Goal: Communication & Community: Answer question/provide support

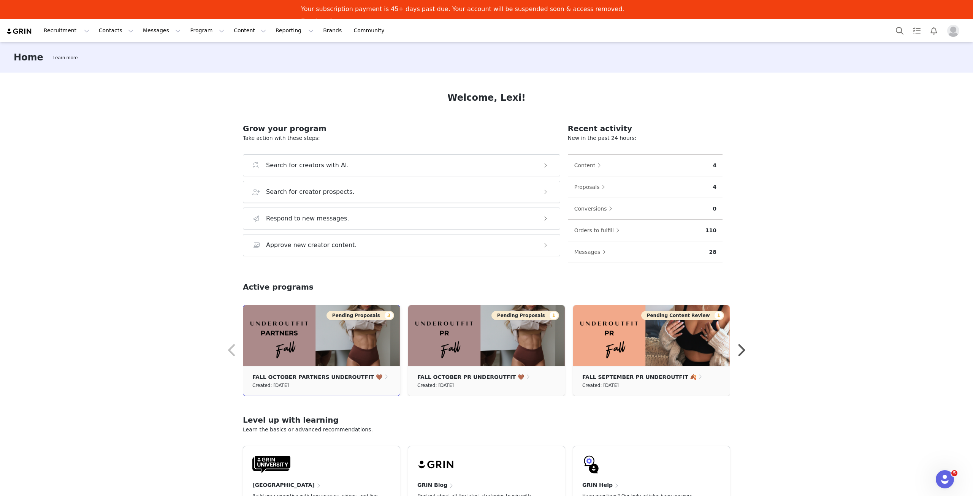
click at [357, 314] on button "Pending Proposals 3" at bounding box center [360, 315] width 68 height 9
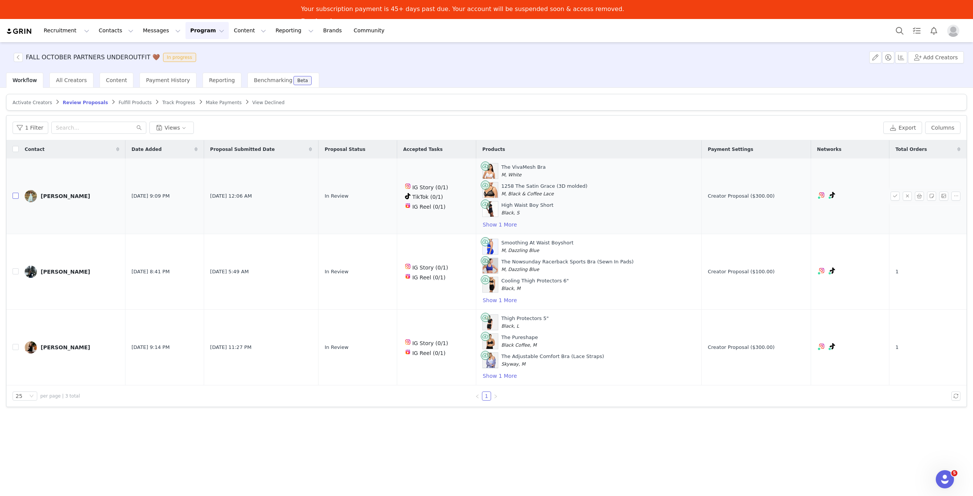
click at [16, 198] on input "checkbox" at bounding box center [16, 196] width 6 height 6
checkbox input "true"
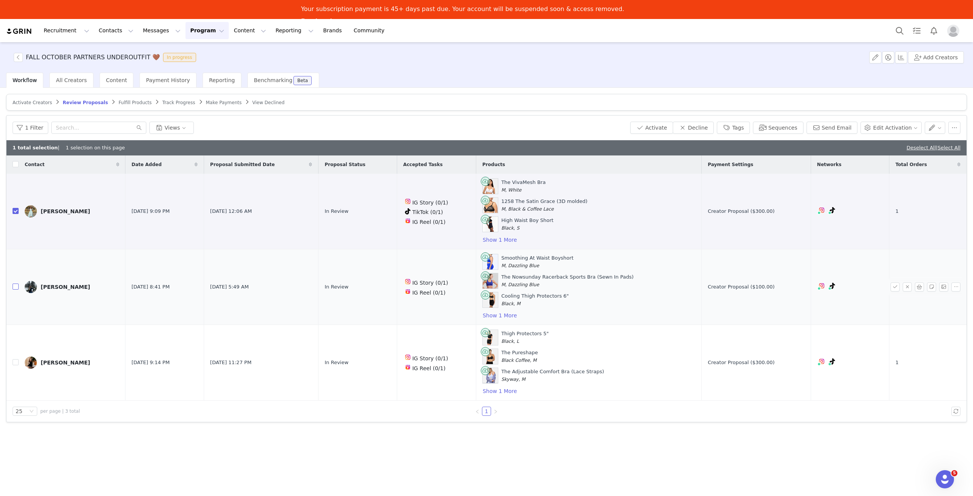
click at [17, 286] on input "checkbox" at bounding box center [16, 286] width 6 height 6
checkbox input "true"
click at [671, 130] on button "Activate" at bounding box center [651, 128] width 43 height 12
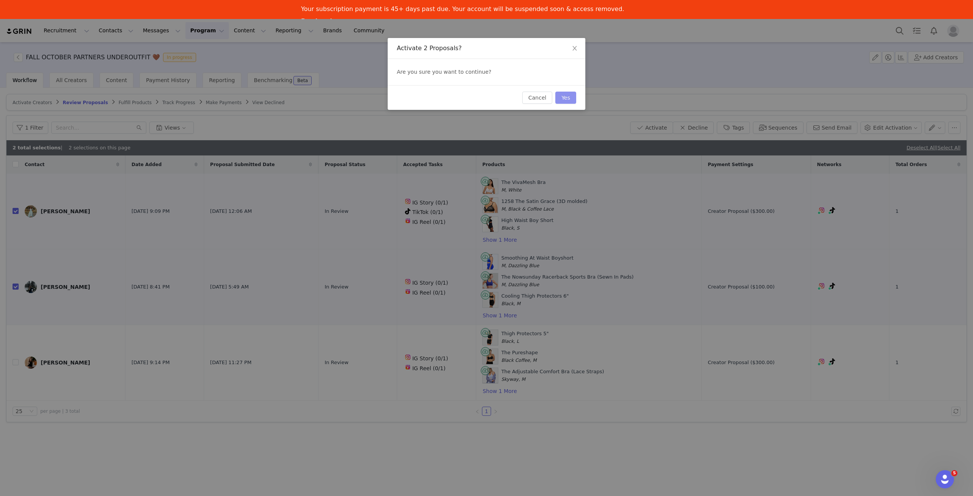
click at [571, 101] on button "Yes" at bounding box center [565, 98] width 21 height 12
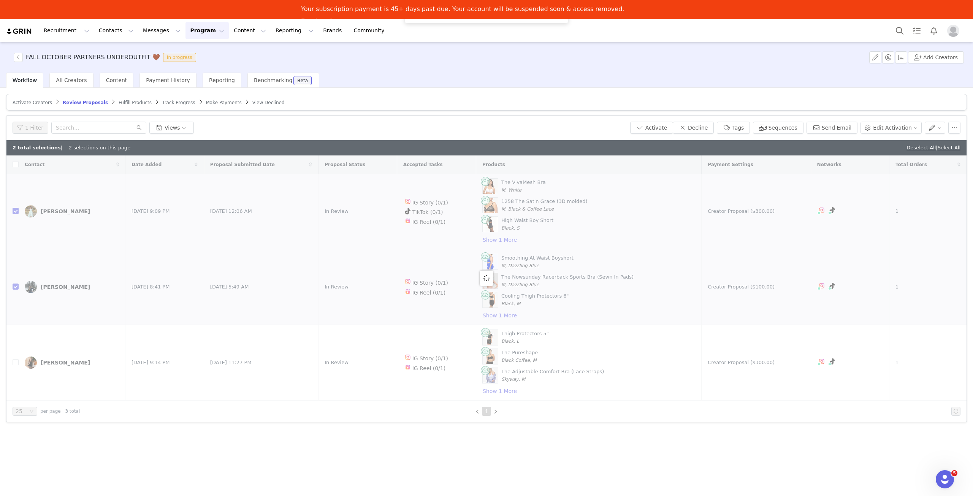
checkbox input "false"
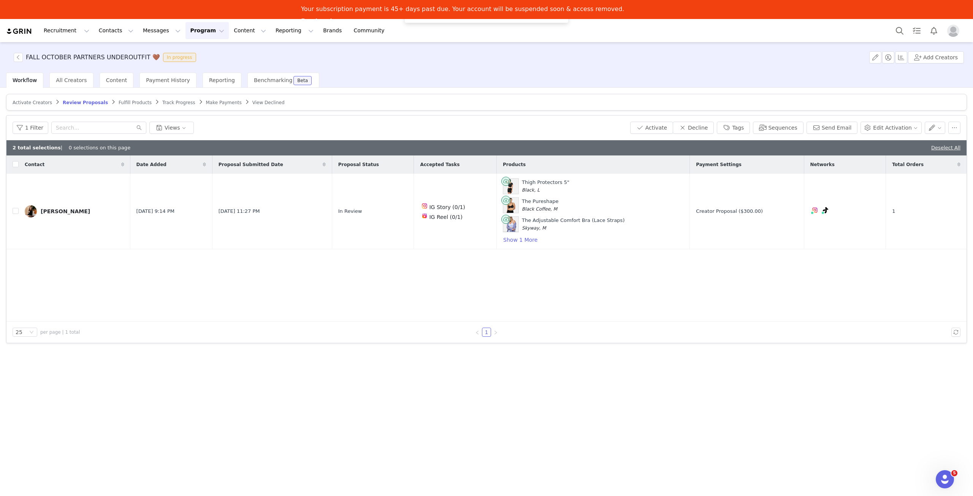
click at [119, 104] on span "Fulfill Products" at bounding box center [135, 102] width 33 height 5
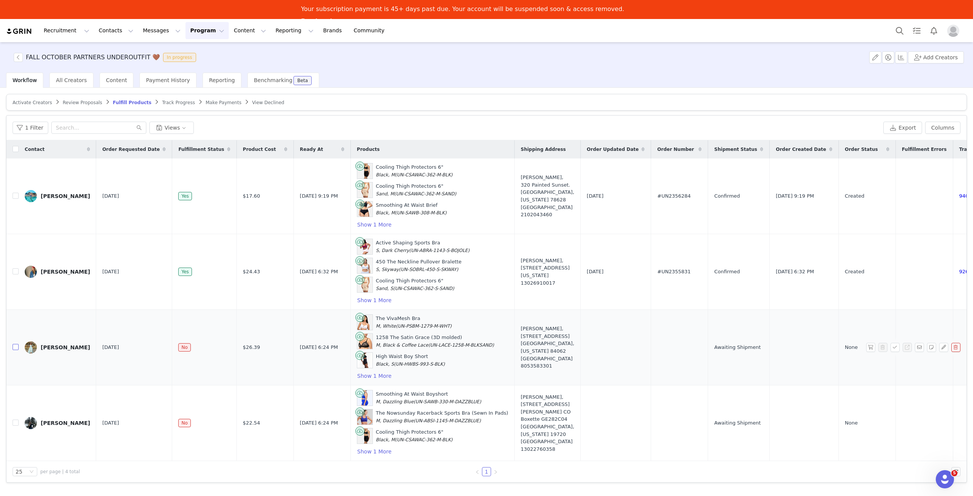
click at [17, 345] on input "checkbox" at bounding box center [16, 347] width 6 height 6
checkbox input "true"
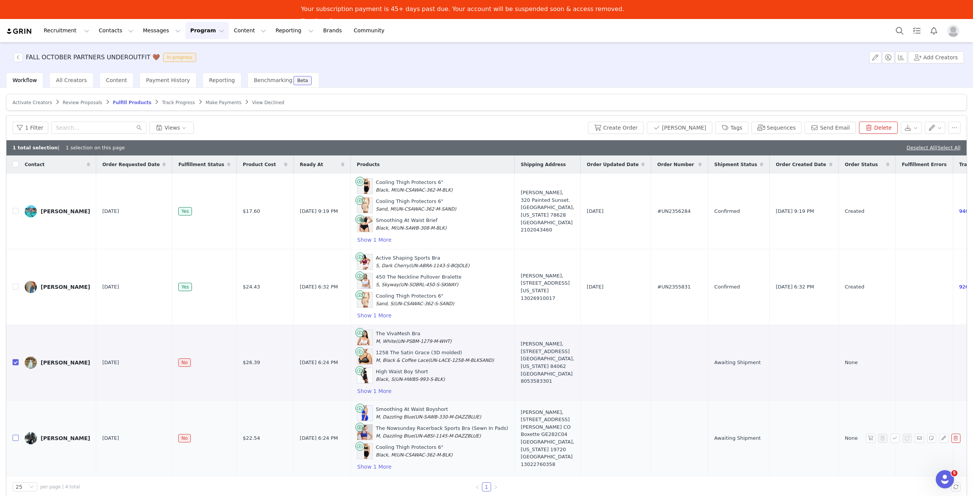
click at [15, 437] on input "checkbox" at bounding box center [16, 438] width 6 height 6
checkbox input "true"
drag, startPoint x: 659, startPoint y: 135, endPoint x: 655, endPoint y: 131, distance: 6.2
click at [659, 135] on div "1 Filter Views Create Order Mark Fulfilled Tags Sequences Send Email Delete" at bounding box center [486, 128] width 960 height 25
click at [644, 129] on button "Create Order" at bounding box center [616, 128] width 56 height 12
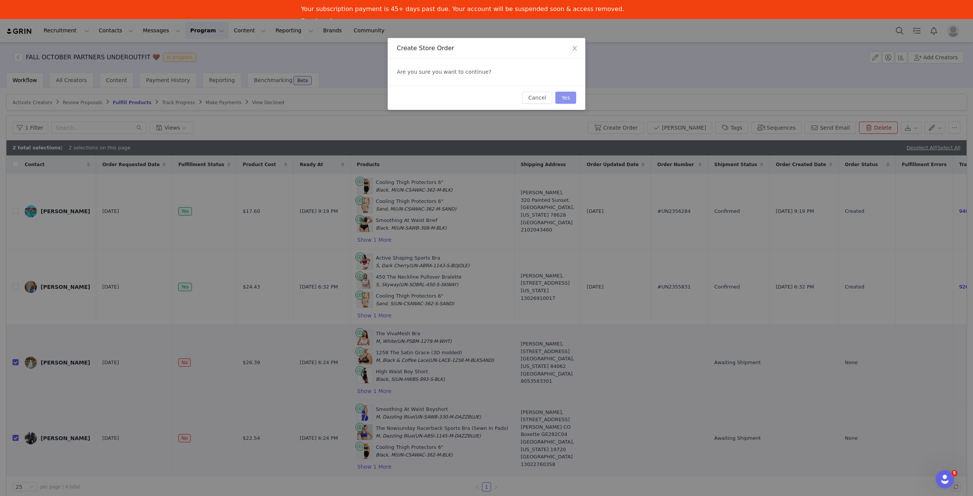
click at [572, 99] on button "Yes" at bounding box center [565, 98] width 21 height 12
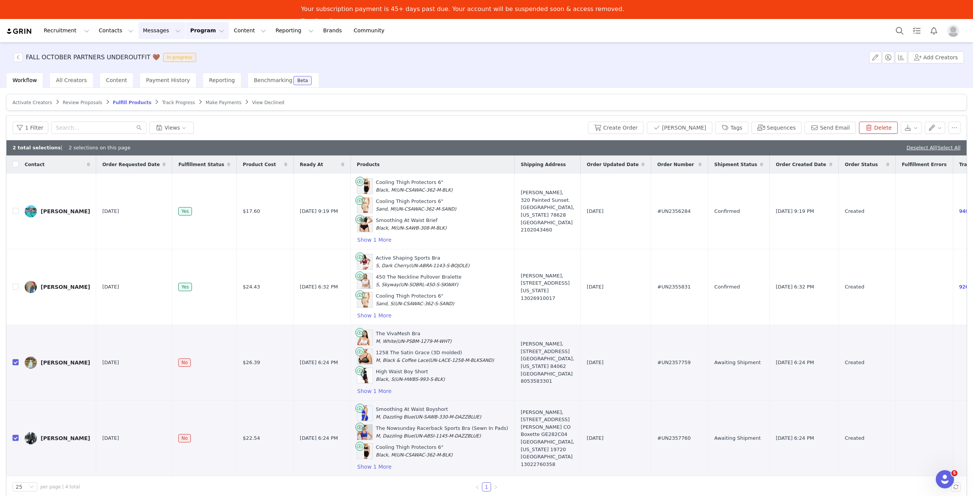
click at [147, 27] on button "Messages Messages" at bounding box center [161, 30] width 47 height 17
drag, startPoint x: 150, startPoint y: 67, endPoint x: 162, endPoint y: 68, distance: 12.6
click at [150, 67] on div "Inbox" at bounding box center [155, 67] width 51 height 8
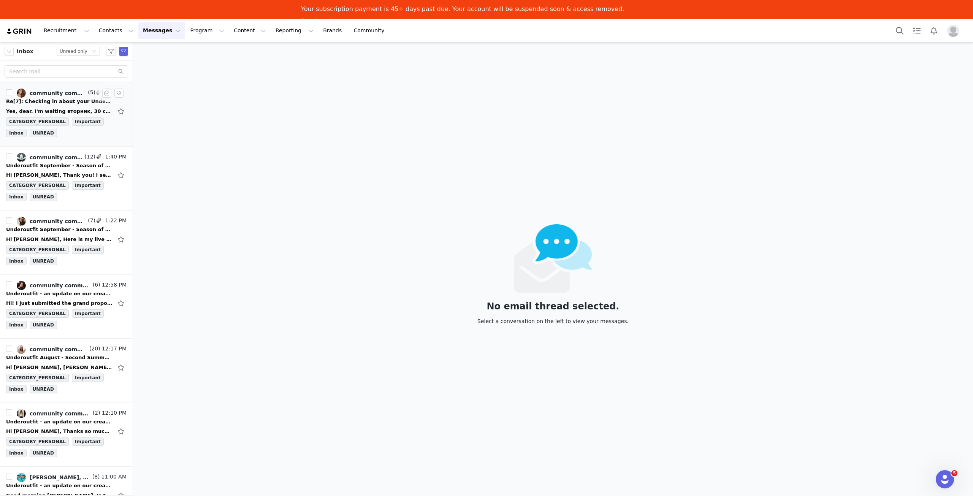
click at [51, 109] on div "Yes, dear. I'm waiting вторник, 30 сентября 2025 г. в 01:14 +04:00 от community…" at bounding box center [59, 112] width 106 height 8
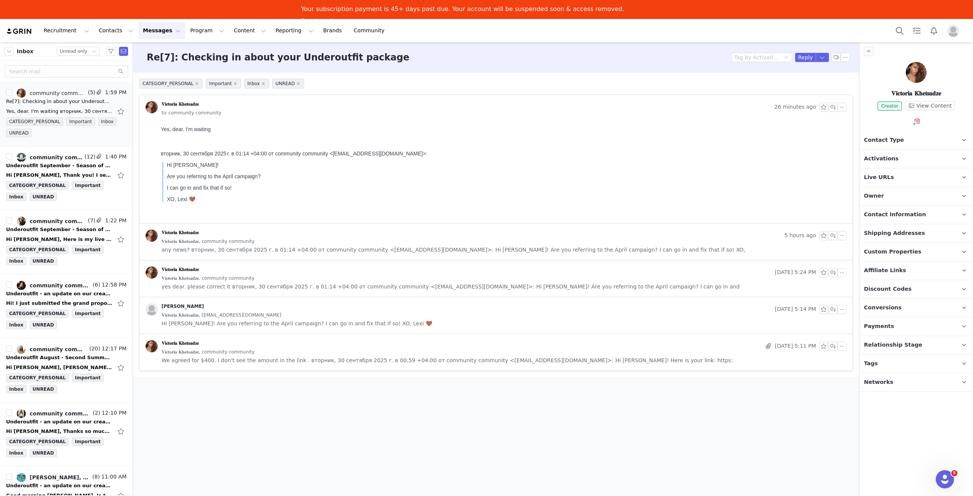
click at [400, 322] on div "Hi Victoria! Are you referring to the April campaign? I can go in and fix that …" at bounding box center [504, 323] width 685 height 8
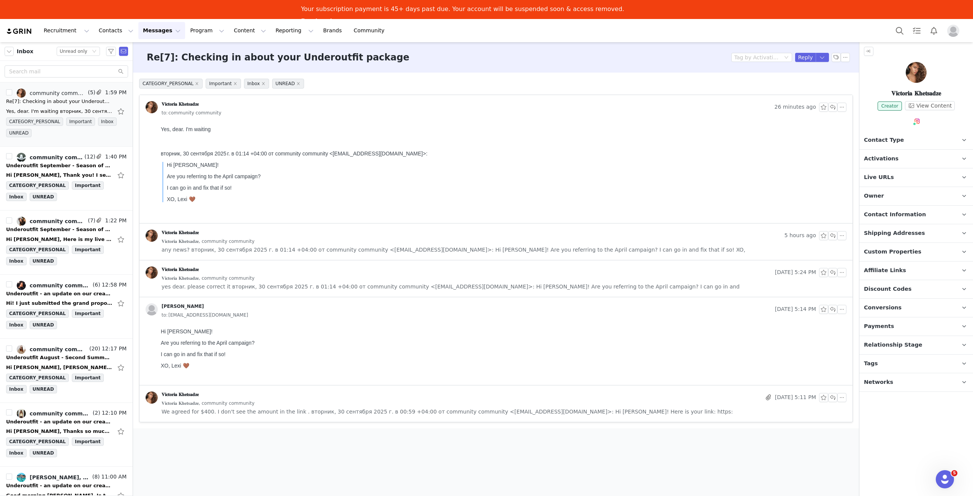
click at [412, 413] on span "We agreed for $400. I don't see the amount in the link . вторник, 30 сентября 2…" at bounding box center [447, 411] width 571 height 8
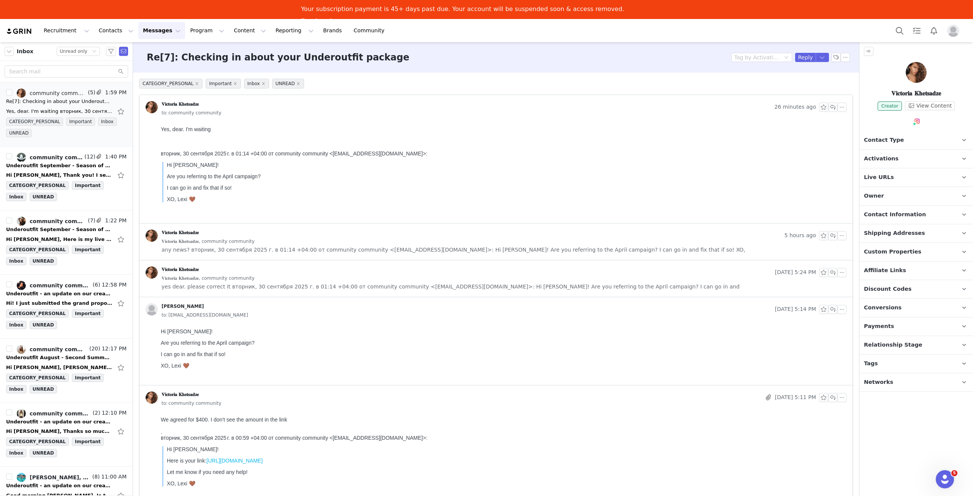
drag, startPoint x: 361, startPoint y: 402, endPoint x: 361, endPoint y: 393, distance: 9.9
click at [361, 402] on div "to: community community" at bounding box center [504, 403] width 685 height 8
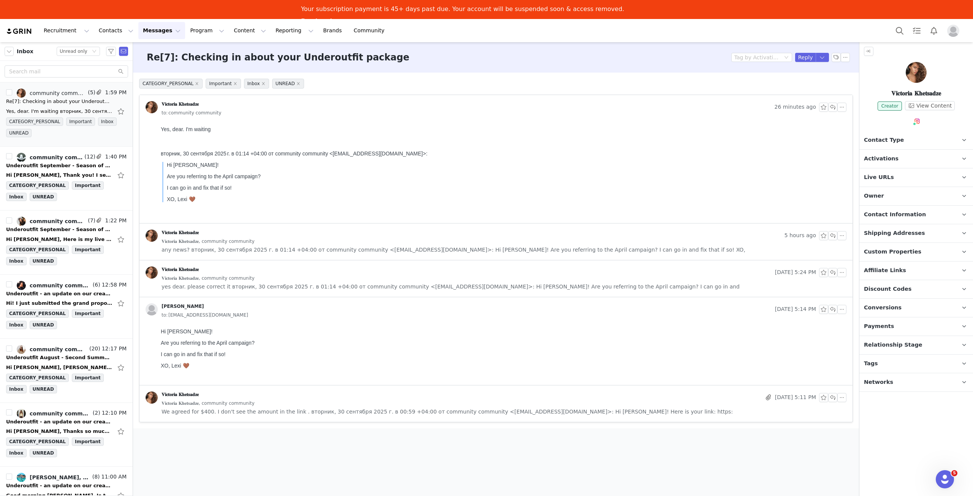
click at [349, 336] on body "Hi Victoria! Are you referring to the April campaign? I can go in and fix that …" at bounding box center [502, 353] width 682 height 51
click at [353, 305] on div "[PERSON_NAME]" at bounding box center [459, 309] width 626 height 12
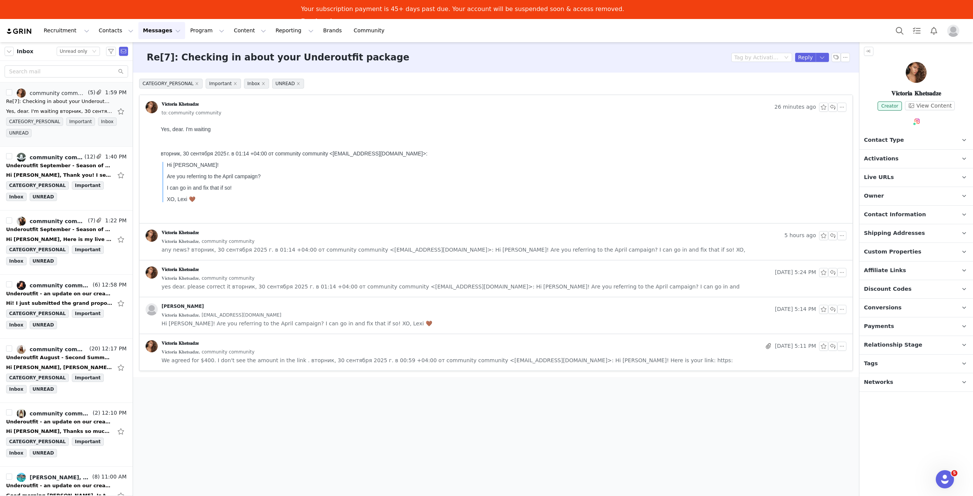
click at [353, 281] on div "𝐕𝐢𝐜𝐭𝐨𝐫𝐢𝐚 𝐊𝐡𝐞𝐭𝐬𝐚𝐝𝐳𝐞, community community" at bounding box center [504, 278] width 685 height 8
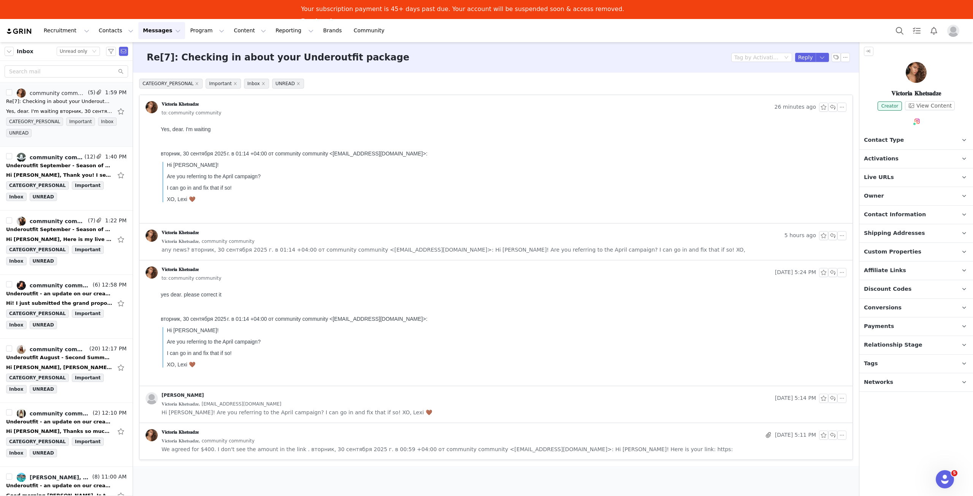
click at [355, 274] on div "to: community community" at bounding box center [504, 278] width 685 height 8
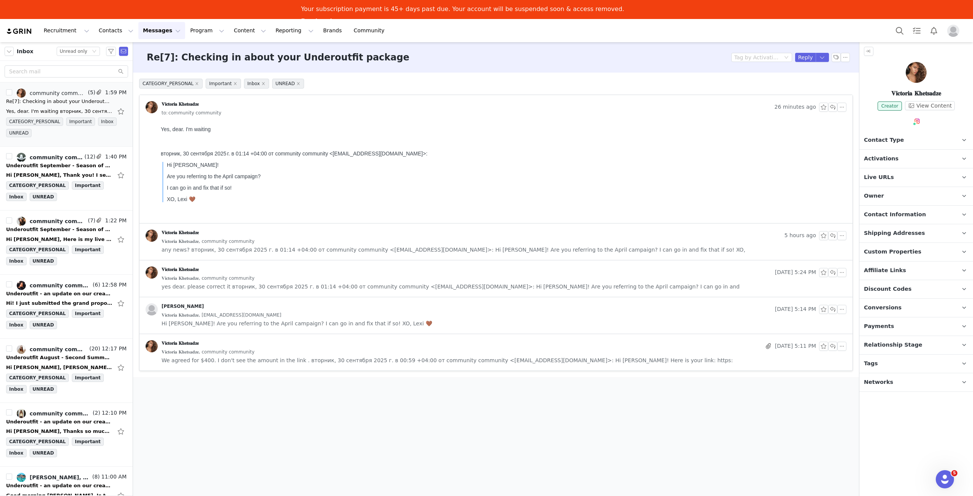
click at [358, 241] on div "𝐕𝐢𝐜𝐭𝐨𝐫𝐢𝐚 𝐊𝐡𝐞𝐭𝐬𝐚𝐝𝐳𝐞, community community" at bounding box center [504, 241] width 685 height 8
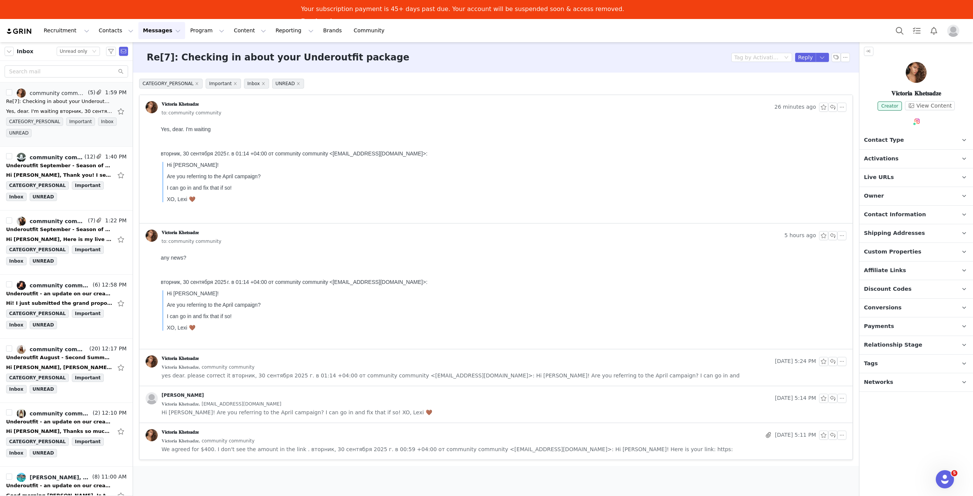
click at [359, 234] on div "𝐕𝐢𝐜𝐭𝐨𝐫𝐢𝐚 𝐊𝐡𝐞𝐭𝐬𝐚𝐝𝐳𝐞" at bounding box center [464, 236] width 636 height 12
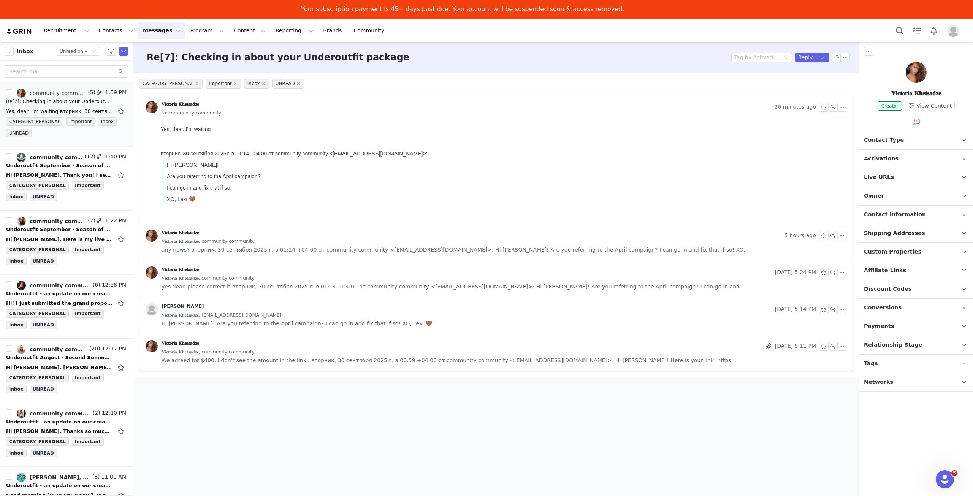
click at [915, 159] on p "Activations" at bounding box center [906, 159] width 95 height 18
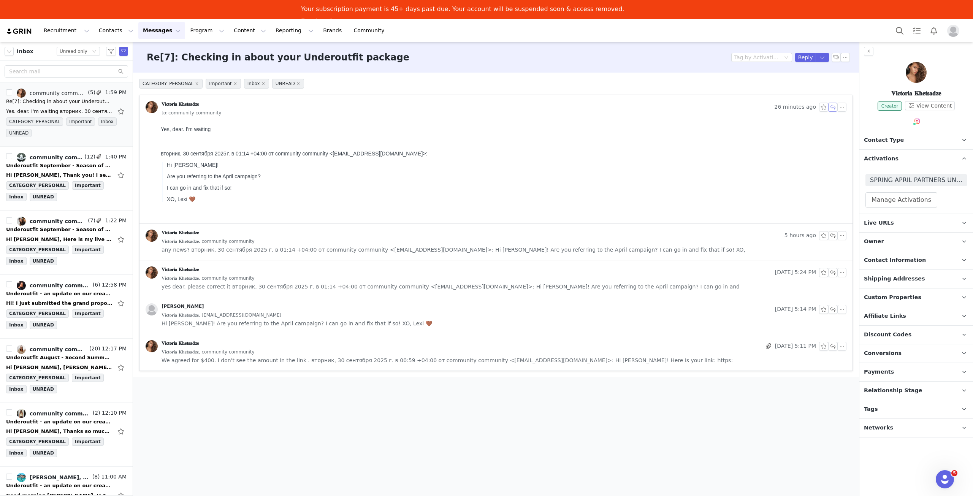
click at [835, 103] on button "button" at bounding box center [832, 107] width 9 height 9
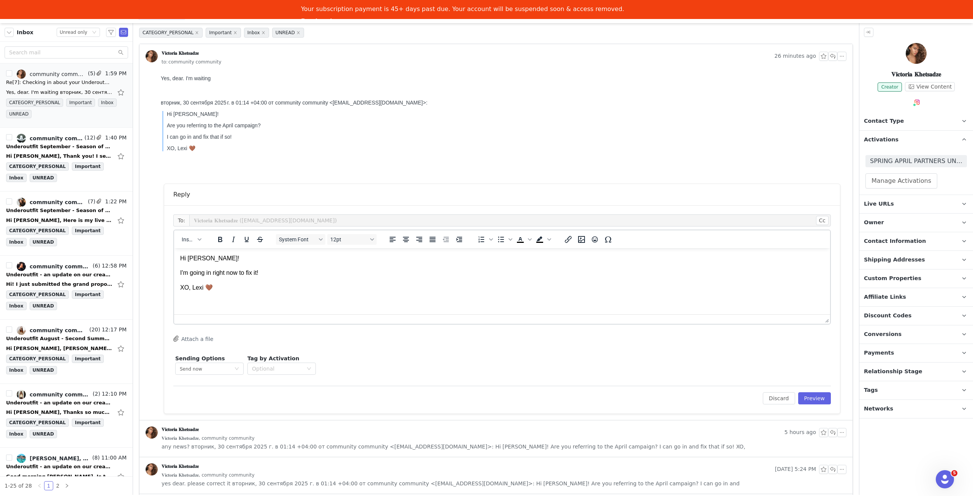
click at [940, 350] on p "Payments" at bounding box center [906, 353] width 95 height 18
click at [303, 273] on p "I'm going in right now to fix it!" at bounding box center [502, 273] width 644 height 8
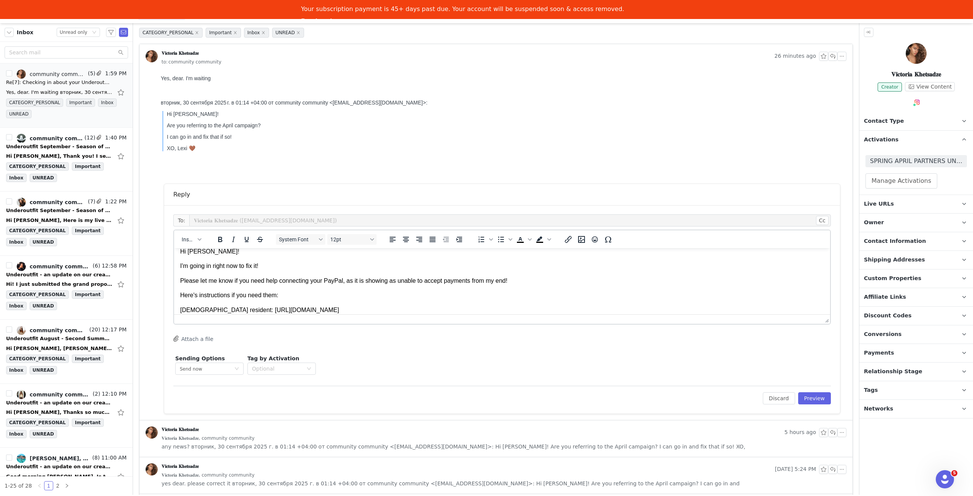
click at [354, 311] on p "US resident: https://help.grin.co/docs/setting-up-payouts-1" at bounding box center [502, 310] width 644 height 8
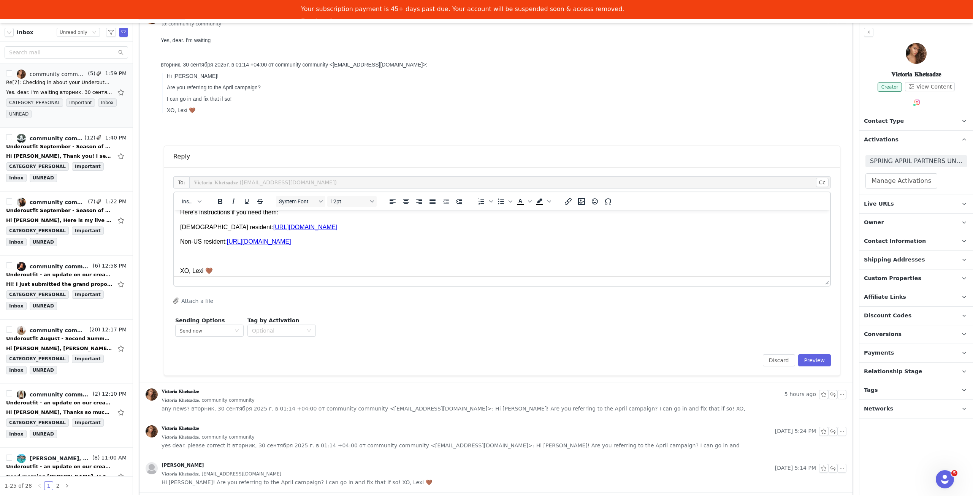
scroll to position [57, 0]
click at [178, 263] on html "Hi Victoria! I'm going in right now to fix it! Please let me know if you need h…" at bounding box center [502, 215] width 656 height 123
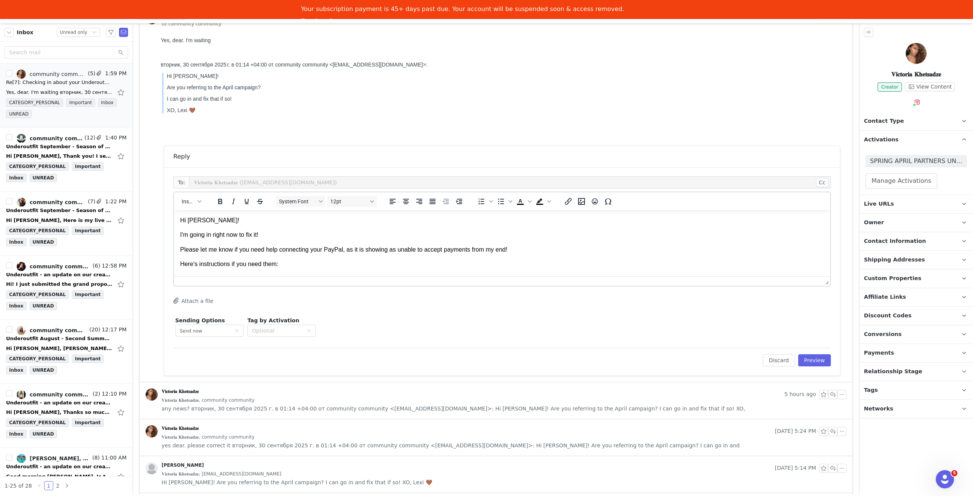
scroll to position [0, 0]
click at [812, 355] on button "Preview" at bounding box center [814, 360] width 33 height 12
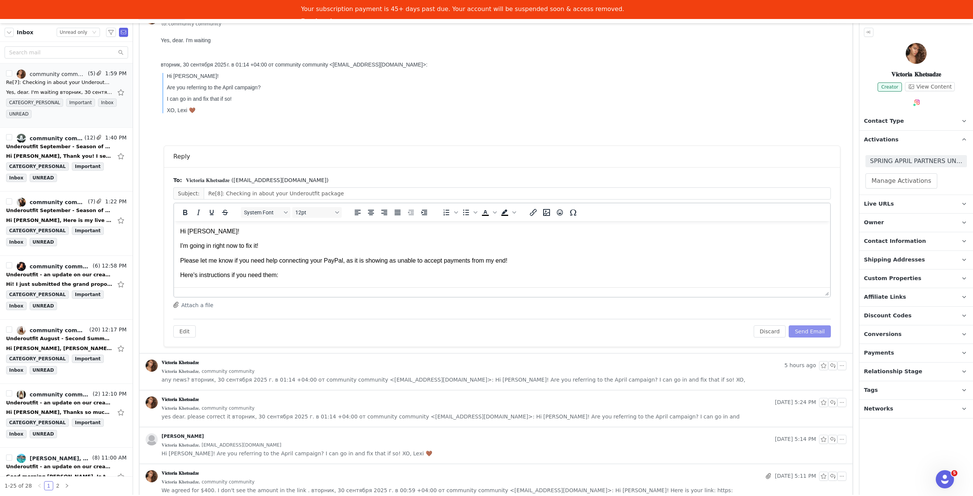
click at [809, 332] on button "Send Email" at bounding box center [810, 331] width 42 height 12
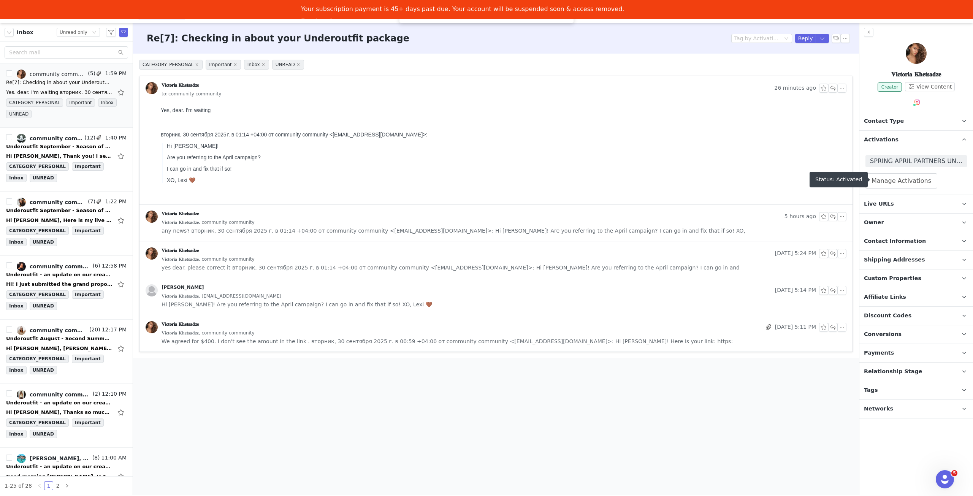
click at [950, 161] on span "SPRING APRIL PARTNERS UNDEROUTFIT 🌸" at bounding box center [916, 161] width 92 height 9
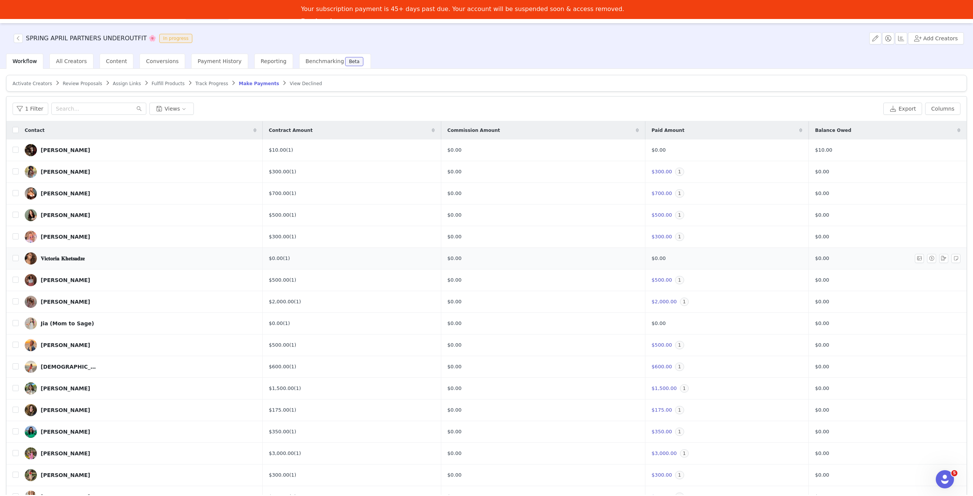
click at [30, 254] on img at bounding box center [31, 258] width 12 height 12
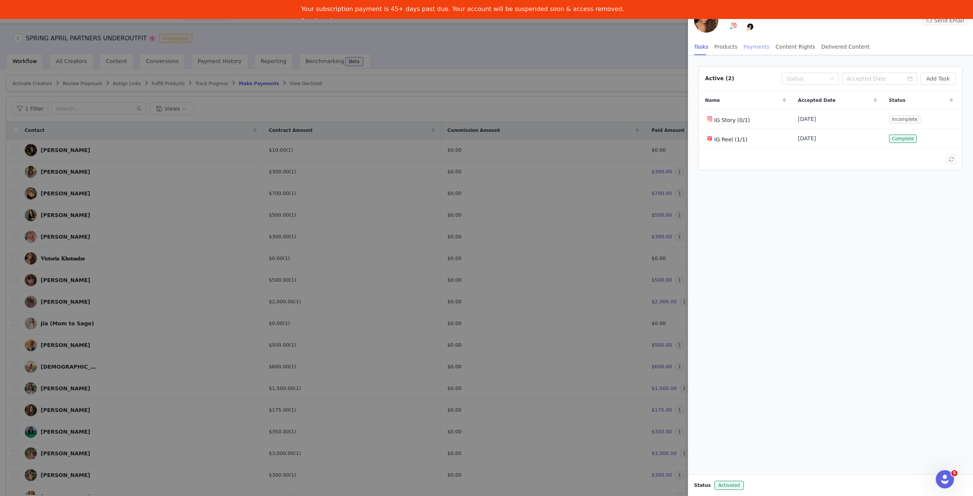
click at [749, 48] on div "Payments" at bounding box center [756, 46] width 26 height 17
click at [939, 117] on button "button" at bounding box center [938, 118] width 9 height 9
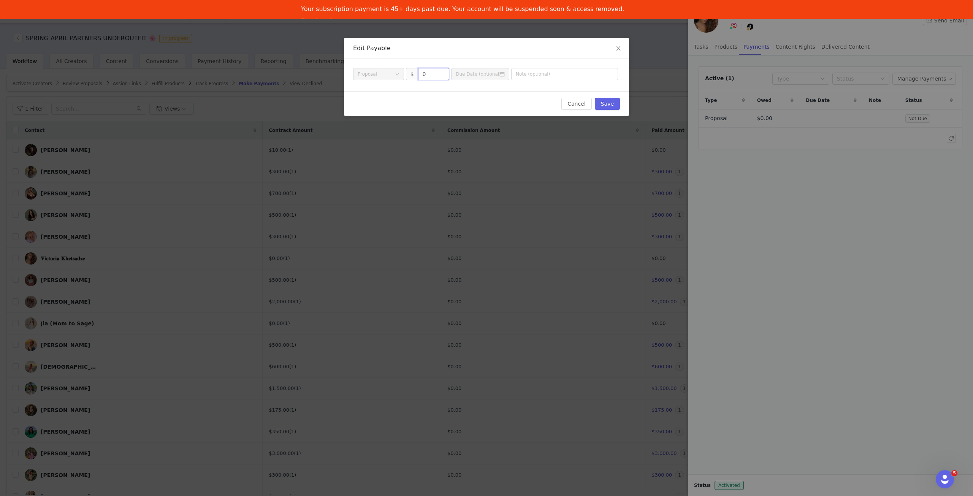
drag, startPoint x: 432, startPoint y: 72, endPoint x: 411, endPoint y: 71, distance: 20.6
click at [411, 71] on span "$ 0" at bounding box center [428, 74] width 44 height 12
type input "400"
click at [606, 105] on button "Save" at bounding box center [607, 104] width 25 height 12
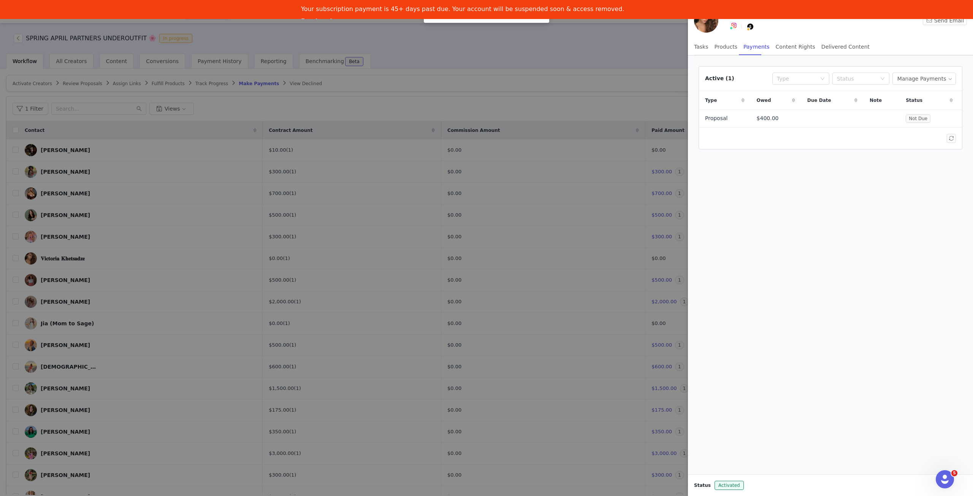
click at [666, 267] on div at bounding box center [486, 248] width 973 height 496
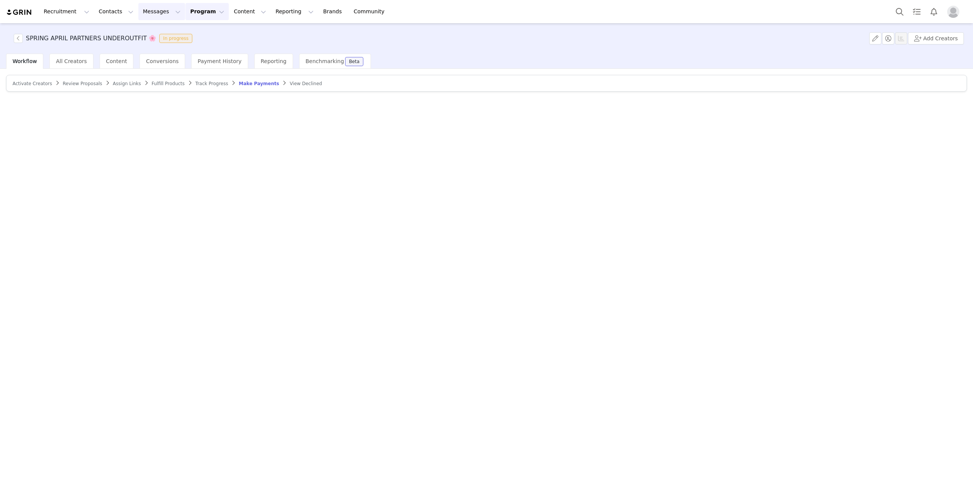
click at [143, 12] on button "Messages Messages" at bounding box center [161, 11] width 47 height 17
click at [147, 48] on div "Inbox" at bounding box center [155, 48] width 51 height 8
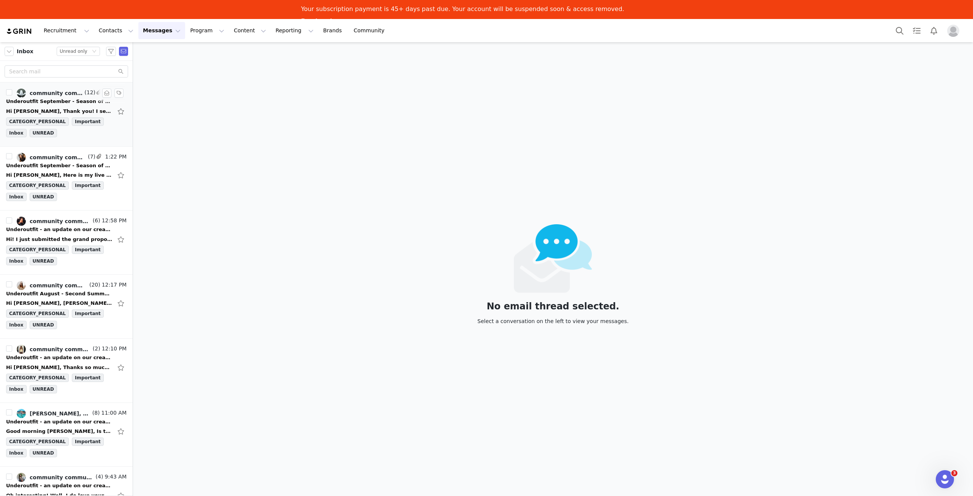
click at [58, 110] on div "Hi Lexi, Thank you! I set everything up last night. Let me know if you need any…" at bounding box center [59, 112] width 106 height 8
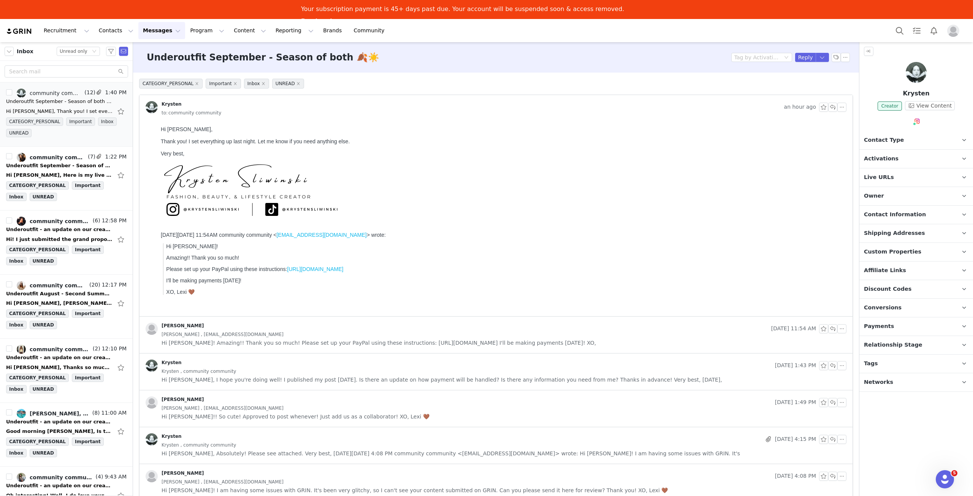
click at [901, 320] on p "Payments" at bounding box center [906, 326] width 95 height 18
click at [903, 321] on p "Payments" at bounding box center [906, 326] width 95 height 18
click at [829, 106] on button "button" at bounding box center [832, 107] width 9 height 9
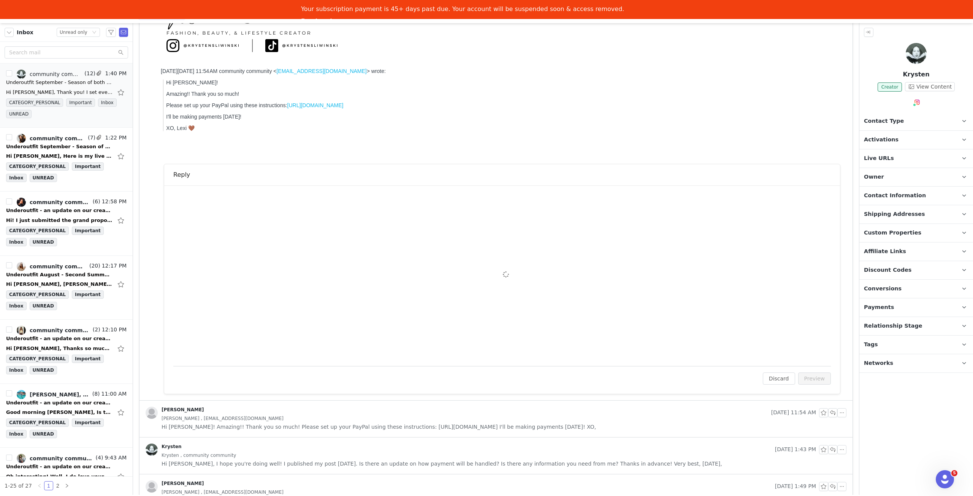
scroll to position [176, 0]
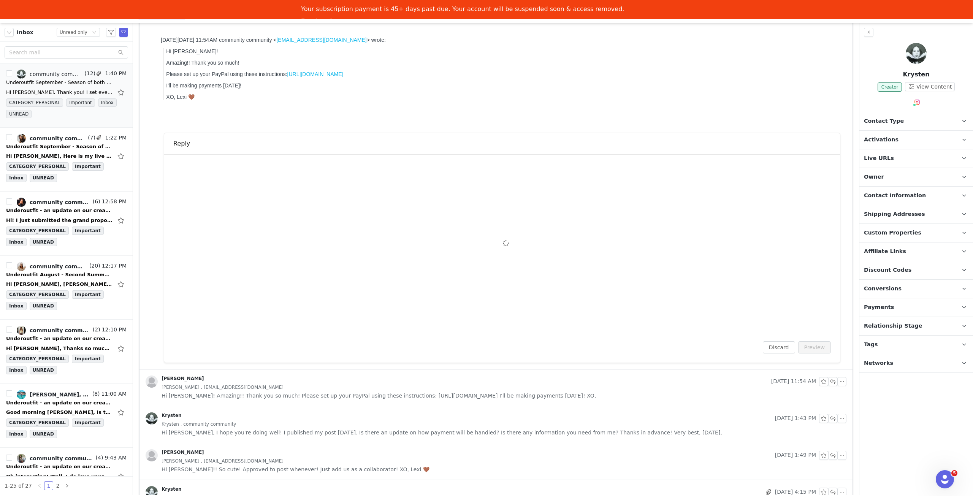
click at [491, 226] on div "To: Krysten (hello@krystensliwinski.com) Cc Cc: Attach a file Sending Options S…" at bounding box center [501, 244] width 657 height 162
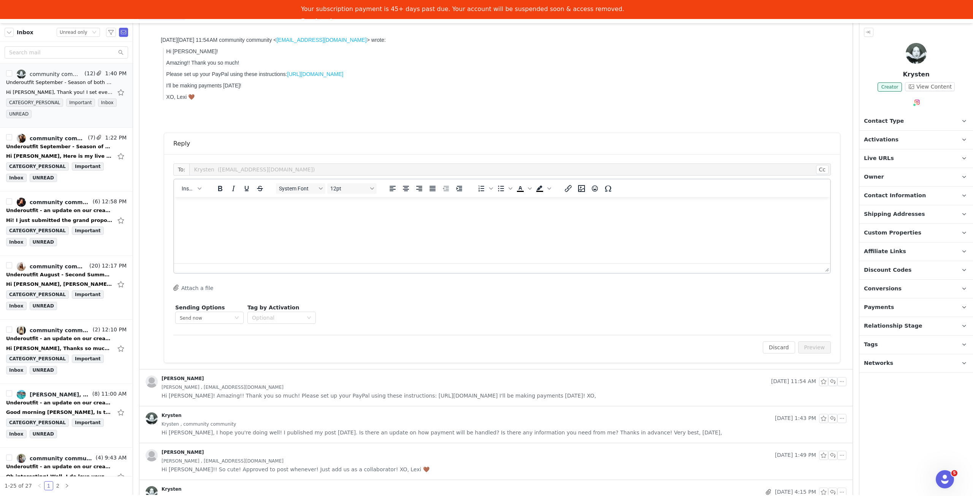
scroll to position [0, 0]
click at [491, 218] on html at bounding box center [502, 207] width 656 height 21
click at [804, 347] on button "Preview" at bounding box center [814, 347] width 33 height 12
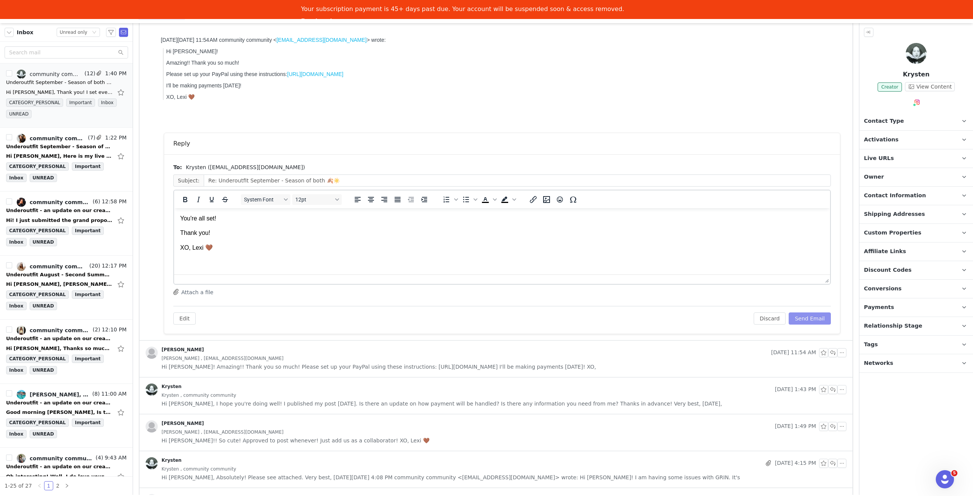
click at [812, 320] on button "Send Email" at bounding box center [810, 318] width 42 height 12
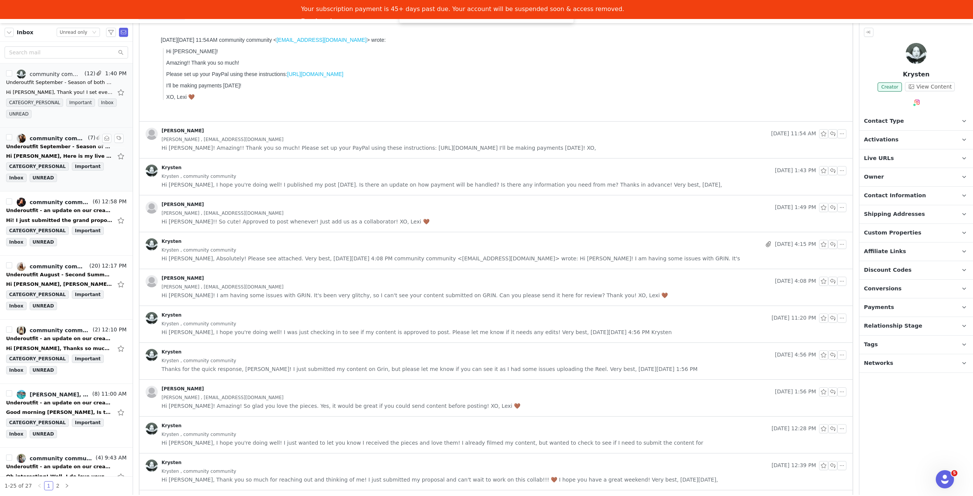
click at [66, 148] on div "Underoutfit September - Season of both 🍂☀️" at bounding box center [59, 147] width 106 height 8
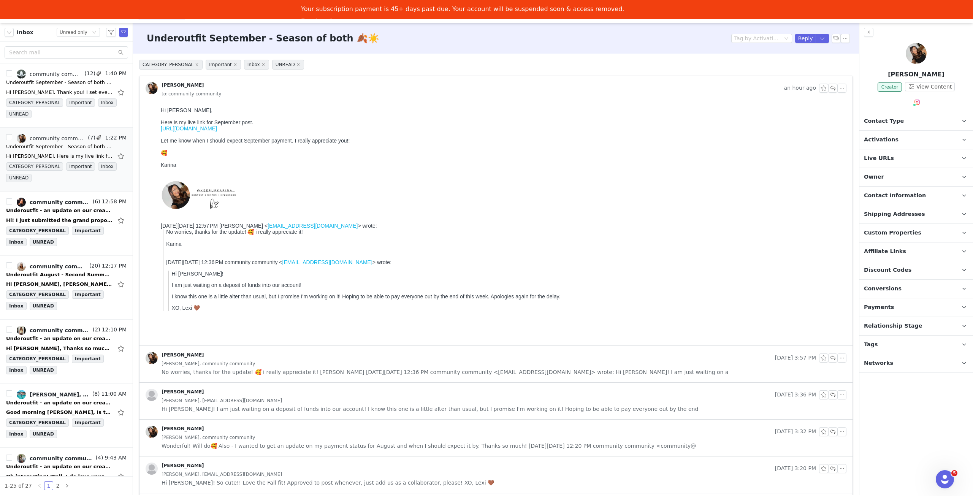
click at [882, 137] on span "Activations" at bounding box center [881, 140] width 35 height 8
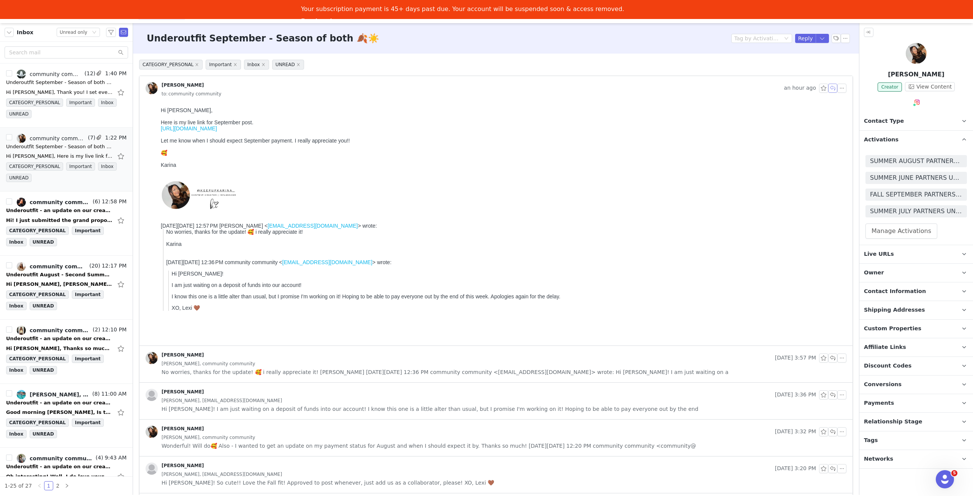
click at [828, 85] on button "button" at bounding box center [832, 88] width 9 height 9
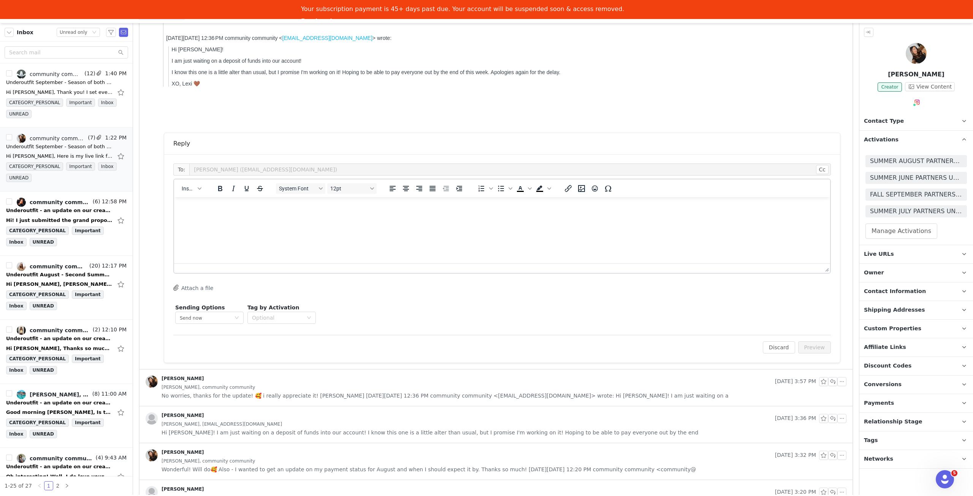
click at [451, 218] on html at bounding box center [502, 207] width 656 height 21
drag, startPoint x: 350, startPoint y: 241, endPoint x: 369, endPoint y: 241, distance: 19.0
click at [350, 241] on body "Hey Karina! Perfect, thank you so much! You can expect payment this week! XO, L…" at bounding box center [502, 229] width 644 height 52
click at [345, 242] on body "Hey Karina! Perfect, thank you so much! You can expect payment this week! XO, L…" at bounding box center [502, 229] width 644 height 52
click at [825, 341] on div "To: Karina Ixta (karinaeixta@gmail.com) Cc Cc: Insert System Font 12pt To open …" at bounding box center [502, 258] width 676 height 208
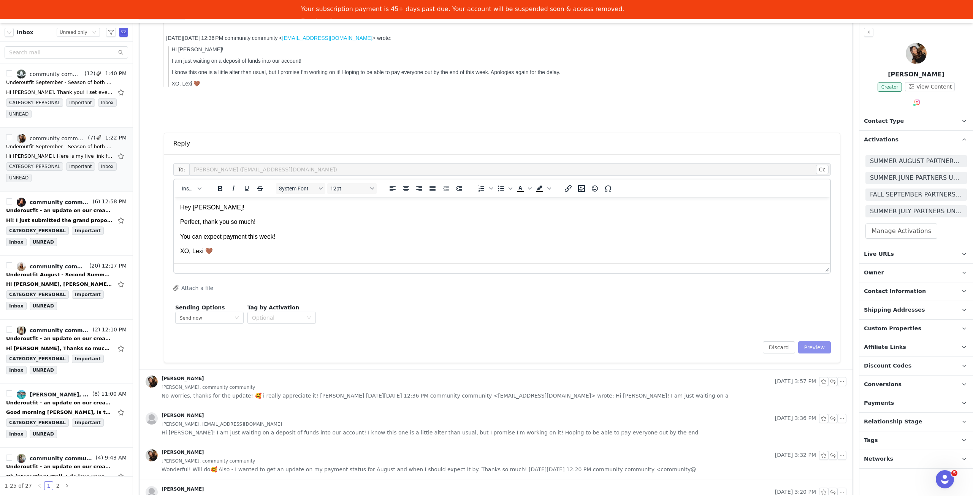
click at [814, 345] on button "Preview" at bounding box center [814, 347] width 33 height 12
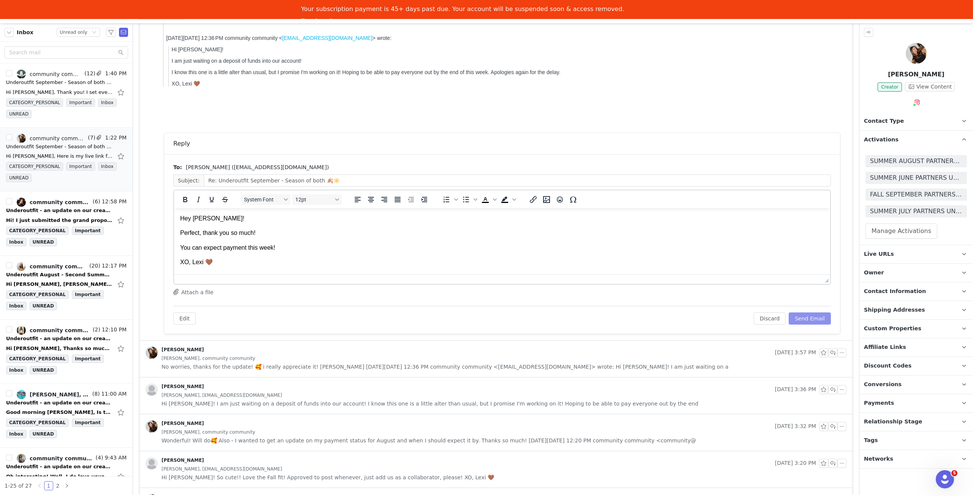
click at [812, 319] on button "Send Email" at bounding box center [810, 318] width 42 height 12
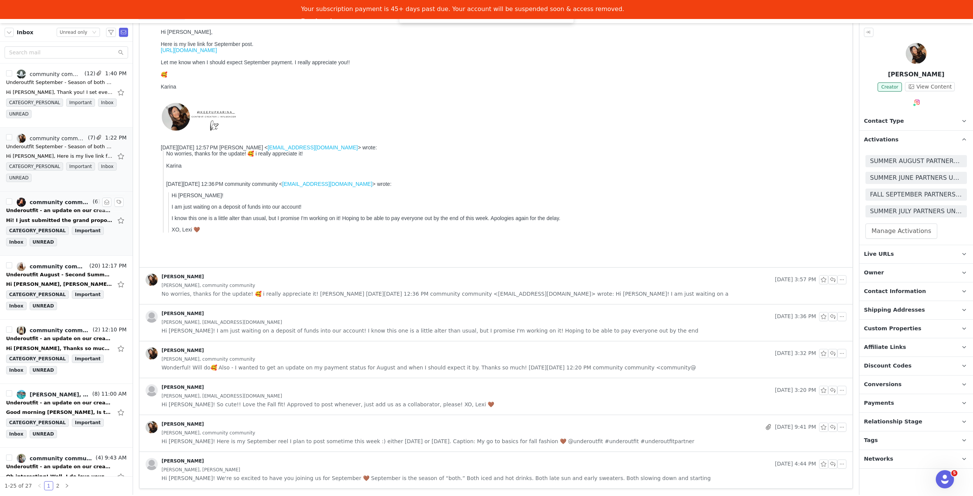
scroll to position [77, 0]
click at [65, 210] on div "Underoutfit - an update on our creator program 💛" at bounding box center [59, 211] width 106 height 8
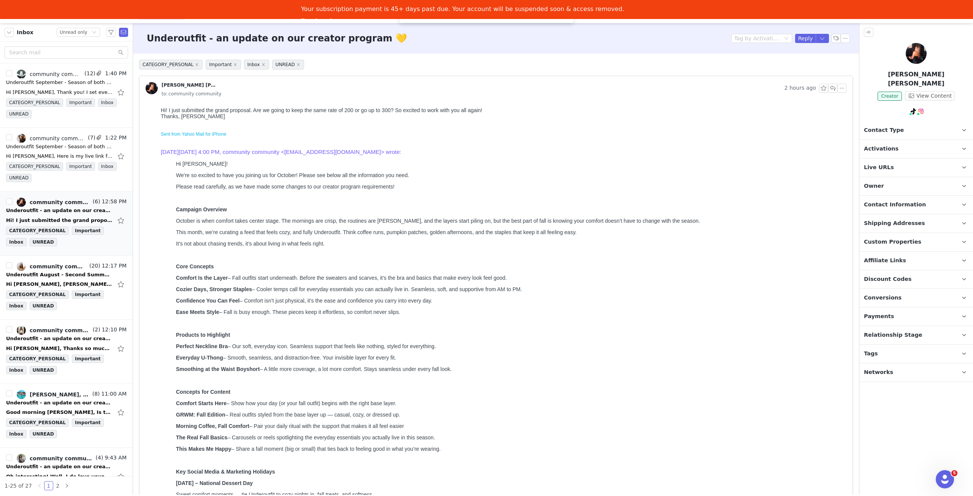
scroll to position [0, 0]
click at [885, 145] on span "Activations" at bounding box center [881, 149] width 35 height 8
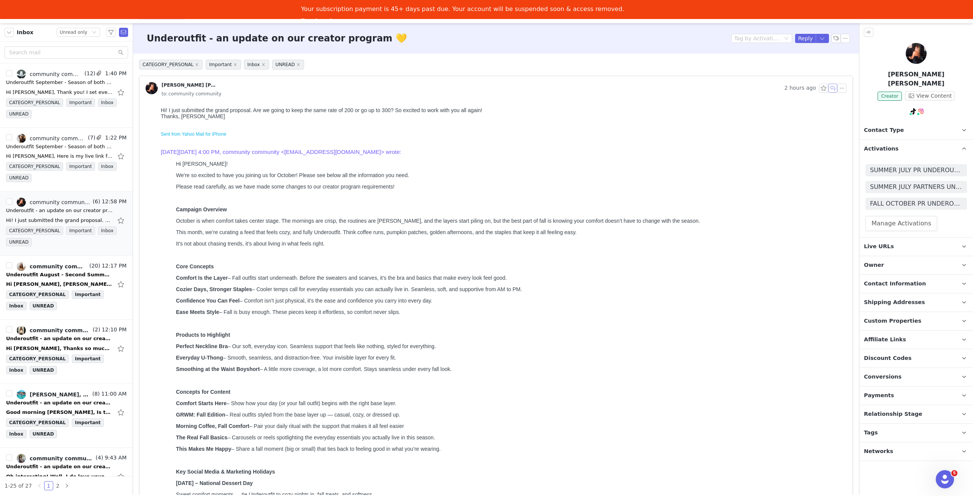
click at [828, 88] on button "button" at bounding box center [832, 88] width 9 height 9
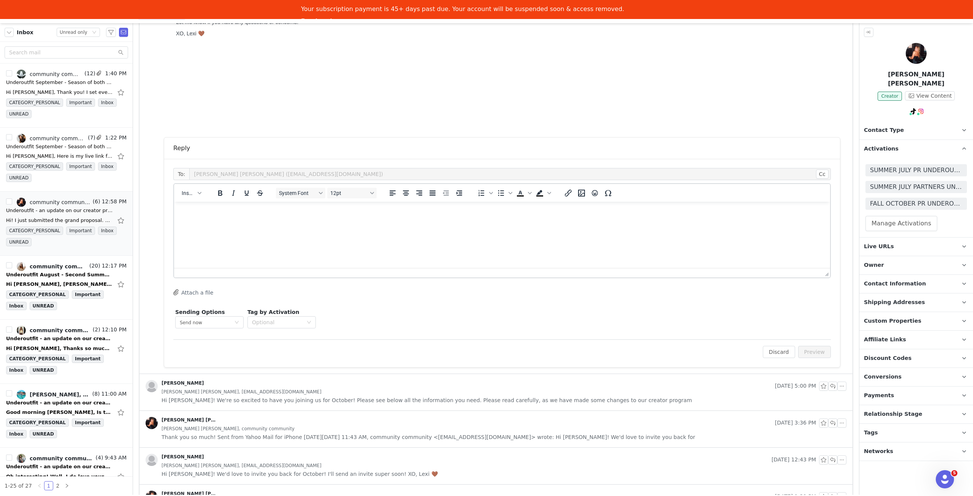
click at [287, 222] on html at bounding box center [502, 212] width 656 height 21
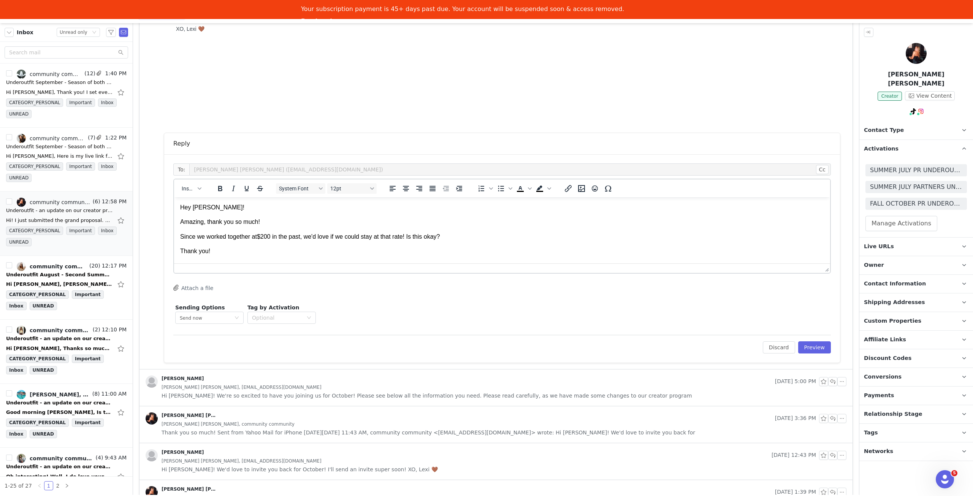
scroll to position [7, 0]
click at [804, 343] on button "Preview" at bounding box center [814, 347] width 33 height 12
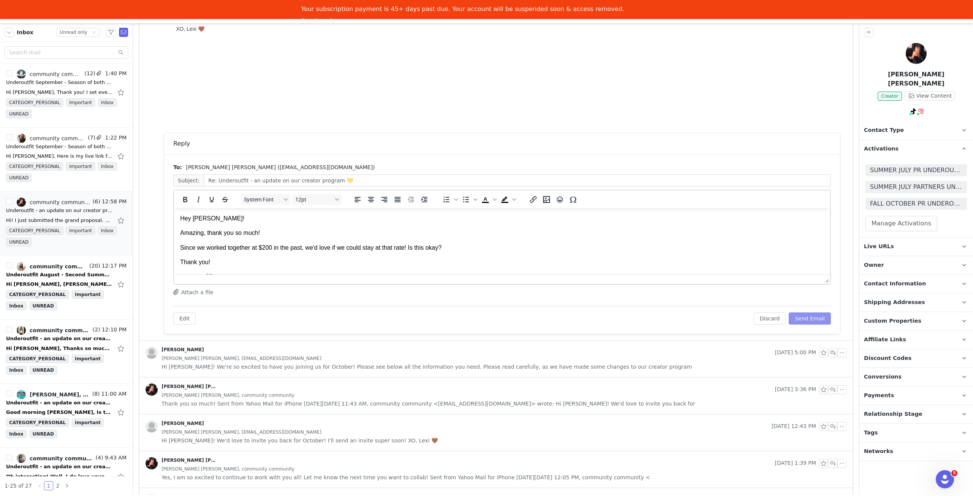
scroll to position [0, 0]
click at [808, 320] on button "Send Email" at bounding box center [810, 318] width 42 height 12
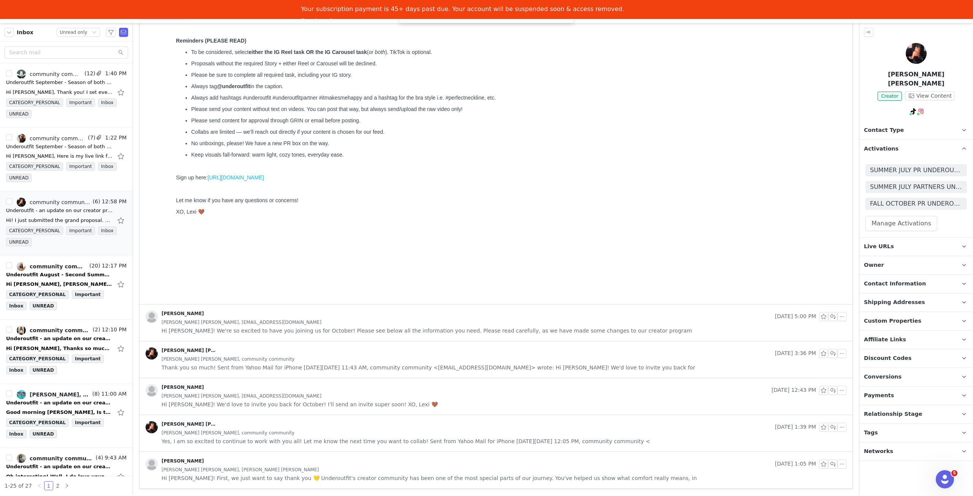
scroll to position [498, 0]
click at [61, 273] on div "Underoutfit August - Second Summer is here 🍋" at bounding box center [59, 275] width 106 height 8
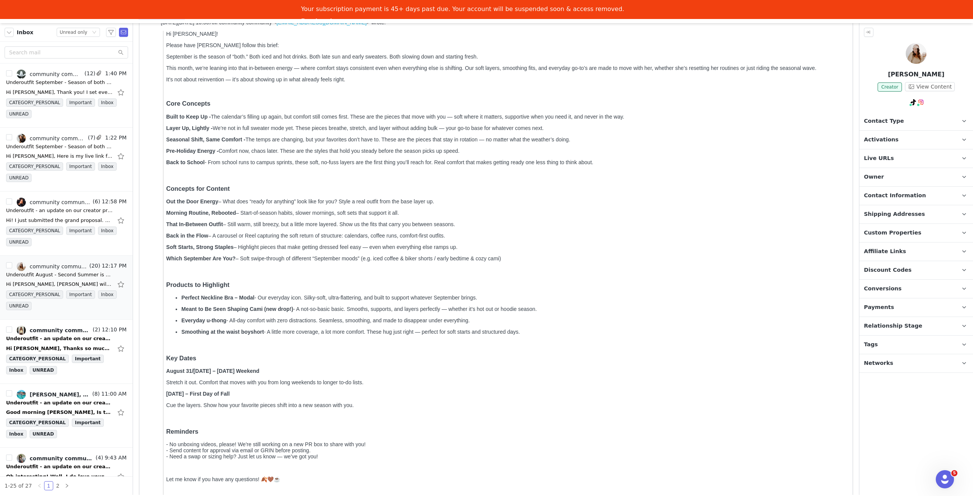
scroll to position [0, 0]
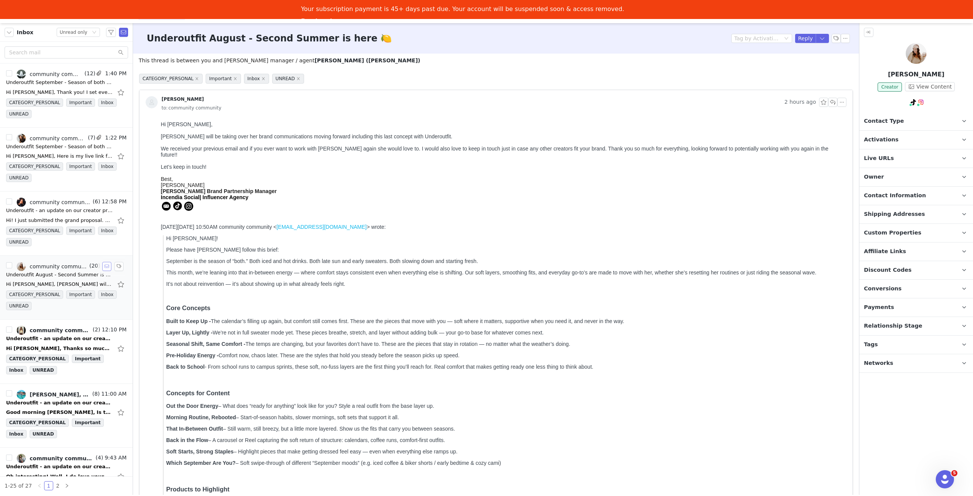
click at [102, 266] on button "button" at bounding box center [106, 266] width 9 height 9
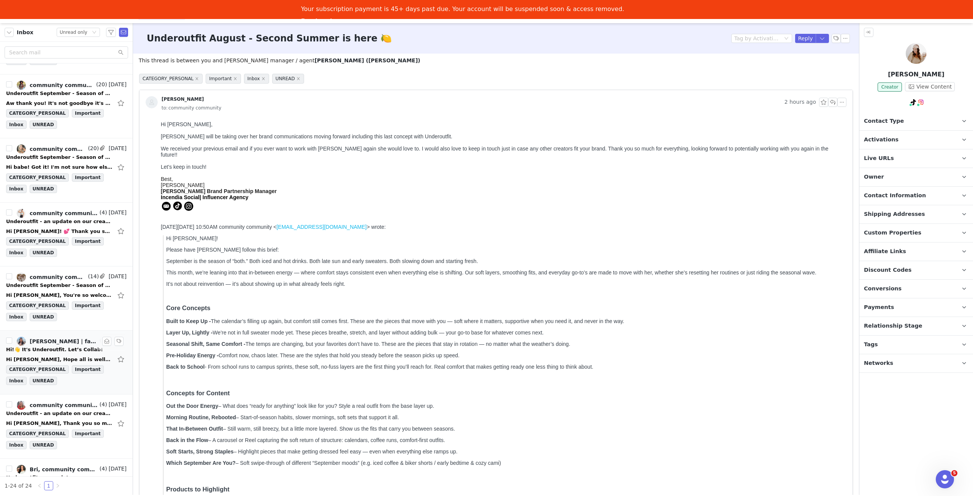
scroll to position [1108, 0]
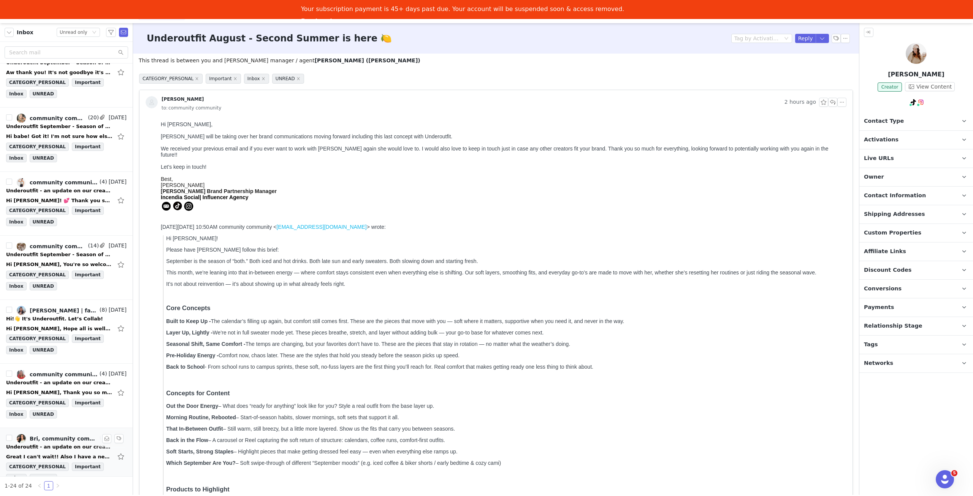
click at [66, 434] on link "Bri, community community" at bounding box center [57, 438] width 81 height 9
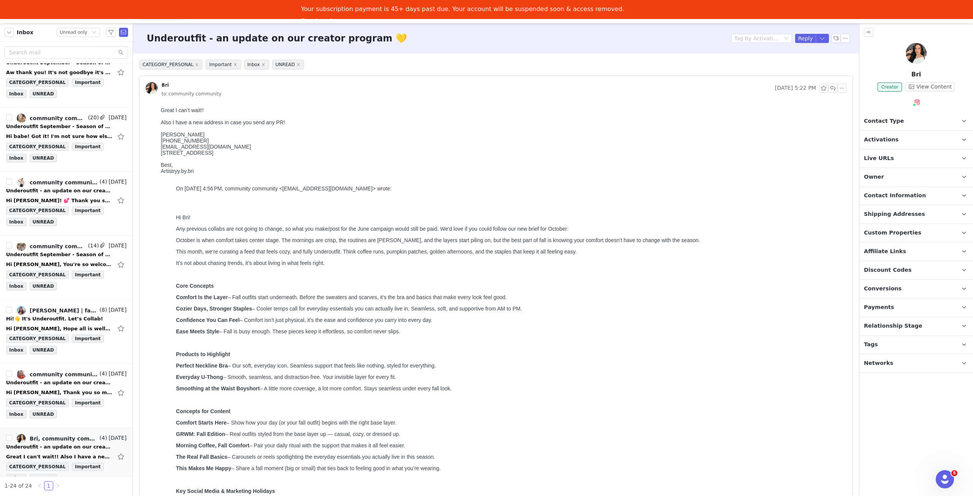
scroll to position [0, 0]
click at [909, 140] on p "Activations" at bounding box center [906, 140] width 95 height 18
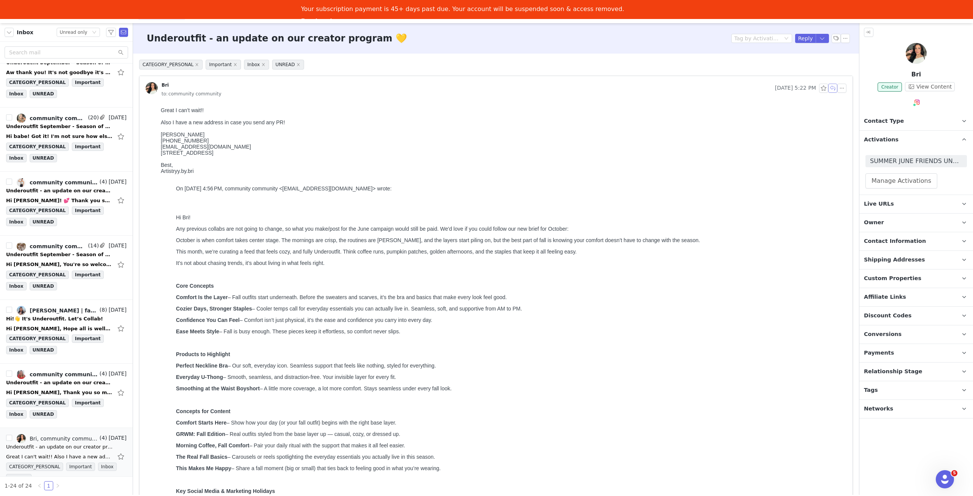
click at [828, 87] on button "button" at bounding box center [832, 88] width 9 height 9
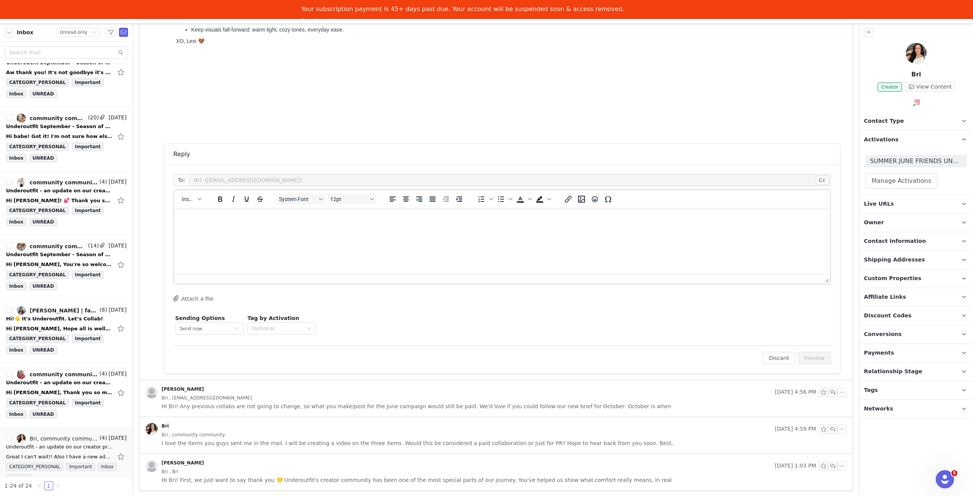
click at [339, 228] on html at bounding box center [502, 218] width 656 height 21
click at [809, 360] on button "Preview" at bounding box center [814, 358] width 33 height 12
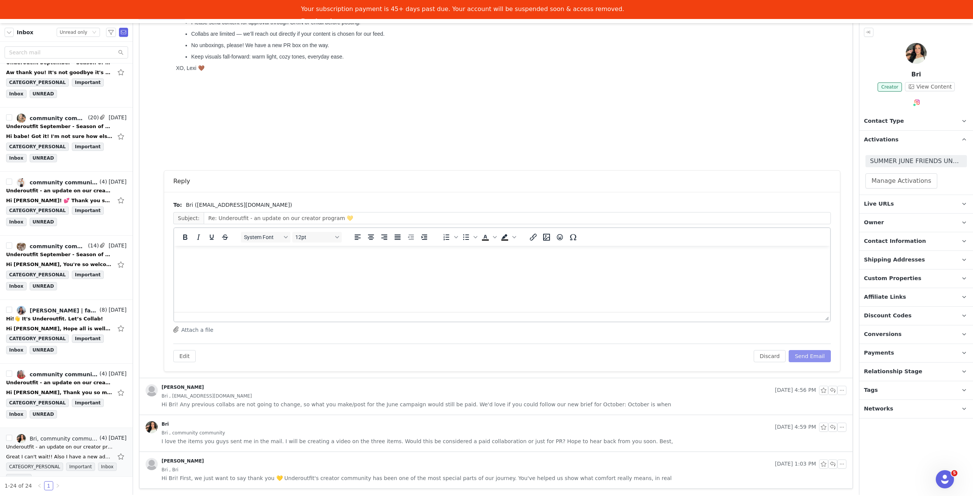
scroll to position [615, 0]
drag, startPoint x: 815, startPoint y: 352, endPoint x: 532, endPoint y: 631, distance: 397.2
click at [815, 352] on button "Send Email" at bounding box center [810, 358] width 42 height 12
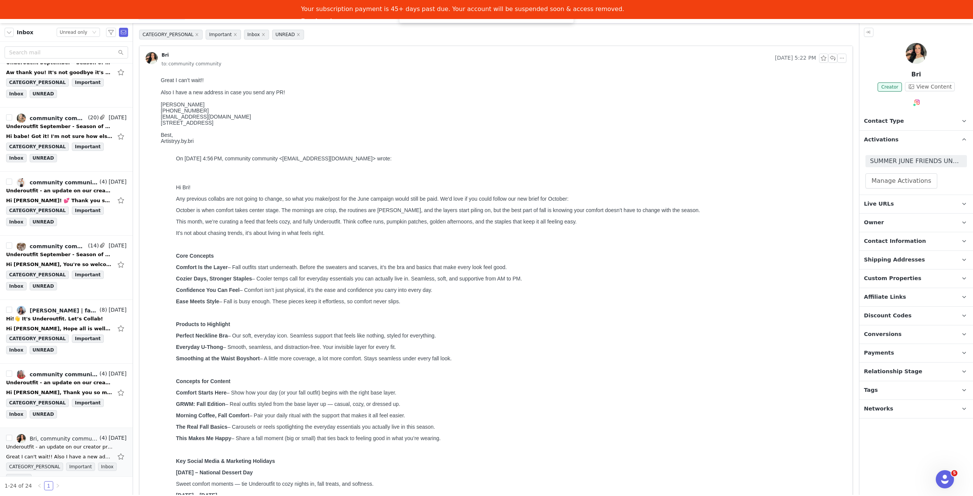
scroll to position [0, 0]
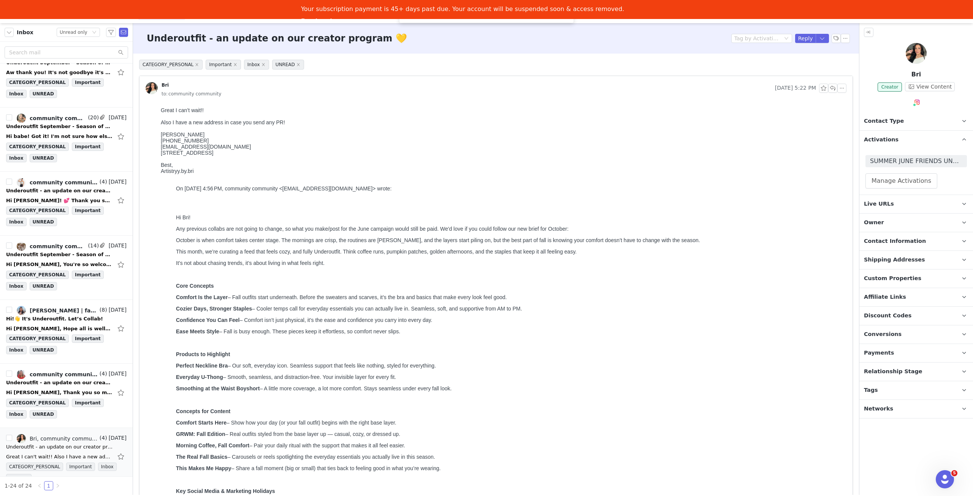
click at [922, 263] on p "Shipping Addresses" at bounding box center [906, 260] width 95 height 18
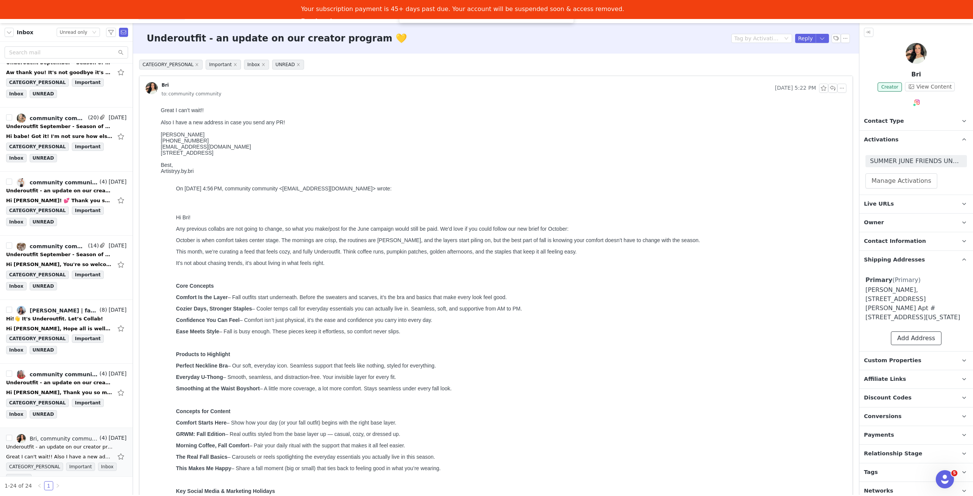
click at [929, 331] on button "Add Address" at bounding box center [916, 338] width 51 height 14
select select
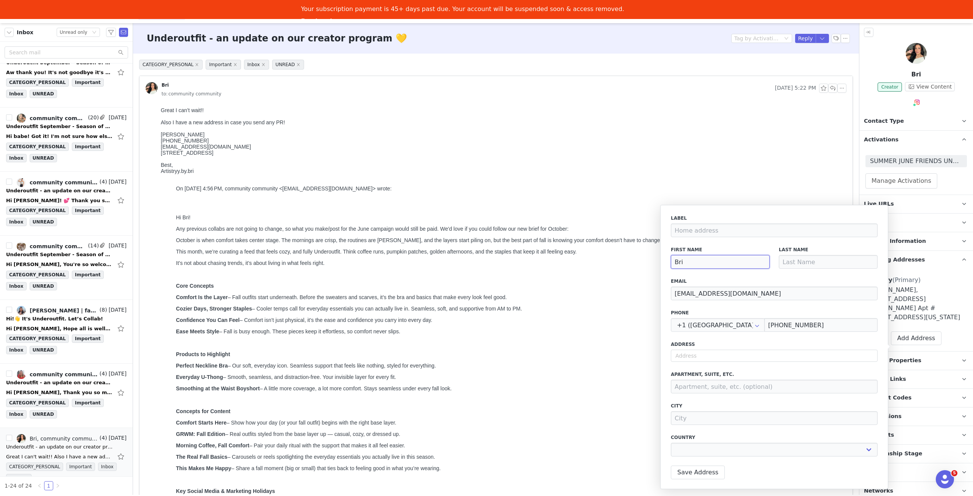
click at [745, 266] on input "Bri" at bounding box center [720, 262] width 99 height 14
type input "Bria"
select select
type input "Brian"
select select
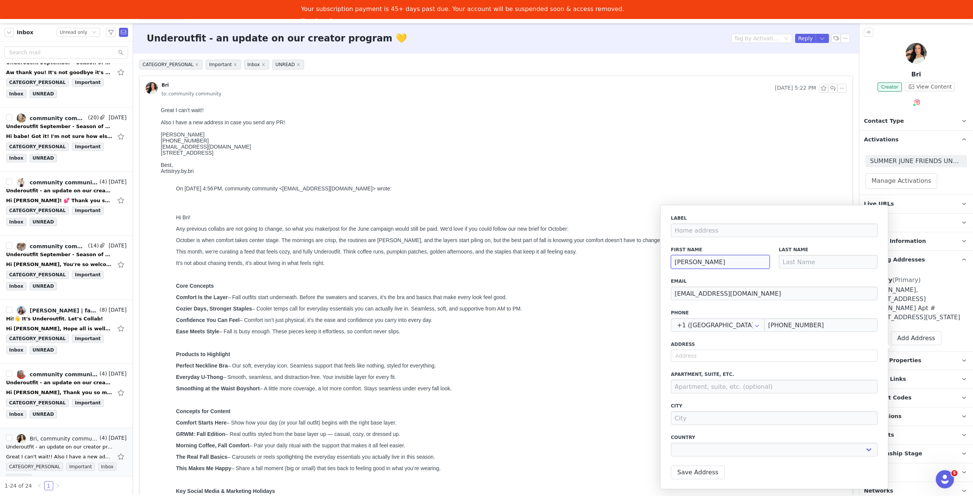
type input "Briann"
select select
type input "Brianna"
select select
type input "Brianna"
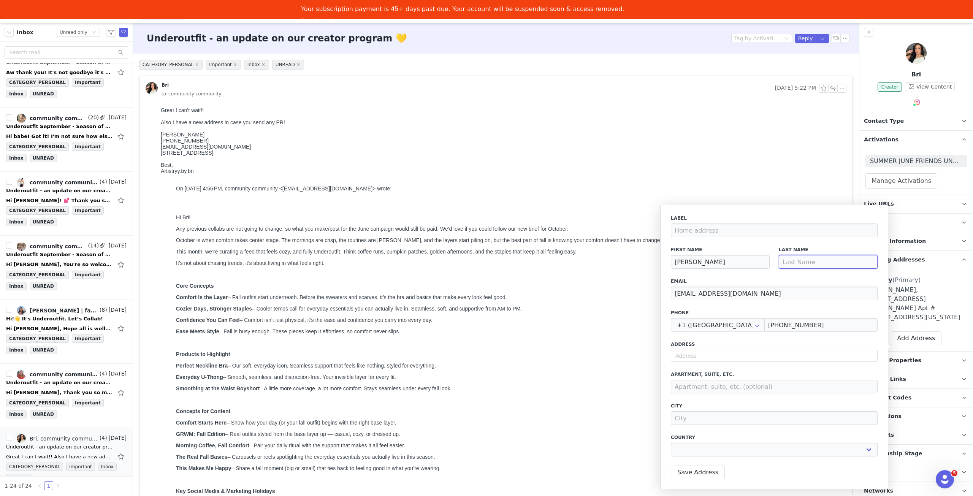
click at [816, 262] on input at bounding box center [828, 262] width 99 height 14
type input "M"
select select
type input "Ma"
select select
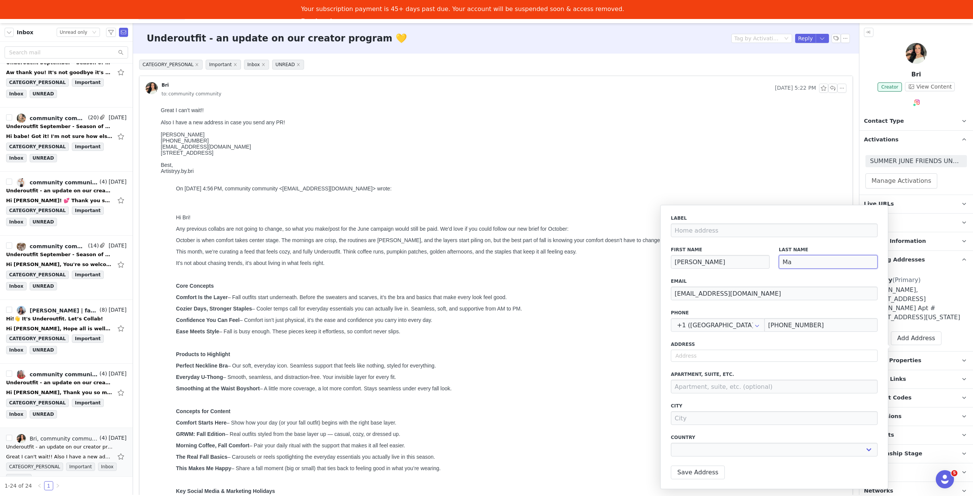
type input "Mar"
select select
type input "Marr"
select select
type input "Marre"
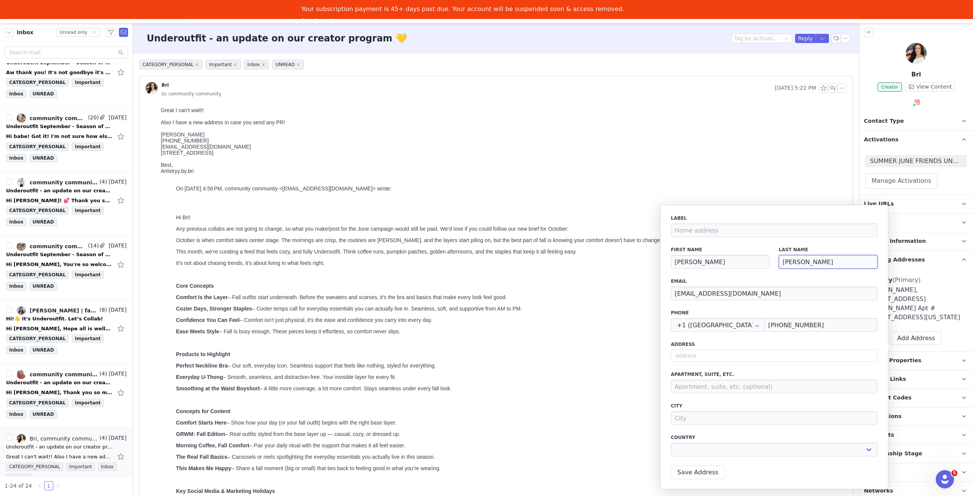
select select
type input "Marrer"
select select
type input "Marrero"
select select
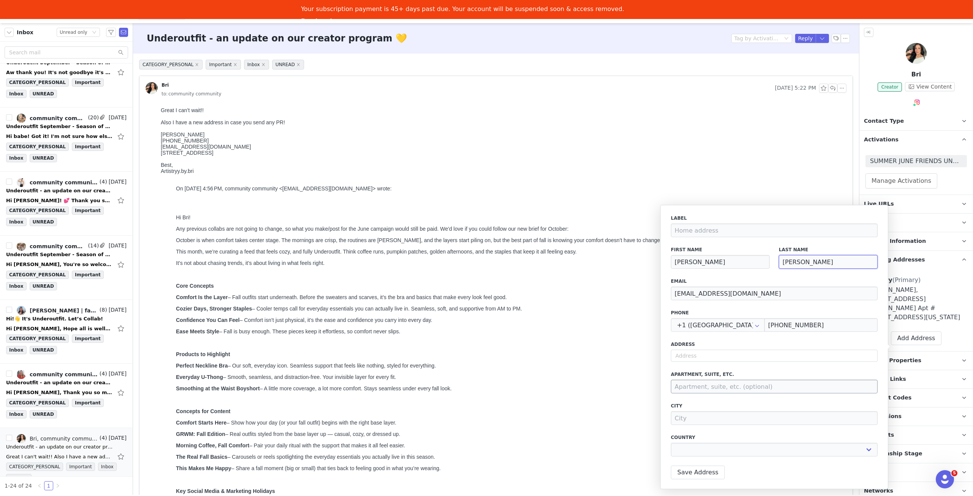
type input "Marrero"
click at [742, 388] on input at bounding box center [774, 387] width 207 height 14
click at [739, 416] on input at bounding box center [774, 418] width 207 height 14
click at [736, 349] on div "Address" at bounding box center [774, 351] width 207 height 21
click at [736, 352] on input "text" at bounding box center [774, 356] width 207 height 12
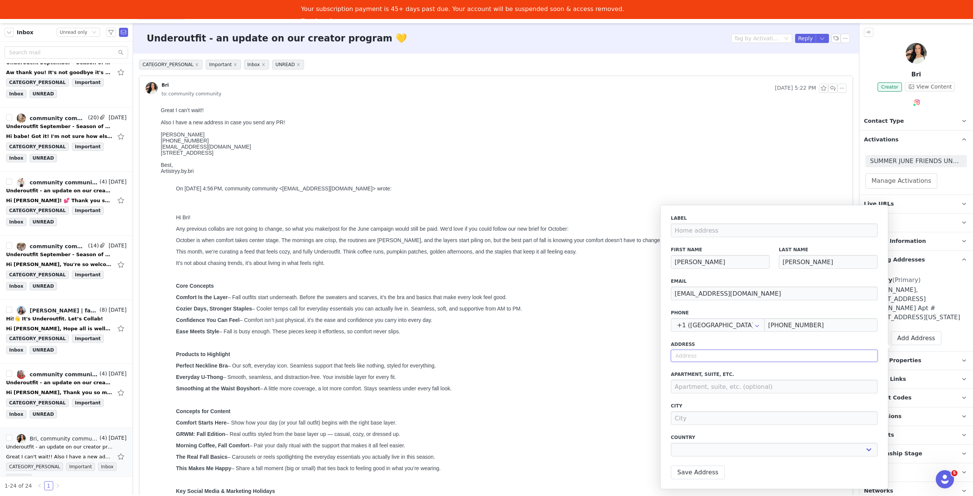
type input "5"
select select
type input "51"
select select
type input "51"
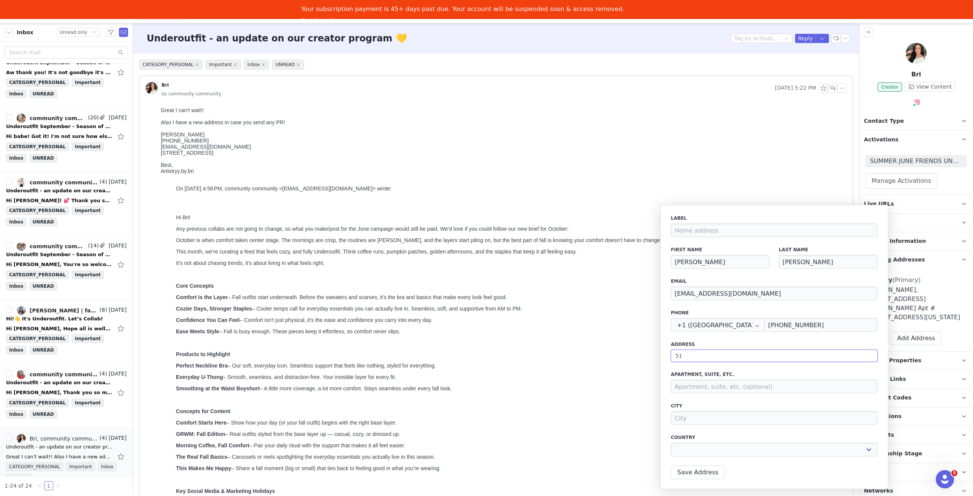
select select
type input "51 B"
select select
type input "51 Br"
select select
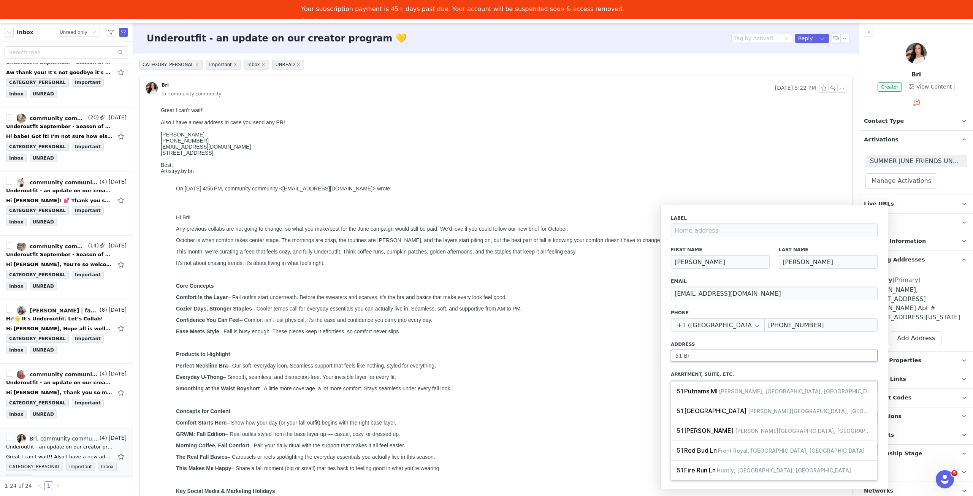
type input "51 Bre"
select select
type input "51 Brew"
select select
type input "51 Brewe"
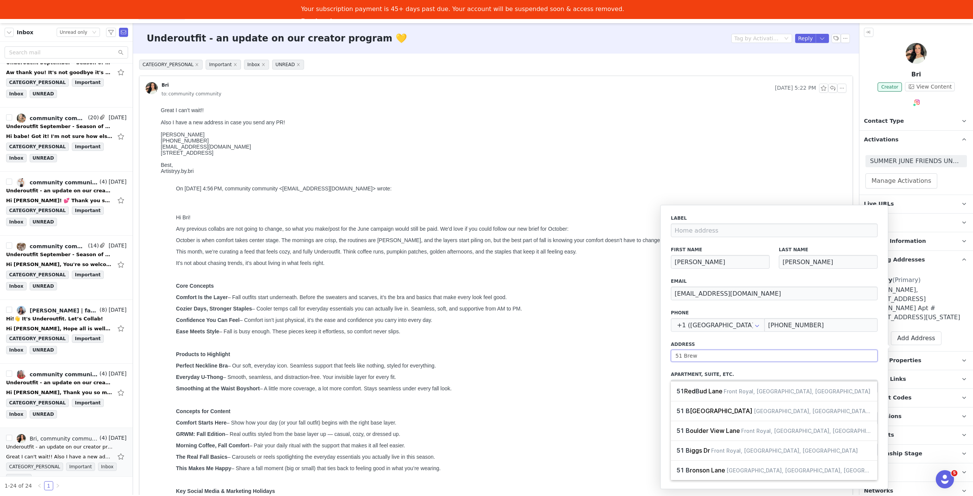
select select
type input "51 Brewer"
select select
type input "51 Brewery"
select select
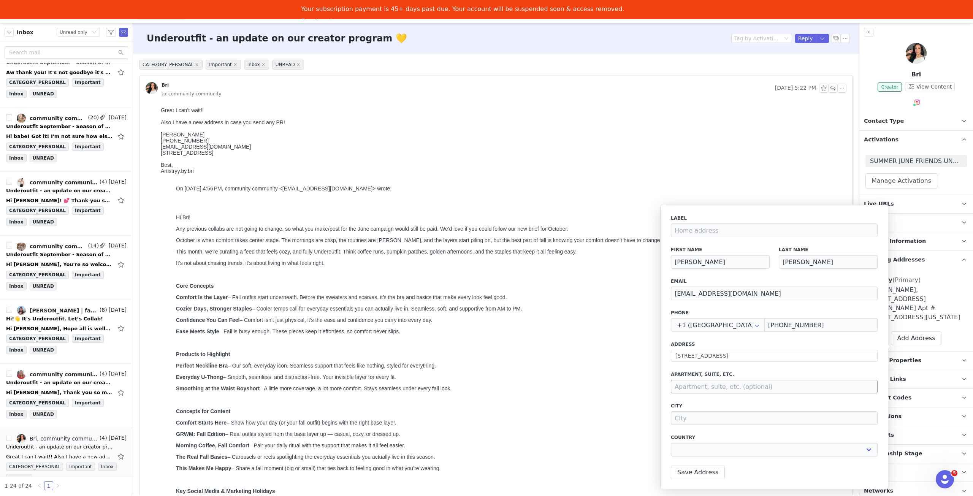
type input "51 Brewery Rd"
type input "New City"
select select "[object Object]"
drag, startPoint x: 852, startPoint y: 449, endPoint x: 811, endPoint y: 450, distance: 41.4
click at [811, 450] on div "Zip/Postal Code 10956-6106" at bounding box center [846, 445] width 72 height 32
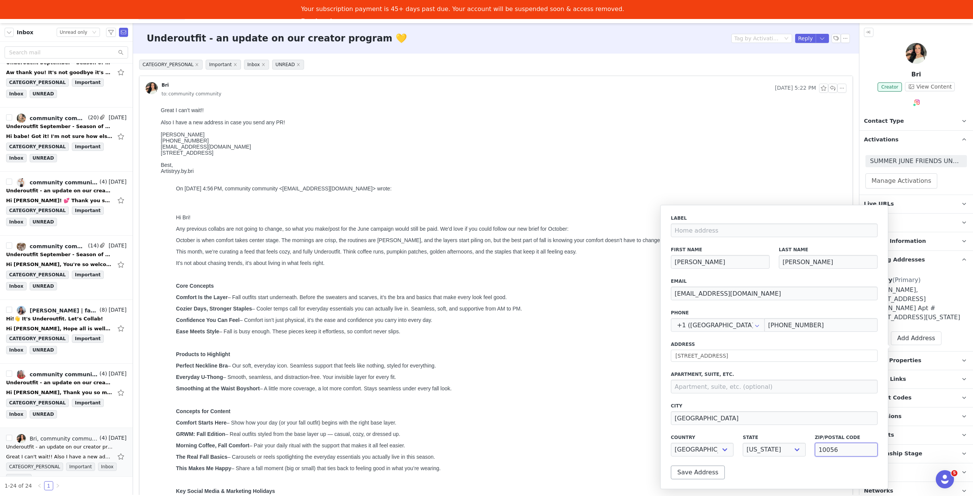
type input "10056"
click at [699, 471] on button "Save Address" at bounding box center [698, 473] width 54 height 14
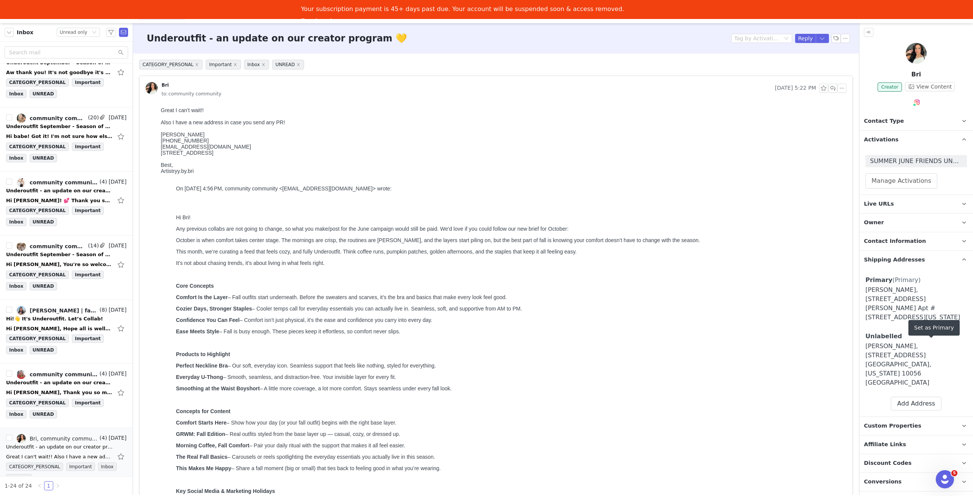
click at [929, 326] on div "Set as Primary" at bounding box center [933, 328] width 51 height 16
click at [881, 342] on div "Brianna Marrero, 51 Brewery Rd. New City, New York 10056 United States" at bounding box center [915, 365] width 101 height 46
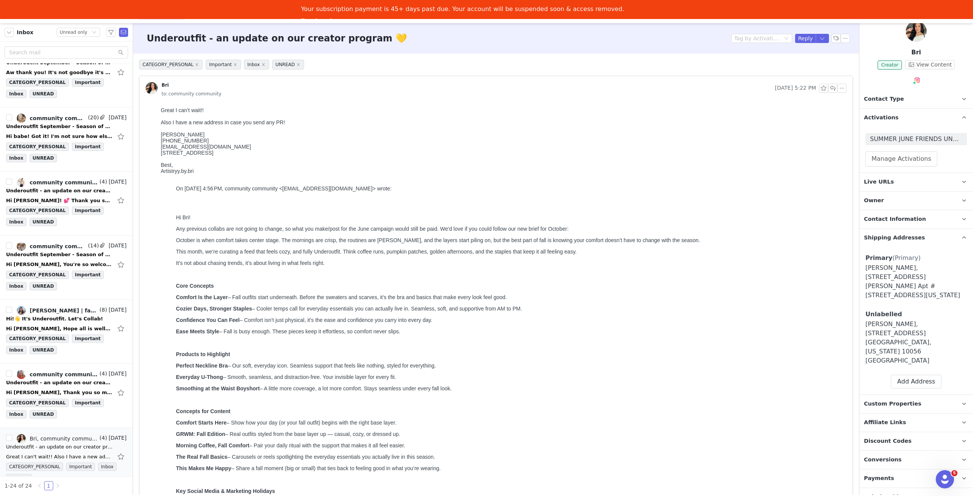
scroll to position [41, 0]
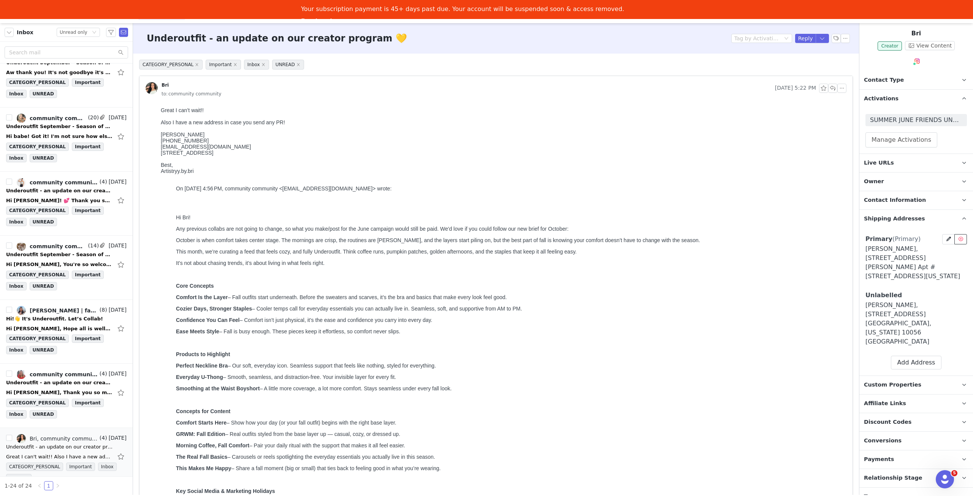
click at [958, 238] on icon at bounding box center [960, 239] width 5 height 5
click at [926, 295] on button "Yes, delete Address" at bounding box center [913, 298] width 72 height 14
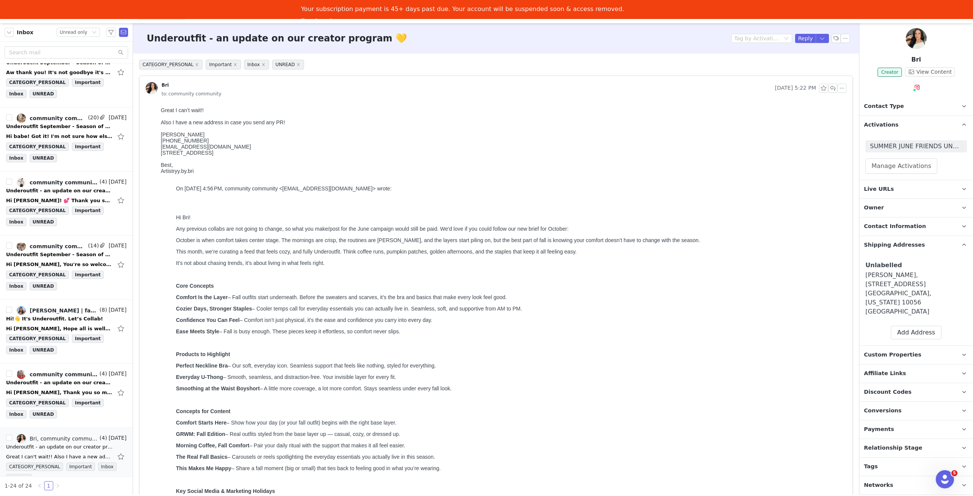
scroll to position [0, 0]
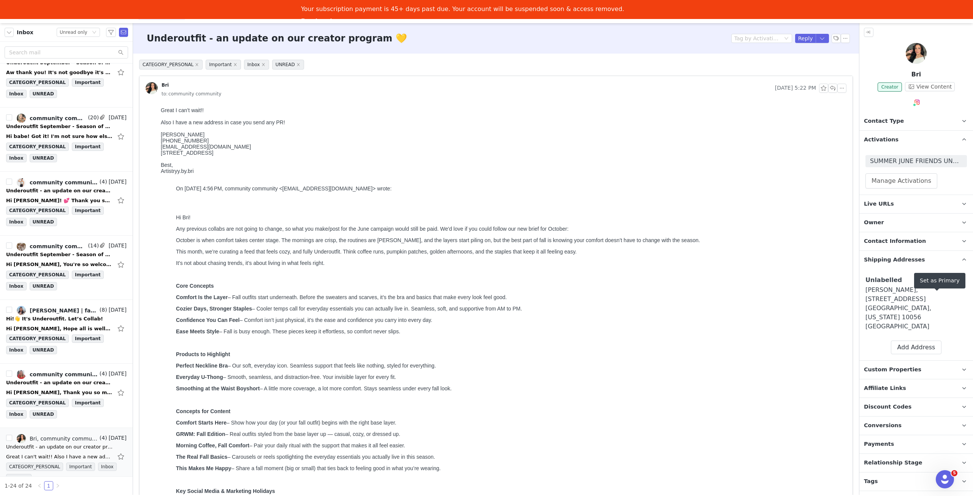
click at [936, 279] on div "Set as Primary" at bounding box center [939, 281] width 51 height 16
drag, startPoint x: 880, startPoint y: 287, endPoint x: 877, endPoint y: 283, distance: 5.4
click at [879, 287] on div "Brianna Marrero, 51 Brewery Rd. New City, New York 10056 United States" at bounding box center [915, 308] width 101 height 46
click at [876, 282] on span "Unlabelled" at bounding box center [883, 279] width 36 height 7
click at [874, 280] on span "Unlabelled" at bounding box center [883, 279] width 36 height 7
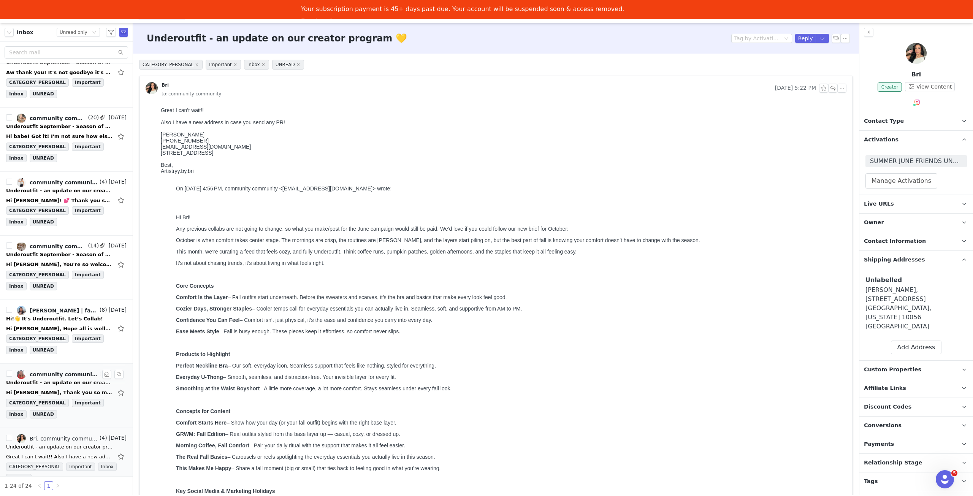
click at [67, 379] on div "Underoutfit - an update on our creator program 💛" at bounding box center [59, 383] width 106 height 8
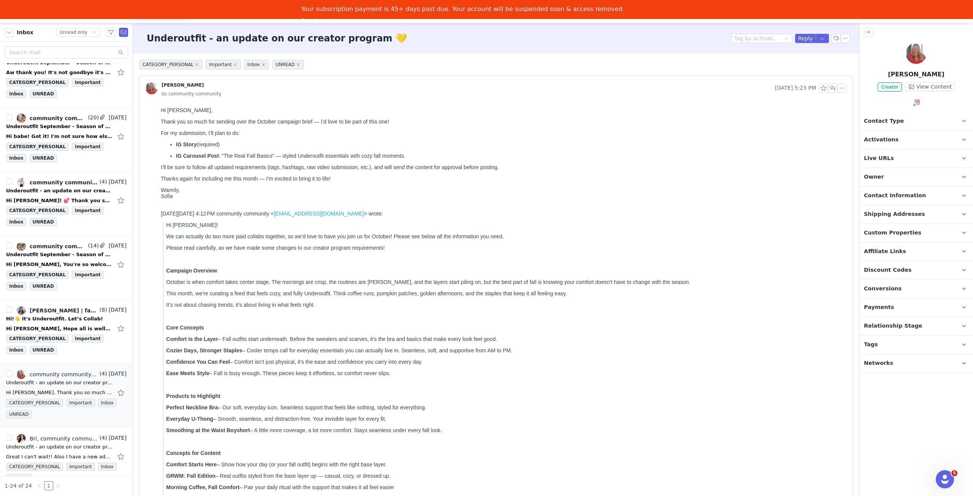
click at [895, 135] on p "Activations" at bounding box center [906, 140] width 95 height 18
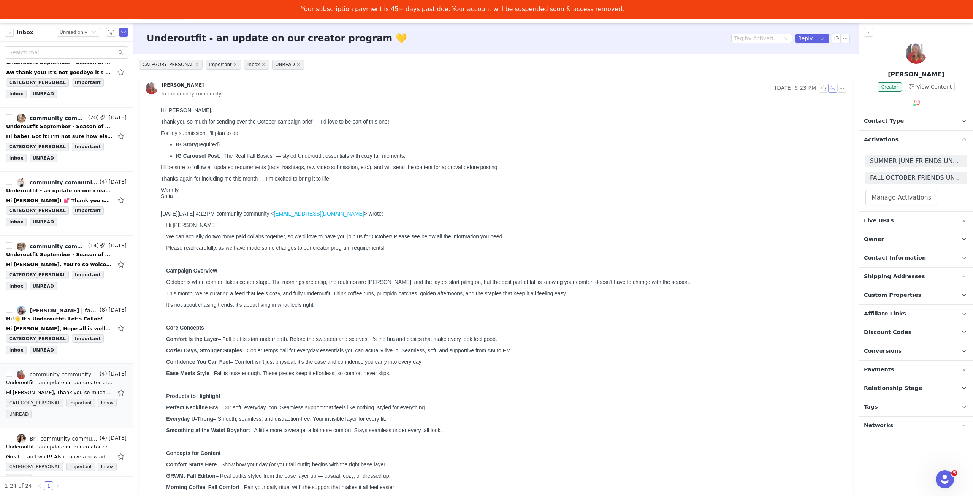
click at [828, 89] on button "button" at bounding box center [832, 88] width 9 height 9
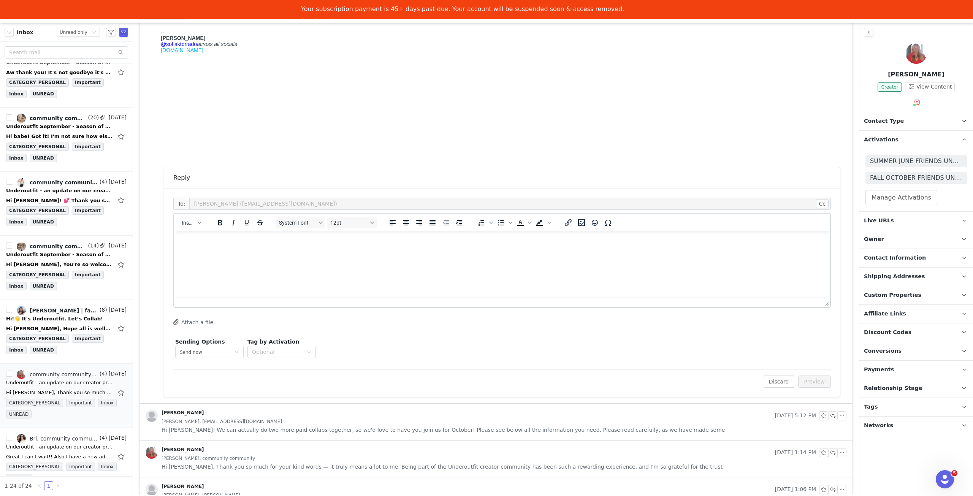
scroll to position [787, 0]
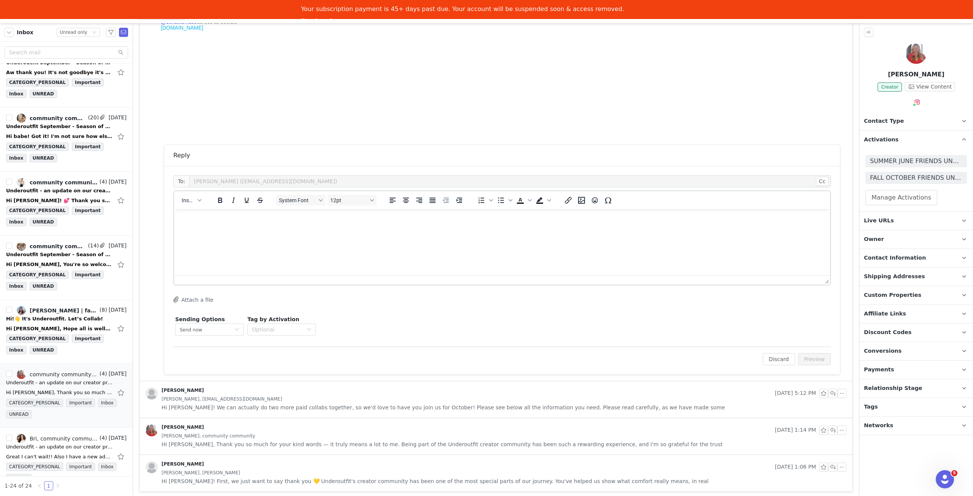
click at [346, 292] on div "To: Sofia Torrado (sofiaktorradobiq@gmail.com) Cc Cc: Insert System Font 12pt T…" at bounding box center [501, 256] width 657 height 162
click at [353, 228] on html at bounding box center [502, 218] width 656 height 21
click at [804, 350] on div "Edit Discard Preview" at bounding box center [501, 354] width 657 height 19
click at [808, 353] on button "Preview" at bounding box center [814, 358] width 33 height 12
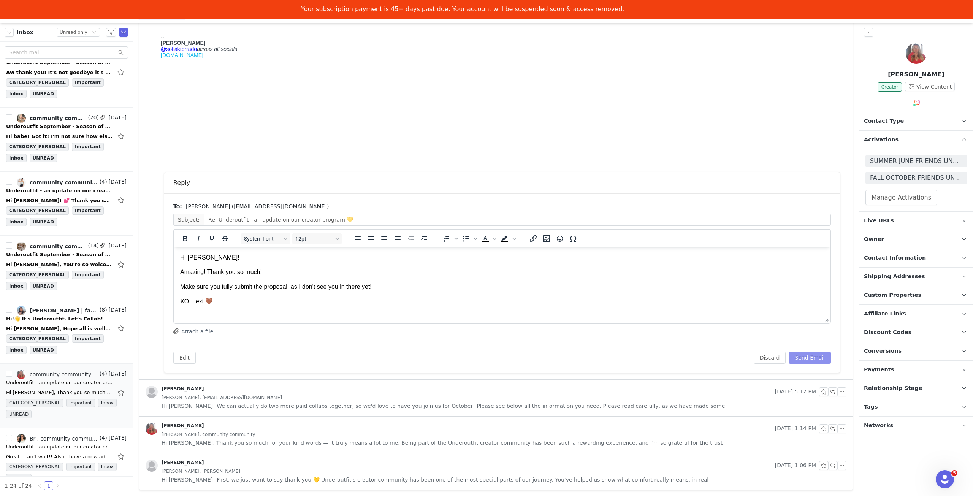
scroll to position [0, 0]
click at [812, 352] on button "Send Email" at bounding box center [810, 358] width 42 height 12
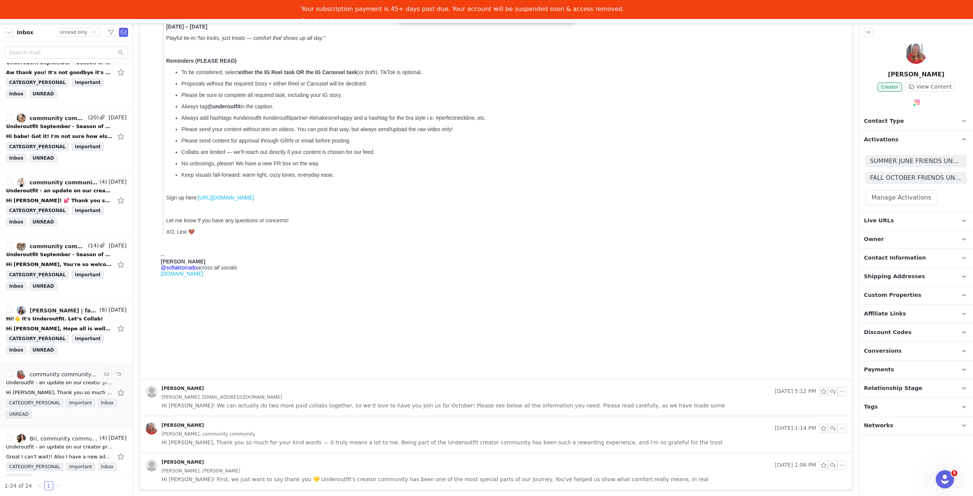
scroll to position [1070, 0]
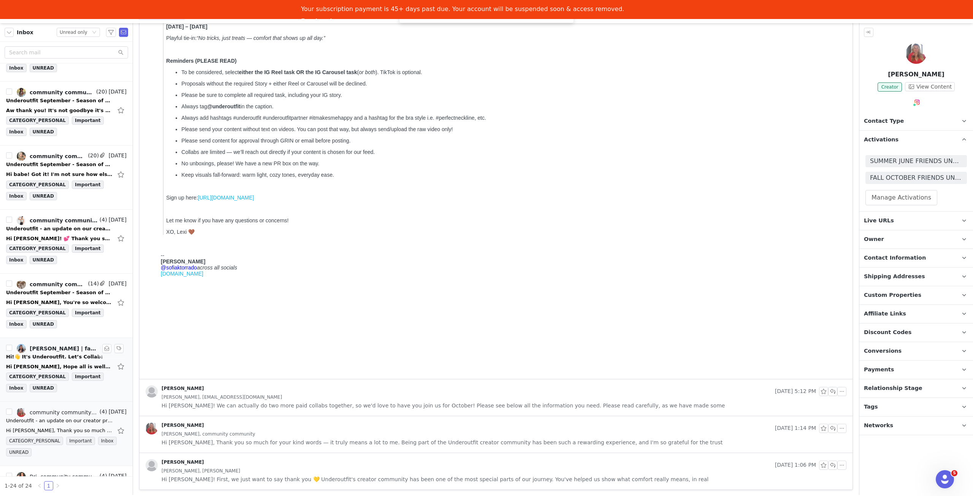
click at [54, 360] on div "Hi Lexi, Hope all is well! Just checking in to see if there is an update on thi…" at bounding box center [66, 366] width 120 height 12
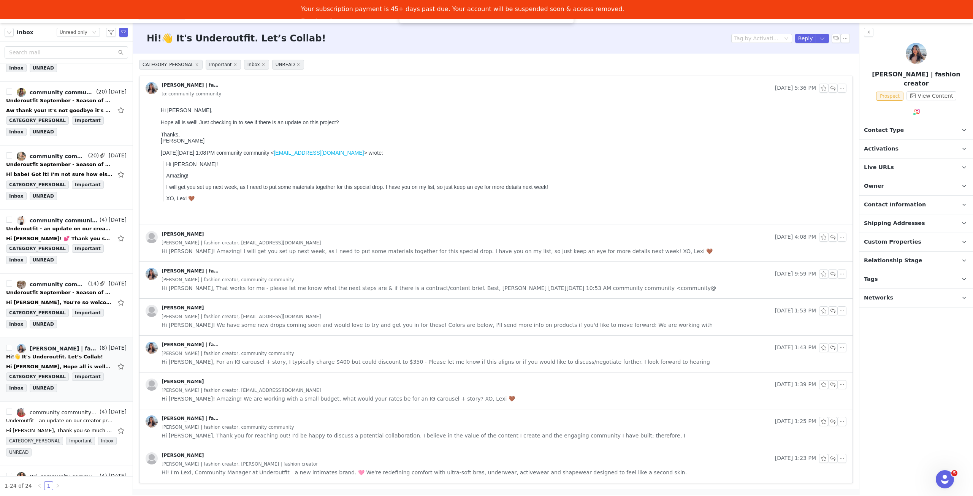
scroll to position [0, 0]
click at [883, 145] on span "Activations" at bounding box center [881, 149] width 35 height 8
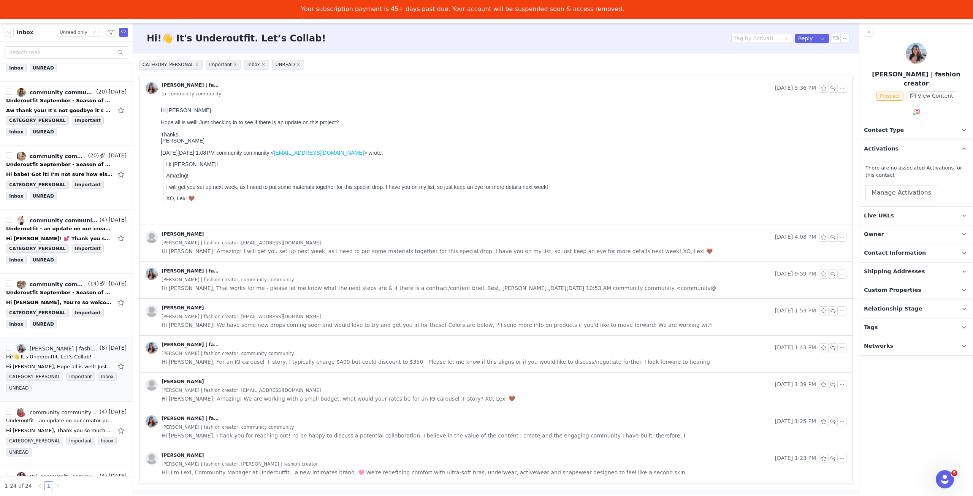
drag, startPoint x: 888, startPoint y: 139, endPoint x: 852, endPoint y: 89, distance: 61.4
click at [888, 145] on span "Activations" at bounding box center [881, 149] width 35 height 8
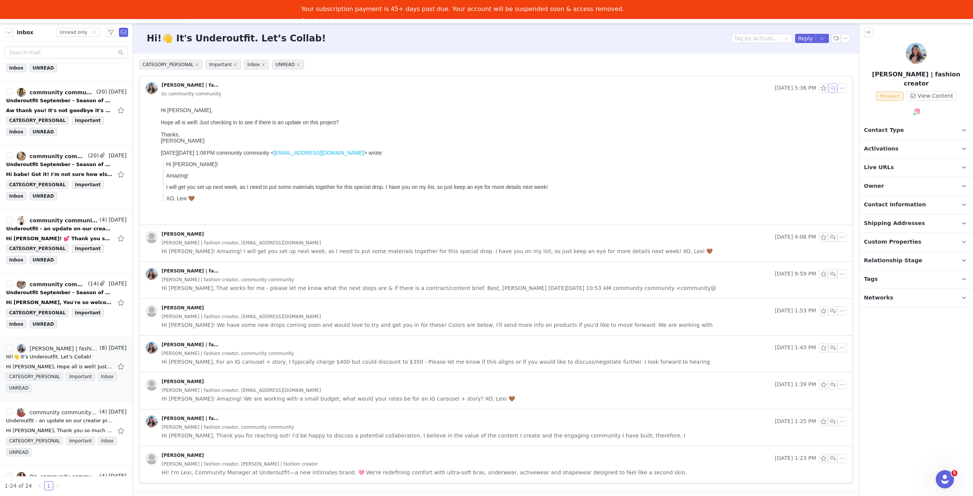
click at [831, 90] on button "button" at bounding box center [832, 88] width 9 height 9
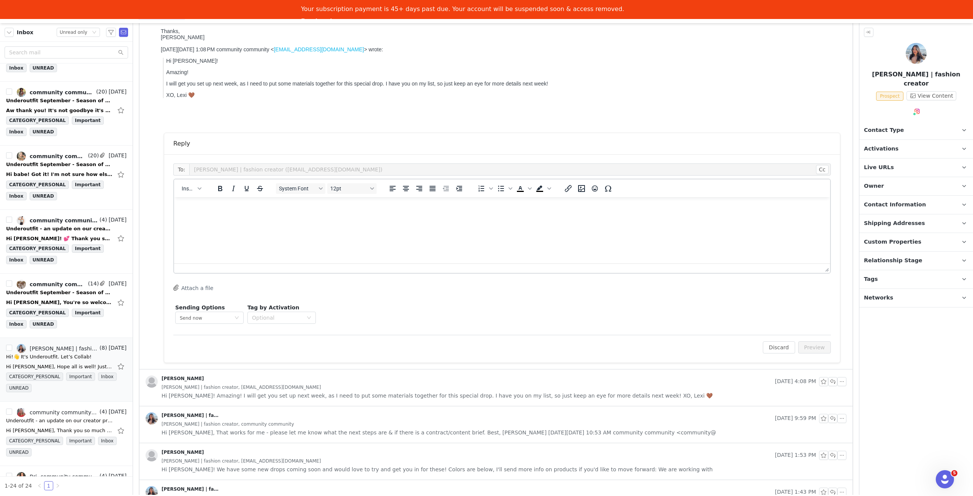
click at [247, 218] on html at bounding box center [502, 207] width 656 height 21
drag, startPoint x: 196, startPoint y: 210, endPoint x: 200, endPoint y: 207, distance: 4.9
click at [197, 209] on p "Hi AGnes!" at bounding box center [502, 207] width 644 height 8
click at [217, 222] on p "Rich Text Area. Press ALT-0 for help." at bounding box center [502, 222] width 644 height 8
click at [467, 231] on body "Hi Agnes! I'm working on getting all of our creators together still. Could you …" at bounding box center [502, 229] width 644 height 52
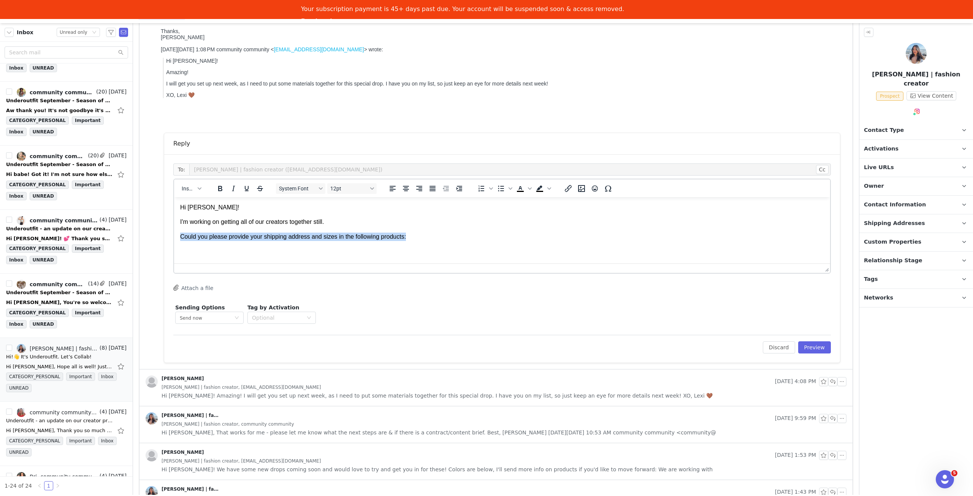
drag, startPoint x: 458, startPoint y: 234, endPoint x: 344, endPoint y: 431, distance: 227.1
click at [174, 234] on html "Hi Agnes! I'm working on getting all of our creators together still. Could you …" at bounding box center [502, 229] width 656 height 65
click at [915, 117] on link "@swagnes_" at bounding box center [919, 119] width 31 height 6
drag, startPoint x: 236, startPoint y: 237, endPoint x: 177, endPoint y: 233, distance: 58.6
click at [177, 233] on html "Hi Agnes! I'm working on getting all of our creators together still. Would" at bounding box center [502, 229] width 656 height 65
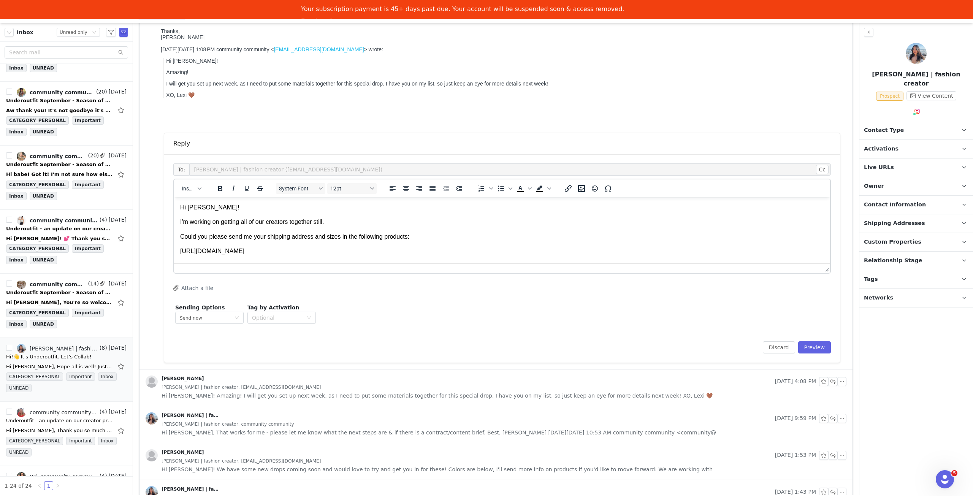
click at [180, 250] on p "https://www.underoutfit.com/products/the-shaping-lift-cami-black?Color=Black&Si…" at bounding box center [502, 251] width 644 height 8
click at [500, 247] on p "Cami: https://www.underoutfit.com/products/the-shaping-lift-cami-black?Color=Bl…" at bounding box center [502, 251] width 644 height 8
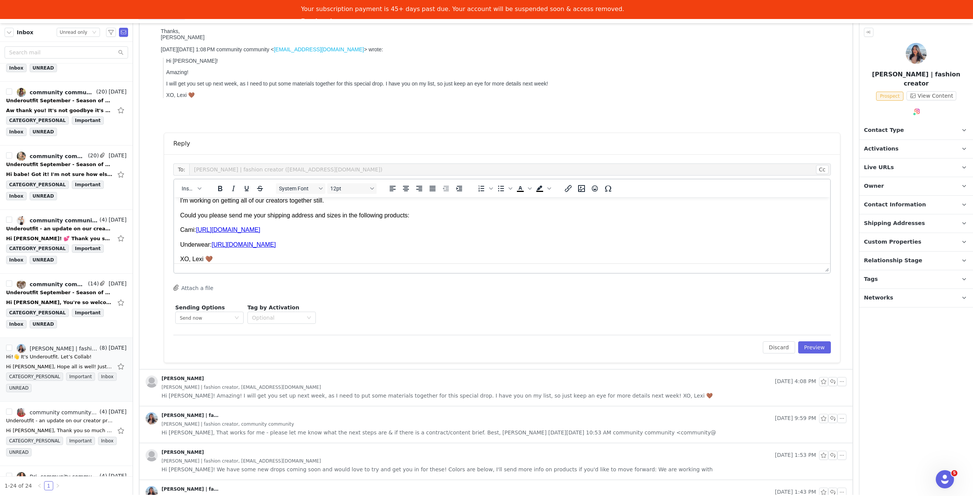
click at [524, 242] on p "Underwear: https://www.underoutfit.com/products/3-pack-everyday-u-boyshort-viol…" at bounding box center [502, 245] width 644 height 8
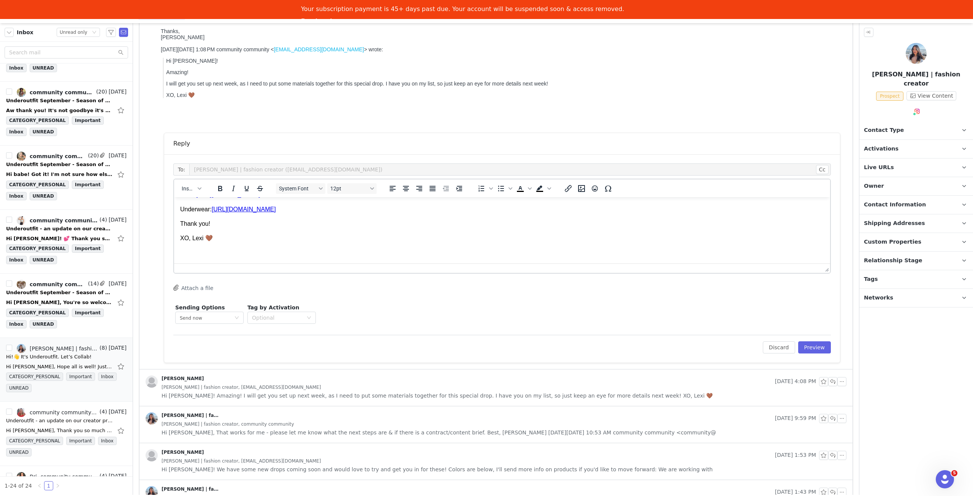
click at [201, 248] on body "Hi Agnes! I'm working on getting all of our creators together still. Could you …" at bounding box center [502, 202] width 644 height 111
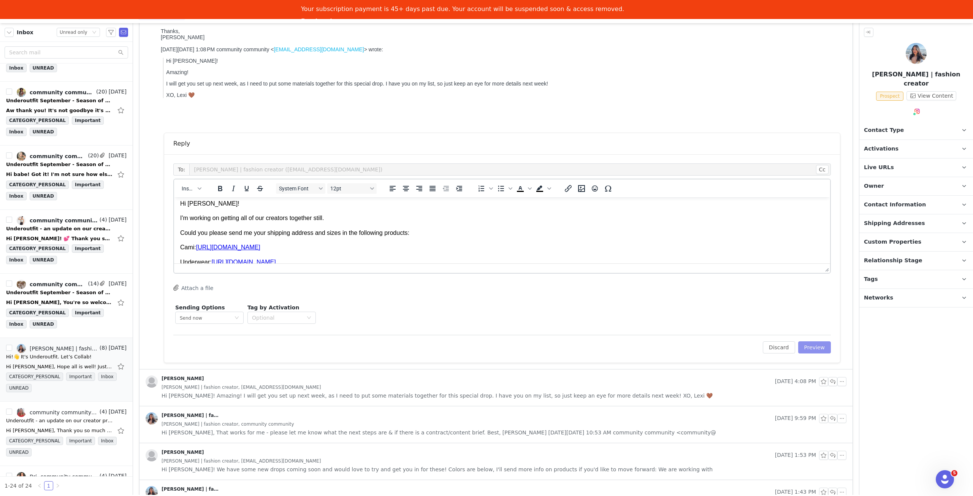
click at [814, 349] on button "Preview" at bounding box center [814, 347] width 33 height 12
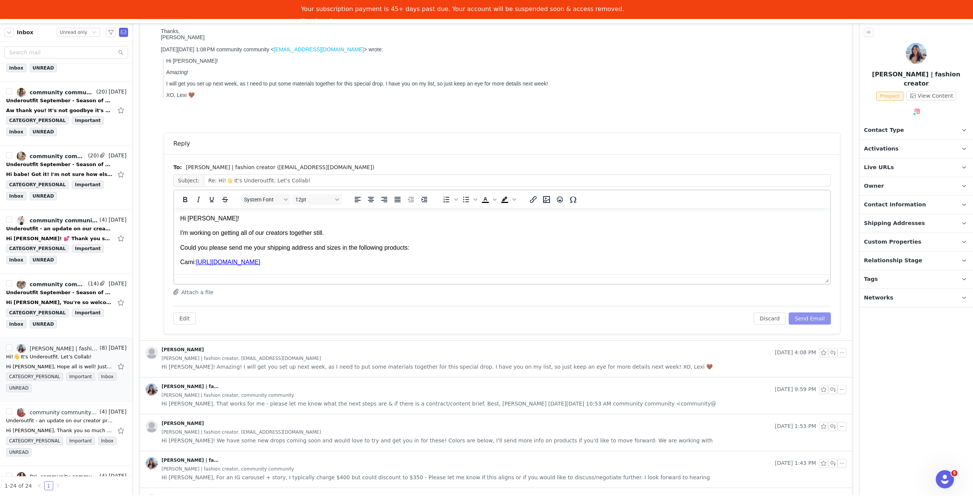
scroll to position [0, 0]
click at [806, 320] on button "Send Email" at bounding box center [810, 318] width 42 height 12
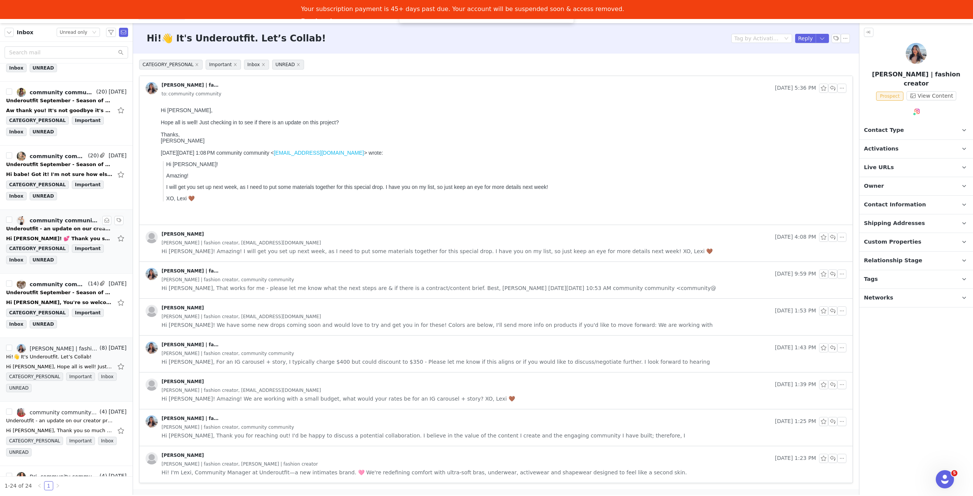
click at [55, 232] on div "Hi [PERSON_NAME]! 💕 Thank you so much for thinking of me — I'd absolutely love …" at bounding box center [66, 238] width 120 height 12
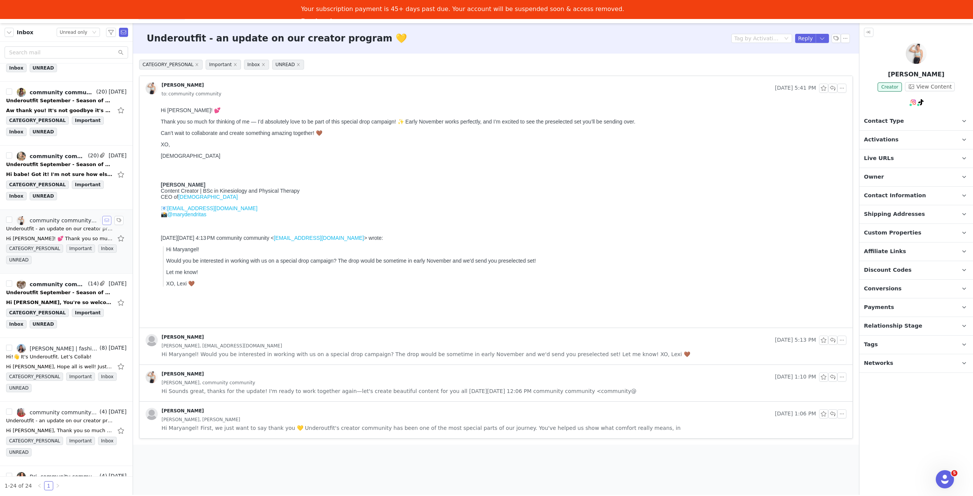
click at [102, 216] on button "button" at bounding box center [106, 220] width 9 height 9
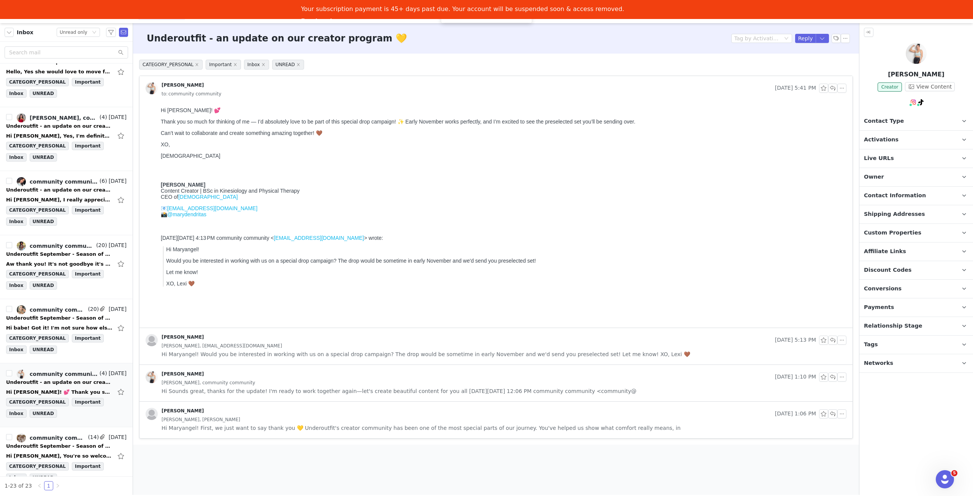
click at [894, 134] on p "Activations" at bounding box center [906, 140] width 95 height 18
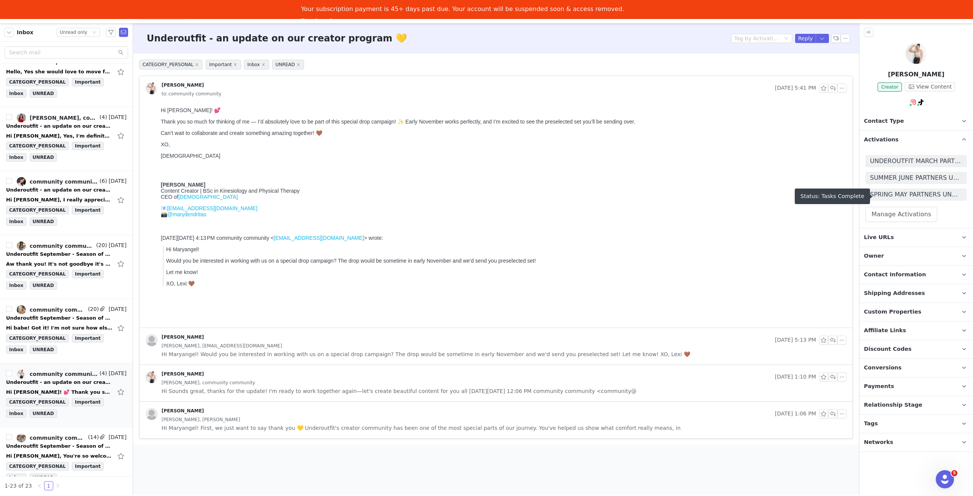
click at [915, 177] on span "SUMMER JUNE PARTNERS UNDEROUTFIT 🌸" at bounding box center [916, 177] width 92 height 9
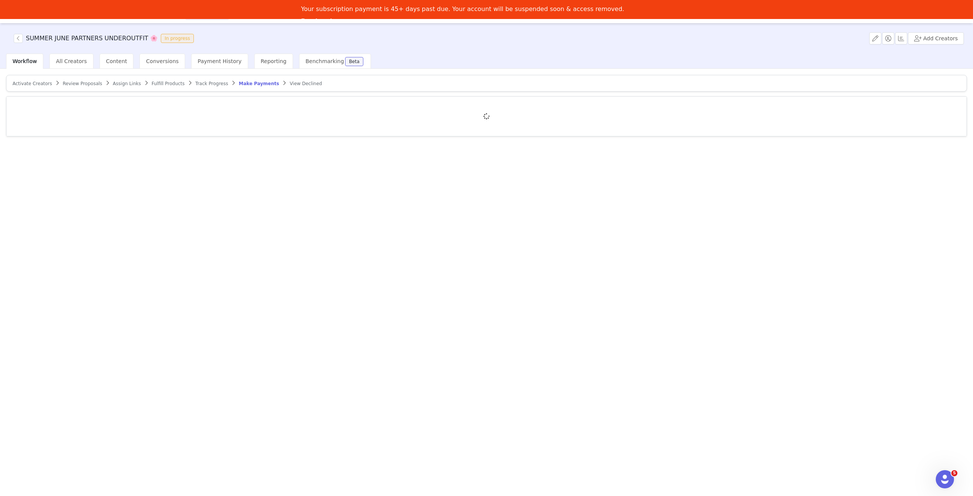
click at [152, 84] on span "Fulfill Products" at bounding box center [168, 83] width 33 height 5
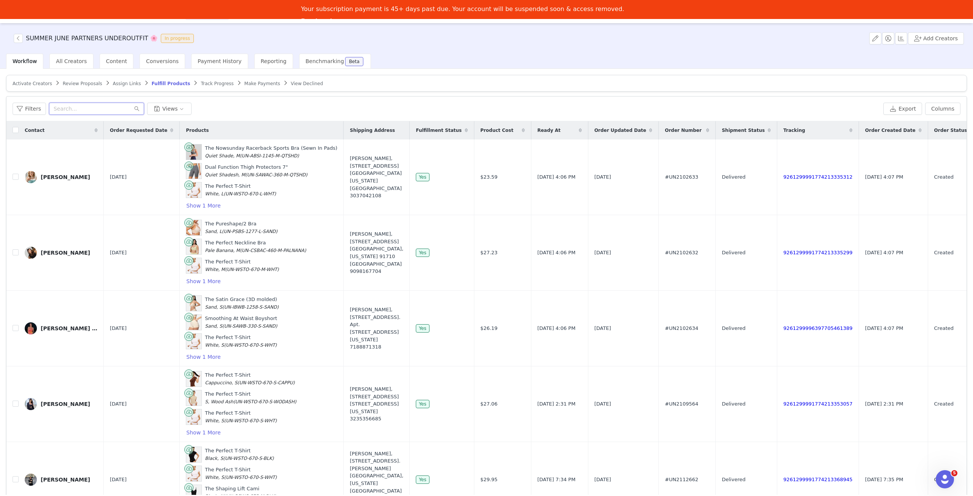
click at [87, 110] on input "text" at bounding box center [96, 109] width 95 height 12
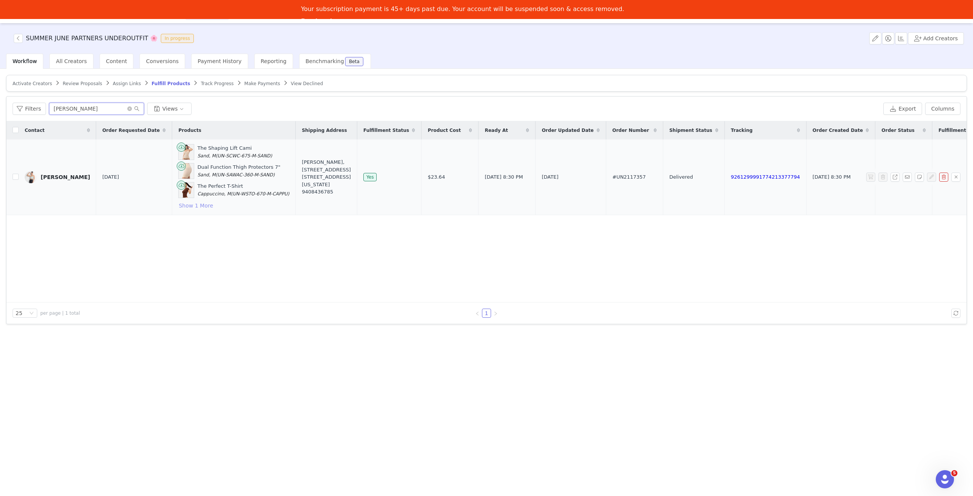
type input "maryan"
click at [188, 203] on button "Show 1 More" at bounding box center [195, 205] width 35 height 9
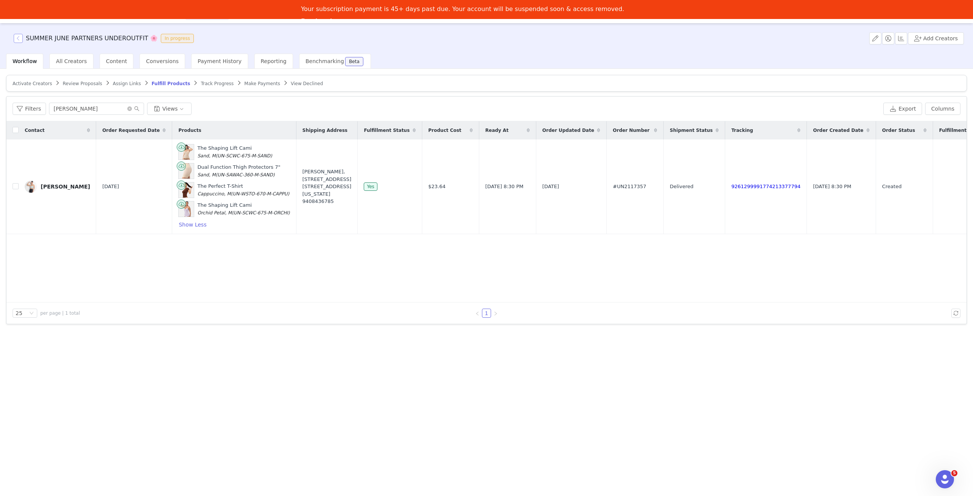
drag, startPoint x: 20, startPoint y: 38, endPoint x: 13, endPoint y: 1, distance: 37.9
click at [20, 38] on button "button" at bounding box center [18, 38] width 9 height 9
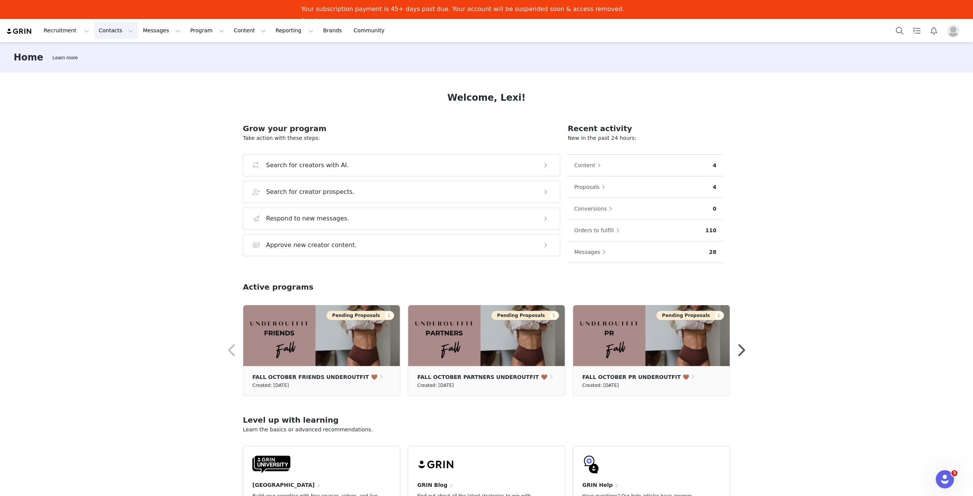
click at [103, 33] on button "Contacts Contacts" at bounding box center [116, 30] width 44 height 17
click at [185, 29] on button "Program Program" at bounding box center [206, 30] width 43 height 17
click at [198, 53] on p "Activations" at bounding box center [187, 53] width 29 height 8
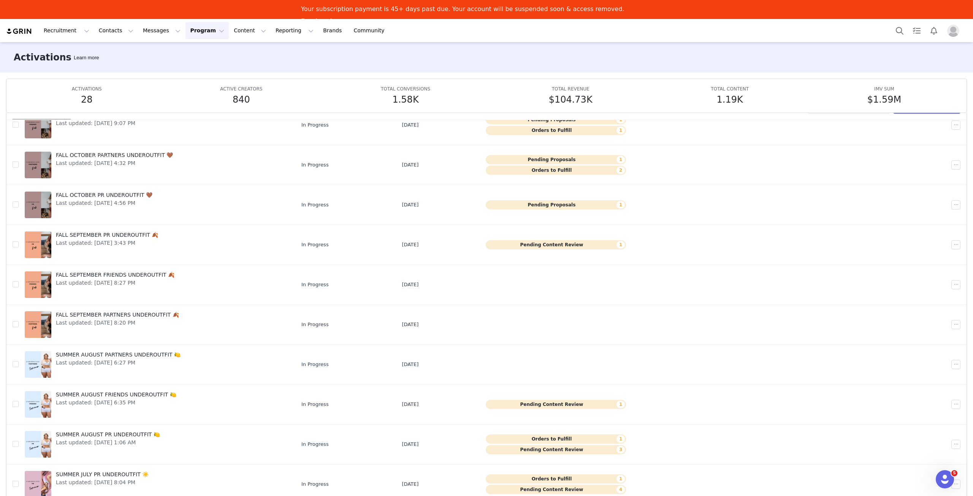
scroll to position [40, 0]
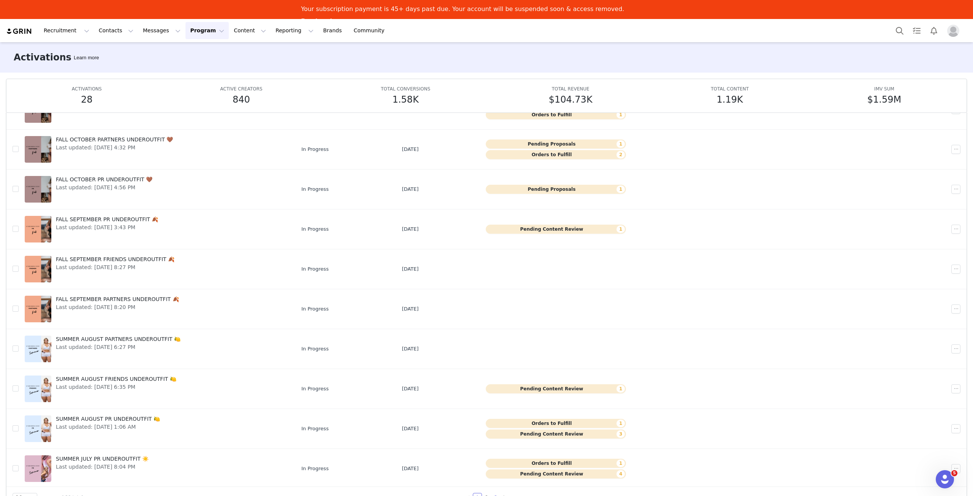
click at [492, 493] on link "3" at bounding box center [495, 497] width 8 height 8
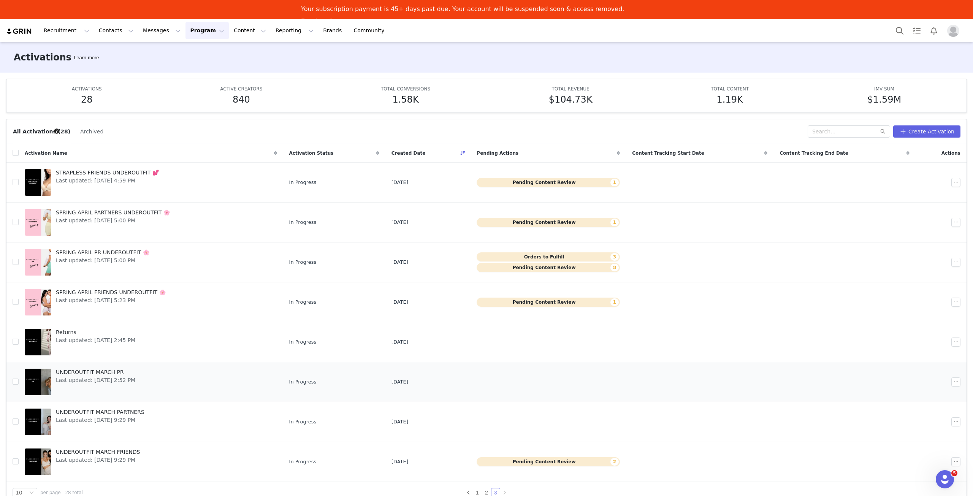
scroll to position [0, 0]
click at [117, 417] on span "Last updated: Mar 27, 2025 9:29 PM" at bounding box center [100, 420] width 89 height 8
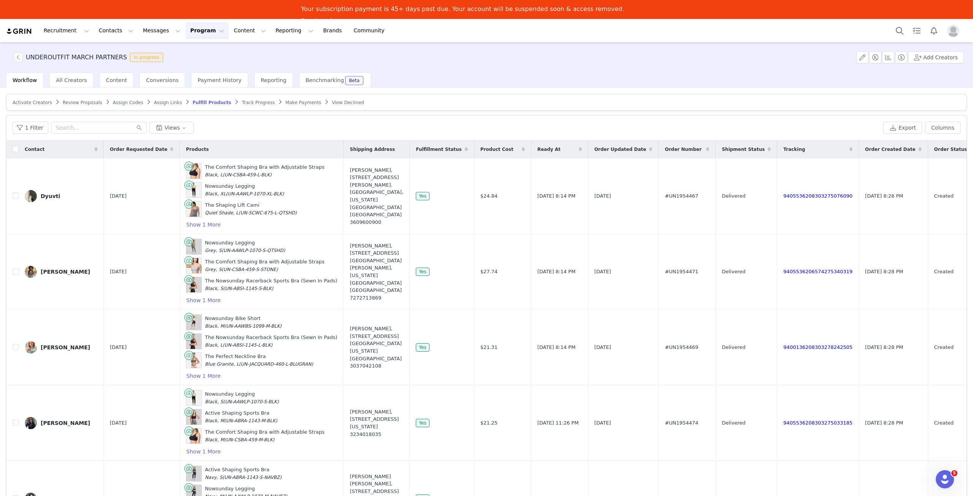
scroll to position [380, 0]
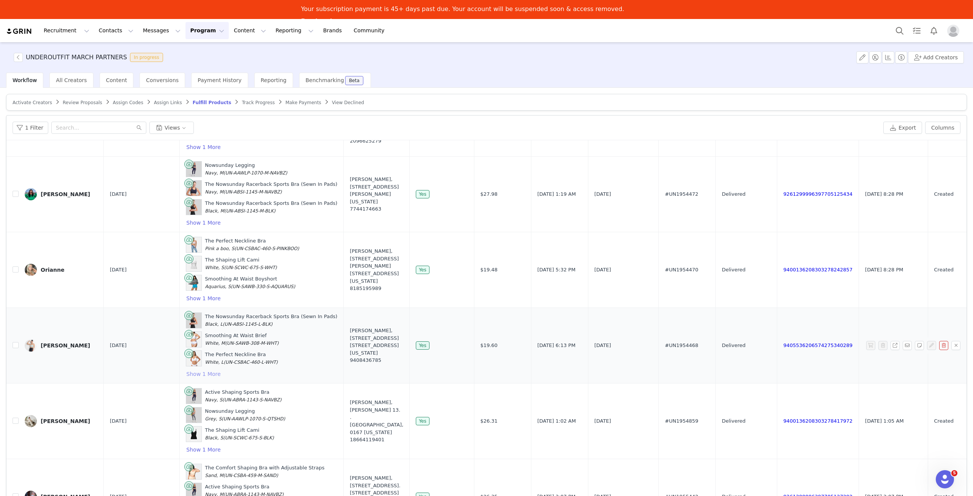
click at [186, 369] on button "Show 1 More" at bounding box center [203, 373] width 35 height 9
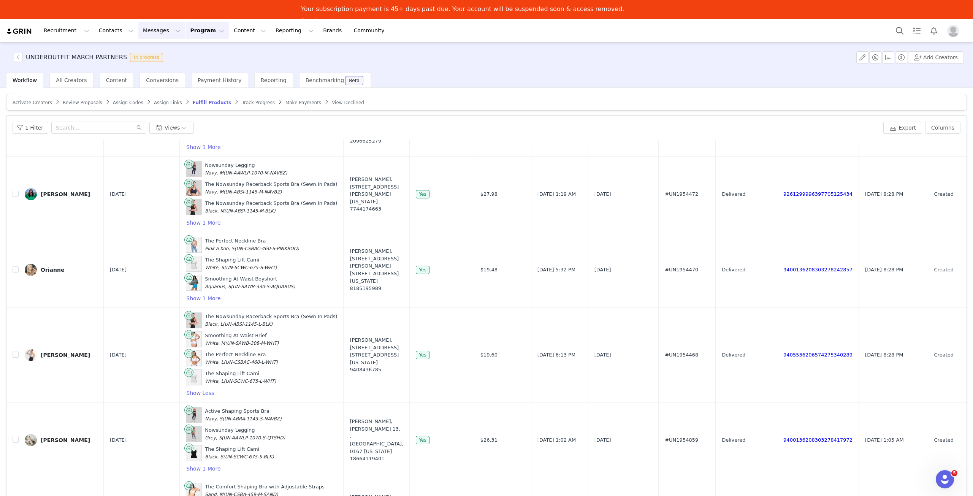
click at [138, 26] on button "Messages Messages" at bounding box center [161, 30] width 47 height 17
drag, startPoint x: 154, startPoint y: 66, endPoint x: 163, endPoint y: 86, distance: 22.5
click at [154, 66] on div "Inbox" at bounding box center [155, 67] width 51 height 8
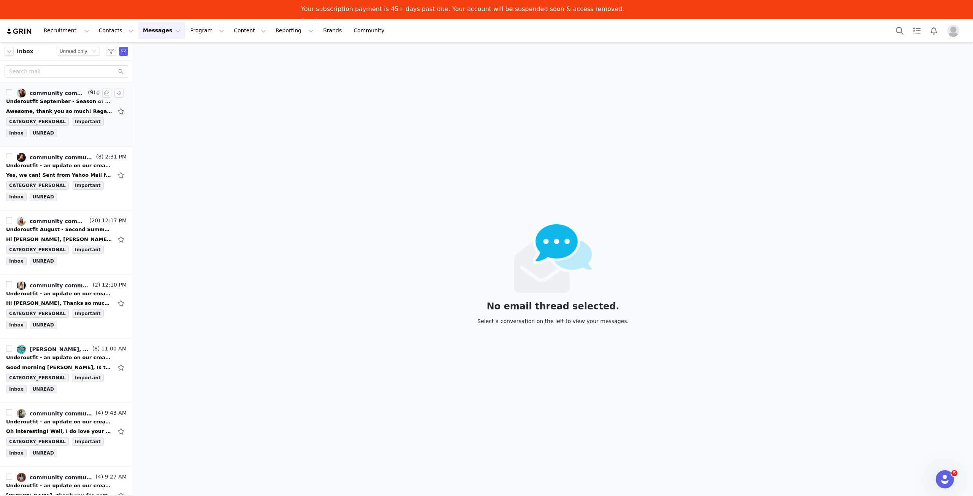
click at [62, 95] on div "community community, Karina Ixta" at bounding box center [58, 93] width 57 height 6
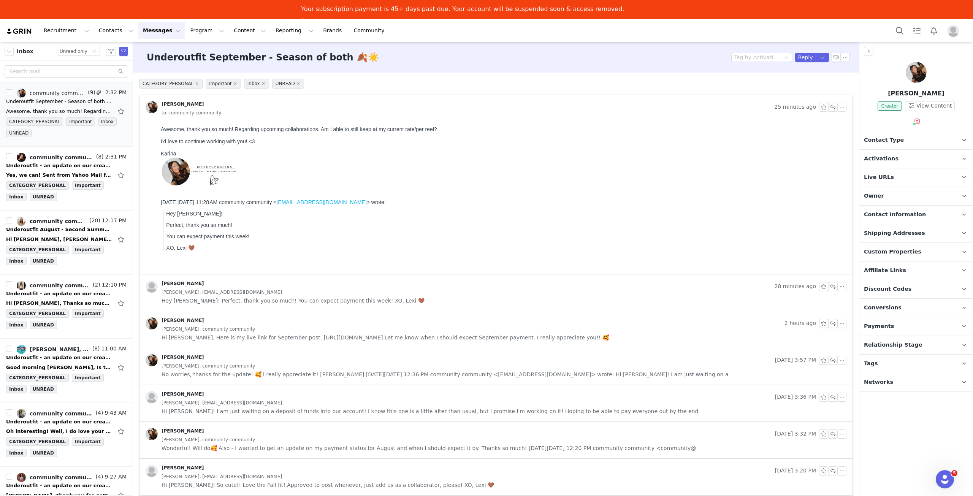
click at [936, 155] on p "Activations" at bounding box center [906, 159] width 95 height 18
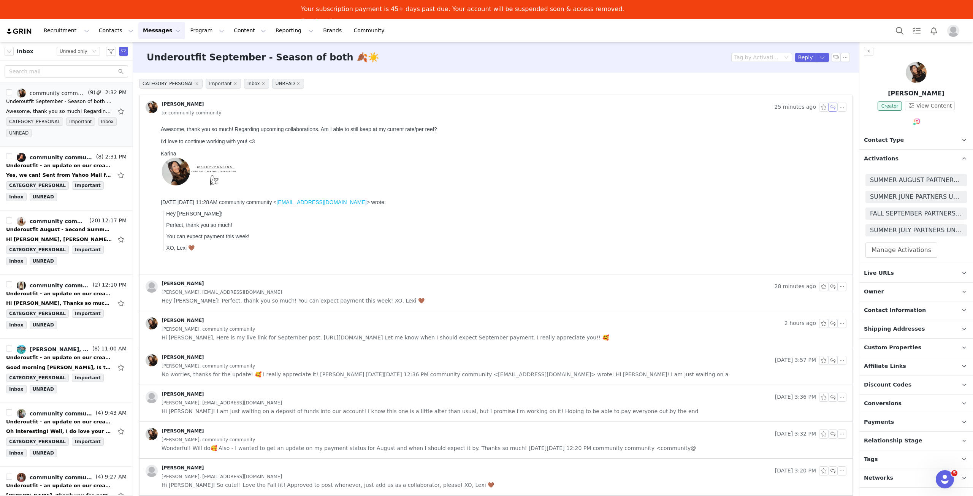
click at [828, 107] on button "button" at bounding box center [832, 107] width 9 height 9
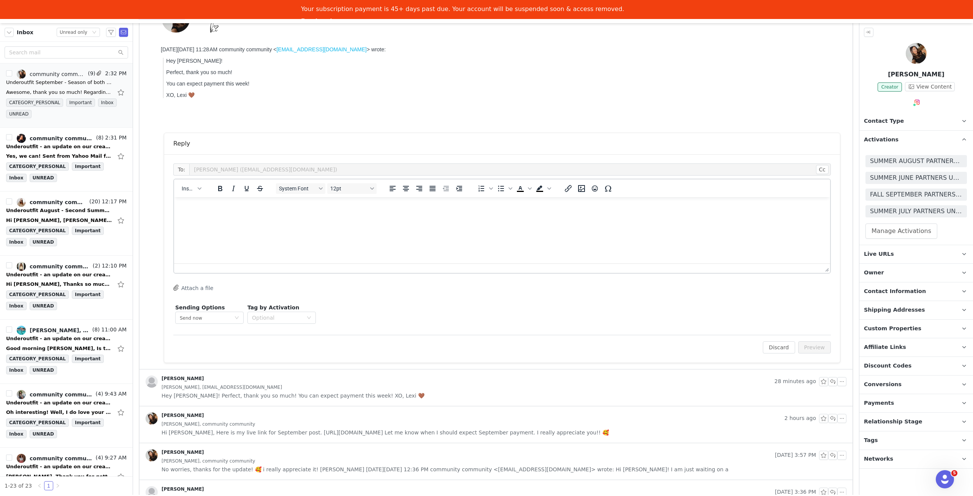
click at [272, 218] on html at bounding box center [502, 207] width 656 height 21
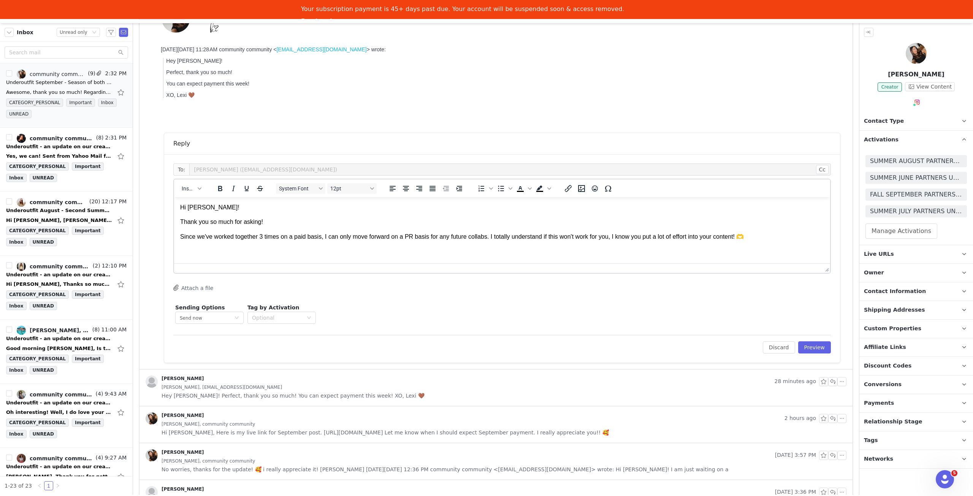
click at [737, 236] on p "Since we've worked together 3 times on a paid basis, I can only move forward on…" at bounding box center [502, 237] width 644 height 8
click at [765, 236] on p "Since we've worked together 3 times on a paid basis, I can only move forward on…" at bounding box center [502, 237] width 644 height 8
drag, startPoint x: 297, startPoint y: 253, endPoint x: 365, endPoint y: 247, distance: 68.3
click at [365, 247] on body "Hi Karina! Thank you so much for asking! Since we've worked together 3 times on…" at bounding box center [502, 229] width 644 height 52
click at [353, 254] on p "However, I do have one special drop campaign coming" at bounding box center [502, 251] width 644 height 8
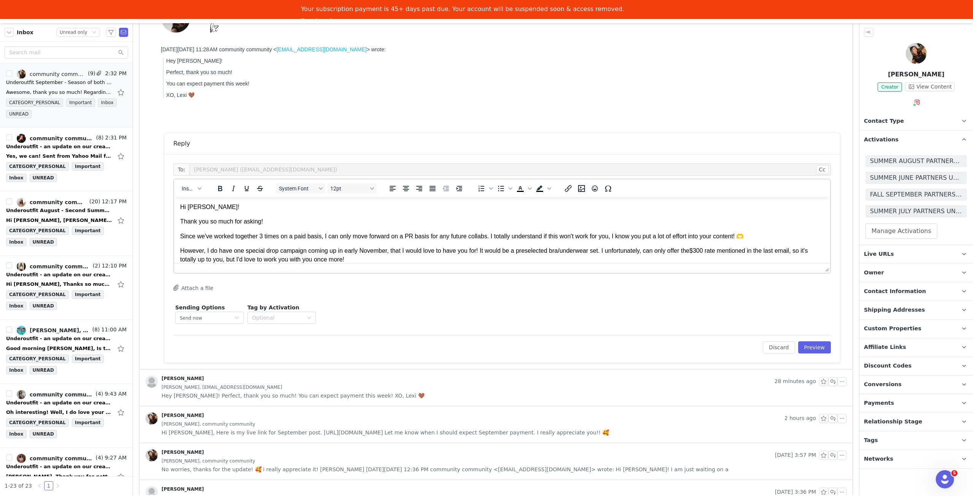
scroll to position [15, 0]
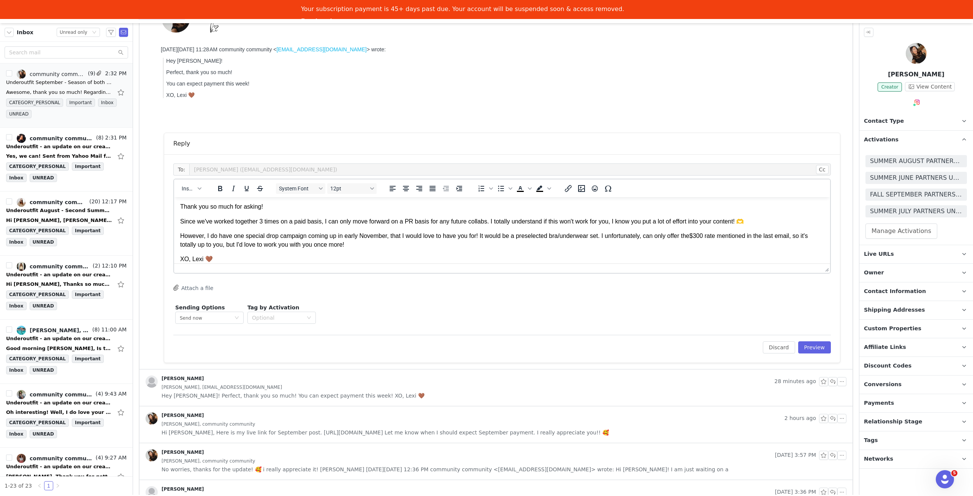
click at [390, 244] on p "However, I do have one special drop campaign coming up in early November, that …" at bounding box center [502, 240] width 644 height 17
click at [817, 344] on button "Preview" at bounding box center [814, 347] width 33 height 12
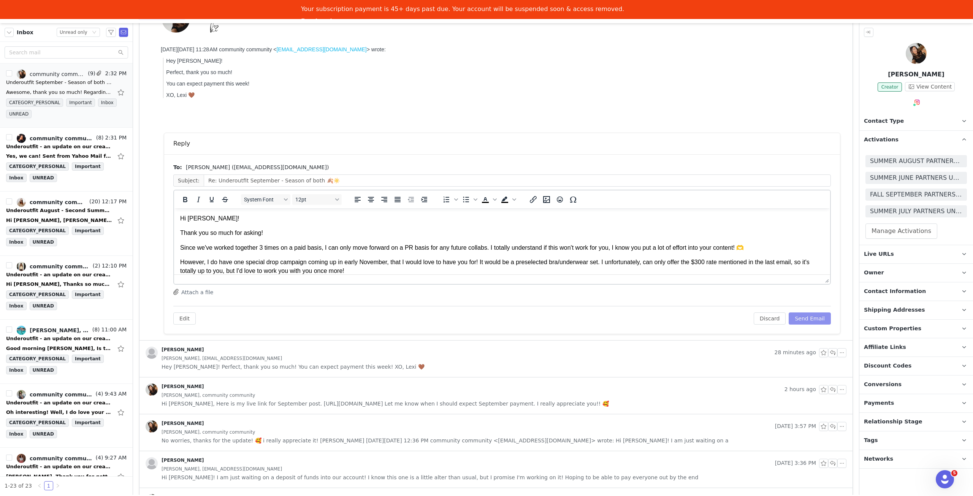
scroll to position [0, 0]
click at [804, 318] on button "Send Email" at bounding box center [810, 318] width 42 height 12
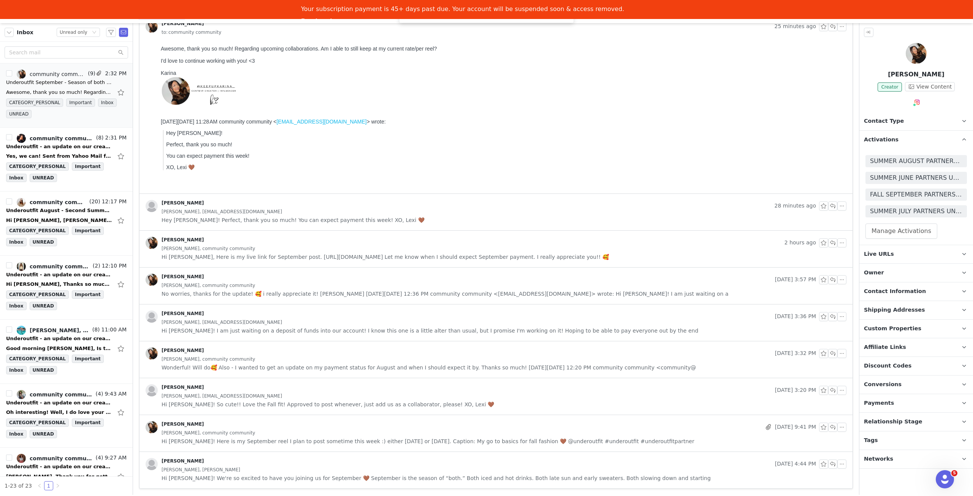
scroll to position [60, 0]
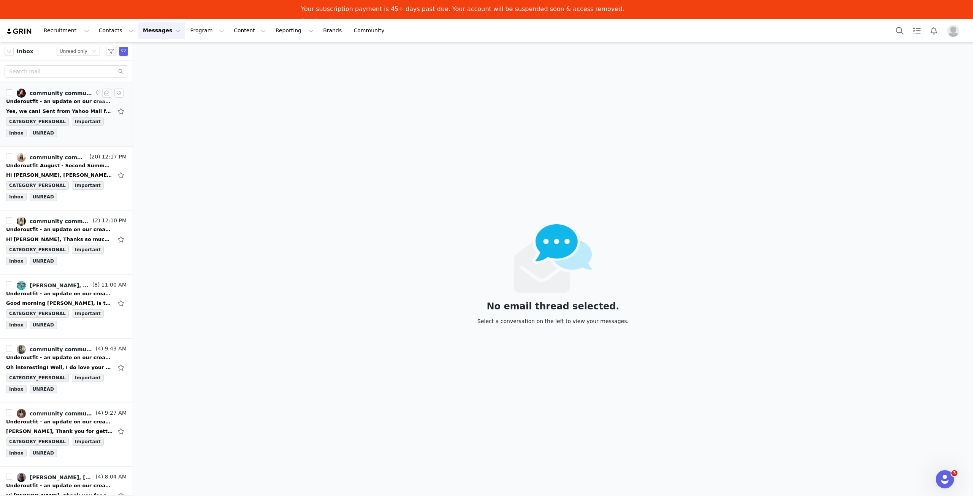
click at [61, 99] on div "Underoutfit - an update on our creator program 💛" at bounding box center [59, 102] width 106 height 8
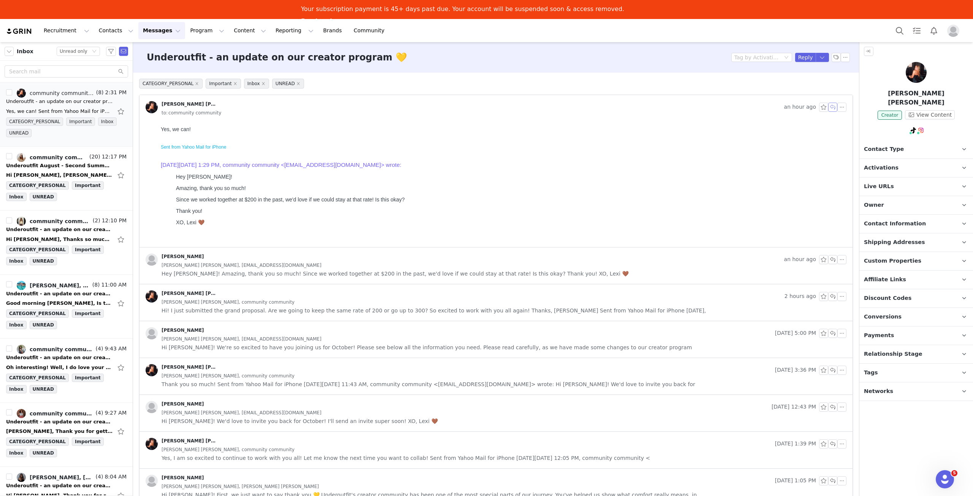
click at [833, 106] on button "button" at bounding box center [832, 107] width 9 height 9
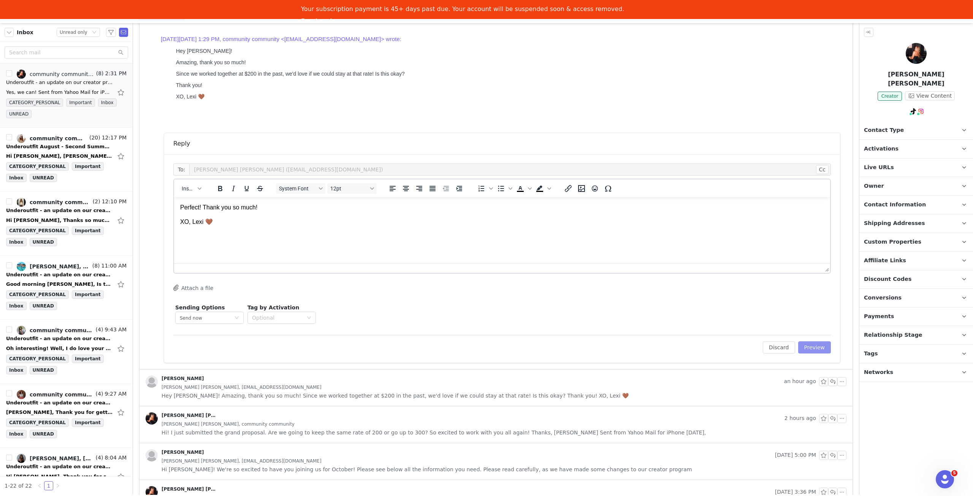
click at [812, 344] on button "Preview" at bounding box center [814, 347] width 33 height 12
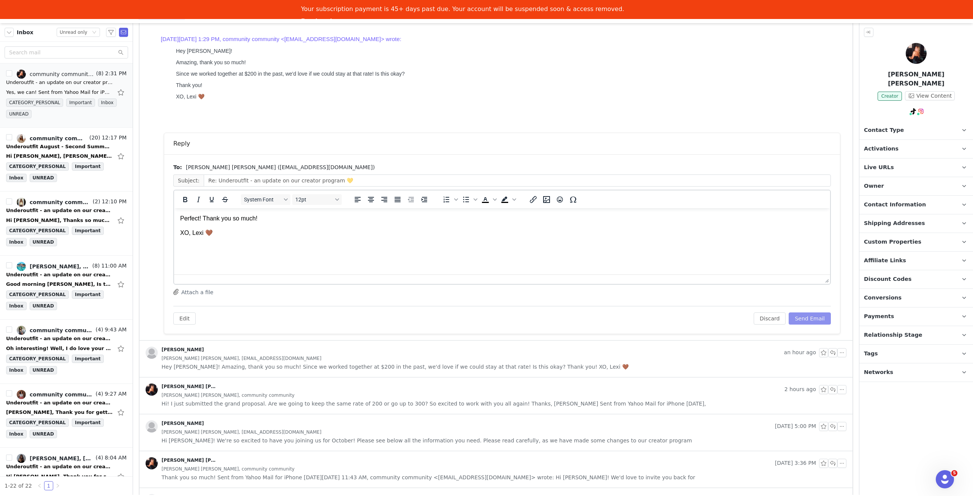
click at [813, 316] on button "Send Email" at bounding box center [810, 318] width 42 height 12
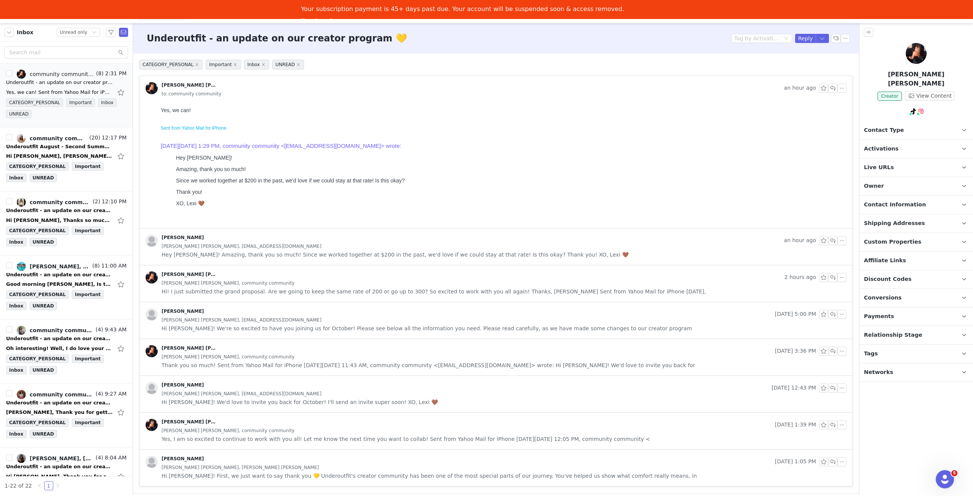
click at [901, 140] on p "Activations" at bounding box center [906, 149] width 95 height 18
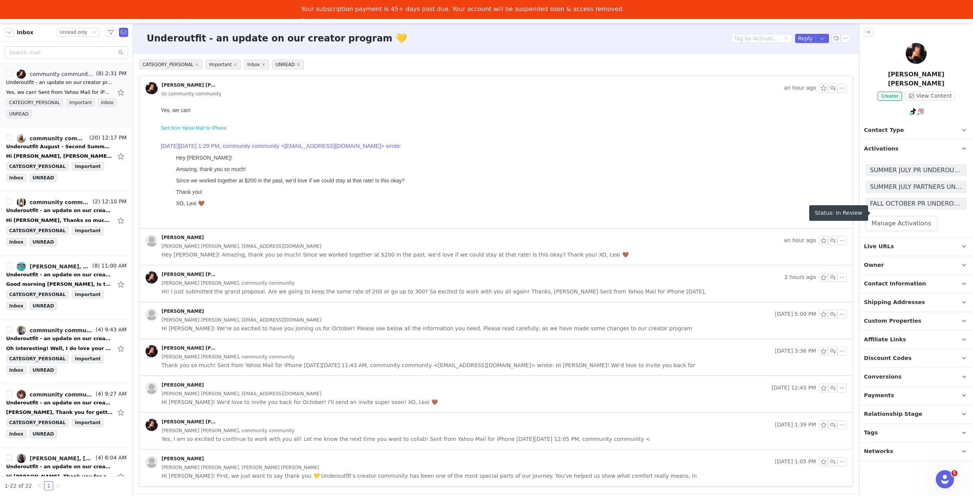
click at [926, 199] on span "FALL OCTOBER PR UNDEROUTFIT 🤎" at bounding box center [916, 203] width 92 height 9
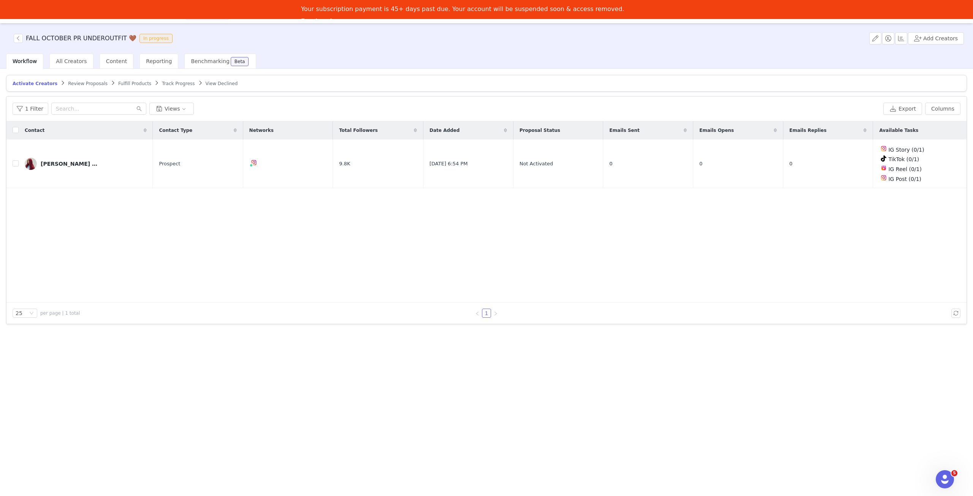
click at [88, 82] on span "Review Proposals" at bounding box center [88, 83] width 40 height 5
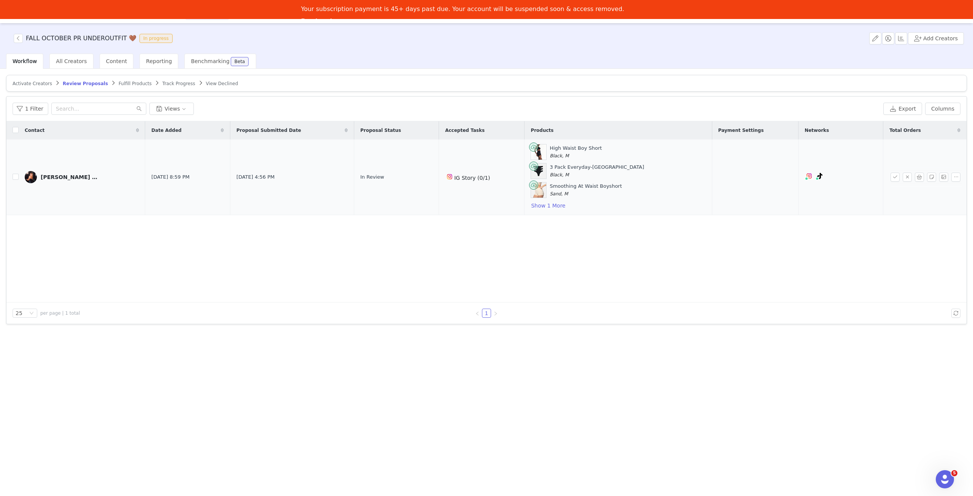
click at [27, 176] on img at bounding box center [31, 177] width 12 height 12
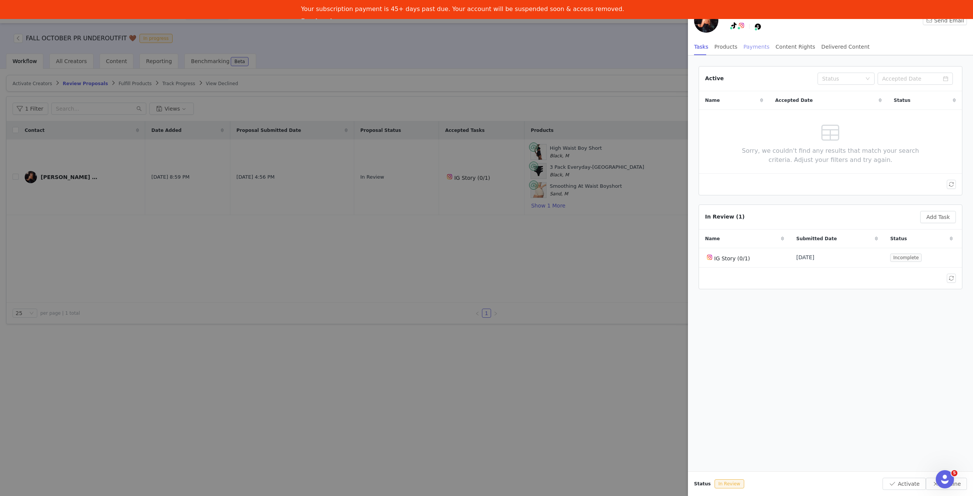
click at [756, 47] on div "Payments" at bounding box center [756, 46] width 26 height 17
click at [939, 78] on div "Status" at bounding box center [920, 79] width 40 height 8
click at [881, 175] on div at bounding box center [830, 184] width 263 height 21
click at [939, 79] on div "Status" at bounding box center [920, 79] width 40 height 8
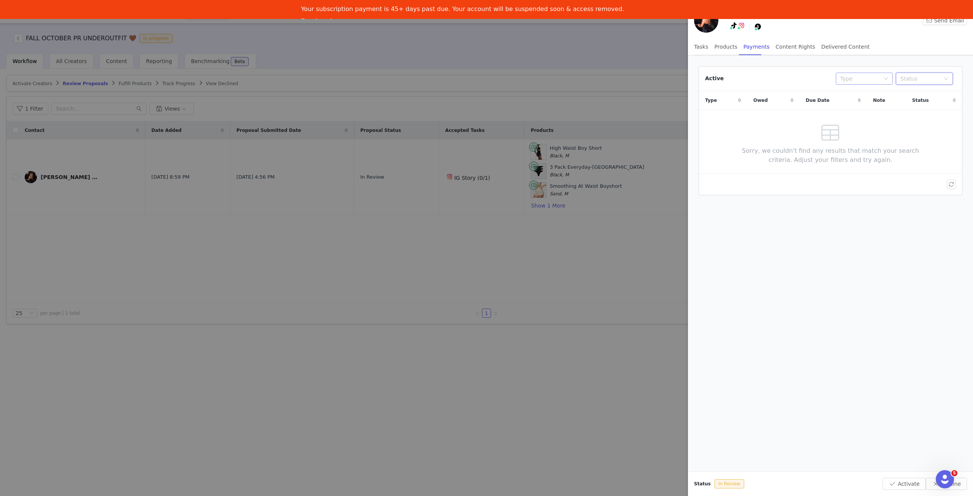
click at [869, 79] on div "Type" at bounding box center [860, 79] width 40 height 8
drag, startPoint x: 869, startPoint y: 79, endPoint x: 941, endPoint y: 106, distance: 77.0
click at [870, 78] on div "Type" at bounding box center [860, 79] width 40 height 8
click at [948, 138] on div "Type Owed Due Date Note Status Sorry, we couldn't find any results that match y…" at bounding box center [830, 132] width 263 height 82
click at [364, 181] on div at bounding box center [486, 248] width 973 height 496
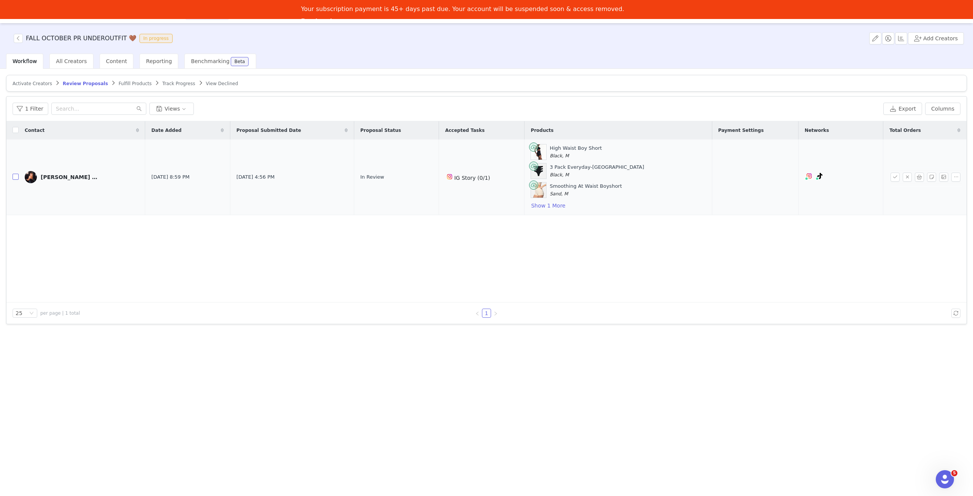
click at [18, 174] on input "checkbox" at bounding box center [16, 177] width 6 height 6
checkbox input "true"
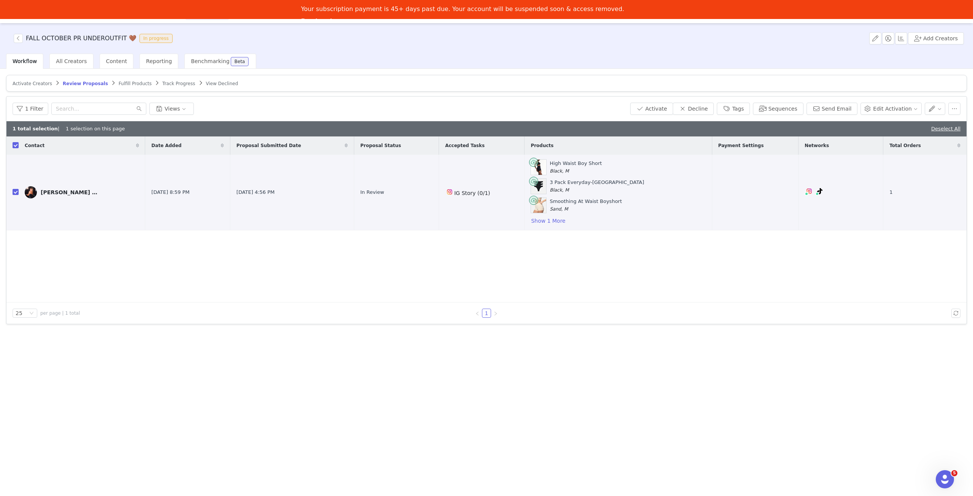
click at [672, 114] on div "1 Filter Views Activate Decline Tags Sequences Send Email Edit Activation" at bounding box center [486, 109] width 960 height 25
click at [672, 105] on button "Activate" at bounding box center [651, 109] width 43 height 12
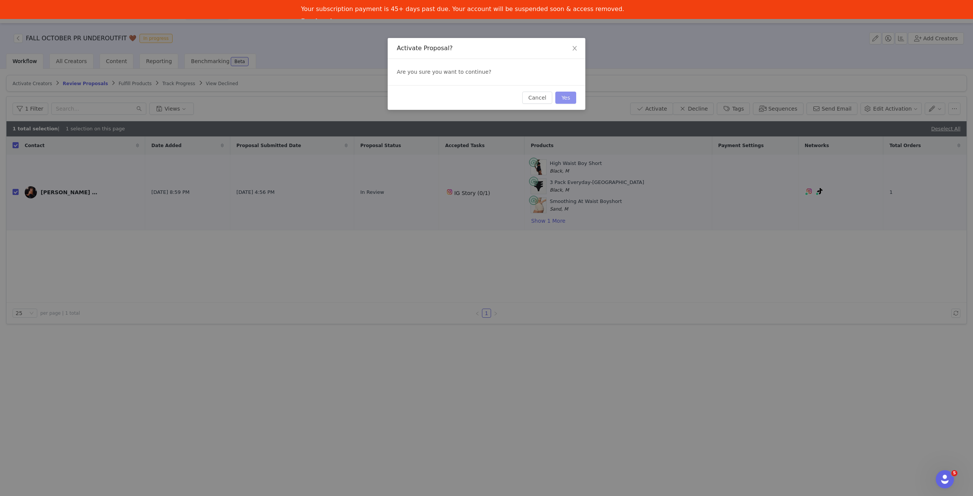
click at [567, 100] on button "Yes" at bounding box center [565, 98] width 21 height 12
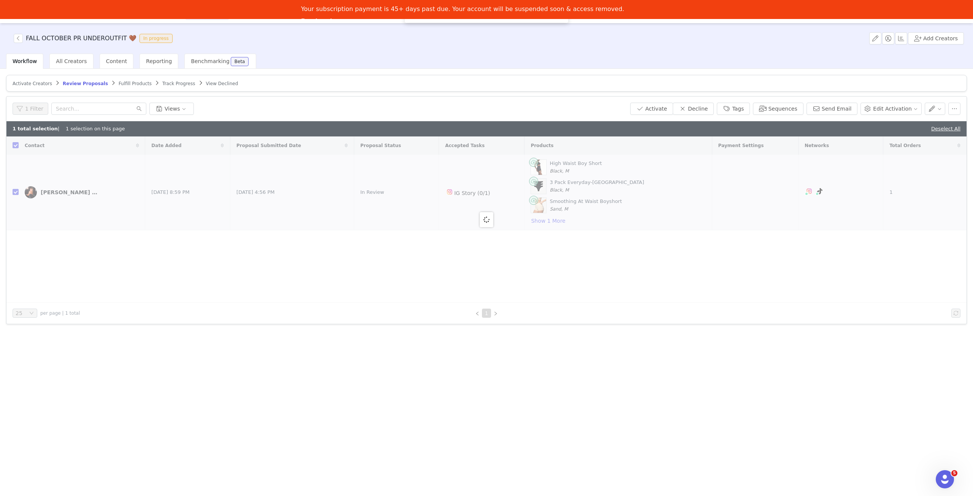
checkbox input "false"
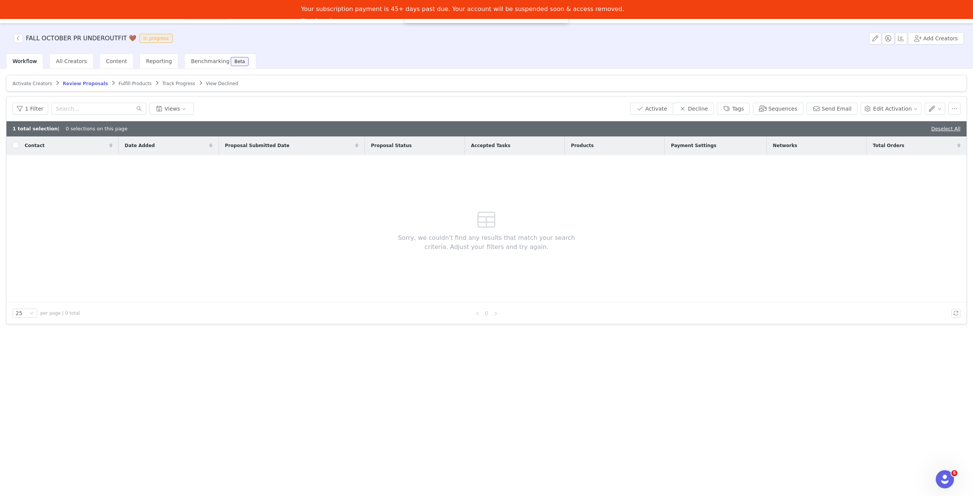
click at [127, 84] on span "Fulfill Products" at bounding box center [135, 83] width 33 height 5
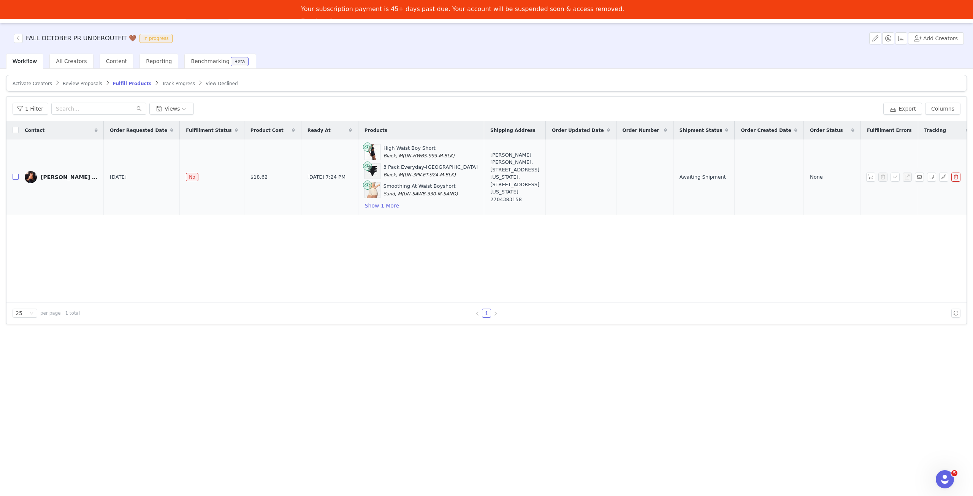
click at [16, 175] on input "checkbox" at bounding box center [16, 177] width 6 height 6
checkbox input "true"
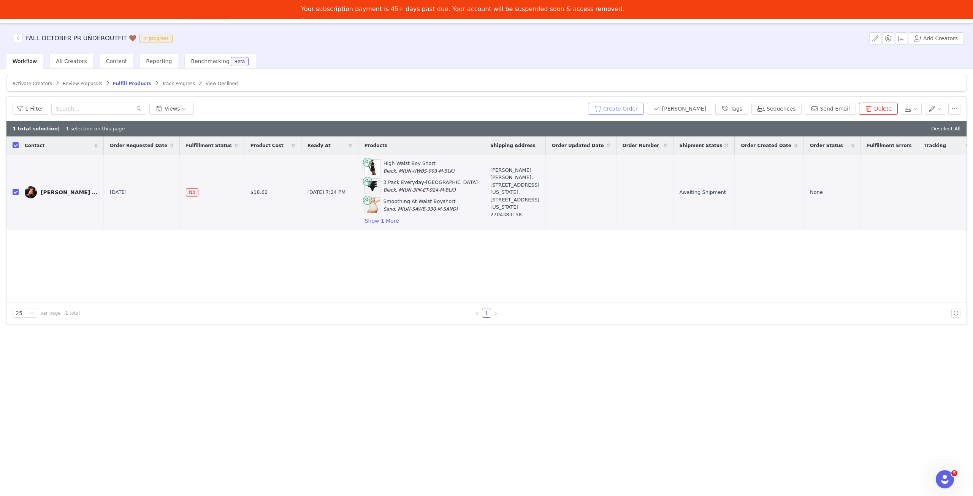
click at [639, 110] on button "Create Order" at bounding box center [616, 109] width 56 height 12
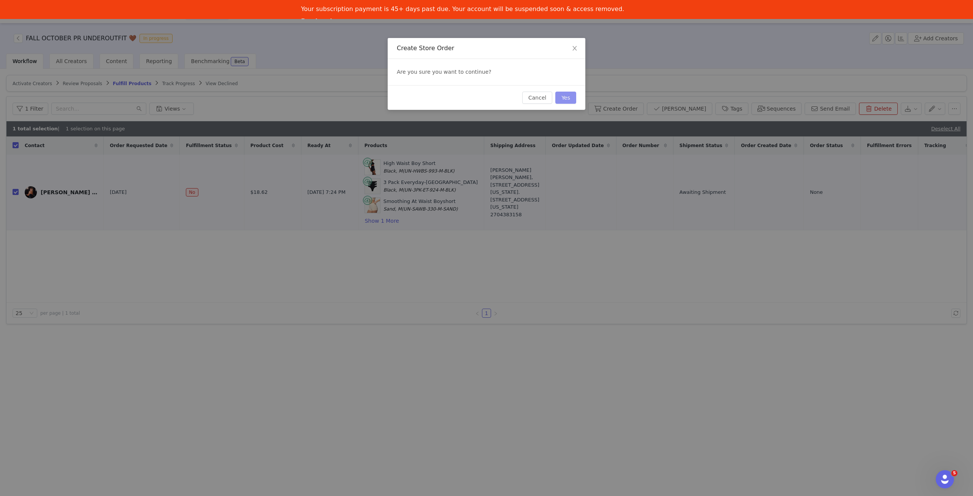
click at [565, 95] on button "Yes" at bounding box center [565, 98] width 21 height 12
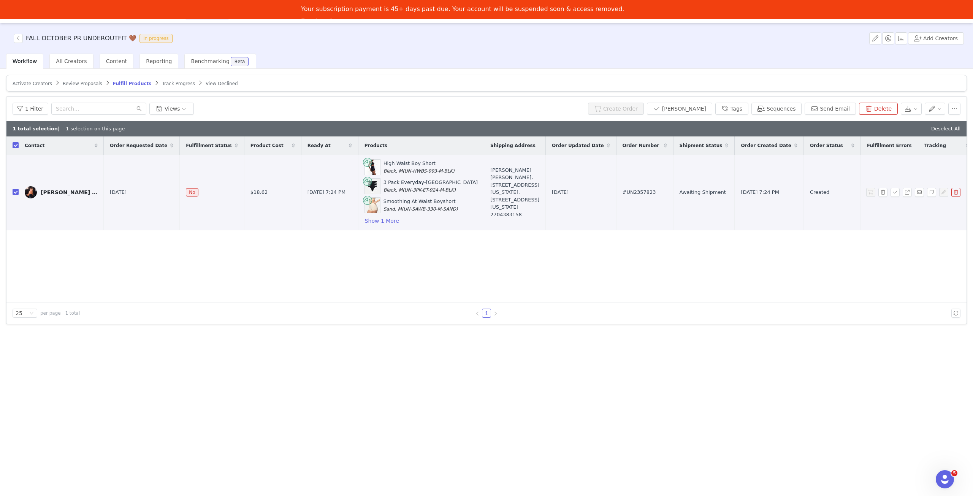
click at [32, 195] on img at bounding box center [31, 192] width 12 height 12
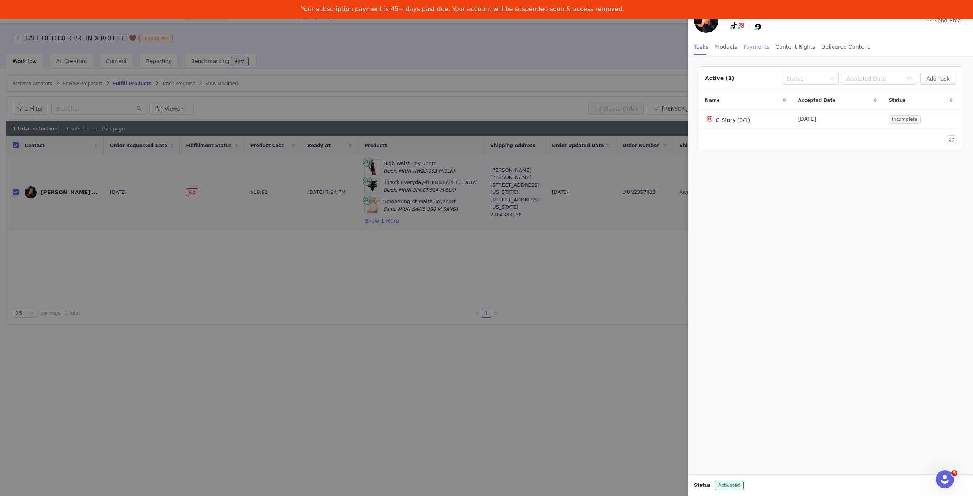
click at [750, 46] on div "Payments" at bounding box center [756, 46] width 26 height 17
click at [952, 83] on button "Manage Payments" at bounding box center [923, 79] width 63 height 12
click at [946, 106] on div "Add Payable" at bounding box center [928, 105] width 51 height 8
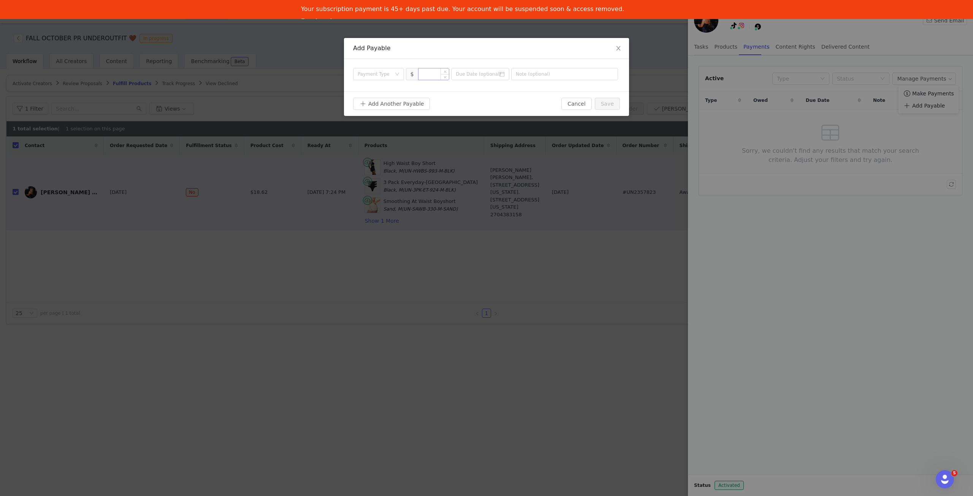
click at [432, 74] on input at bounding box center [433, 73] width 31 height 11
type input "200"
click at [508, 97] on div "Add Another Payable Cancel Save" at bounding box center [486, 103] width 285 height 25
click at [385, 73] on div "Payment Type" at bounding box center [374, 74] width 33 height 8
click at [388, 89] on li "Proposal" at bounding box center [378, 89] width 51 height 12
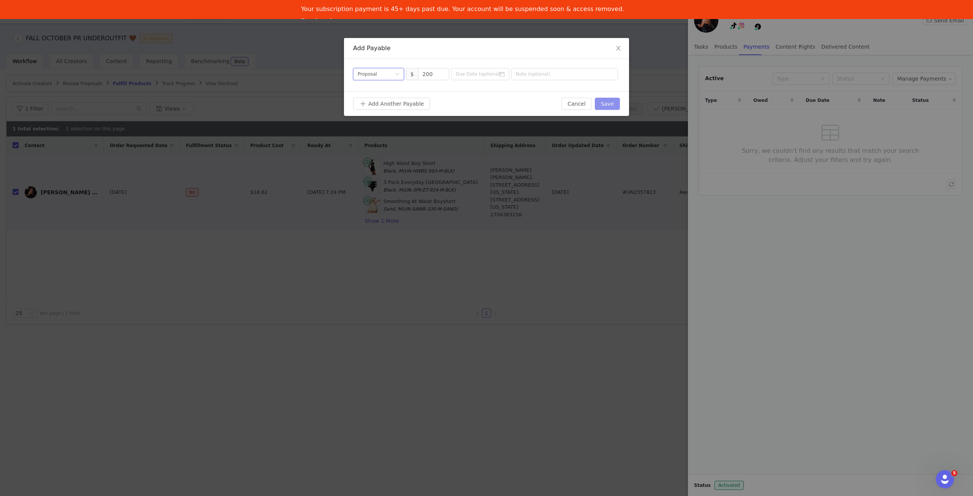
click at [613, 101] on button "Save" at bounding box center [607, 104] width 25 height 12
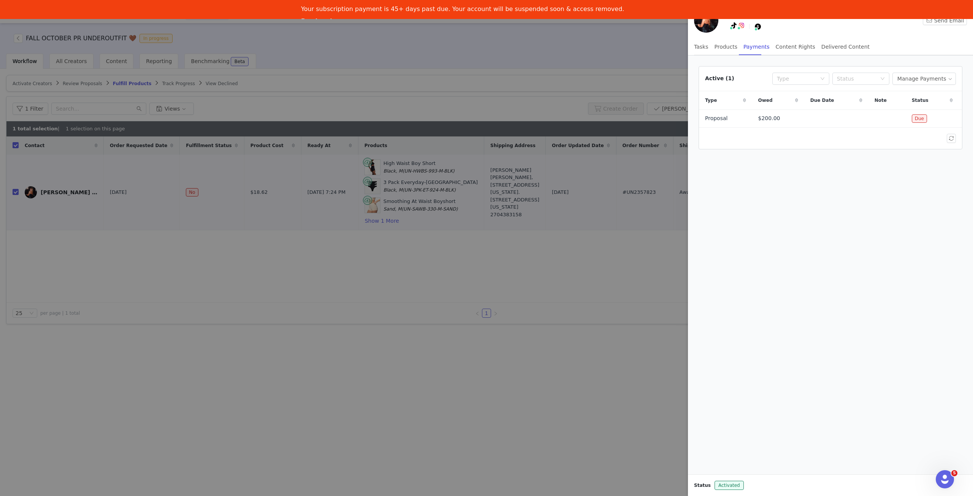
click at [829, 128] on div at bounding box center [830, 138] width 263 height 21
click at [606, 281] on div at bounding box center [486, 248] width 973 height 496
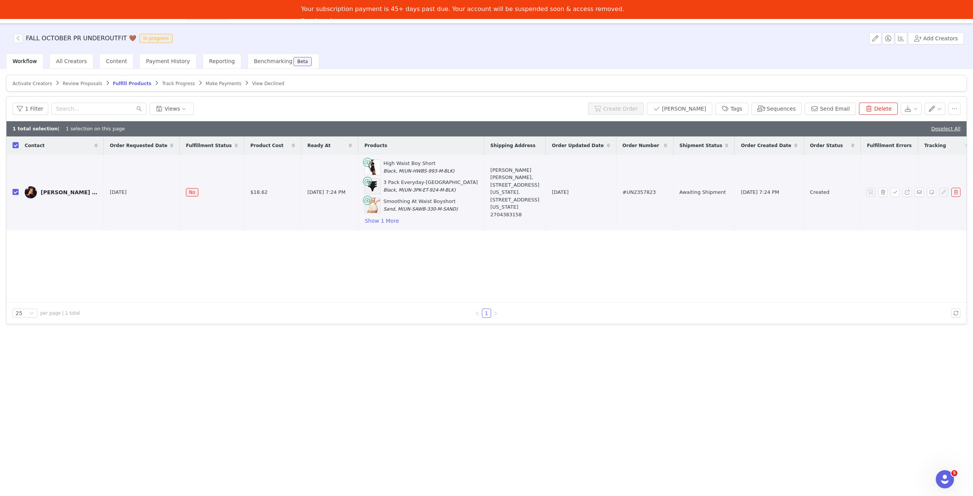
click at [28, 190] on img at bounding box center [31, 192] width 12 height 12
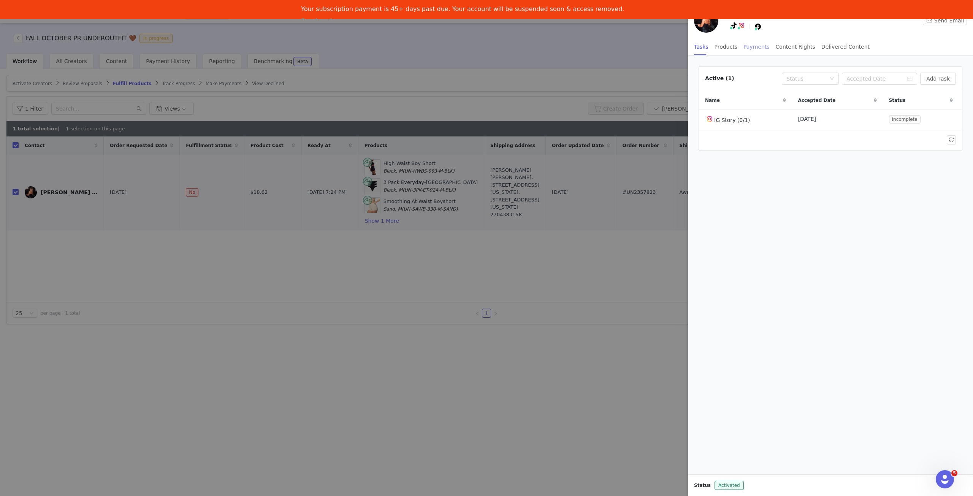
click at [750, 48] on div "Payments" at bounding box center [756, 46] width 26 height 17
click at [728, 118] on td "Proposal" at bounding box center [725, 118] width 53 height 18
click at [786, 124] on td "$200.00" at bounding box center [778, 118] width 52 height 18
click at [927, 81] on button "Manage Payments" at bounding box center [923, 79] width 63 height 12
click at [929, 79] on button "Manage Payments" at bounding box center [923, 79] width 63 height 12
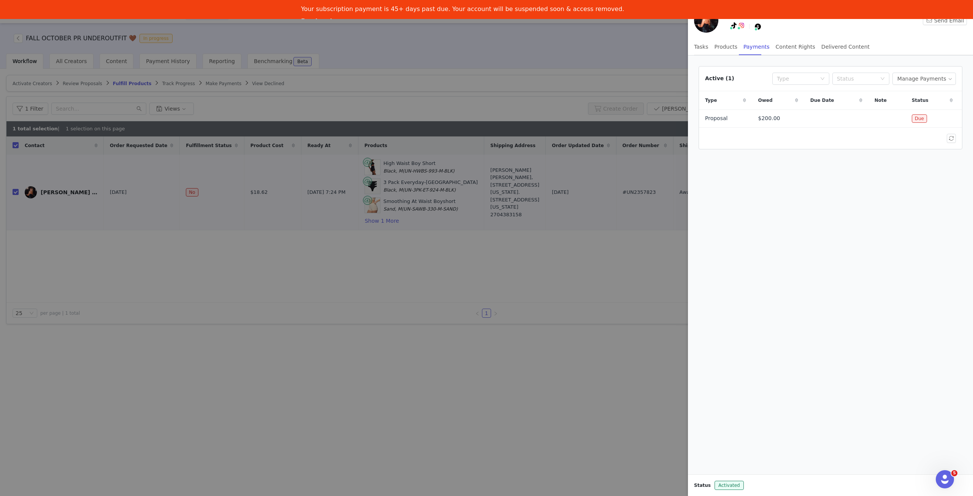
drag, startPoint x: 644, startPoint y: 302, endPoint x: 641, endPoint y: 307, distance: 5.9
click at [644, 302] on div at bounding box center [486, 248] width 973 height 496
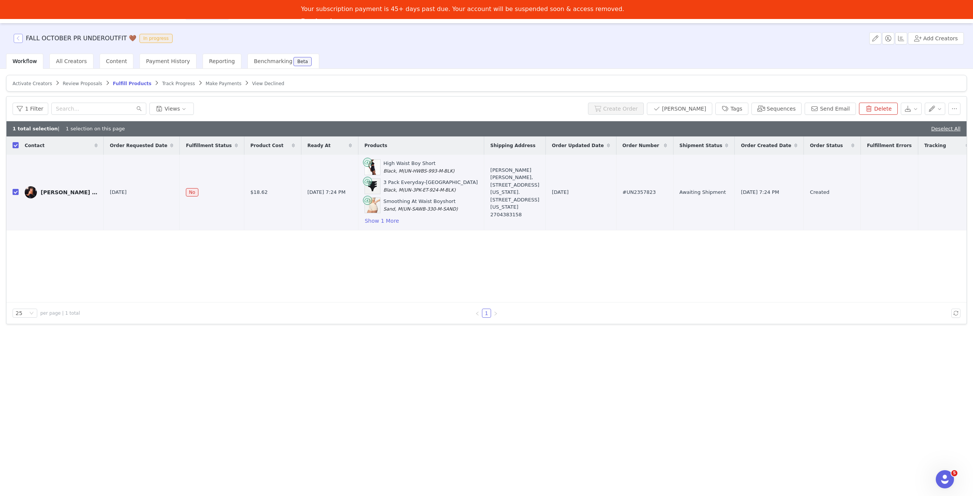
click at [18, 38] on button "button" at bounding box center [18, 38] width 9 height 9
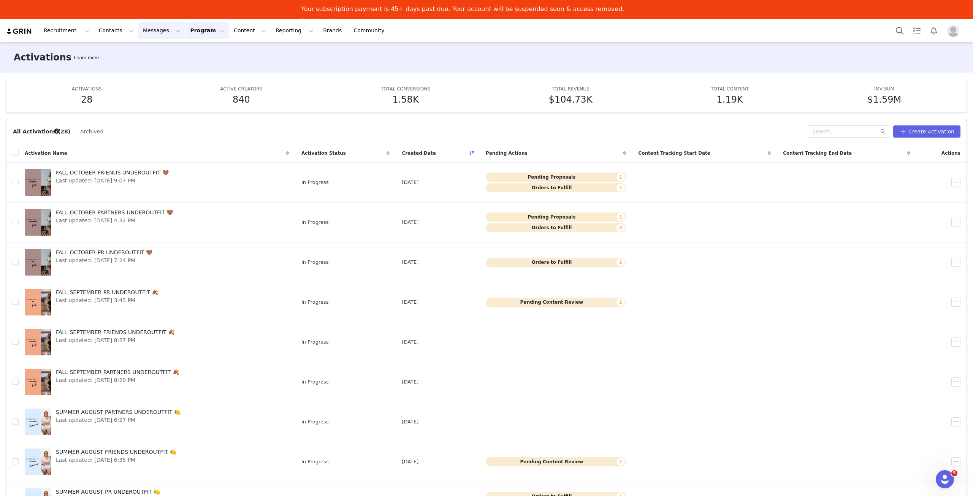
click at [150, 23] on button "Messages Messages" at bounding box center [161, 30] width 47 height 17
click at [145, 67] on div "Inbox" at bounding box center [155, 67] width 51 height 8
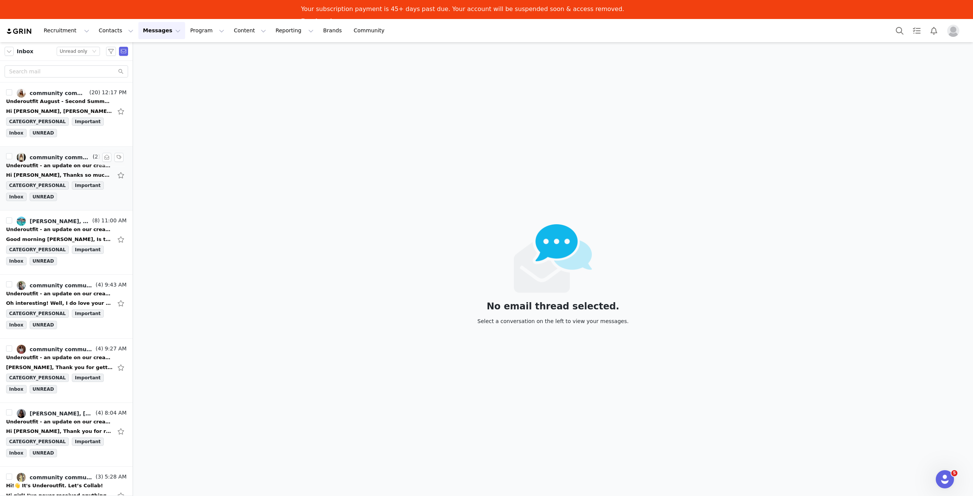
click at [66, 171] on div "Hi [PERSON_NAME], Thanks so much for sending this over! Totally understand budg…" at bounding box center [59, 175] width 106 height 8
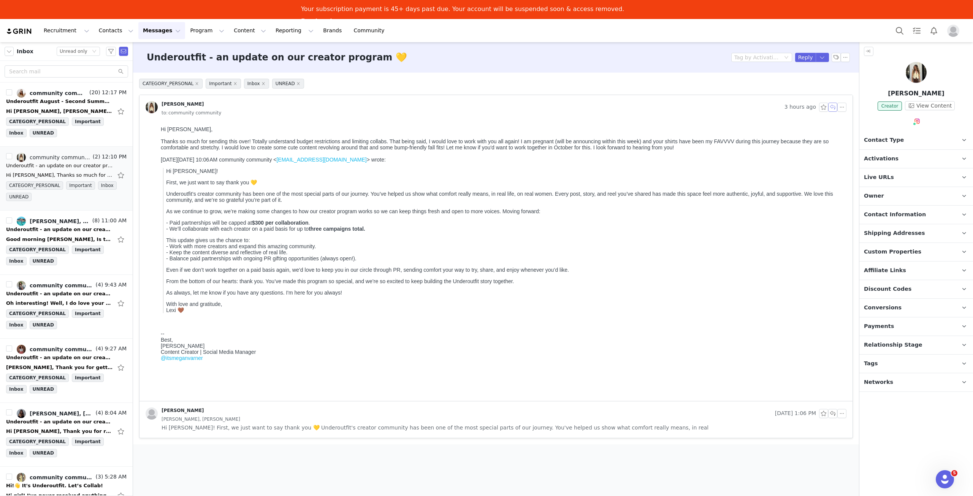
click at [833, 105] on button "button" at bounding box center [832, 107] width 9 height 9
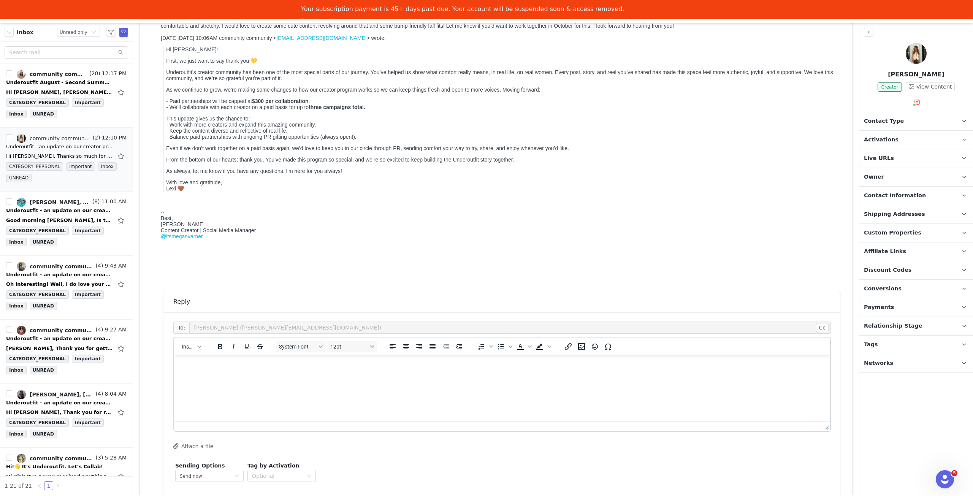
click at [264, 362] on p "Rich Text Area. Press ALT-0 for help." at bounding box center [502, 365] width 644 height 8
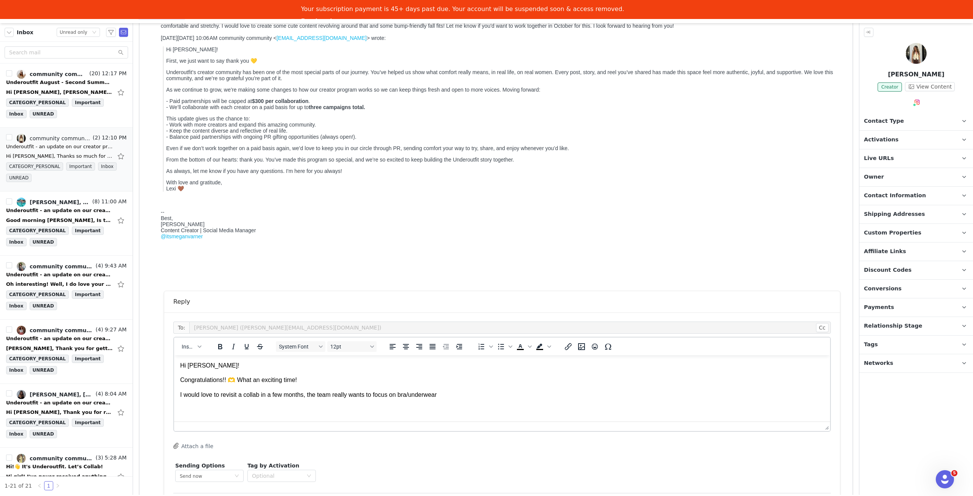
click at [464, 390] on body "Hi [PERSON_NAME]! Congratulations!! 🫶 What an exciting time! I would love to re…" at bounding box center [502, 380] width 644 height 38
click at [406, 396] on p "I would love to revisit a collab in a few months, the team really wants to focu…" at bounding box center [502, 395] width 644 height 8
click at [502, 395] on p "I would love to revisit a collab in a few months, the team really wants to focu…" at bounding box center [502, 395] width 644 height 8
click at [677, 397] on p "I would love to revisit a collab in a few months, the team really wants to focu…" at bounding box center [502, 395] width 644 height 8
click at [260, 363] on p "Hi [PERSON_NAME]!" at bounding box center [502, 365] width 644 height 8
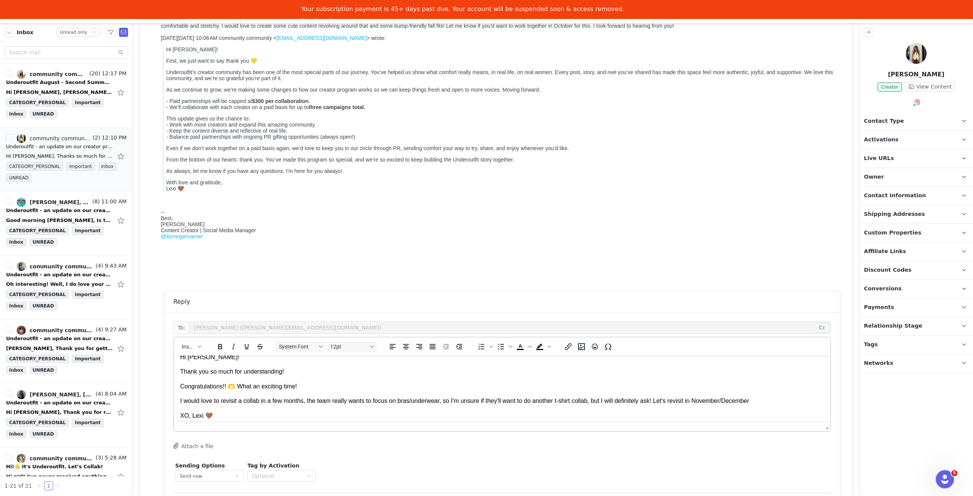
scroll to position [13, 0]
click at [768, 400] on p "I would love to revisit a collab in a few months, the team really wants to focu…" at bounding box center [502, 396] width 644 height 8
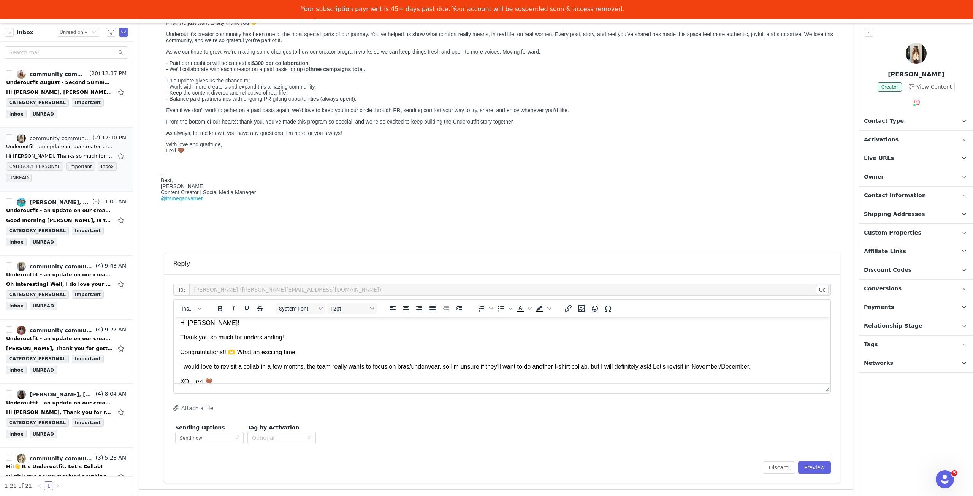
scroll to position [0, 0]
click at [817, 467] on button "Preview" at bounding box center [814, 467] width 33 height 12
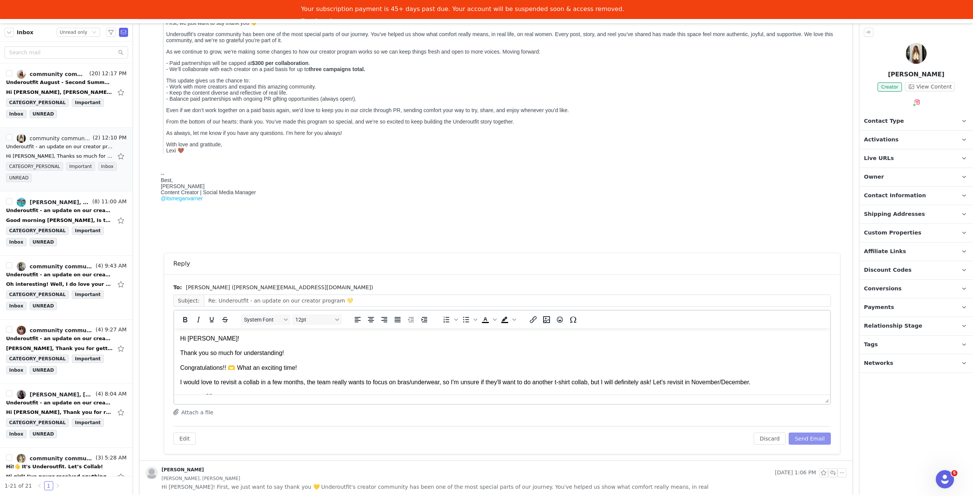
click at [806, 438] on button "Send Email" at bounding box center [810, 438] width 42 height 12
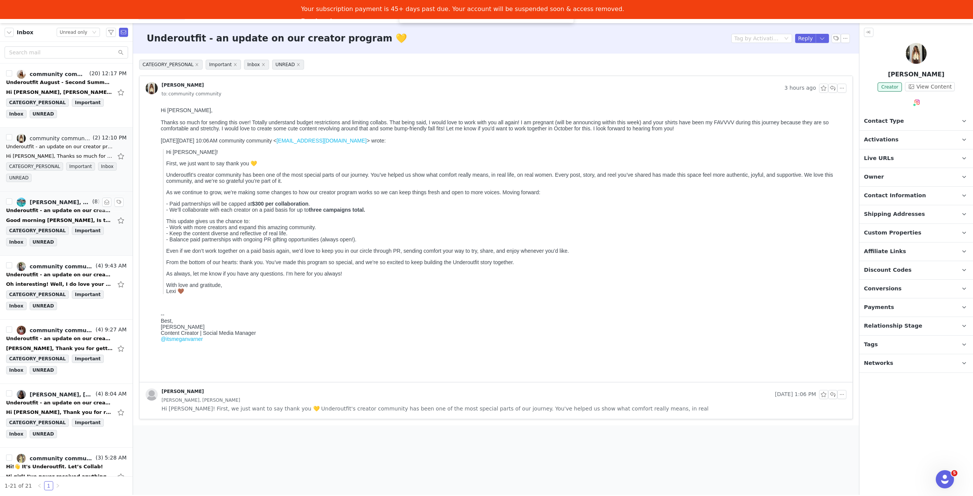
click at [48, 210] on div "Underoutfit - an update on our creator program 💛" at bounding box center [59, 211] width 106 height 8
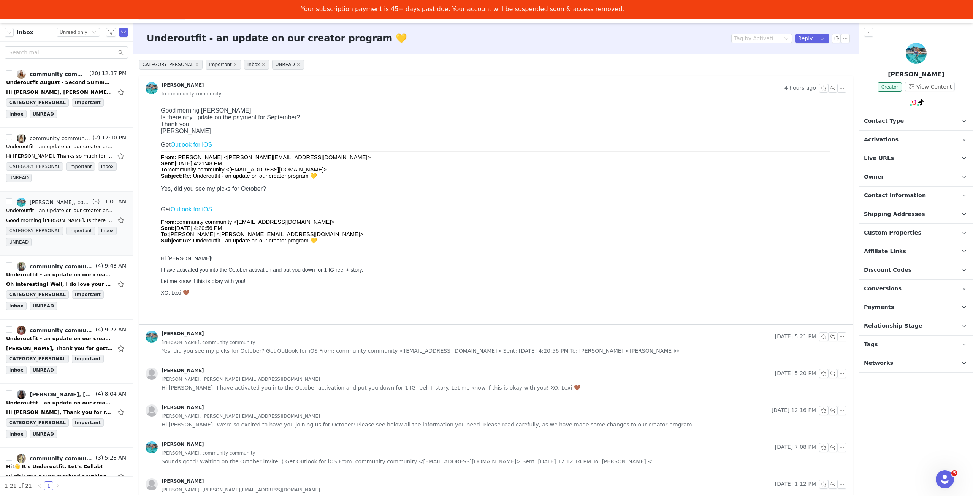
click at [904, 142] on p "Activations" at bounding box center [906, 140] width 95 height 18
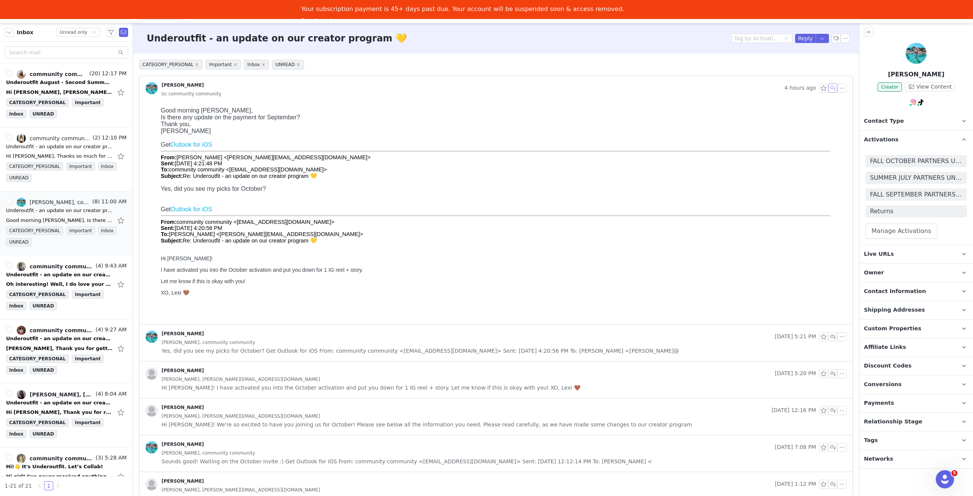
click at [828, 88] on button "button" at bounding box center [832, 88] width 9 height 9
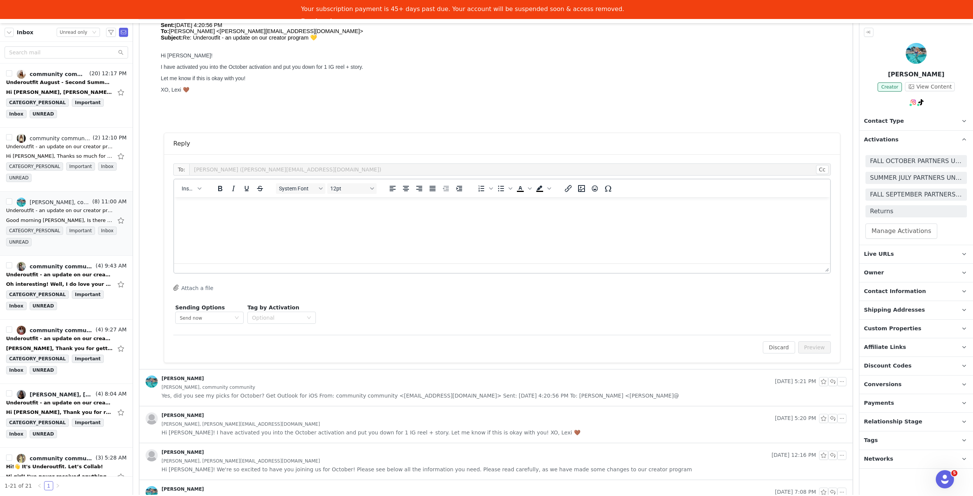
click at [380, 218] on html at bounding box center [502, 207] width 656 height 21
click at [820, 348] on button "Preview" at bounding box center [814, 347] width 33 height 12
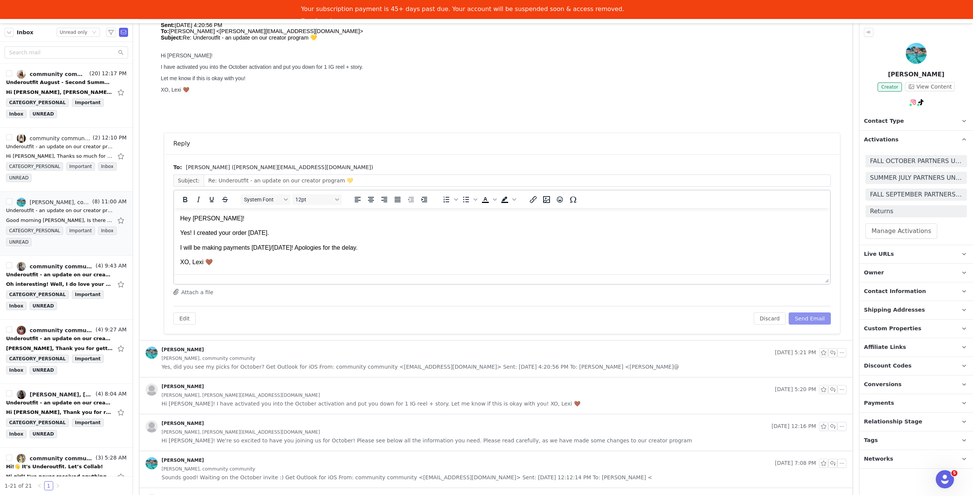
click at [814, 317] on button "Send Email" at bounding box center [810, 318] width 42 height 12
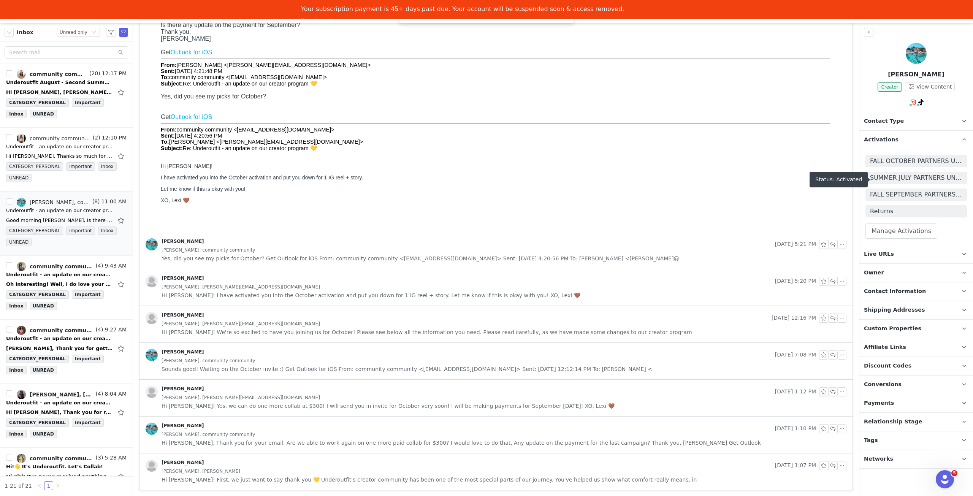
click at [937, 159] on span "FALL OCTOBER PARTNERS UNDEROUTFIT 🤎" at bounding box center [916, 161] width 92 height 9
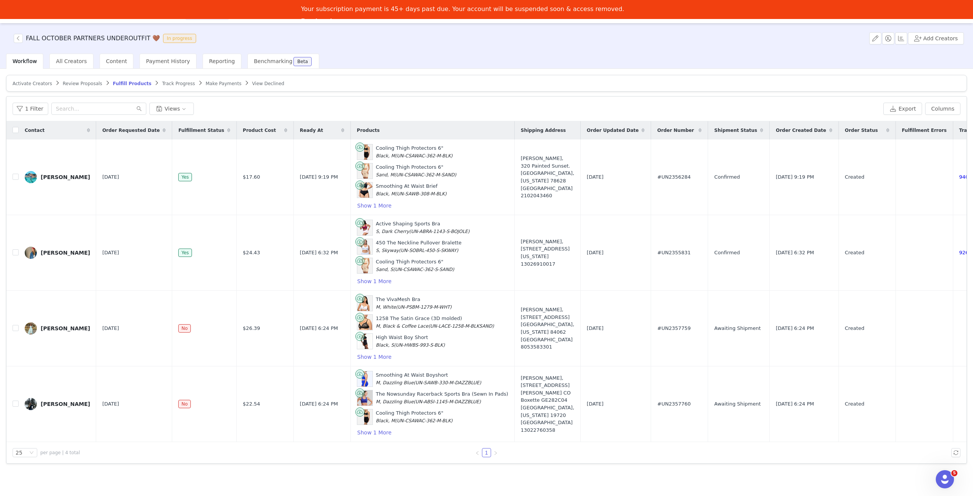
click at [162, 81] on span "Track Progress" at bounding box center [178, 83] width 33 height 5
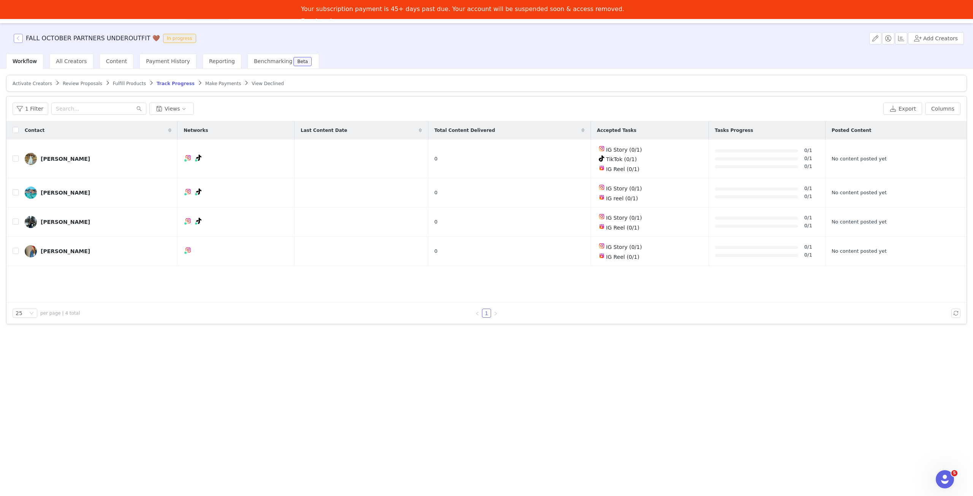
click at [21, 40] on button "button" at bounding box center [18, 38] width 9 height 9
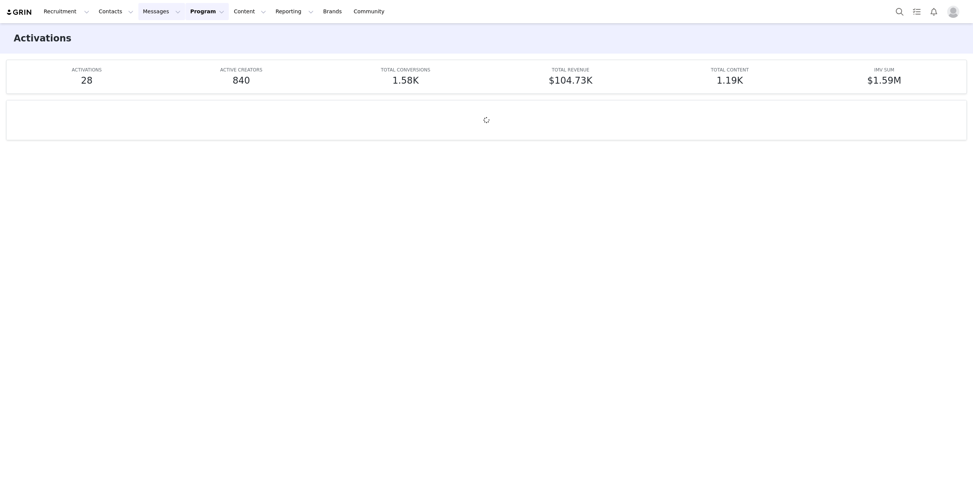
click at [143, 9] on button "Messages Messages" at bounding box center [161, 11] width 47 height 17
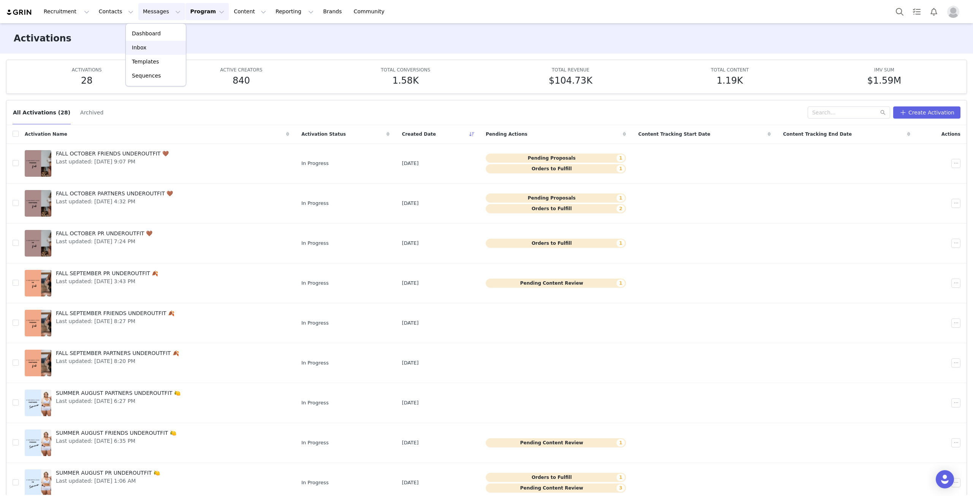
click at [160, 49] on div "Inbox" at bounding box center [155, 48] width 51 height 8
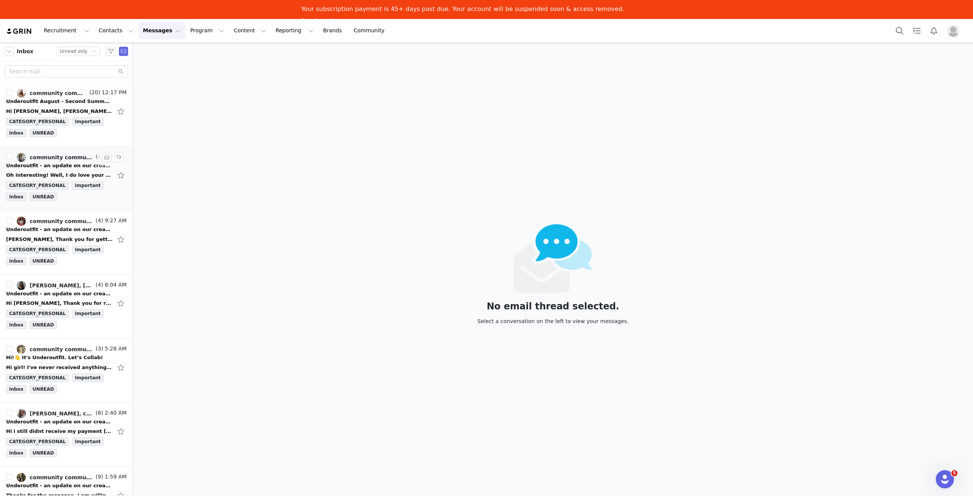
click at [58, 171] on div "Oh interesting! Well, I do love your products and would love to round out what …" at bounding box center [59, 175] width 106 height 8
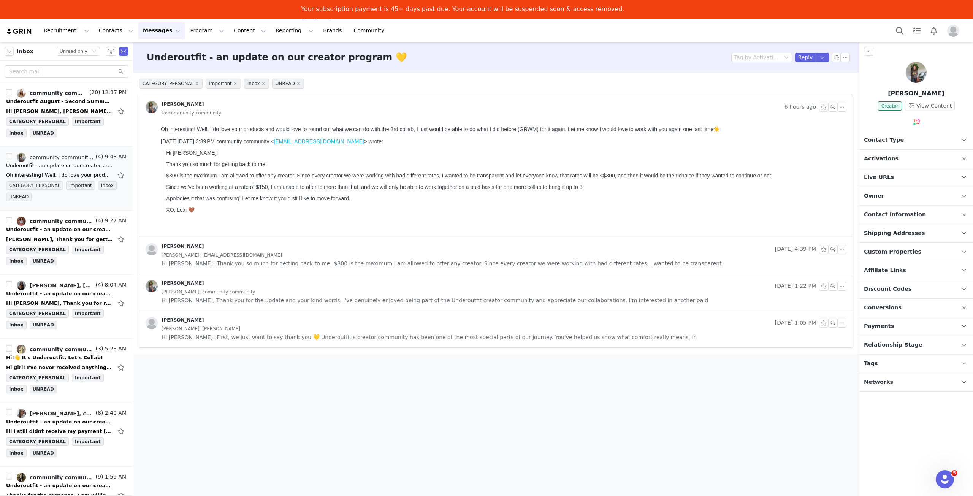
click at [945, 162] on p "Activations" at bounding box center [906, 159] width 95 height 18
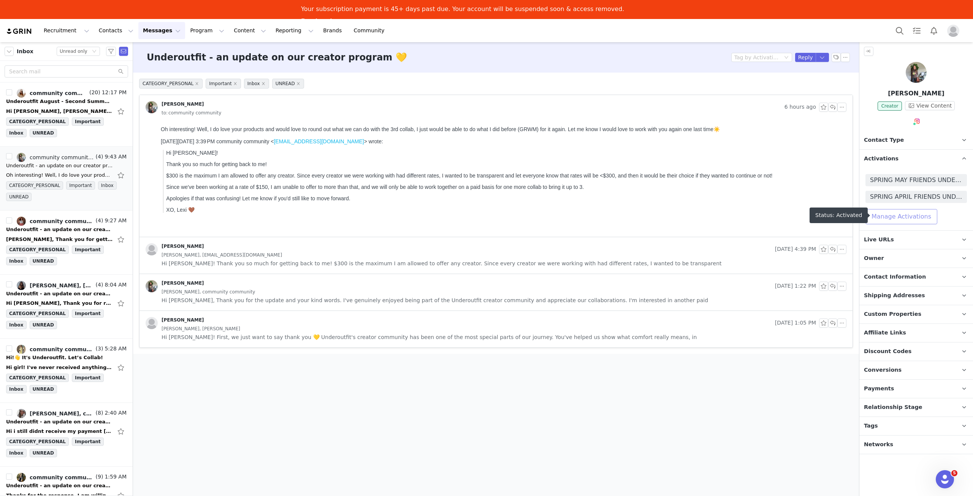
click at [922, 215] on button "Manage Activations" at bounding box center [901, 216] width 72 height 15
click at [888, 249] on div "Select Activation" at bounding box center [880, 245] width 74 height 11
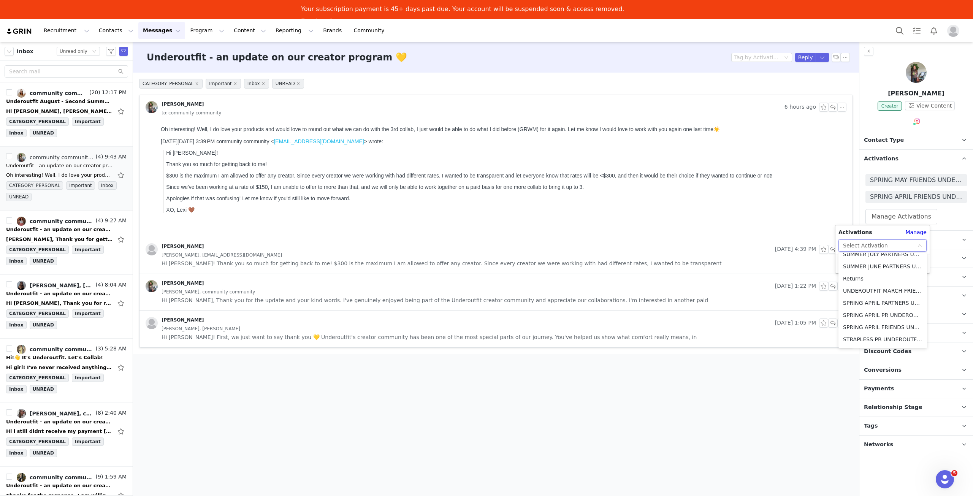
scroll to position [249, 0]
click at [888, 305] on li "FALL OCTOBER FRIENDS UNDEROUTFIT 🤎" at bounding box center [882, 304] width 89 height 12
click at [847, 262] on button "Apply" at bounding box center [851, 264] width 27 height 12
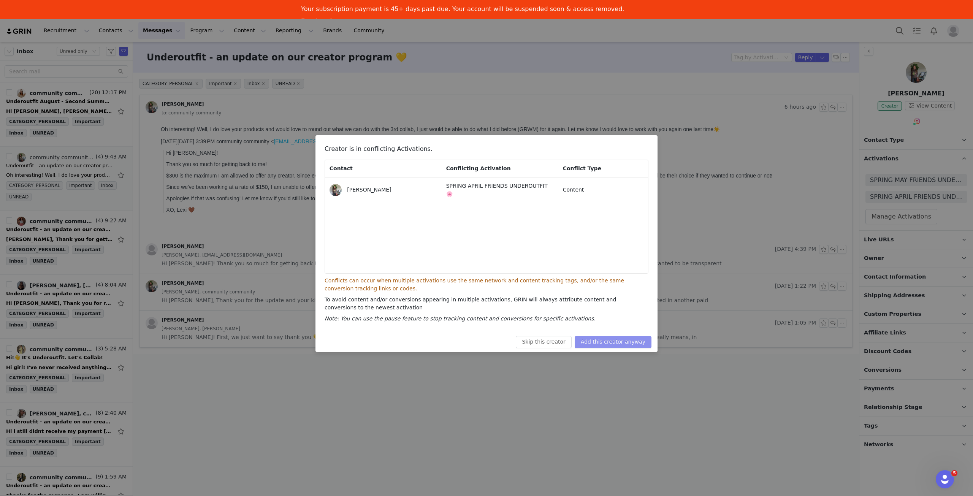
click at [608, 342] on button "Add this creator anyway" at bounding box center [613, 342] width 77 height 12
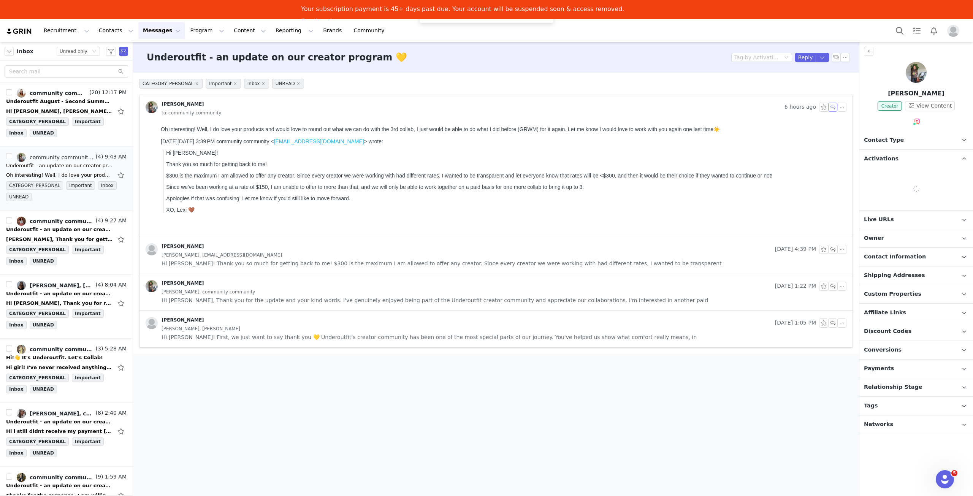
click at [832, 108] on button "button" at bounding box center [832, 107] width 9 height 9
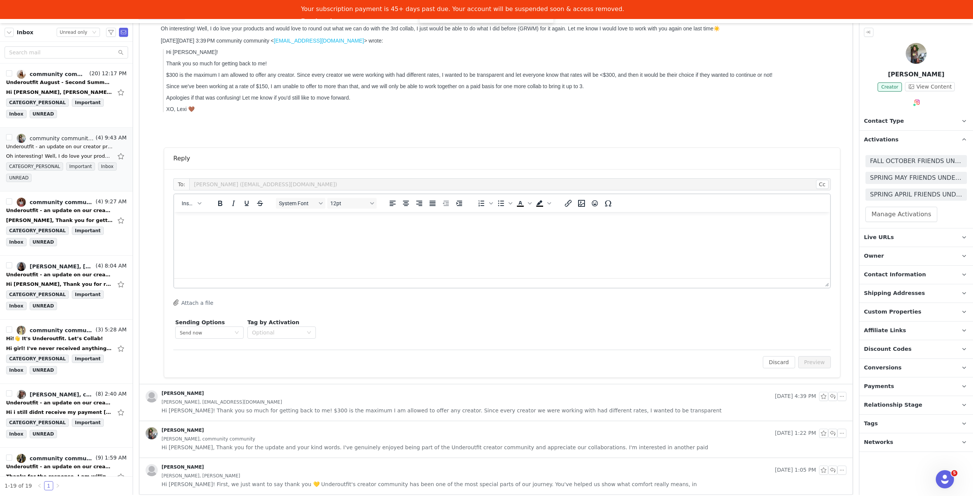
scroll to position [0, 0]
click at [198, 210] on div "Insert System Font 12pt To open the popup, press Shift+Enter To open the popup,…" at bounding box center [502, 203] width 656 height 18
click at [197, 206] on button "Insert" at bounding box center [191, 203] width 25 height 11
click at [221, 213] on div "Insert Template" at bounding box center [219, 215] width 68 height 9
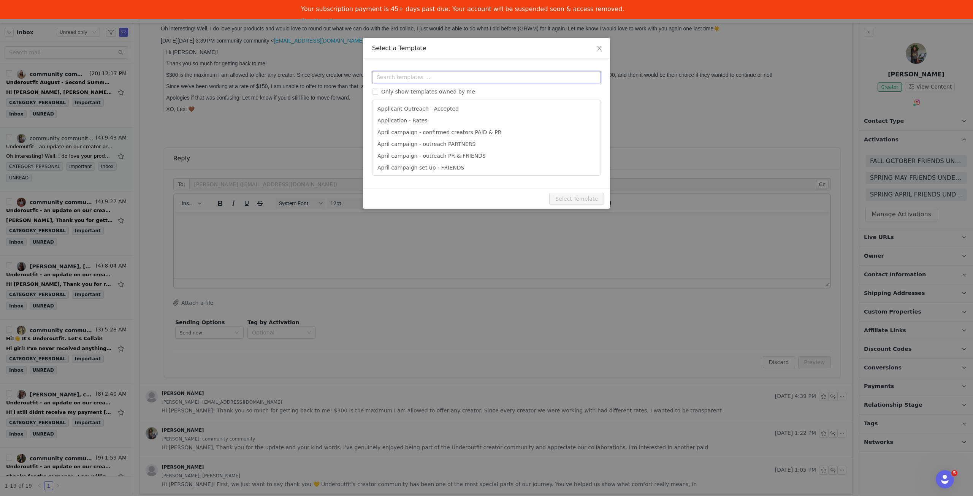
click at [477, 75] on input "text" at bounding box center [486, 77] width 229 height 12
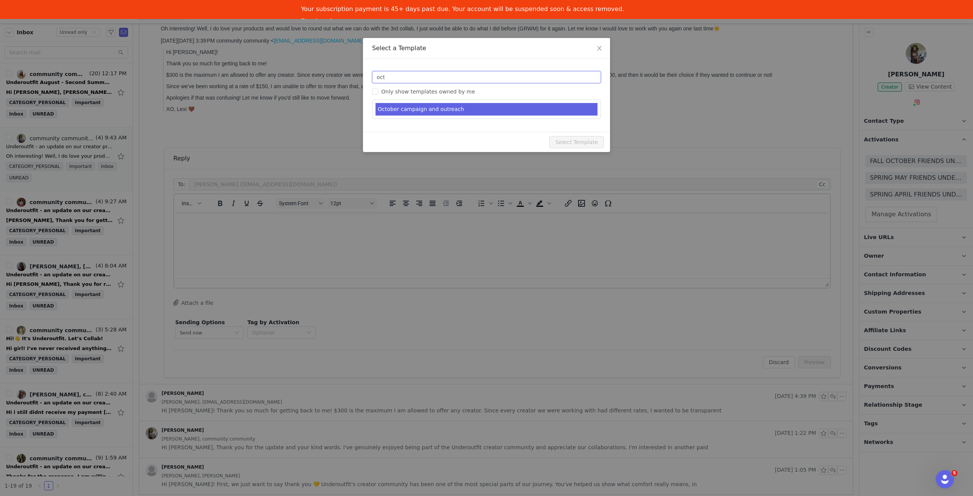
type input "oct"
type input "October collab with Underoutfit: Cozy Confidence 🍂🤎"
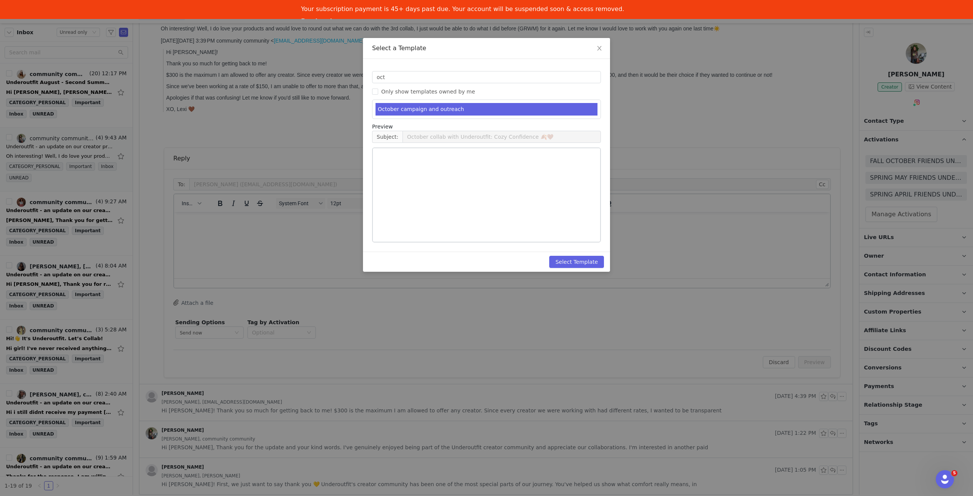
click at [469, 108] on li "October campaign and outreach" at bounding box center [486, 109] width 222 height 13
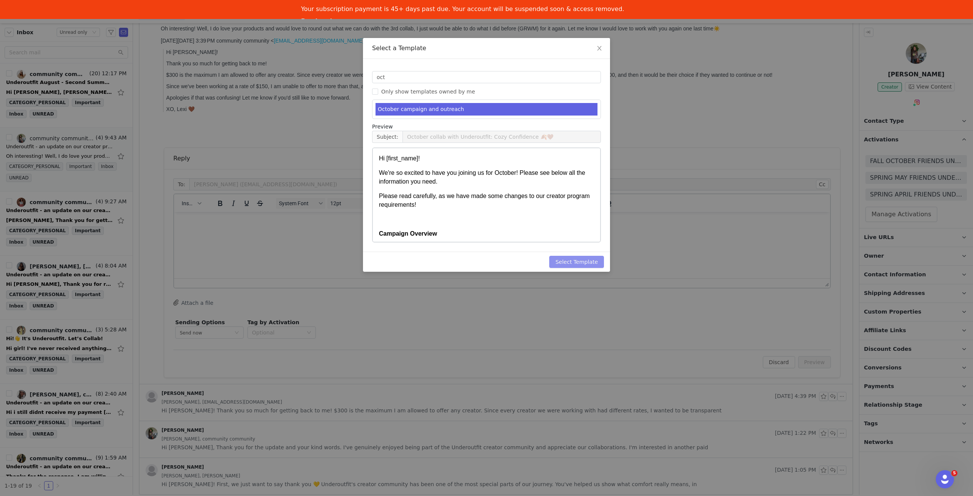
click at [584, 263] on button "Select Template" at bounding box center [576, 262] width 55 height 12
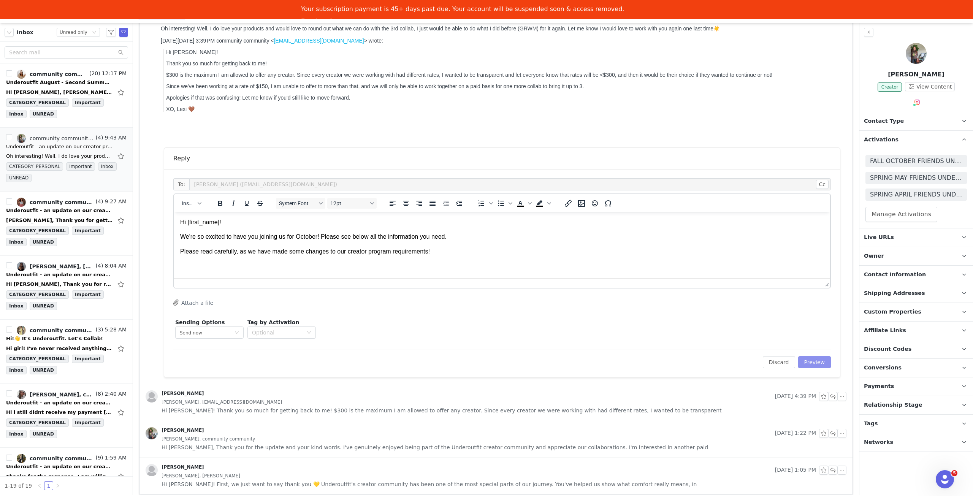
click at [811, 364] on button "Preview" at bounding box center [814, 362] width 33 height 12
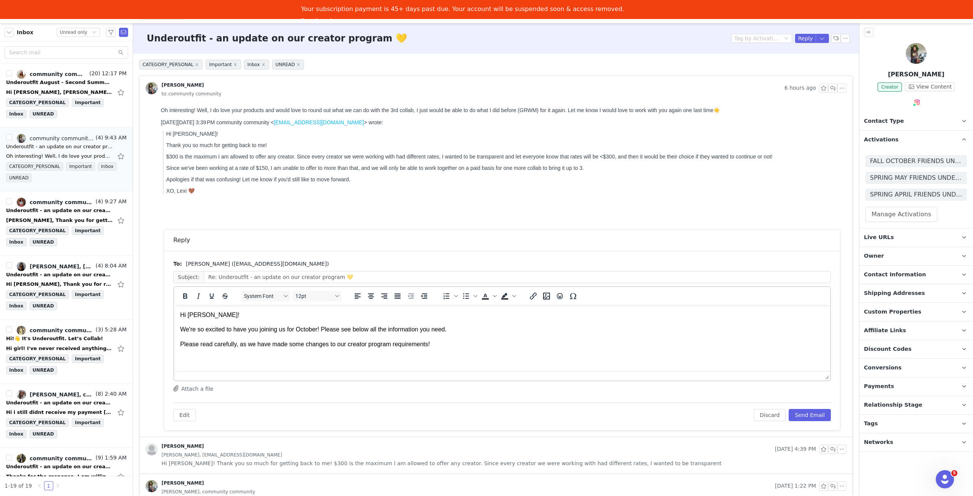
click at [229, 313] on p "Hi Jennifer!" at bounding box center [502, 315] width 644 height 8
drag, startPoint x: 293, startPoint y: 331, endPoint x: 279, endPoint y: 332, distance: 13.7
click at [279, 332] on p "Yes, that works for us! Thank you for being understanding 🫶" at bounding box center [502, 329] width 644 height 8
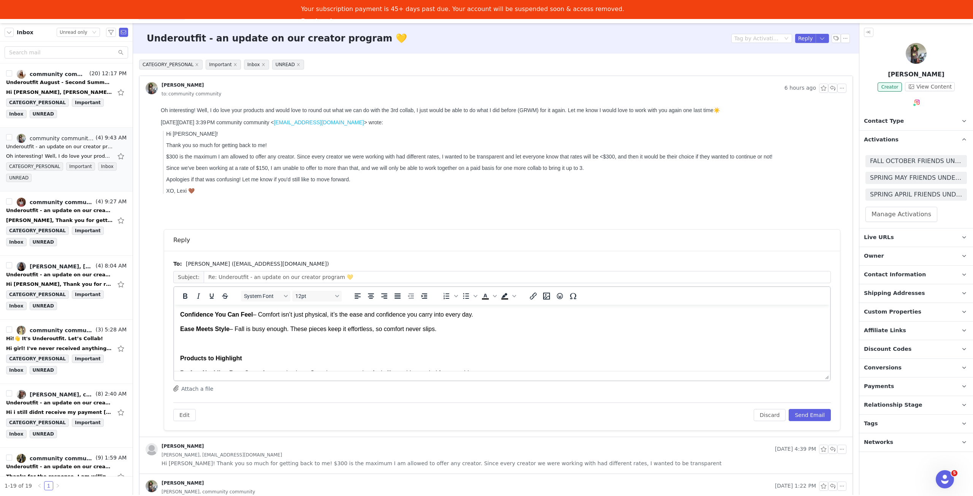
scroll to position [380, 0]
click at [819, 413] on button "Send Email" at bounding box center [810, 415] width 42 height 12
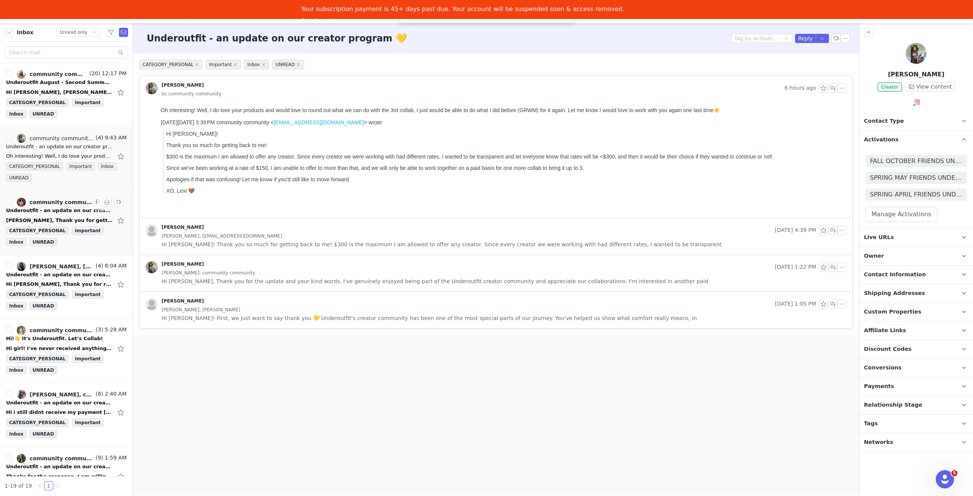
click at [75, 211] on div "Underoutfit - an update on our creator program 💛" at bounding box center [59, 211] width 106 height 8
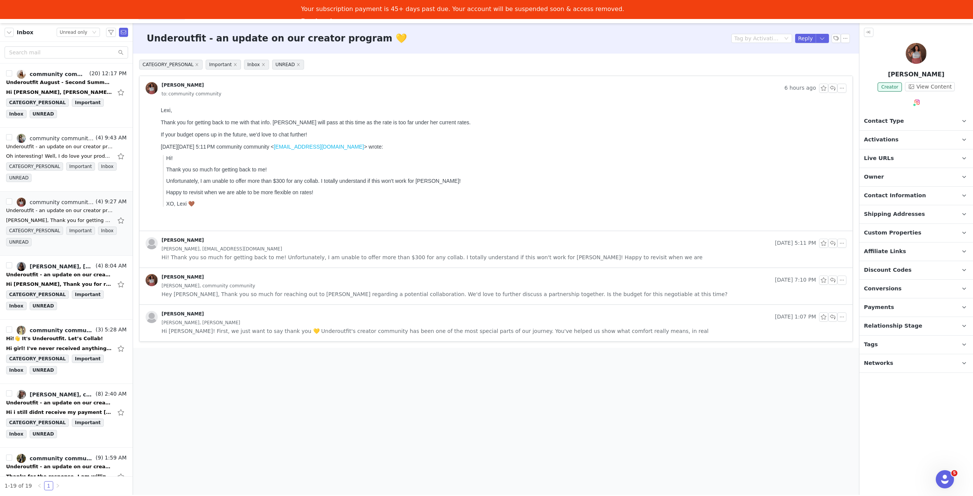
scroll to position [0, 0]
click at [68, 280] on div "Hi Lexi, Thank you for reaching out with a new campaign! With the new outlines …" at bounding box center [59, 284] width 106 height 8
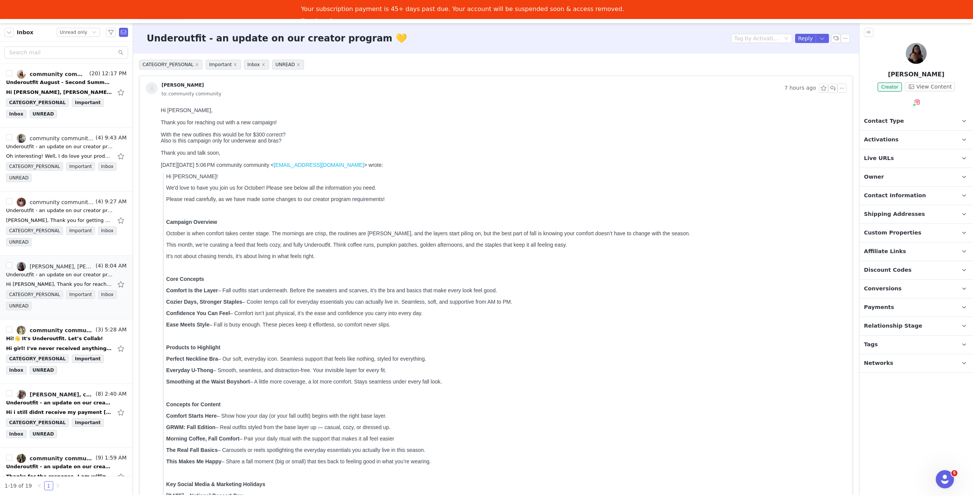
click at [945, 137] on p "Activations" at bounding box center [906, 140] width 95 height 18
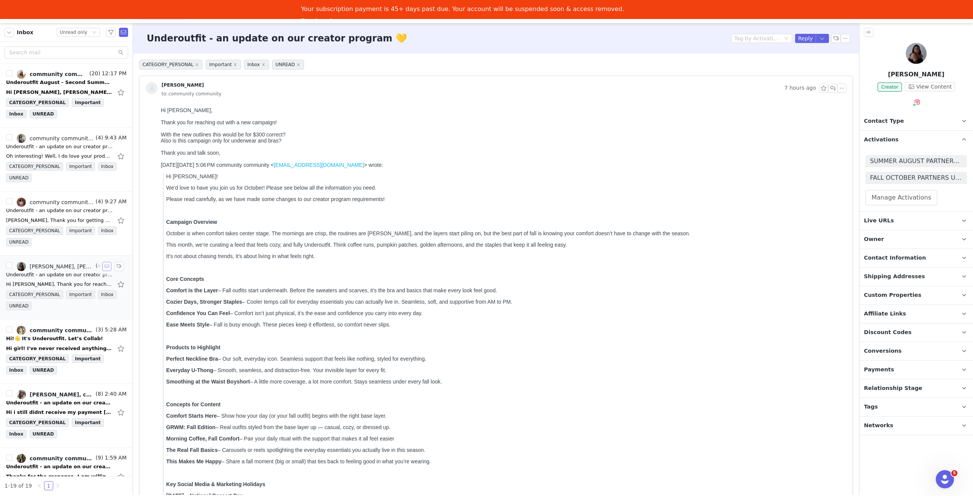
click at [102, 266] on button "button" at bounding box center [106, 266] width 9 height 9
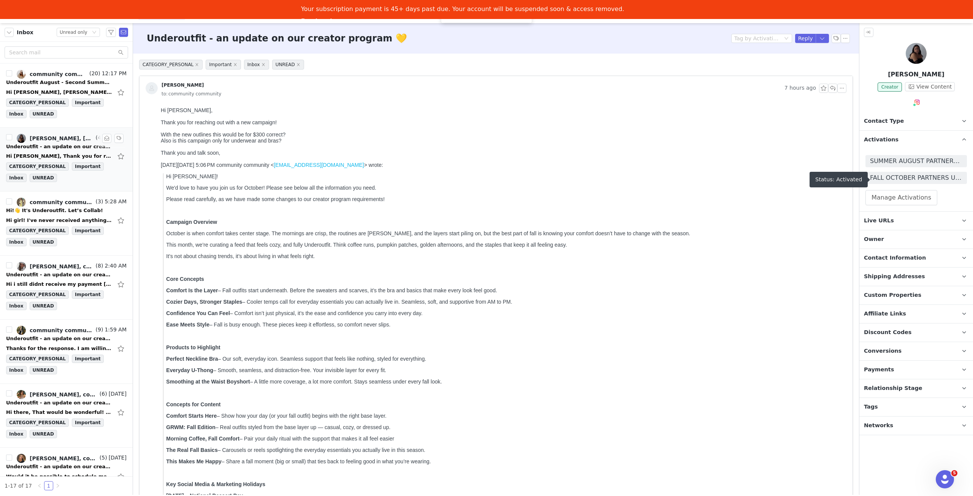
click at [921, 161] on span "SUMMER AUGUST PARTNERS UNDEROUTFIT 🍋" at bounding box center [916, 161] width 92 height 9
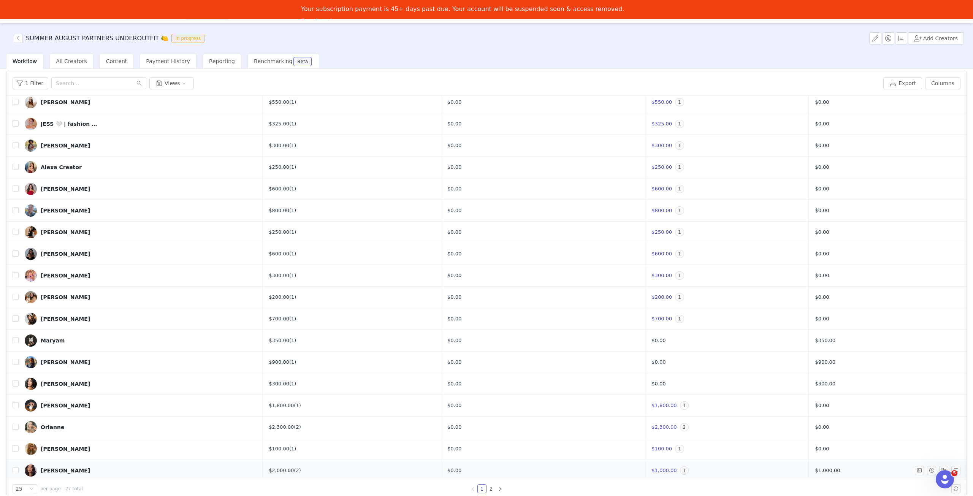
scroll to position [36, 0]
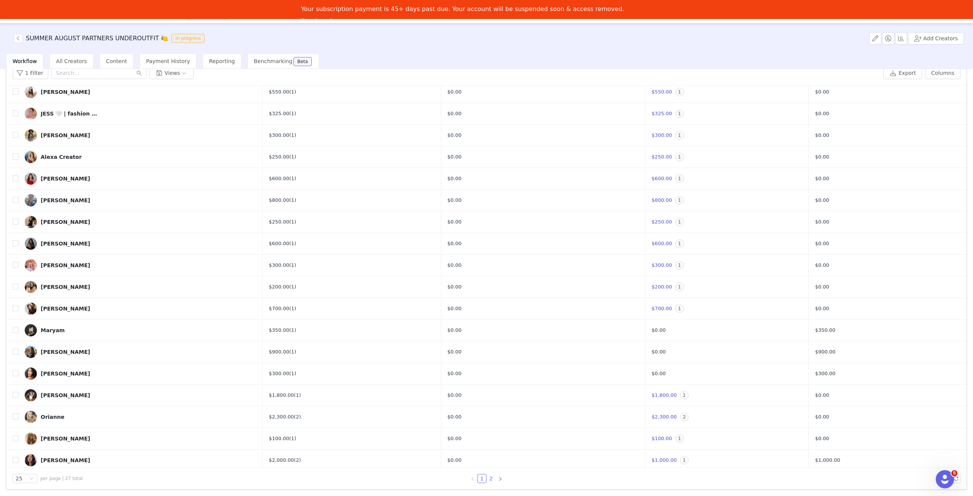
click at [490, 481] on link "2" at bounding box center [491, 478] width 8 height 8
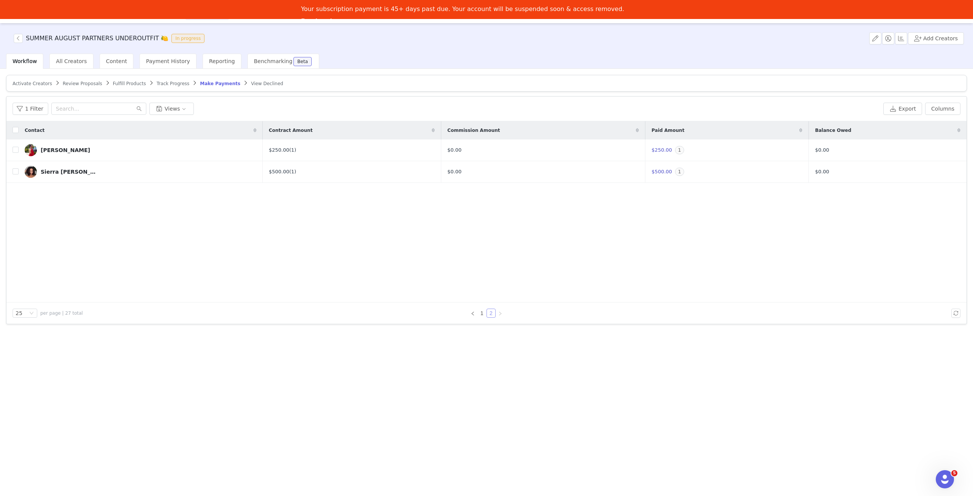
scroll to position [0, 0]
click at [481, 313] on link "1" at bounding box center [482, 313] width 8 height 8
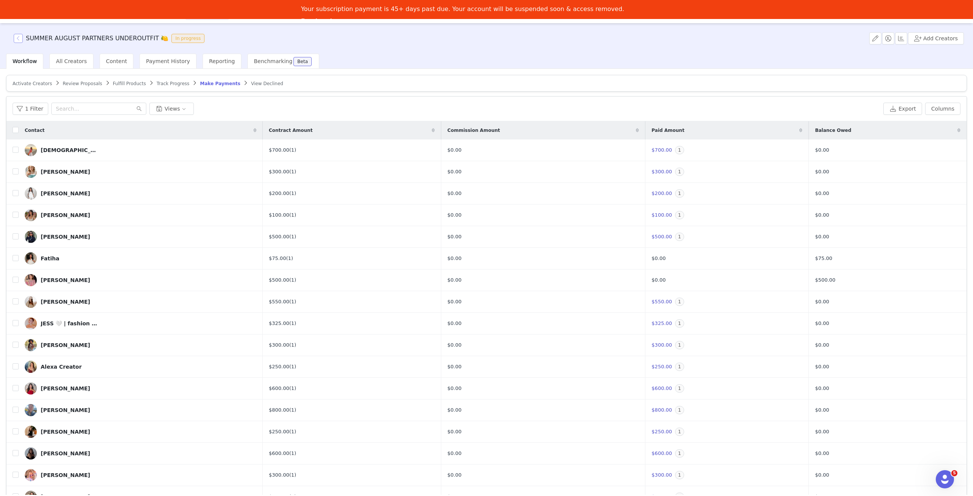
click at [16, 40] on button "button" at bounding box center [18, 38] width 9 height 9
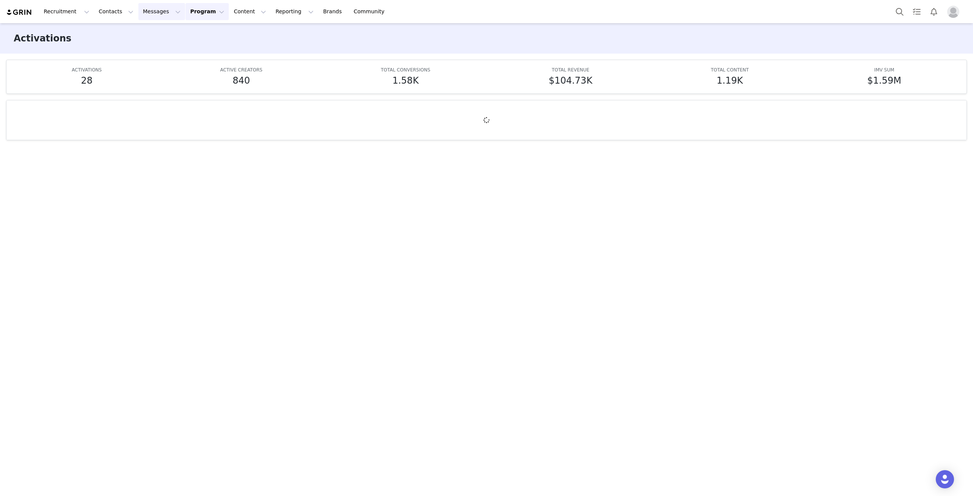
click at [149, 11] on button "Messages Messages" at bounding box center [161, 11] width 47 height 17
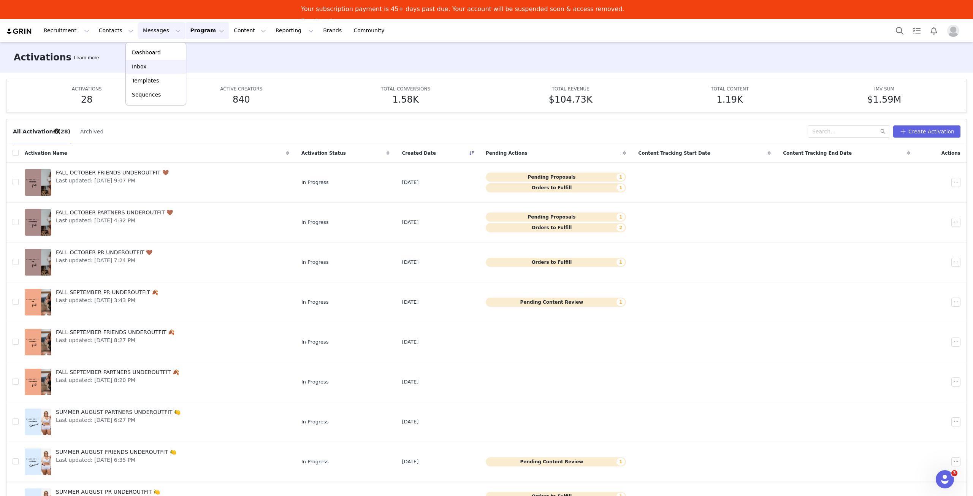
click at [157, 63] on div "Inbox" at bounding box center [155, 67] width 51 height 8
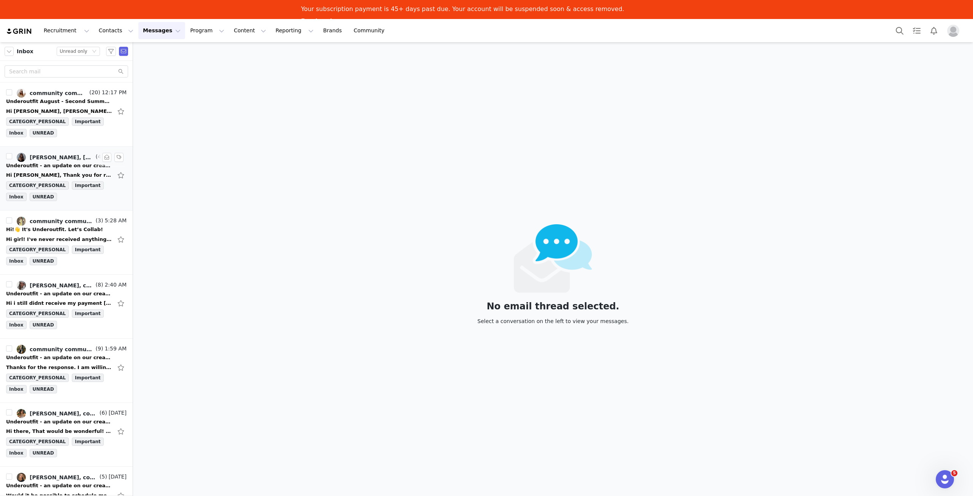
click at [62, 156] on div "[PERSON_NAME], [PERSON_NAME], community community" at bounding box center [62, 157] width 65 height 6
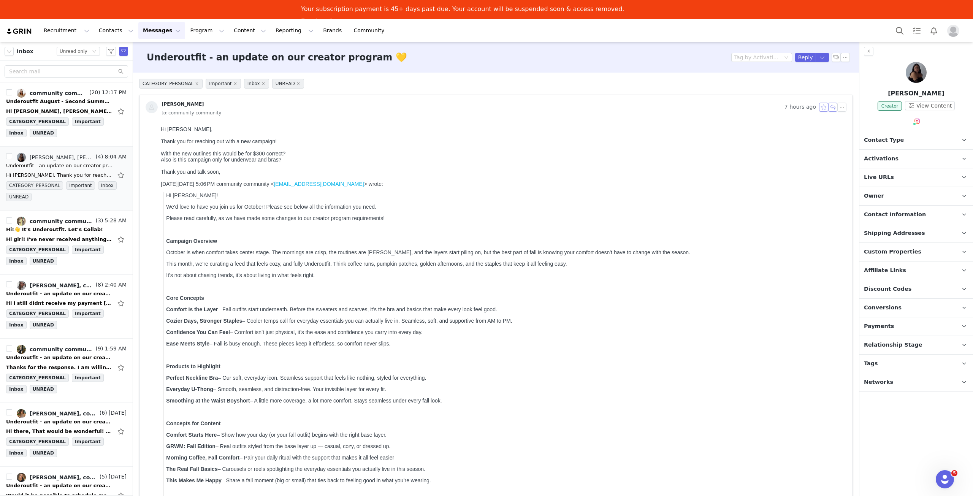
drag, startPoint x: 828, startPoint y: 108, endPoint x: 816, endPoint y: 110, distance: 12.3
click at [828, 108] on button "button" at bounding box center [832, 107] width 9 height 9
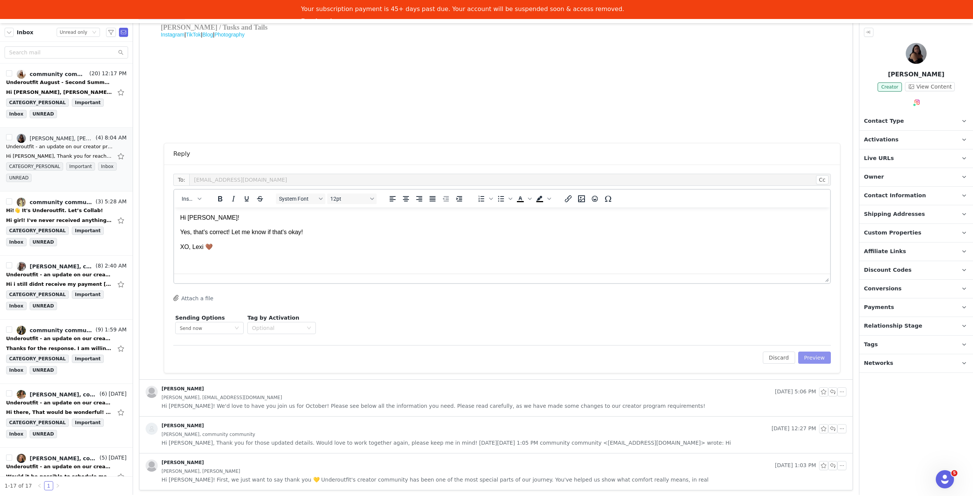
click at [817, 359] on button "Preview" at bounding box center [814, 358] width 33 height 12
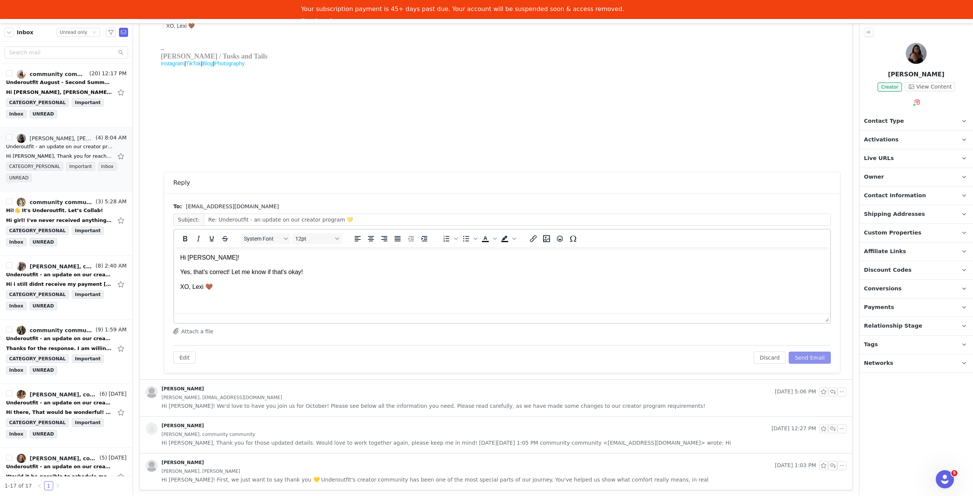
click at [817, 356] on button "Send Email" at bounding box center [810, 358] width 42 height 12
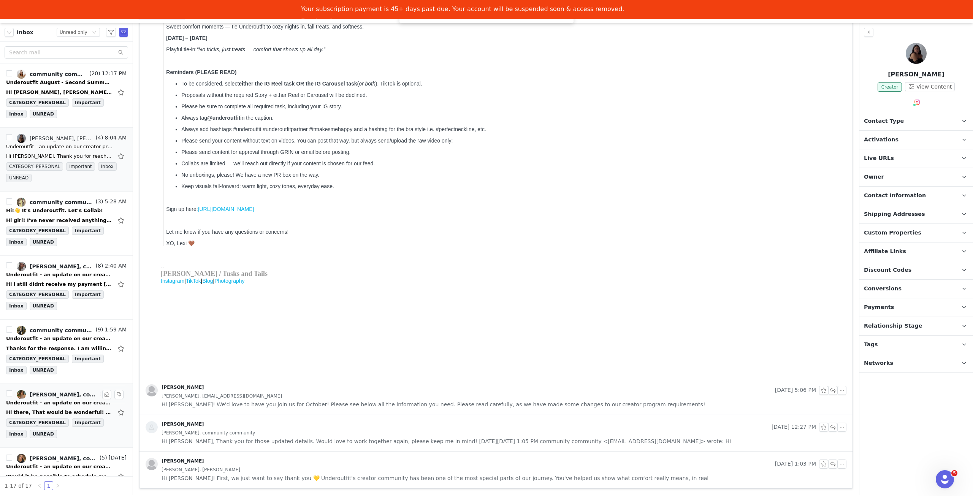
scroll to position [479, 0]
click at [59, 212] on div "Hi!👋 It's Underoutfit. Let’s Collab!" at bounding box center [54, 211] width 97 height 8
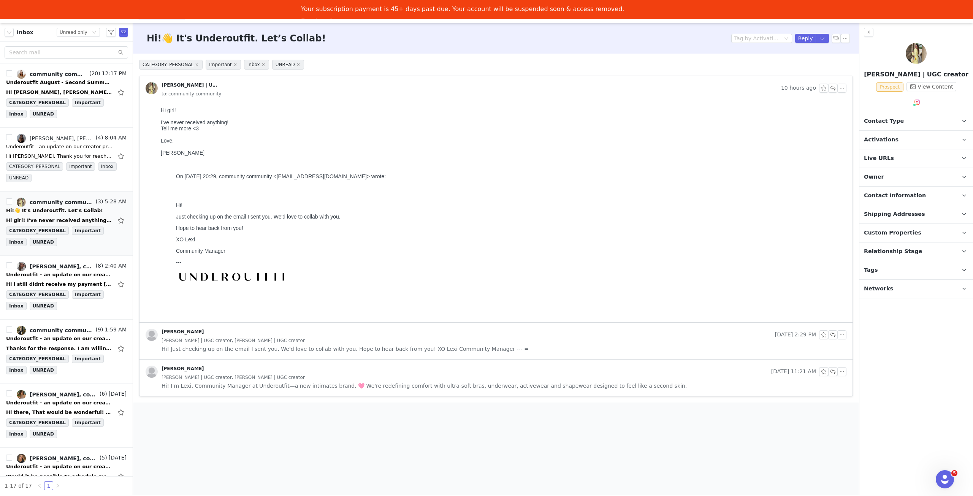
scroll to position [0, 0]
click at [930, 137] on p "Activations" at bounding box center [906, 140] width 95 height 18
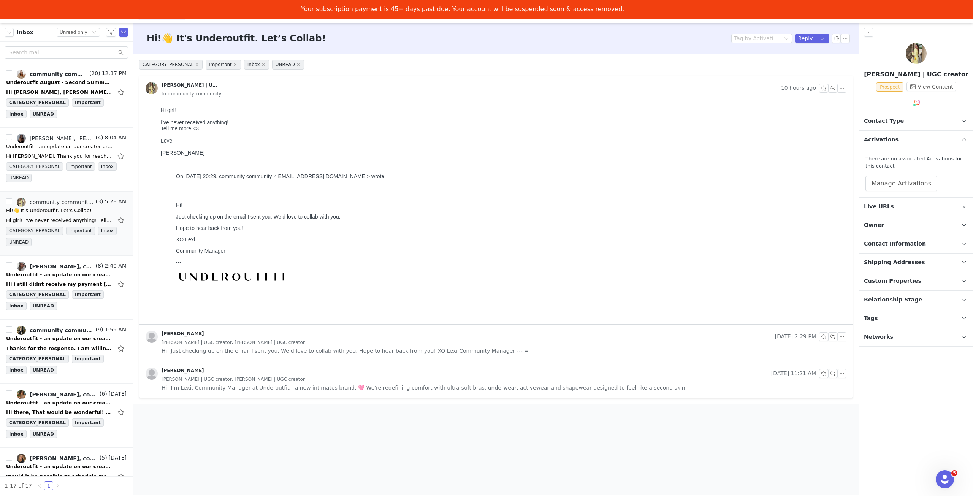
click at [357, 354] on span "Hi! Just checking up on the email I sent you. We'd love to collab with you. Hop…" at bounding box center [345, 351] width 367 height 8
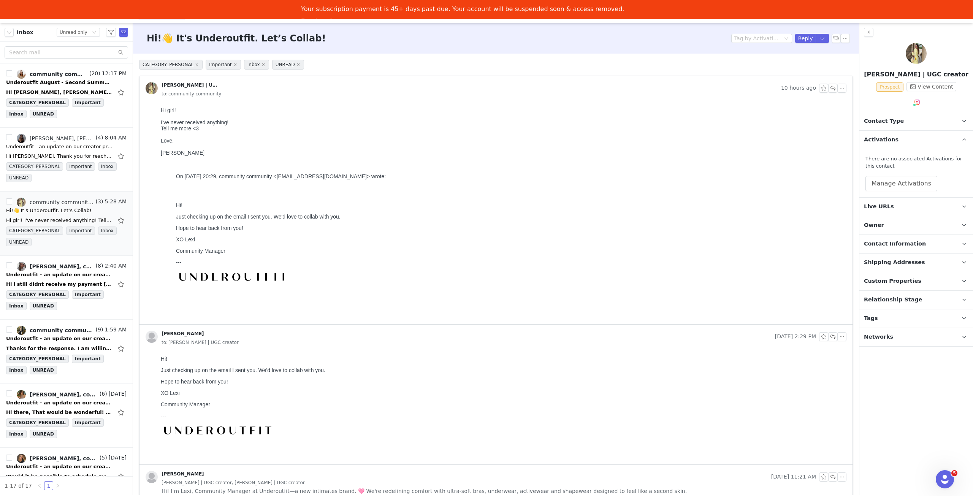
click at [361, 344] on div "to: [PERSON_NAME] | UGC creator" at bounding box center [504, 342] width 685 height 8
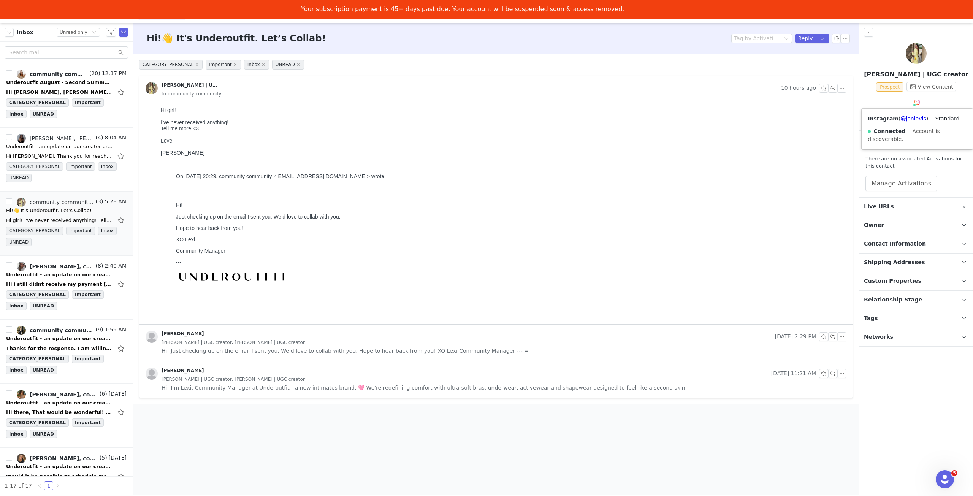
click at [918, 114] on div "Instagram ( @jonievis ) — Standard Connected — Account is discoverable." at bounding box center [916, 129] width 111 height 41
click at [912, 119] on link "@jonievis" at bounding box center [912, 119] width 25 height 6
drag, startPoint x: 906, startPoint y: 178, endPoint x: 913, endPoint y: 220, distance: 42.0
click at [907, 181] on button "Manage Activations" at bounding box center [901, 183] width 72 height 15
click at [880, 215] on div "Select Activation" at bounding box center [865, 212] width 45 height 11
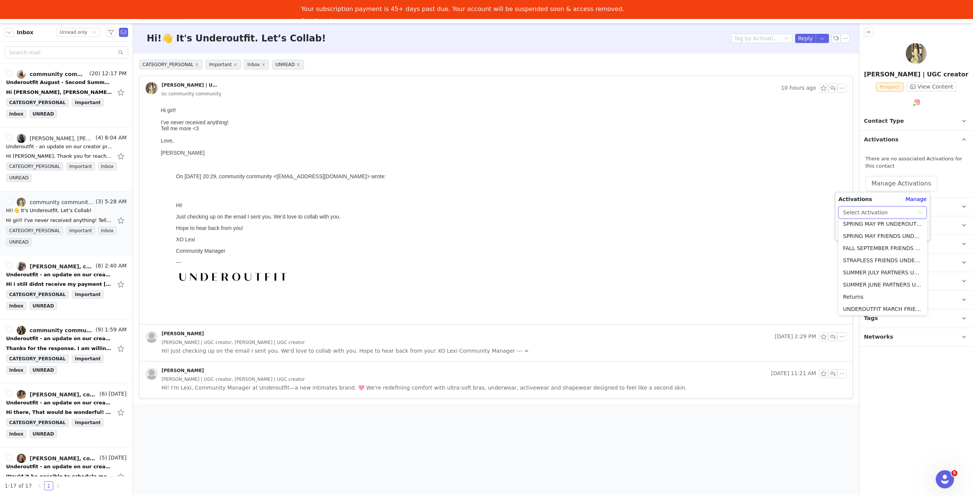
scroll to position [249, 0]
click at [898, 272] on li "FALL OCTOBER FRIENDS UNDEROUTFIT 🤎" at bounding box center [882, 271] width 89 height 12
click at [857, 231] on button "Apply" at bounding box center [851, 231] width 27 height 12
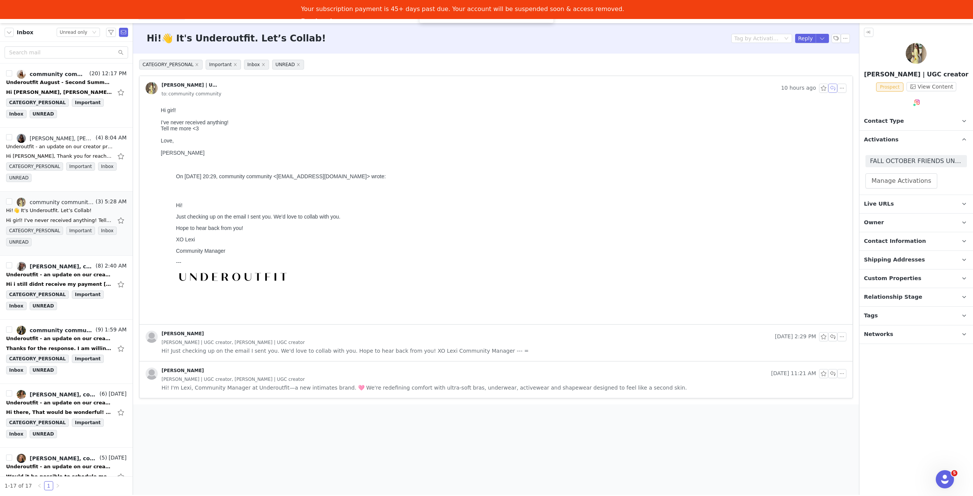
click at [835, 89] on button "button" at bounding box center [832, 88] width 9 height 9
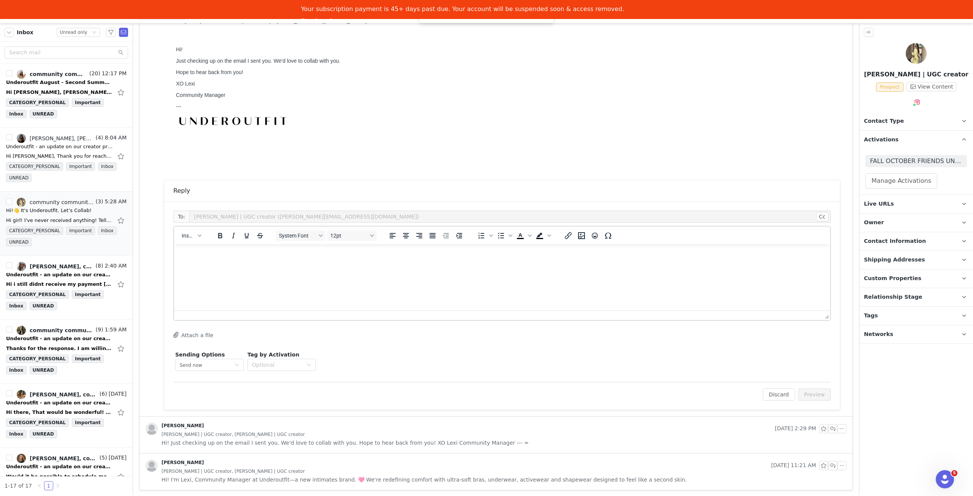
scroll to position [0, 0]
click at [195, 239] on div "Insert" at bounding box center [191, 235] width 35 height 15
click at [191, 238] on button "Insert" at bounding box center [191, 235] width 25 height 11
click at [214, 248] on div "Insert Template" at bounding box center [219, 247] width 68 height 9
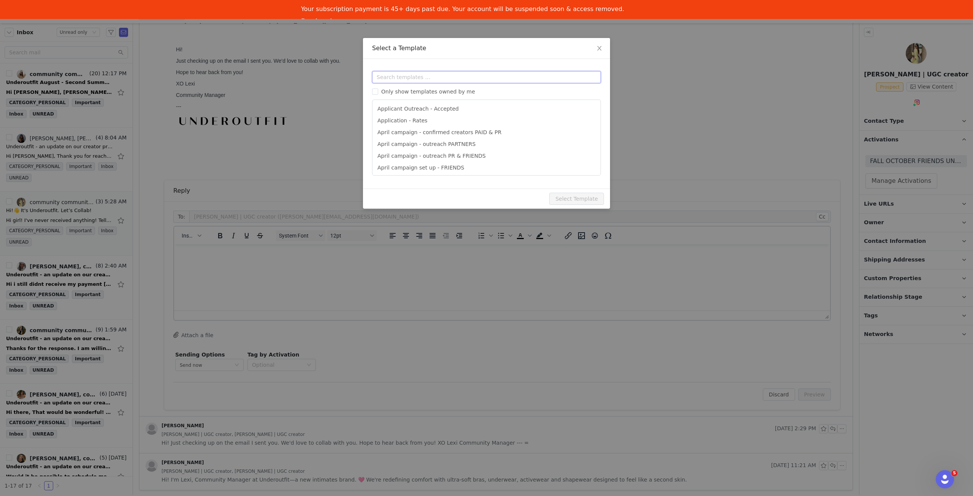
click at [460, 78] on input "text" at bounding box center [486, 77] width 229 height 12
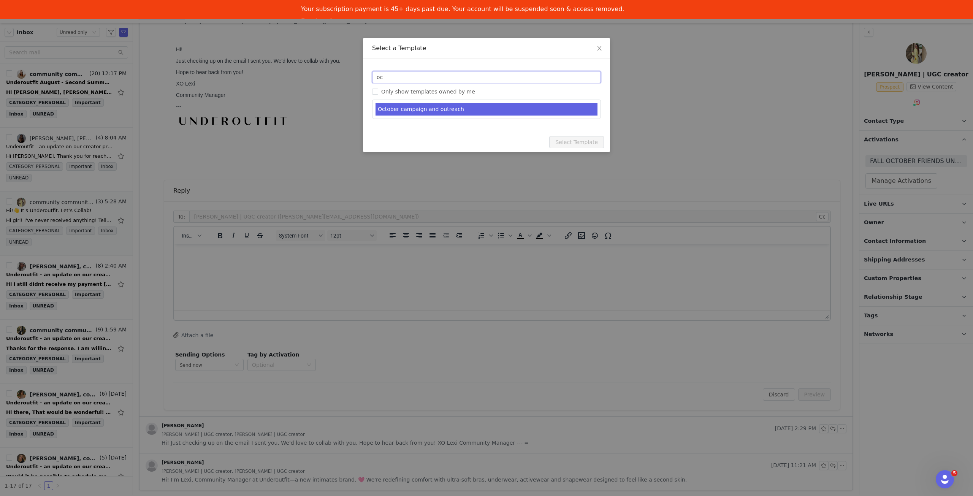
type input "oc"
type input "October collab with Underoutfit: Cozy Confidence 🍂🤎"
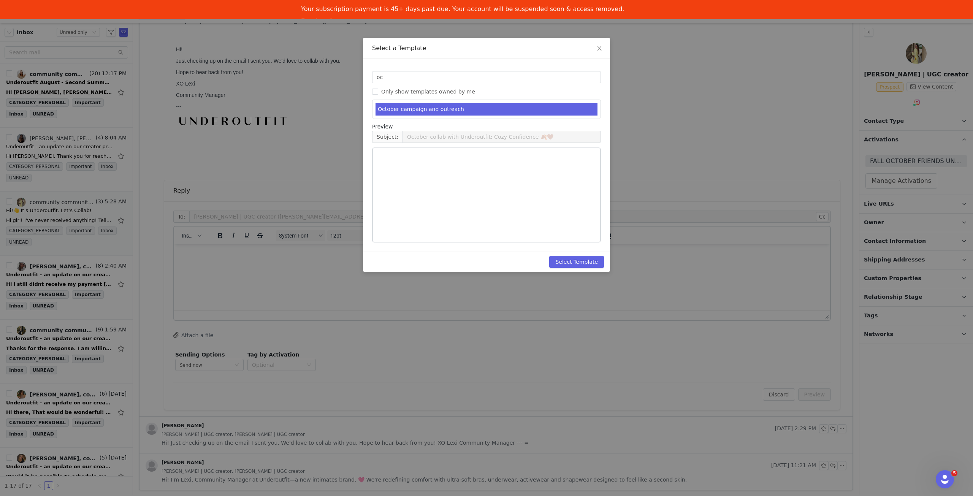
drag, startPoint x: 422, startPoint y: 108, endPoint x: 478, endPoint y: 137, distance: 63.6
click at [423, 108] on li "October campaign and outreach" at bounding box center [486, 109] width 222 height 13
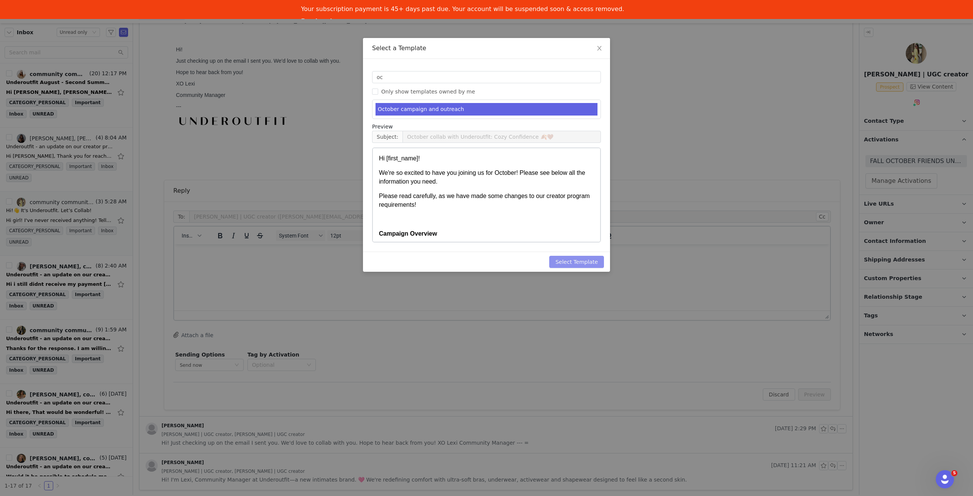
click at [574, 260] on button "Select Template" at bounding box center [576, 262] width 55 height 12
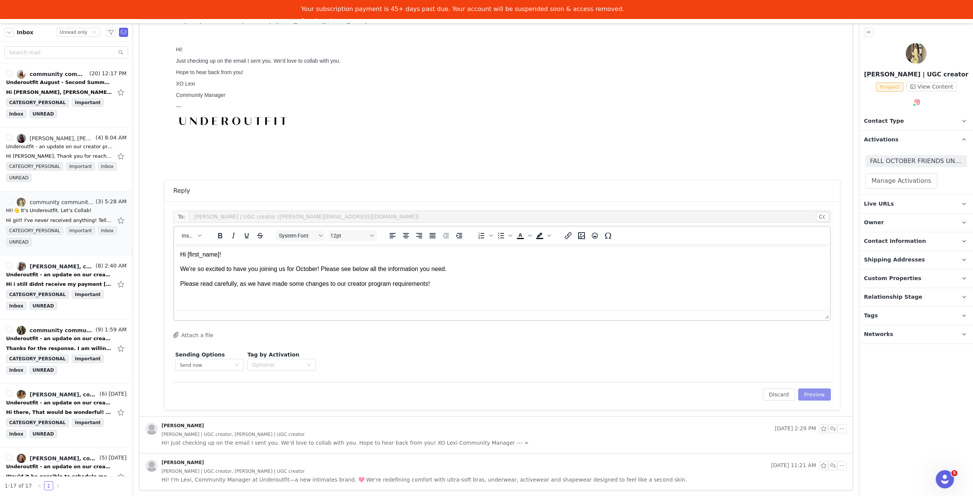
click at [810, 395] on button "Preview" at bounding box center [814, 394] width 33 height 12
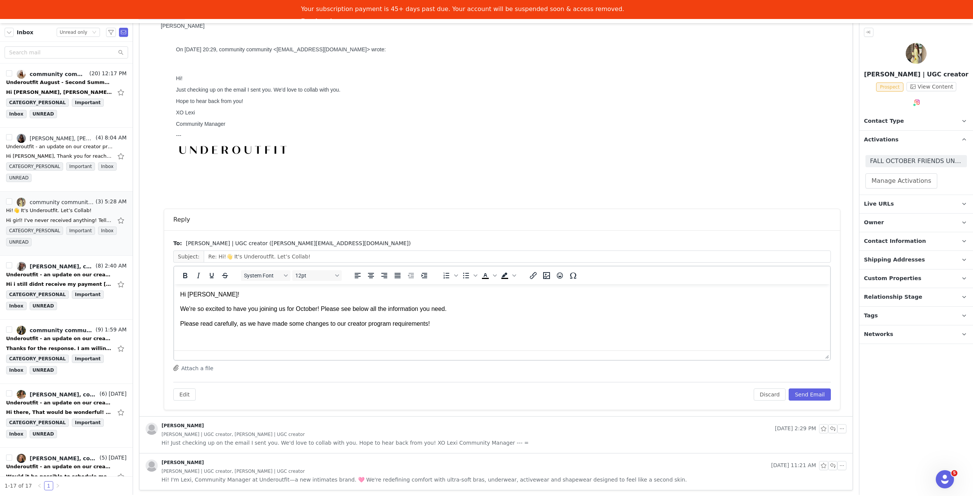
click at [223, 296] on p "Hi Jonie!" at bounding box center [502, 294] width 644 height 8
drag, startPoint x: 358, startPoint y: 309, endPoint x: 331, endPoint y: 309, distance: 27.0
click at [331, 309] on p "So sorry about that! If you're interested in joining us for tomorrow, see the i…" at bounding box center [502, 309] width 644 height 8
click at [812, 394] on button "Send Email" at bounding box center [810, 394] width 42 height 12
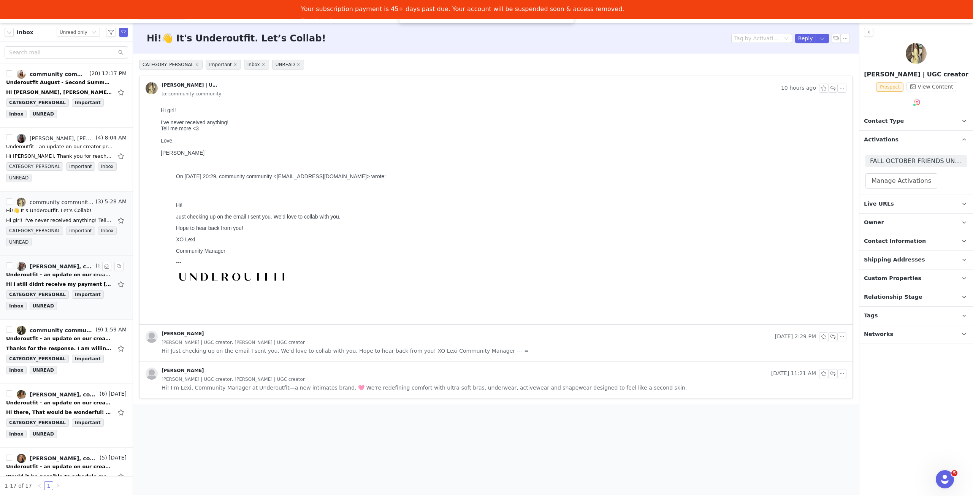
drag, startPoint x: 50, startPoint y: 277, endPoint x: 116, endPoint y: 274, distance: 65.4
click at [50, 278] on div "Hi i still didnt receive my payment yesterday, thankyou☺️ Bertie x From: commun…" at bounding box center [66, 284] width 120 height 12
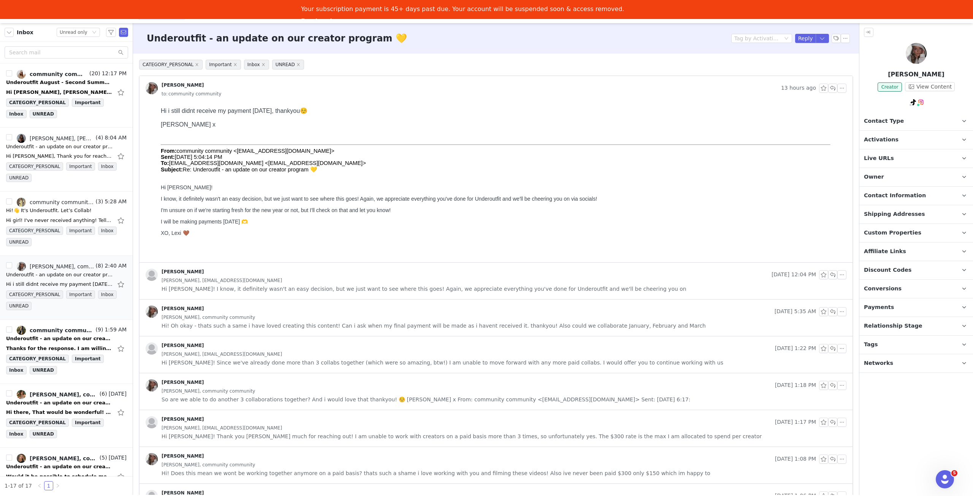
click at [886, 137] on span "Activations" at bounding box center [881, 140] width 35 height 8
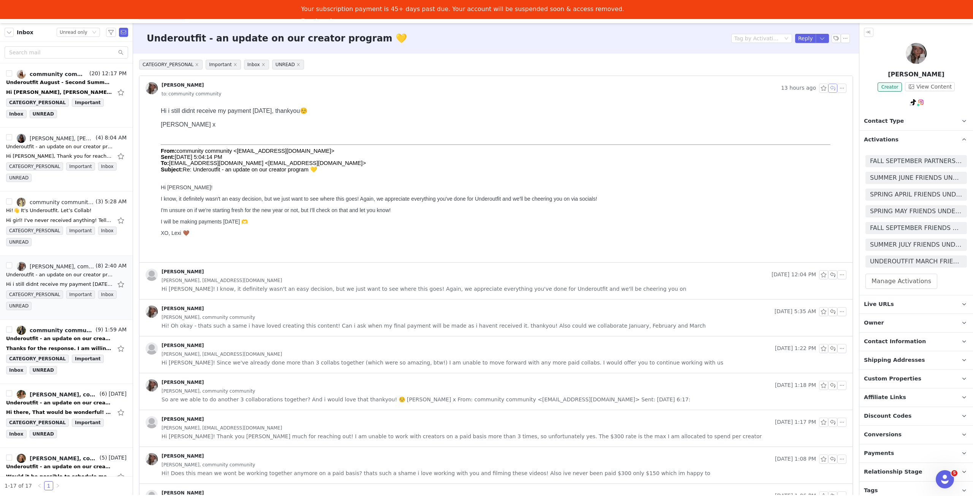
click at [828, 91] on button "button" at bounding box center [832, 88] width 9 height 9
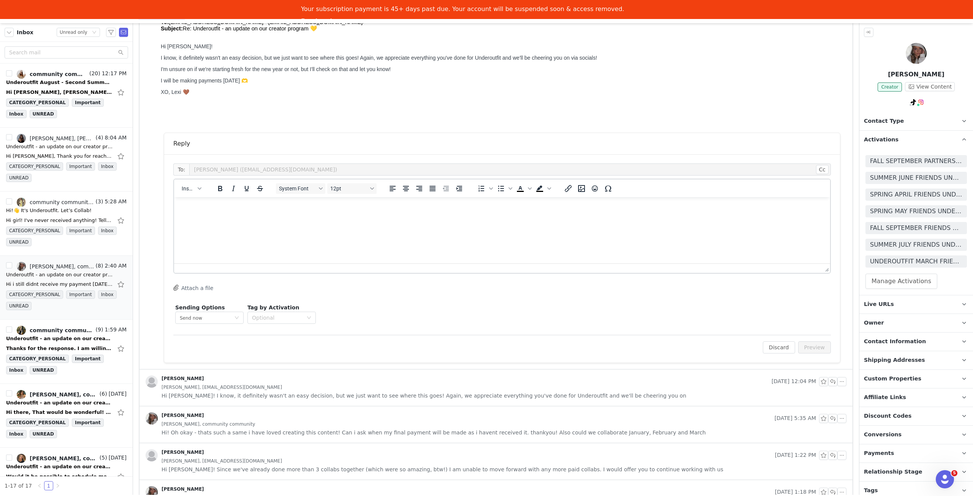
click at [323, 218] on html at bounding box center [502, 207] width 656 height 21
click at [820, 347] on button "Preview" at bounding box center [814, 347] width 33 height 12
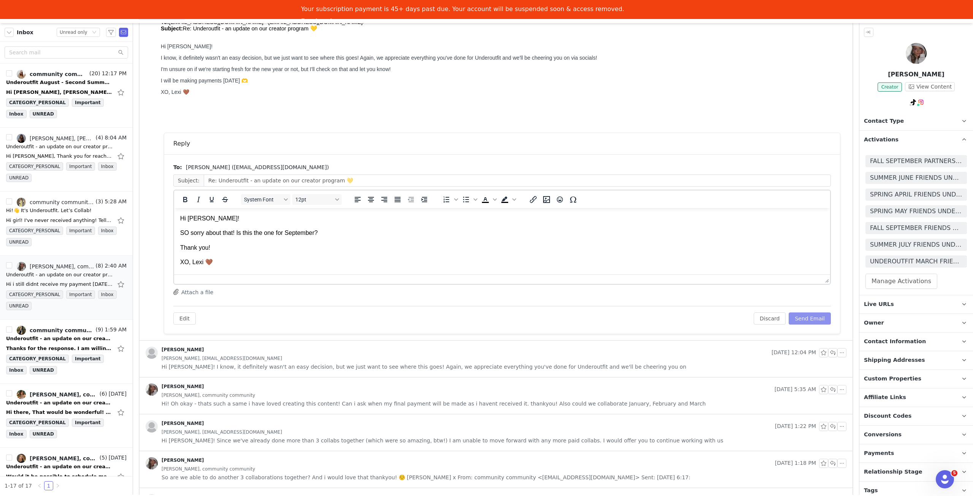
click at [809, 316] on button "Send Email" at bounding box center [810, 318] width 42 height 12
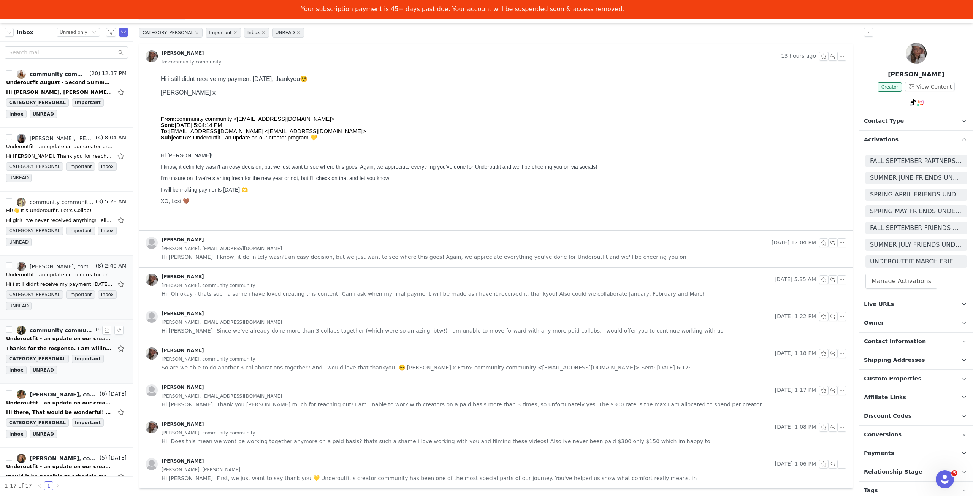
scroll to position [30, 0]
click at [64, 336] on div "Underoutfit - an update on our creator program 💛" at bounding box center [59, 339] width 106 height 8
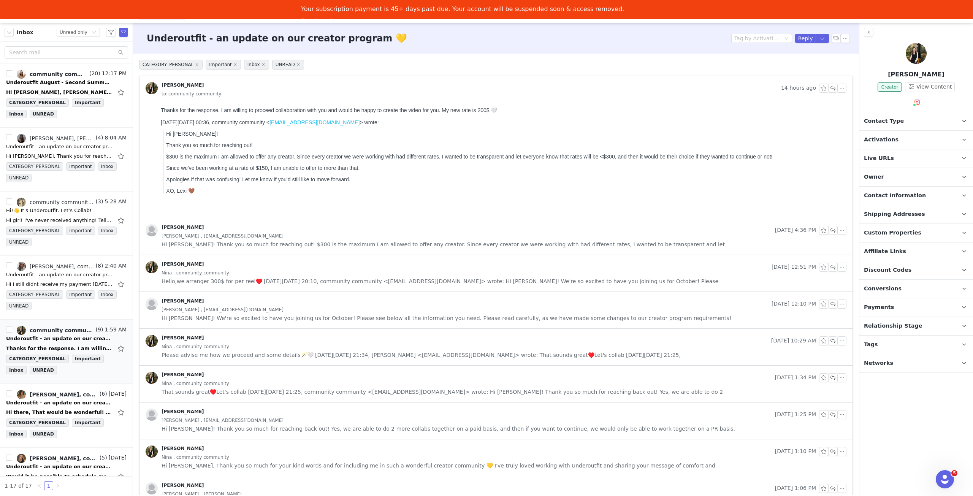
scroll to position [0, 0]
click at [911, 120] on link "@nina_jgerenaia" at bounding box center [920, 119] width 44 height 6
click at [885, 139] on span "Activations" at bounding box center [881, 140] width 35 height 8
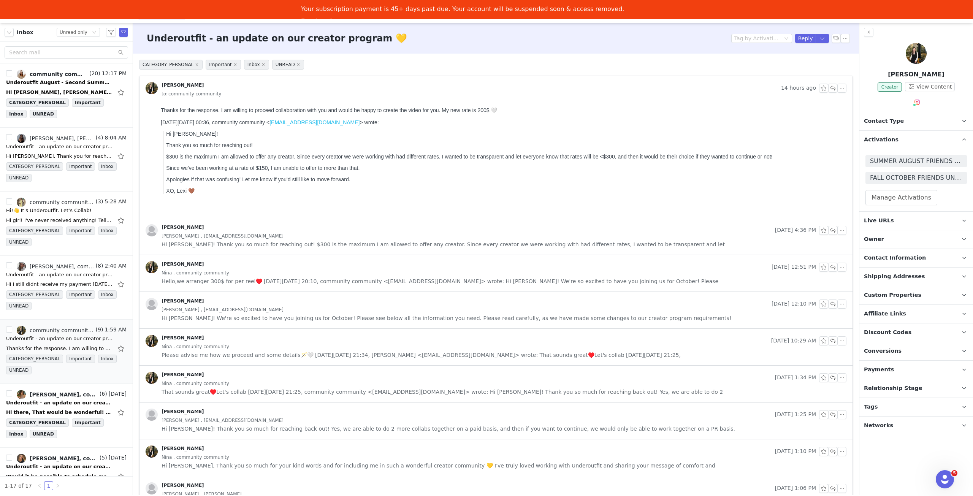
click at [885, 139] on span "Activations" at bounding box center [881, 140] width 35 height 8
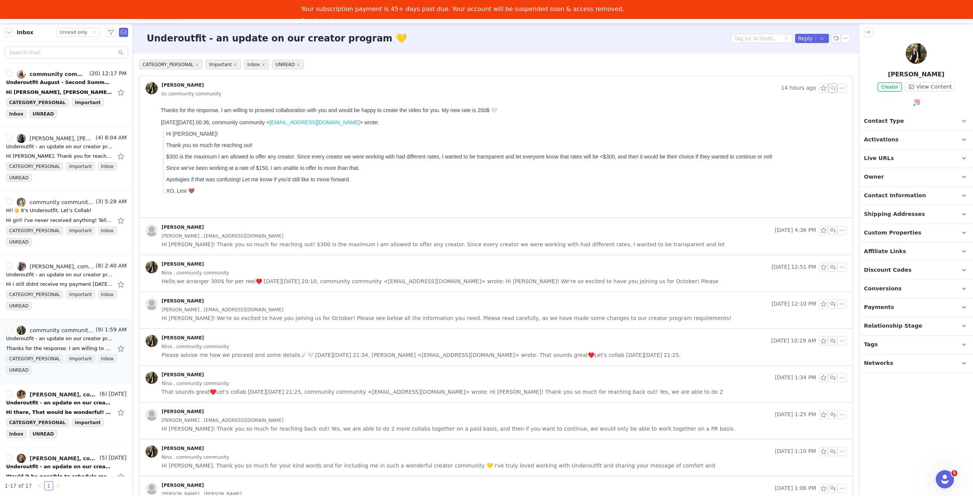
click at [828, 90] on button "button" at bounding box center [832, 88] width 9 height 9
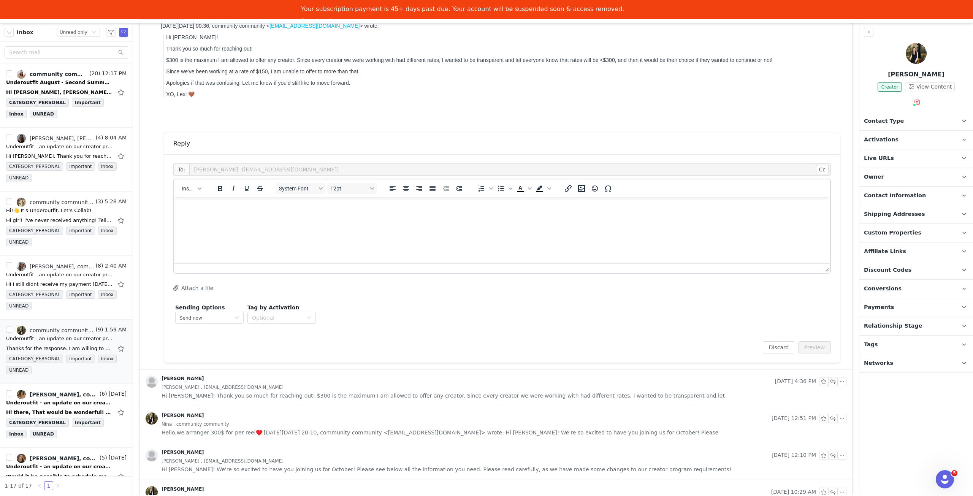
click at [245, 218] on html at bounding box center [502, 207] width 656 height 21
click at [258, 224] on p "Thank you so much for your inderstanding!" at bounding box center [502, 222] width 644 height 8
click at [435, 217] on body "Hi Nina! Thank you so much for your understanding!" at bounding box center [502, 214] width 644 height 23
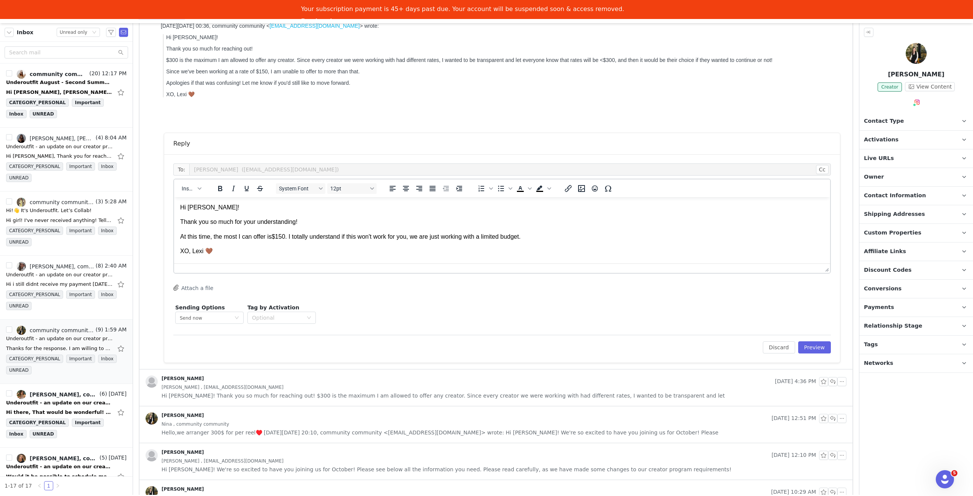
click at [564, 239] on p "At this time, the most I can offer is $150. I totally understand if this won't …" at bounding box center [502, 237] width 644 height 8
click at [809, 343] on button "Preview" at bounding box center [814, 347] width 33 height 12
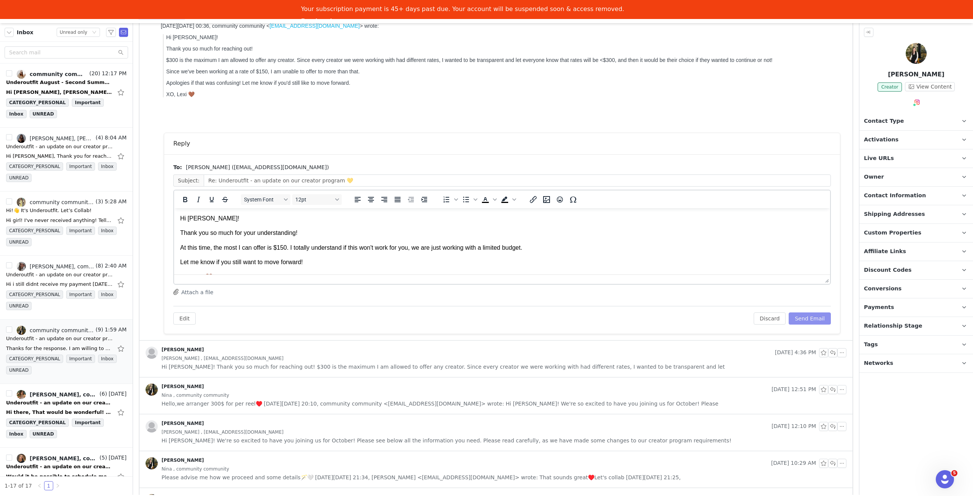
click at [807, 320] on button "Send Email" at bounding box center [810, 318] width 42 height 12
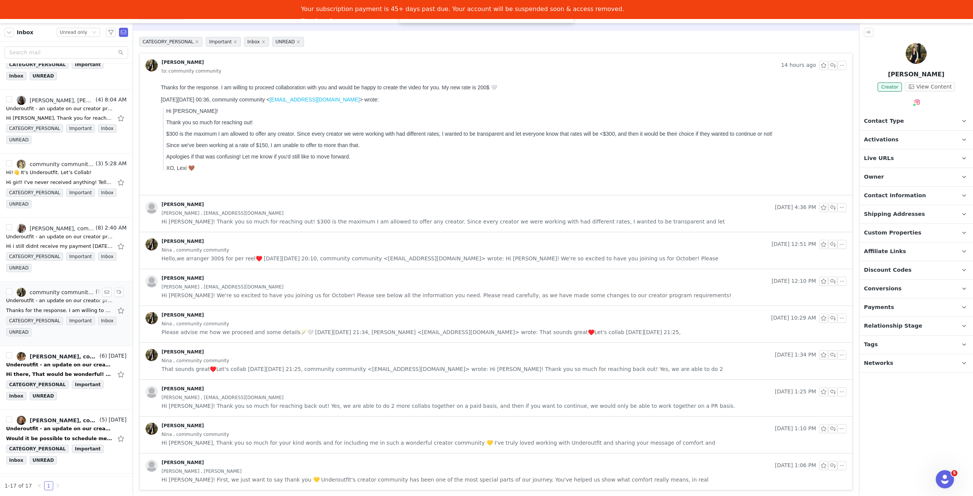
scroll to position [76, 0]
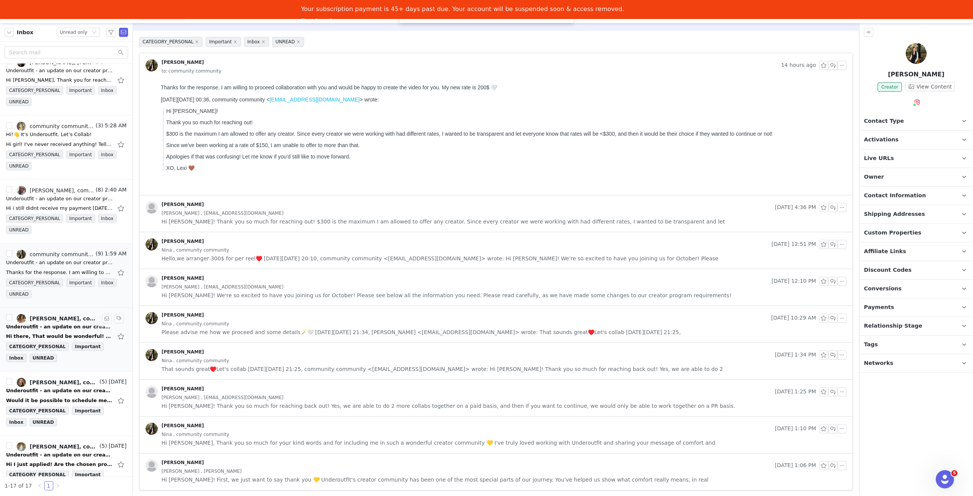
drag, startPoint x: 65, startPoint y: 326, endPoint x: 62, endPoint y: 324, distance: 4.6
click at [65, 326] on div "Underoutfit - an update on our creator program 💛" at bounding box center [59, 327] width 106 height 8
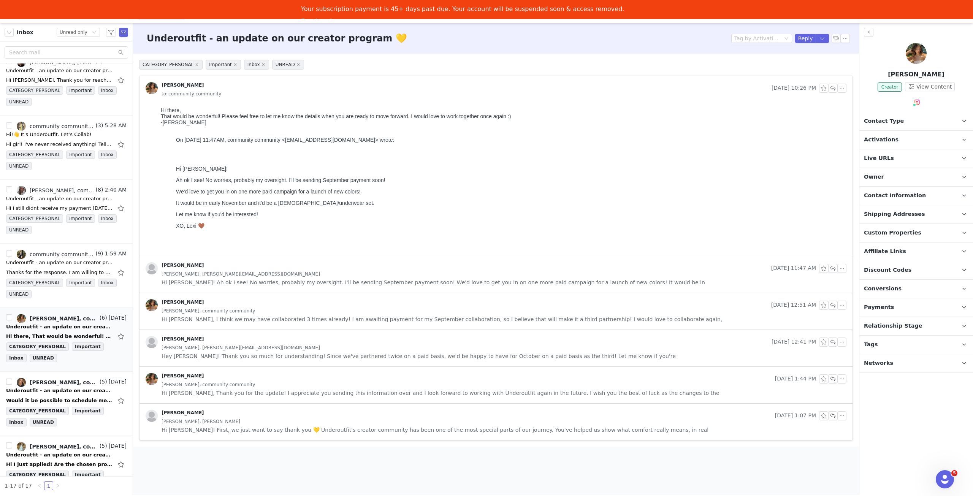
scroll to position [0, 0]
drag, startPoint x: 834, startPoint y: 87, endPoint x: 508, endPoint y: 141, distance: 330.9
click at [834, 87] on button "button" at bounding box center [832, 88] width 9 height 9
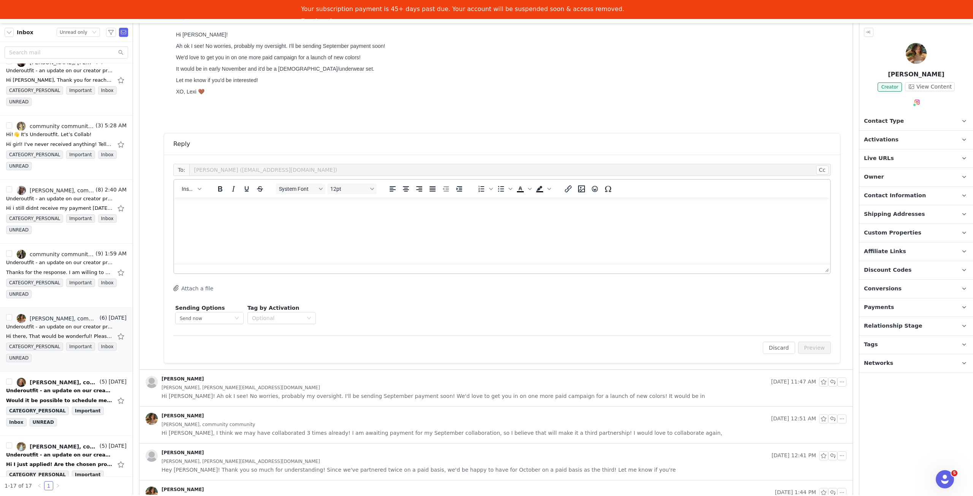
scroll to position [135, 0]
click at [281, 218] on html at bounding box center [502, 207] width 656 height 21
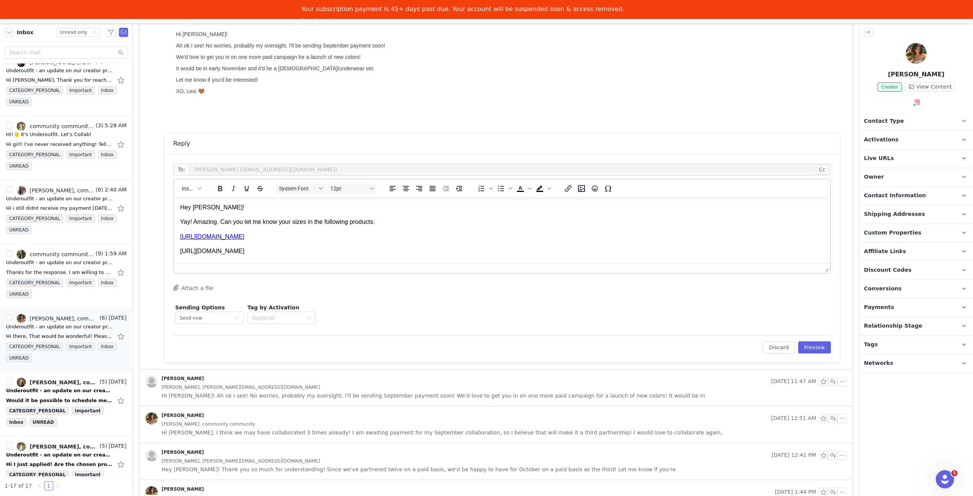
scroll to position [7, 0]
click at [181, 246] on link "https://www.underoutfit.com/products/the-shaping-lift-cami-black?Color=Black&Si…" at bounding box center [212, 244] width 64 height 6
click at [532, 257] on p "XO, Lexi 🤎" at bounding box center [502, 259] width 644 height 8
click at [815, 344] on button "Preview" at bounding box center [814, 347] width 33 height 12
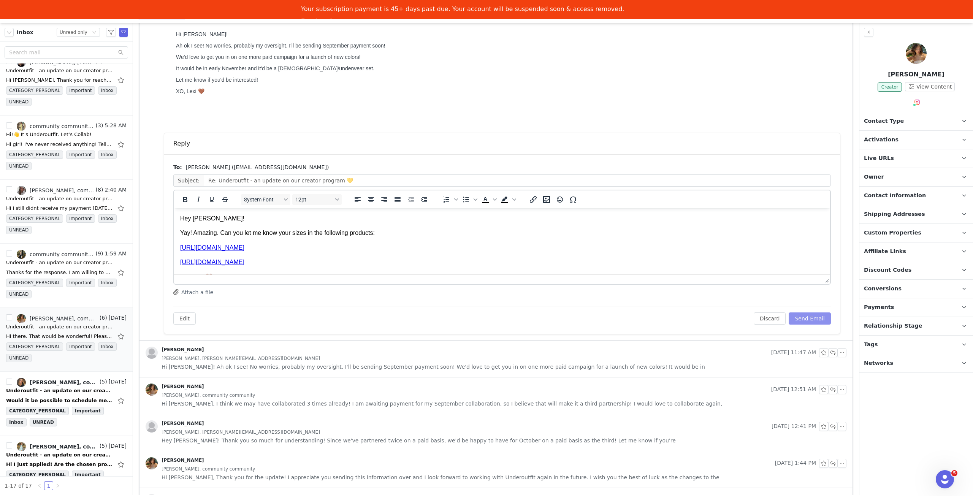
scroll to position [0, 0]
click at [809, 317] on button "Send Email" at bounding box center [810, 318] width 42 height 12
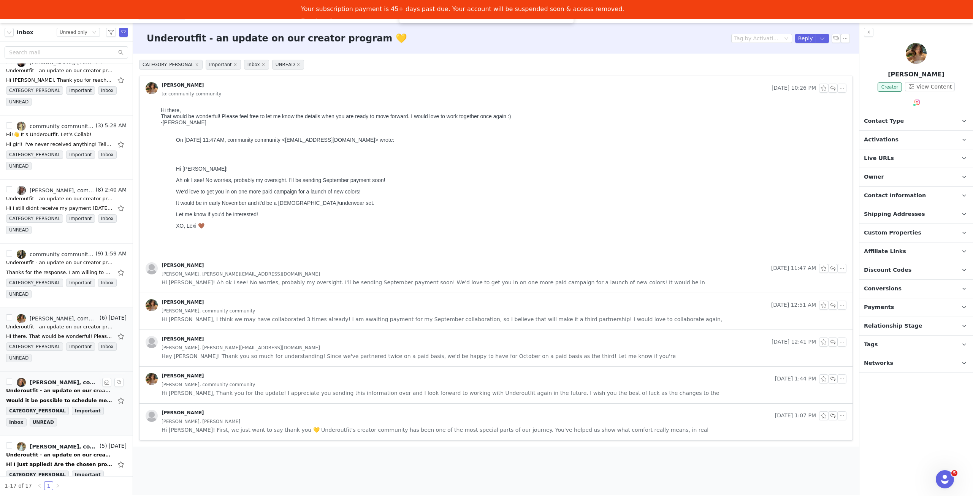
scroll to position [114, 0]
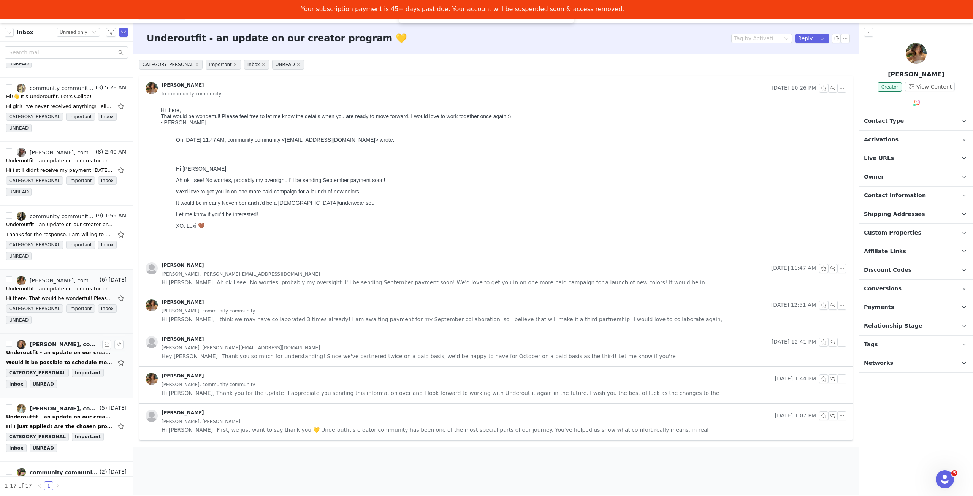
click at [61, 356] on div "Would it be possible to schedule me in November? On Tue, 30 Sep 2025 at 00:50, …" at bounding box center [66, 362] width 120 height 12
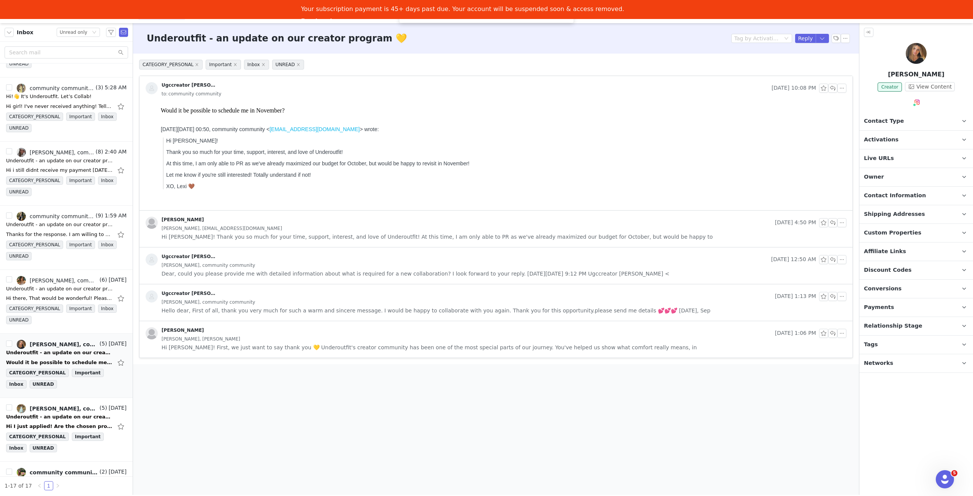
scroll to position [0, 0]
drag, startPoint x: 833, startPoint y: 88, endPoint x: 654, endPoint y: 15, distance: 193.6
click at [833, 88] on button "button" at bounding box center [832, 88] width 9 height 9
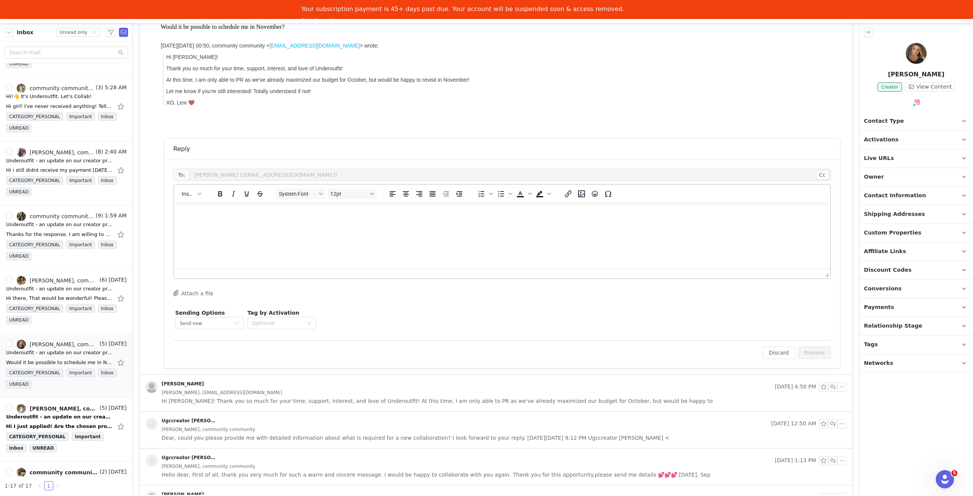
drag, startPoint x: 428, startPoint y: 269, endPoint x: 253, endPoint y: 63, distance: 270.1
click at [428, 269] on div at bounding box center [502, 274] width 656 height 10
click at [420, 223] on html at bounding box center [502, 213] width 656 height 21
click at [344, 223] on body "Hi Mariana! We can definitely revisit a collab in November! XO, Lexi 🤎" at bounding box center [502, 228] width 644 height 38
click at [181, 227] on p "We can definitely revisit a collab in November!" at bounding box center [502, 227] width 644 height 8
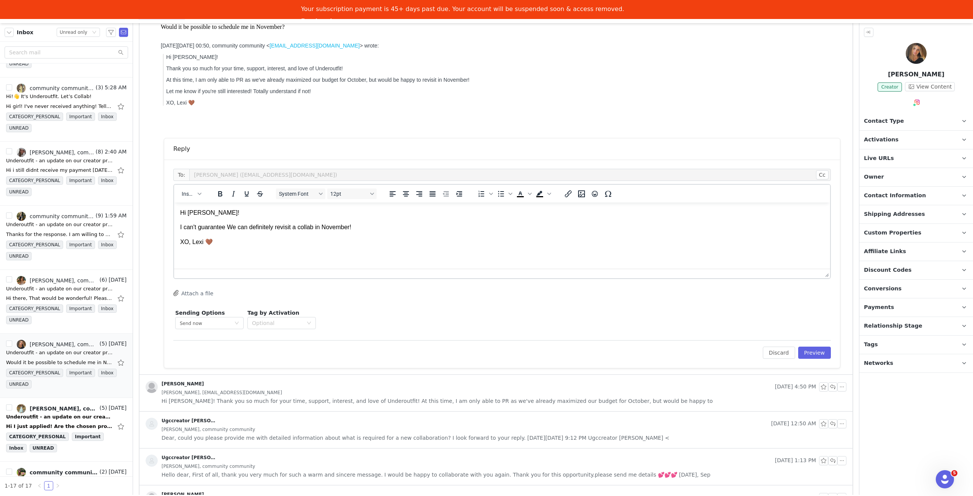
click at [226, 226] on p "I can't guarantee We can definitely revisit a collab in November!" at bounding box center [502, 227] width 644 height 8
drag, startPoint x: 227, startPoint y: 228, endPoint x: 168, endPoint y: 230, distance: 59.7
click at [174, 230] on html "Hi Mariana! I can't guarantee We can definitely revisit a collab in November! X…" at bounding box center [502, 228] width 656 height 50
click at [818, 351] on button "Preview" at bounding box center [814, 353] width 33 height 12
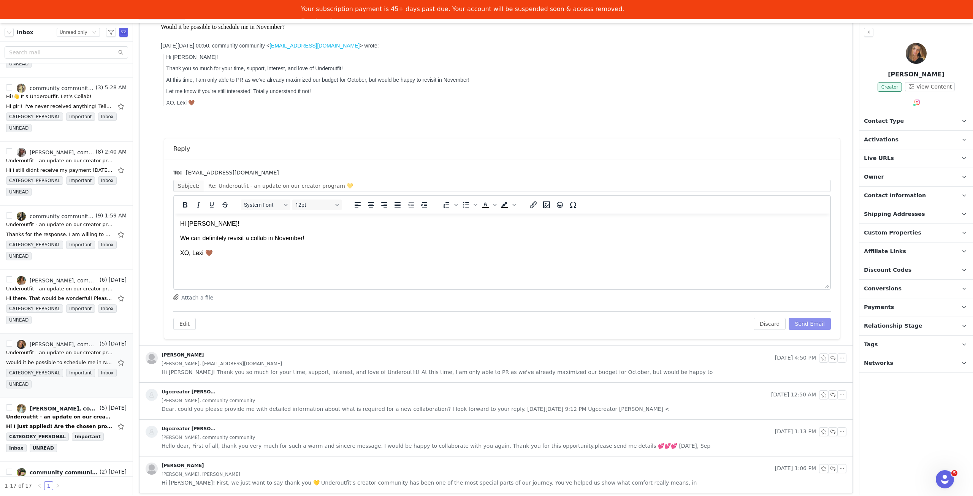
click at [802, 320] on button "Send Email" at bounding box center [810, 324] width 42 height 12
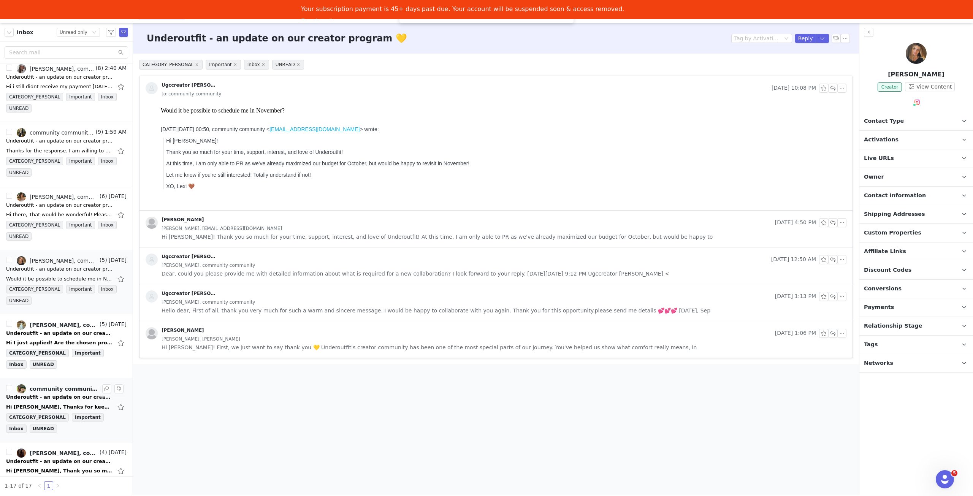
scroll to position [228, 0]
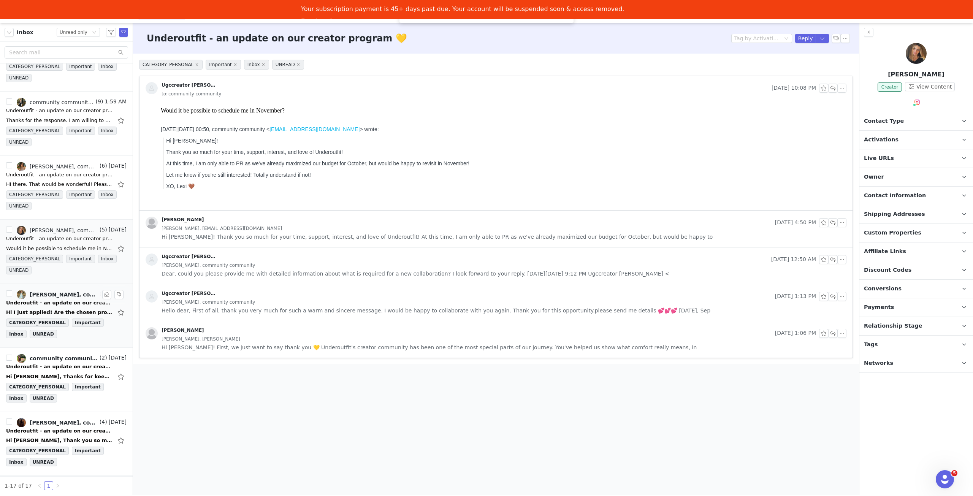
click at [53, 300] on div "Underoutfit - an update on our creator program 💛" at bounding box center [59, 303] width 106 height 8
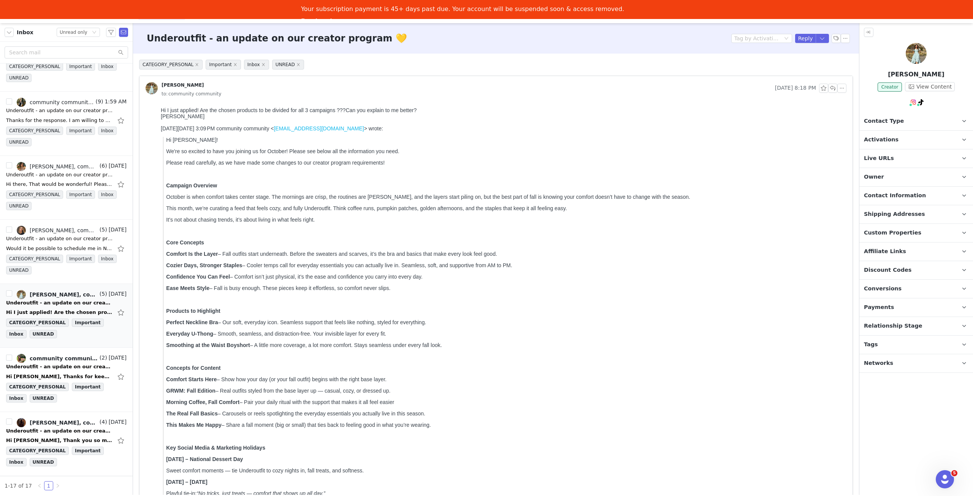
scroll to position [0, 0]
click at [903, 135] on p "Activations" at bounding box center [906, 140] width 95 height 18
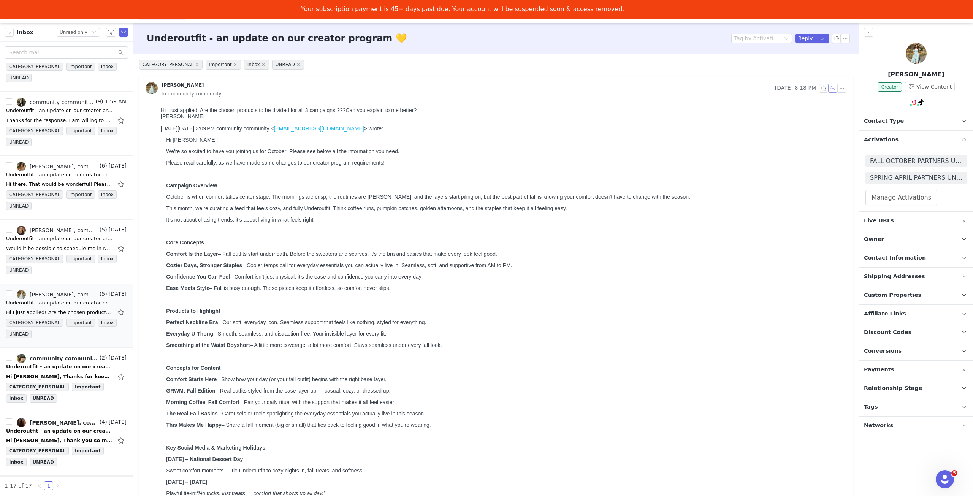
click at [828, 89] on button "button" at bounding box center [832, 88] width 9 height 9
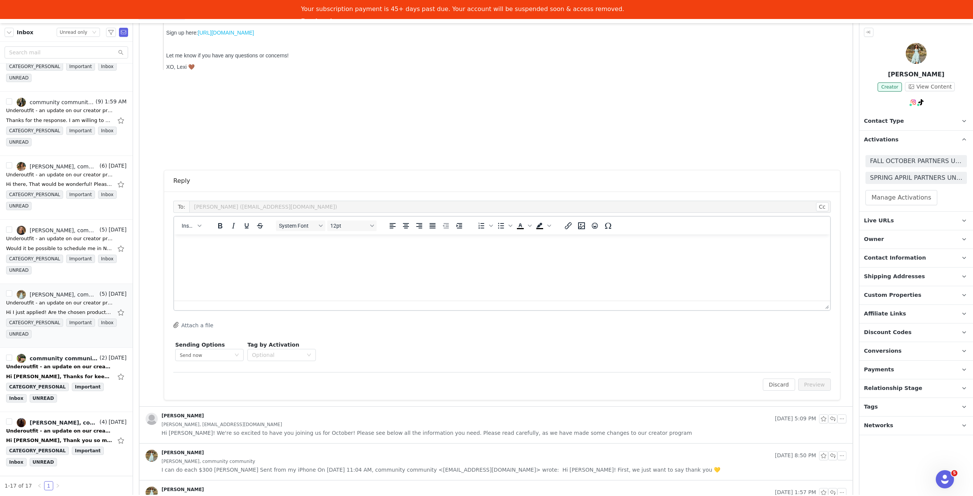
scroll to position [657, 0]
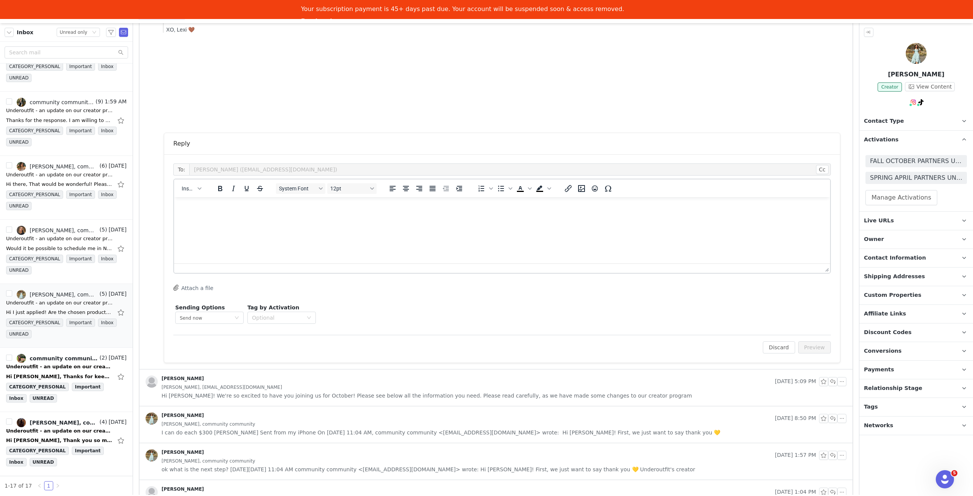
click at [248, 218] on html at bounding box center [502, 207] width 656 height 21
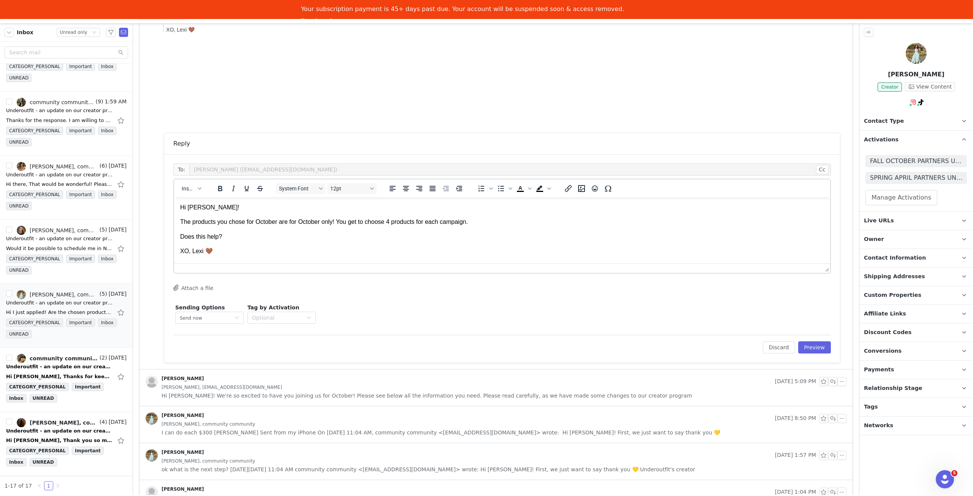
click at [517, 223] on p "The products you chose for October are for October only! You get to choose 4 pr…" at bounding box center [502, 222] width 644 height 8
click at [816, 341] on button "Preview" at bounding box center [814, 347] width 33 height 12
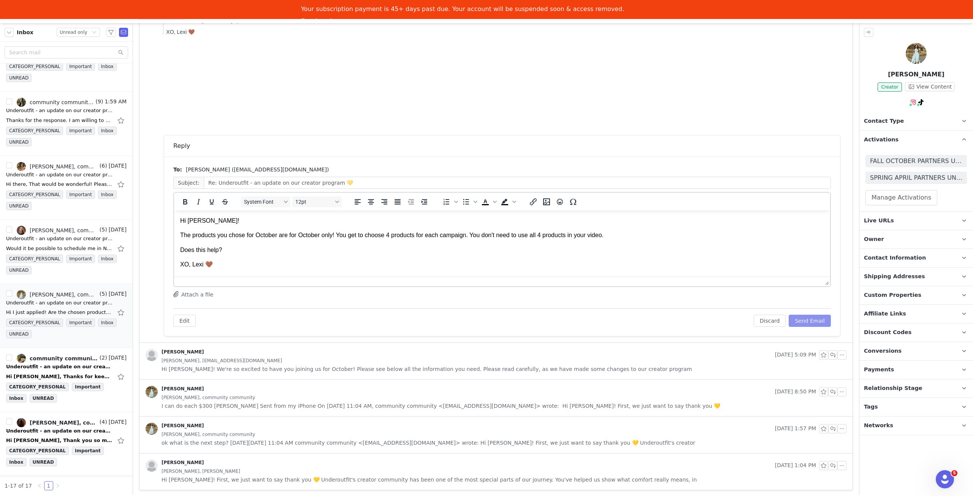
scroll to position [0, 0]
click at [803, 315] on button "Send Email" at bounding box center [810, 321] width 42 height 12
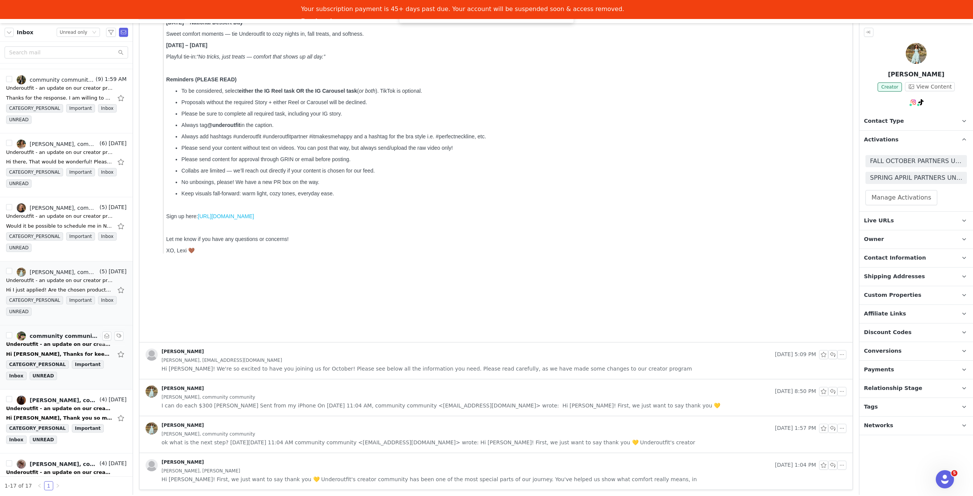
scroll to position [266, 0]
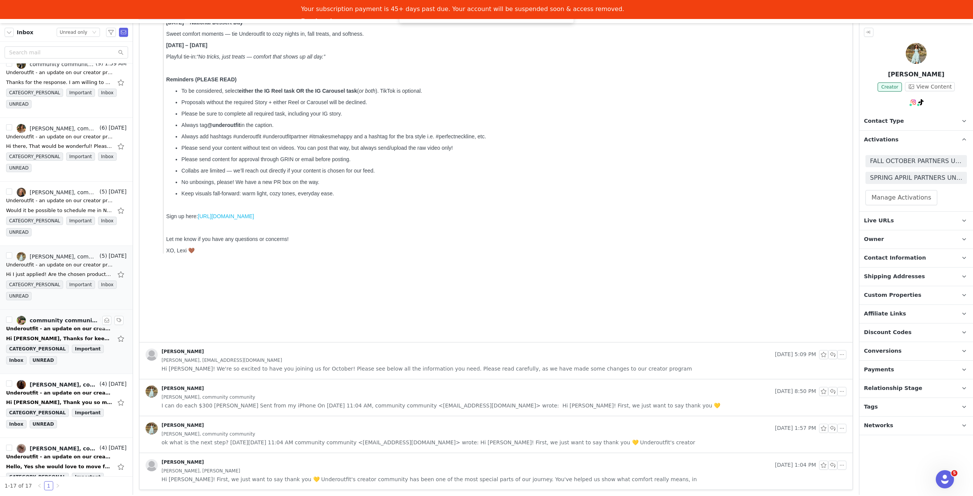
click at [57, 325] on div "Underoutfit - an update on our creator program 💛" at bounding box center [59, 329] width 106 height 8
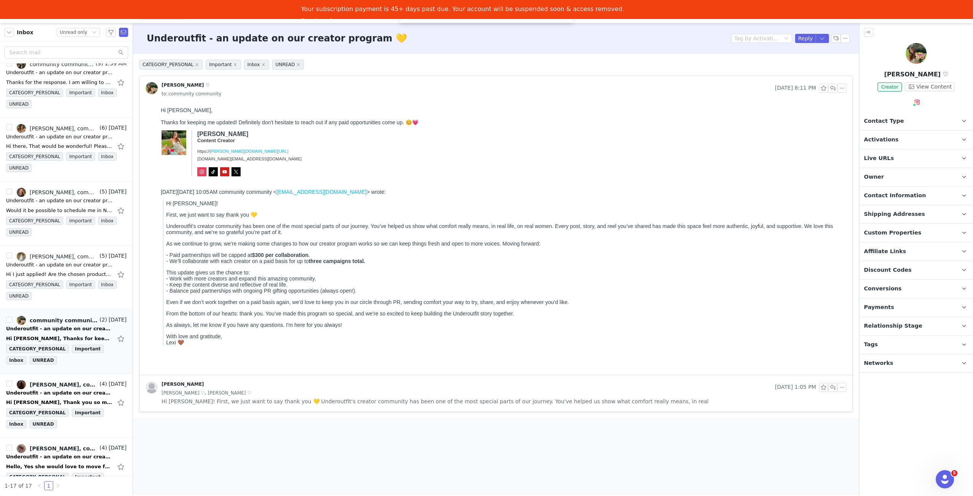
scroll to position [0, 0]
click at [914, 140] on p "Activations" at bounding box center [906, 140] width 95 height 18
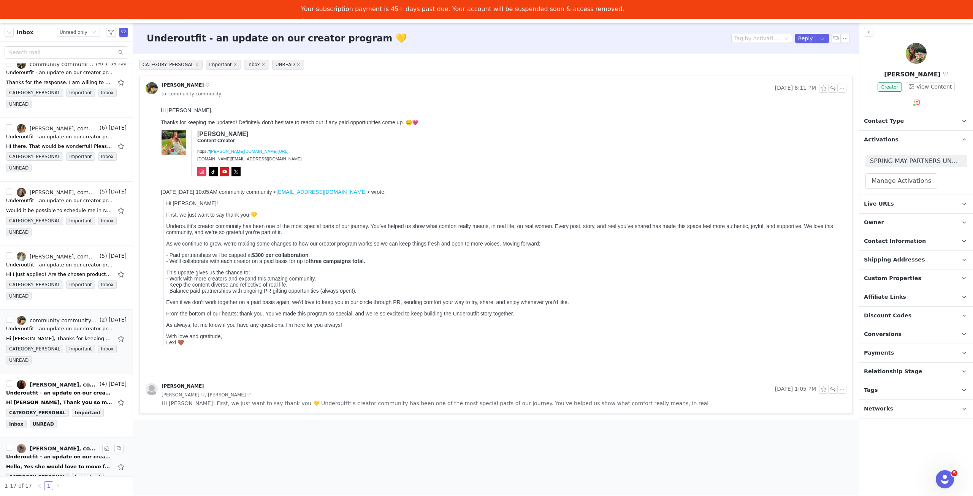
scroll to position [342, 0]
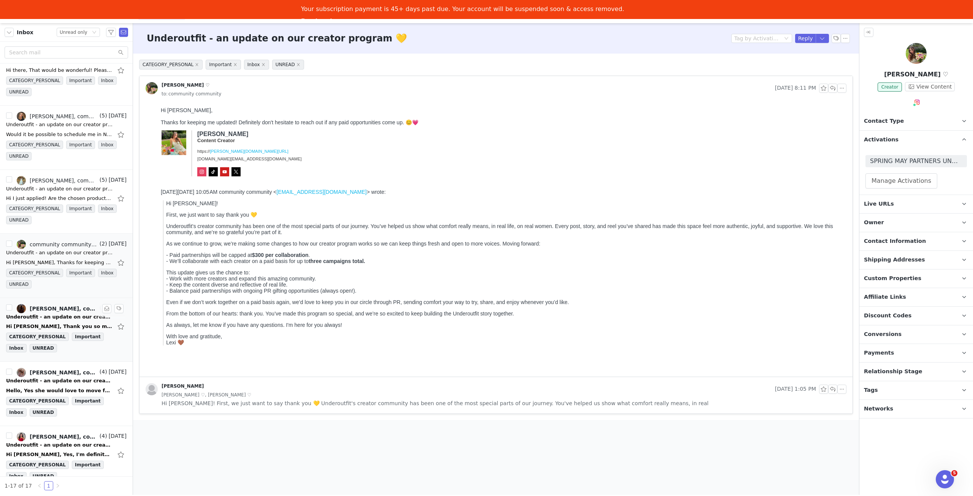
click at [60, 313] on div "Underoutfit - an update on our creator program 💛" at bounding box center [59, 317] width 106 height 8
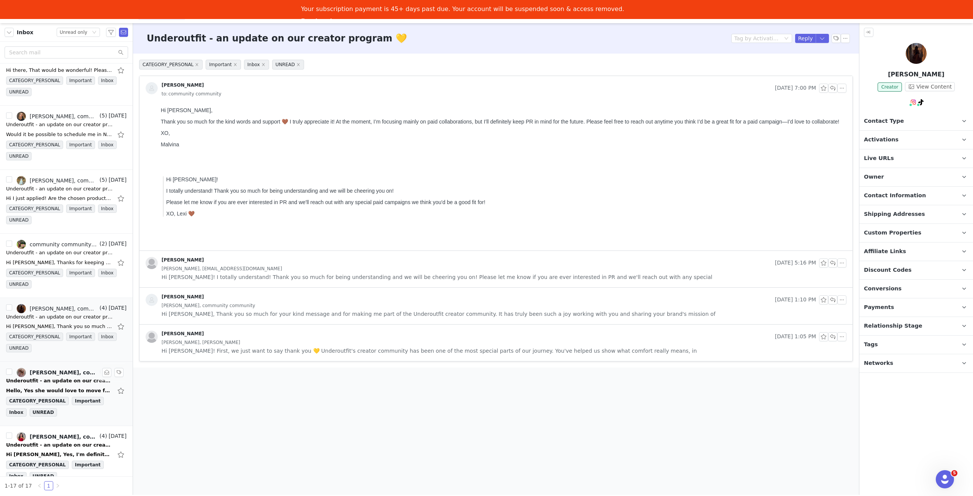
scroll to position [380, 0]
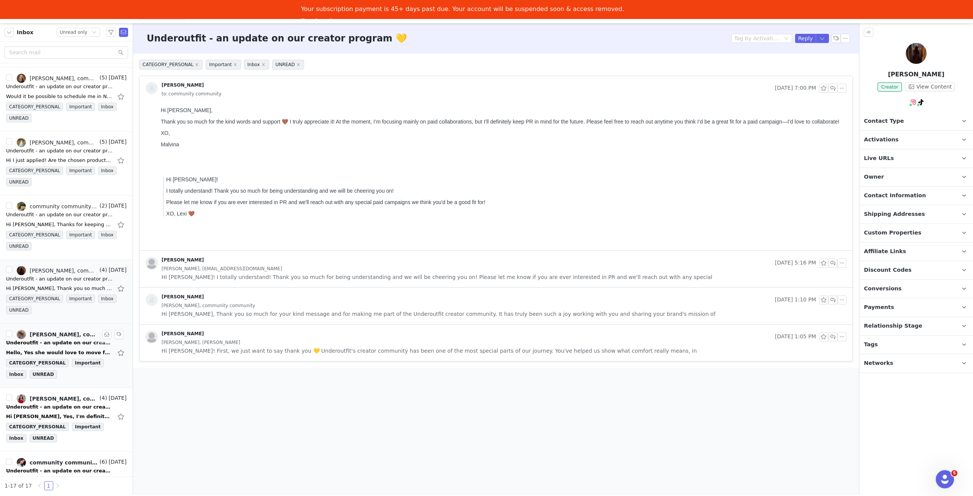
click at [66, 349] on div "Hello, Yes she would love to move forward! I will include her on this email thr…" at bounding box center [59, 353] width 106 height 8
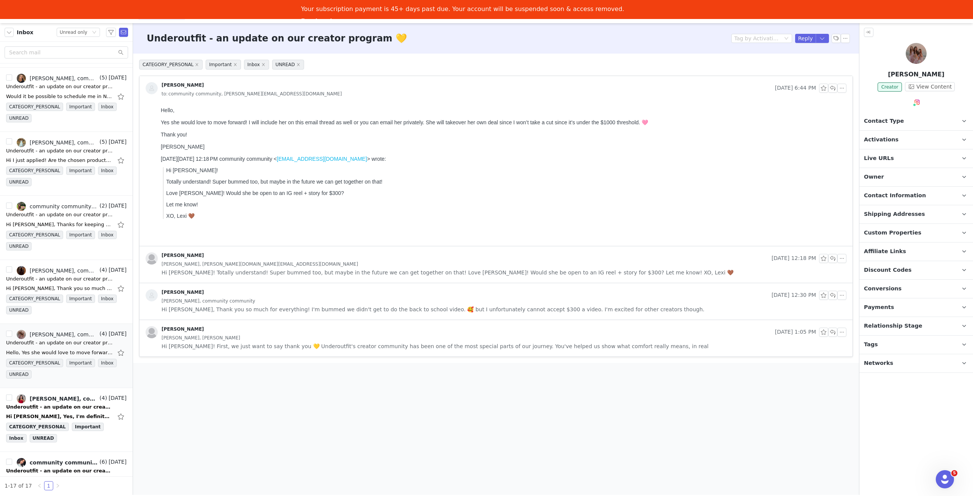
scroll to position [0, 0]
click at [102, 330] on button "button" at bounding box center [106, 334] width 9 height 9
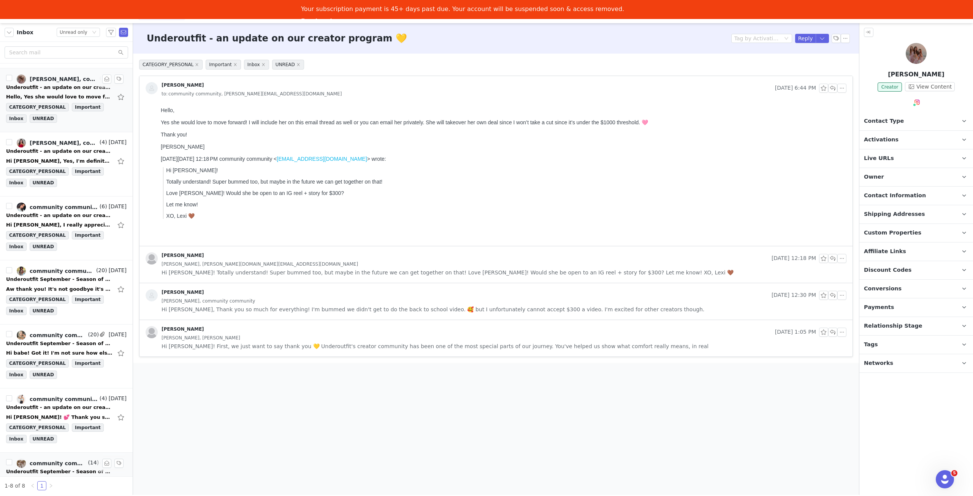
scroll to position [94, 0]
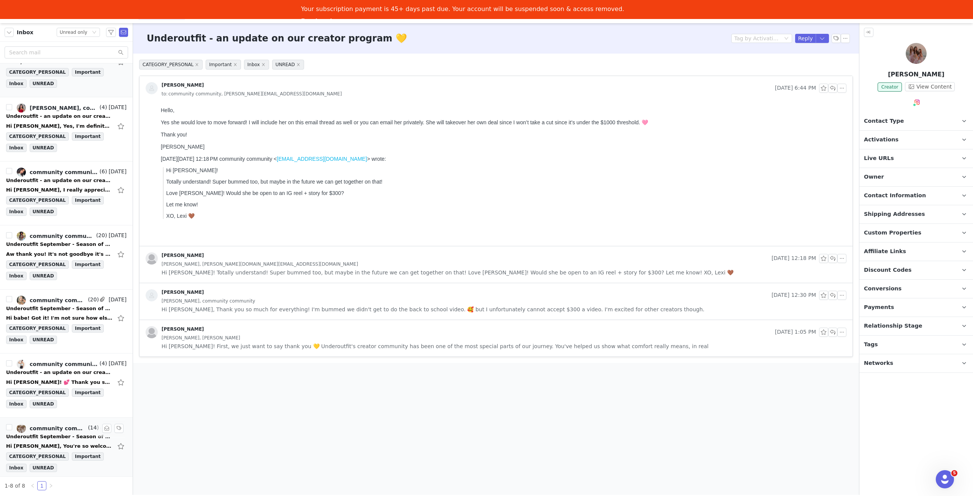
click at [66, 442] on div "Hi Lexi, You're so welcome! I love Underoutfit and working with you!:) Thank yo…" at bounding box center [59, 446] width 106 height 8
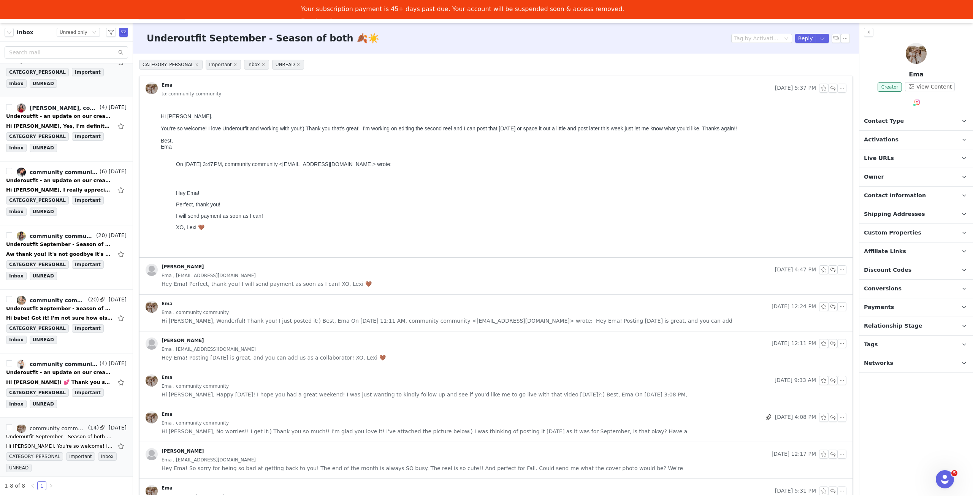
scroll to position [0, 0]
click at [828, 87] on button "button" at bounding box center [832, 88] width 9 height 9
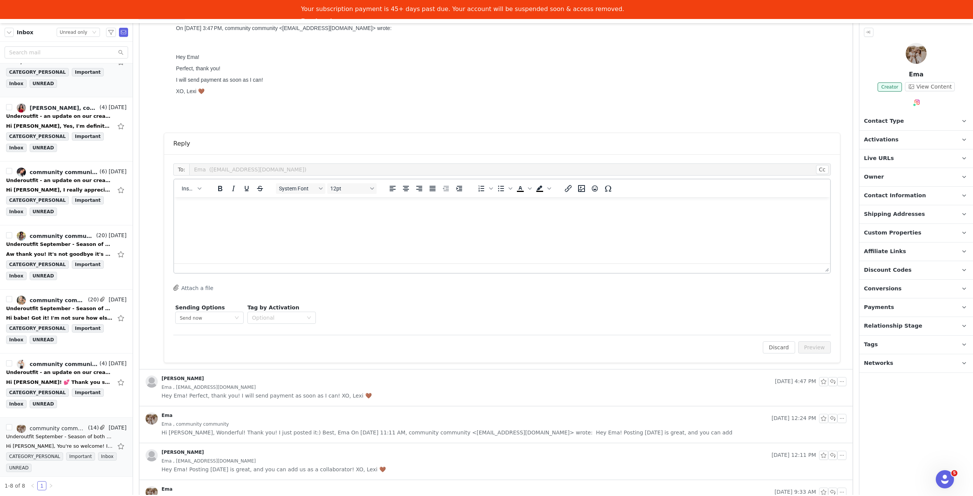
click at [292, 218] on html at bounding box center [502, 207] width 656 height 21
click at [309, 215] on body "Hey Ema! Amazing! Whatever works for you! XO, Lexi 🤎" at bounding box center [502, 222] width 644 height 38
click at [821, 344] on button "Preview" at bounding box center [814, 347] width 33 height 12
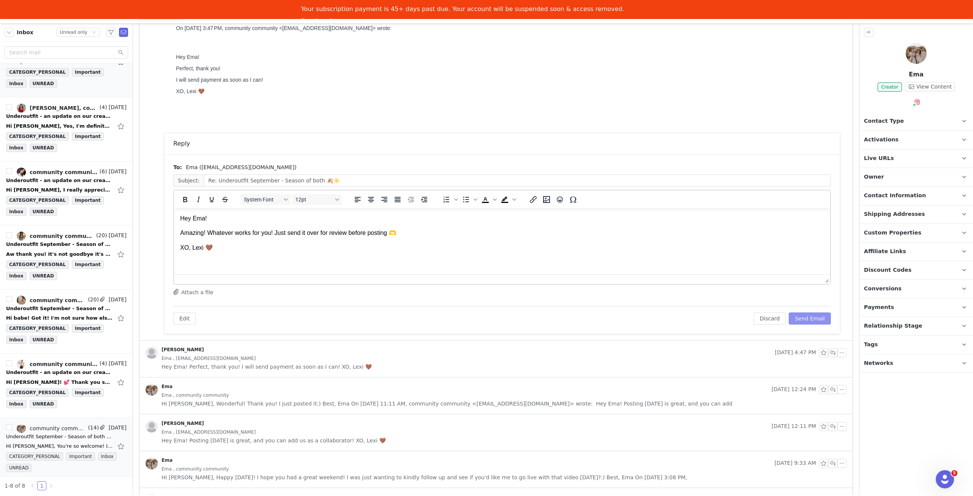
click at [814, 318] on button "Send Email" at bounding box center [810, 318] width 42 height 12
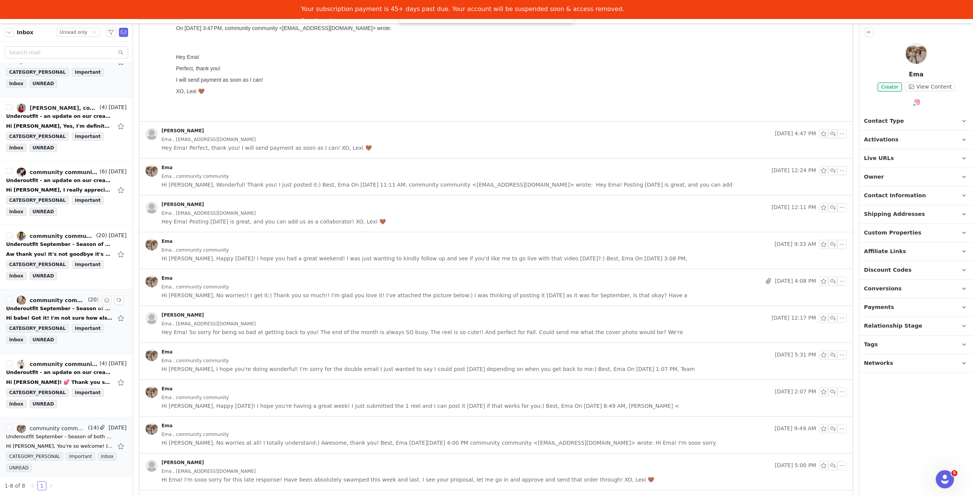
click at [45, 312] on div "Hi babe! Got it! I'm not sure how else to earn the commission since I typically…" at bounding box center [66, 318] width 120 height 12
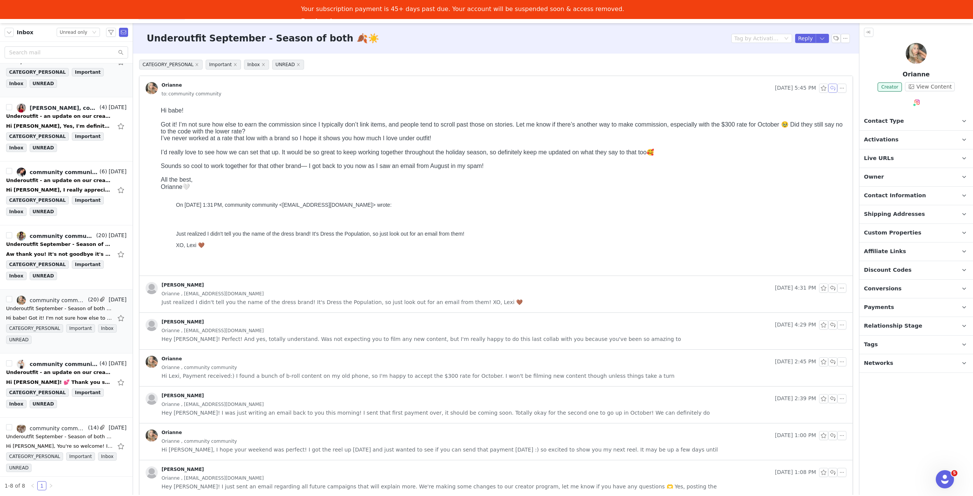
click at [829, 87] on button "button" at bounding box center [832, 88] width 9 height 9
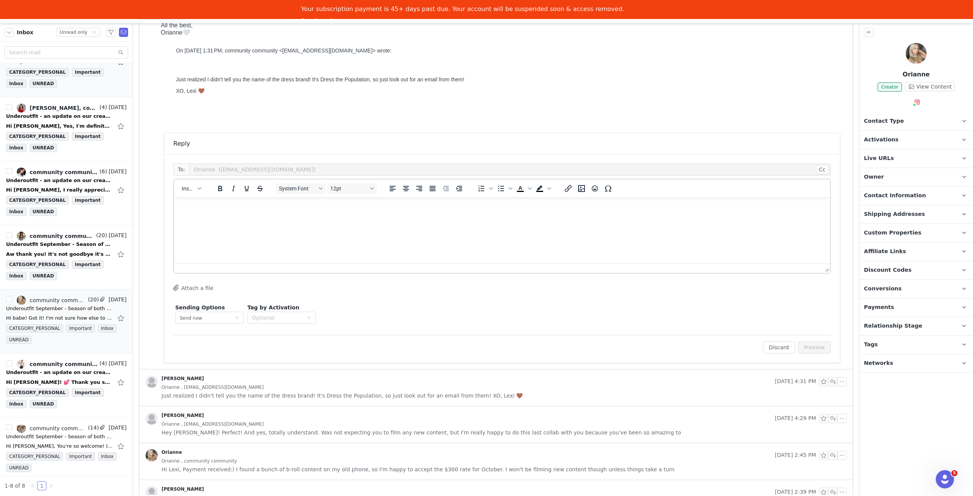
click at [370, 218] on html at bounding box center [502, 207] width 656 height 21
drag, startPoint x: 414, startPoint y: 221, endPoint x: 366, endPoint y: 220, distance: 48.3
click at [366, 220] on p "Unfortunately they aren't very open to the discount codes, even with a lower ra…" at bounding box center [502, 222] width 644 height 8
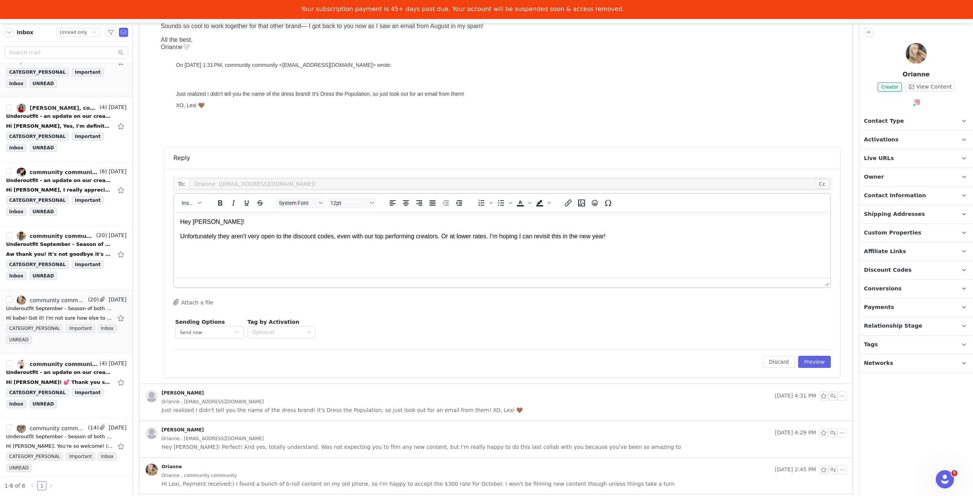
scroll to position [152, 0]
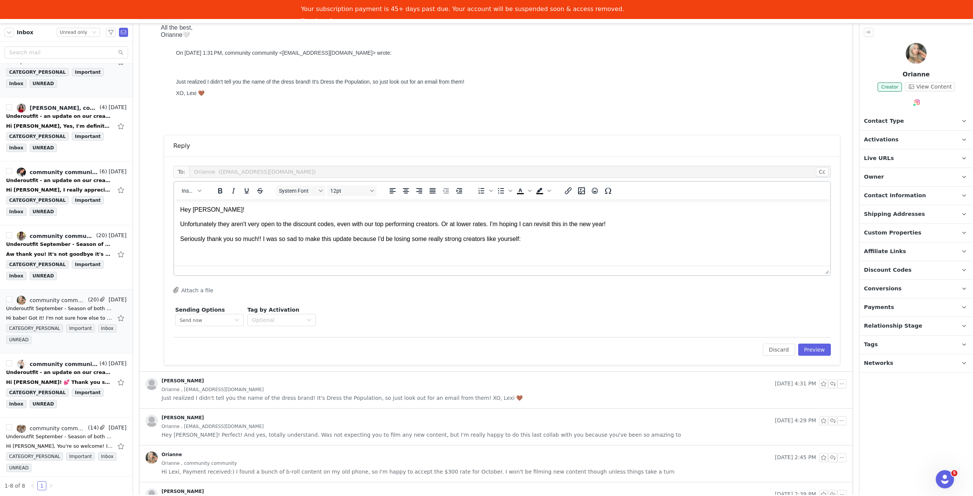
click at [375, 237] on p "Seriously thank you so much!! I was so sad to make this update because I'd be l…" at bounding box center [502, 239] width 644 height 8
click at [548, 237] on p "Seriously thank you so much!! I was so sad to make this update because I knew I…" at bounding box center [502, 239] width 644 height 8
click at [480, 251] on p "I will ask again about discount codes for the holidays and possibly another pai…" at bounding box center [502, 253] width 644 height 8
drag, startPoint x: 490, startPoint y: 252, endPoint x: 429, endPoint y: 253, distance: 61.2
click at [429, 253] on p "I will ask again about discount codes for the holidays and possibly another pai…" at bounding box center [502, 253] width 644 height 8
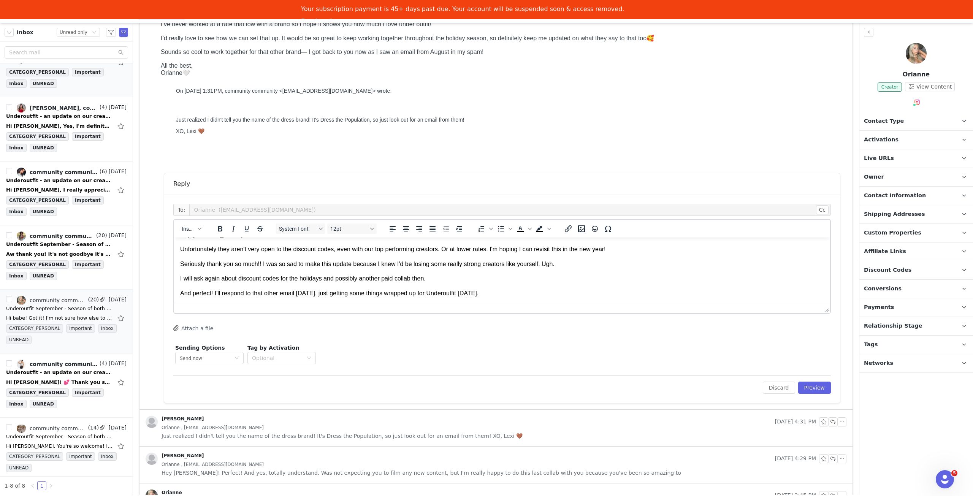
scroll to position [21, 0]
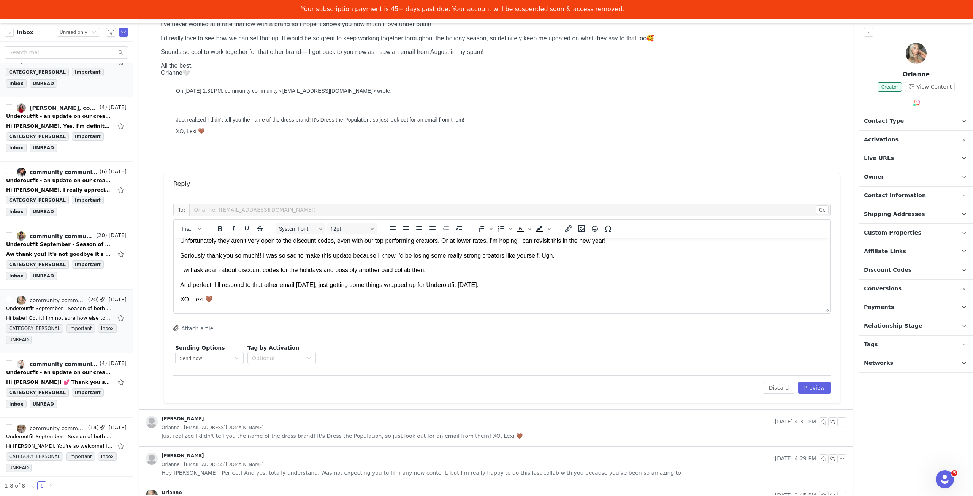
click at [351, 296] on p "XO, Lexi 🤎" at bounding box center [502, 299] width 644 height 8
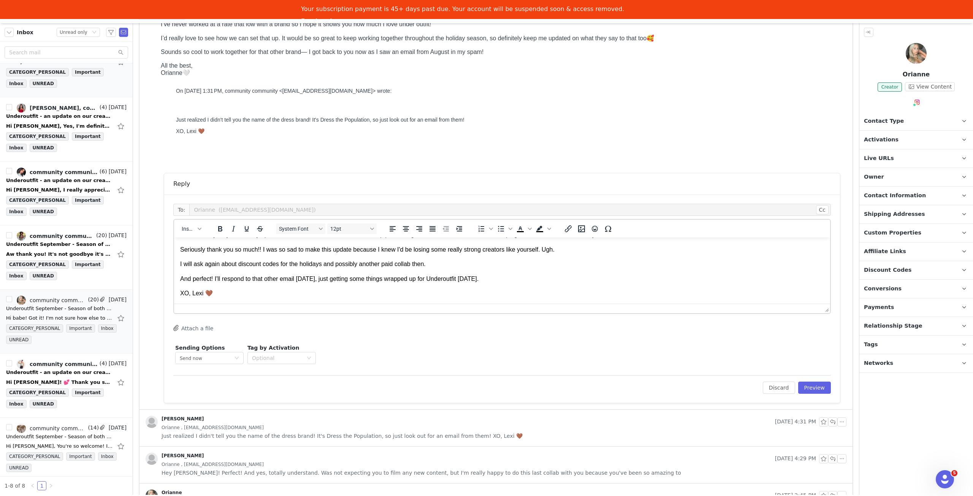
scroll to position [0, 0]
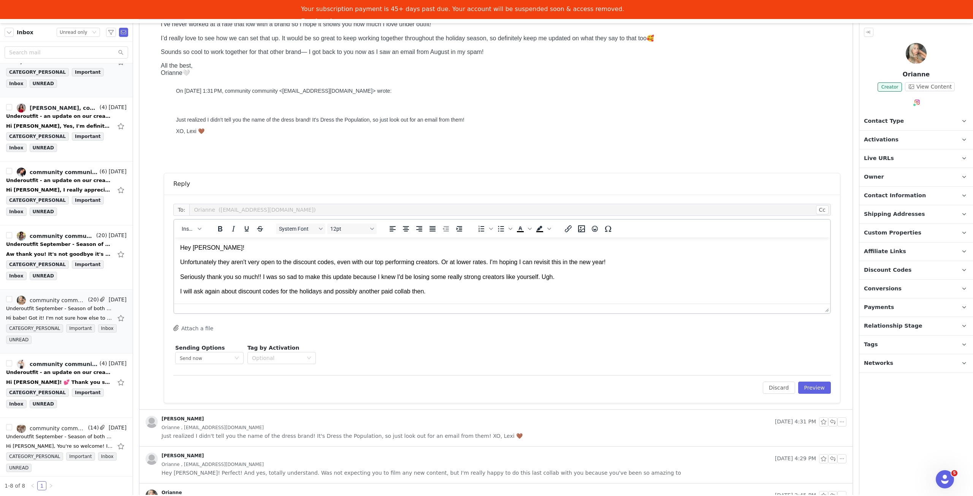
click at [558, 278] on p "Seriously thank you so much!! I was so sad to make this update because I knew I…" at bounding box center [502, 277] width 644 height 8
click at [261, 277] on p "Seriously thank you so much!! I was so sad to make this update because I knew I…" at bounding box center [502, 277] width 644 height 8
click at [499, 291] on p "I will ask again about discount codes for the holidays and possibly another pai…" at bounding box center [502, 291] width 644 height 8
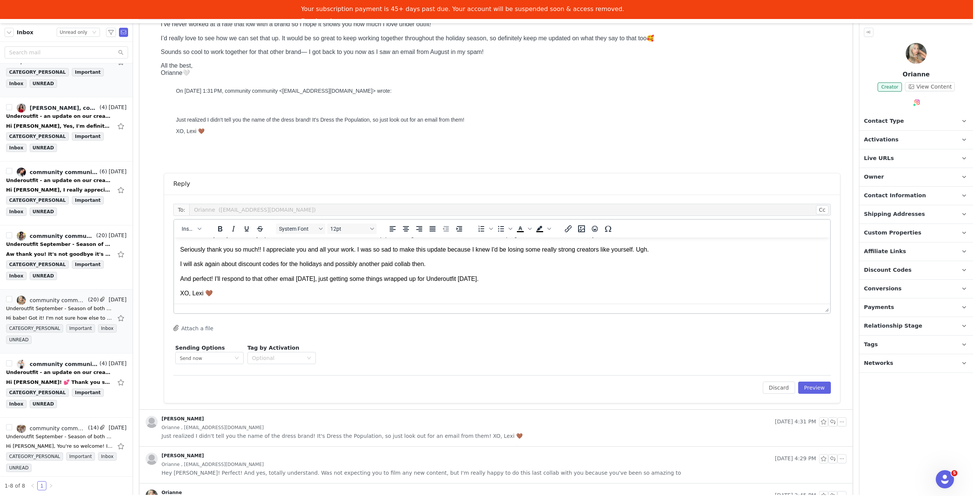
scroll to position [152, 0]
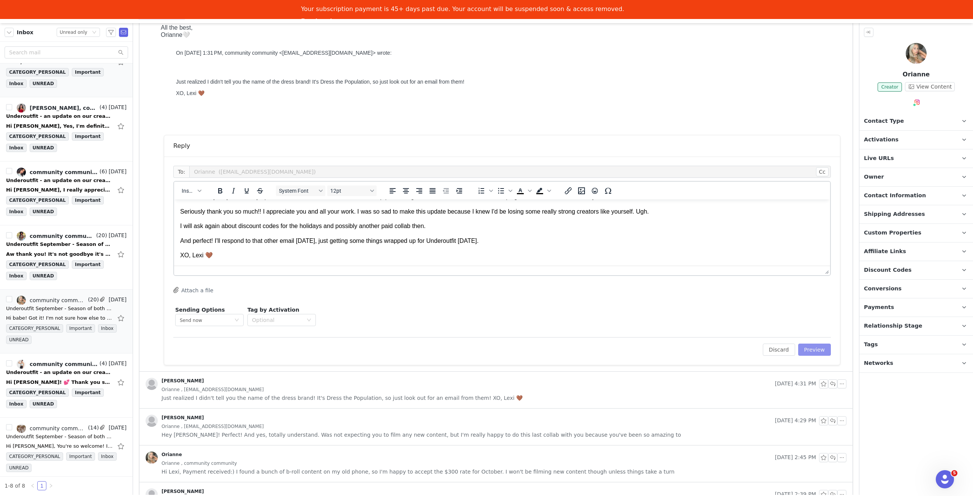
click at [811, 350] on button "Preview" at bounding box center [814, 350] width 33 height 12
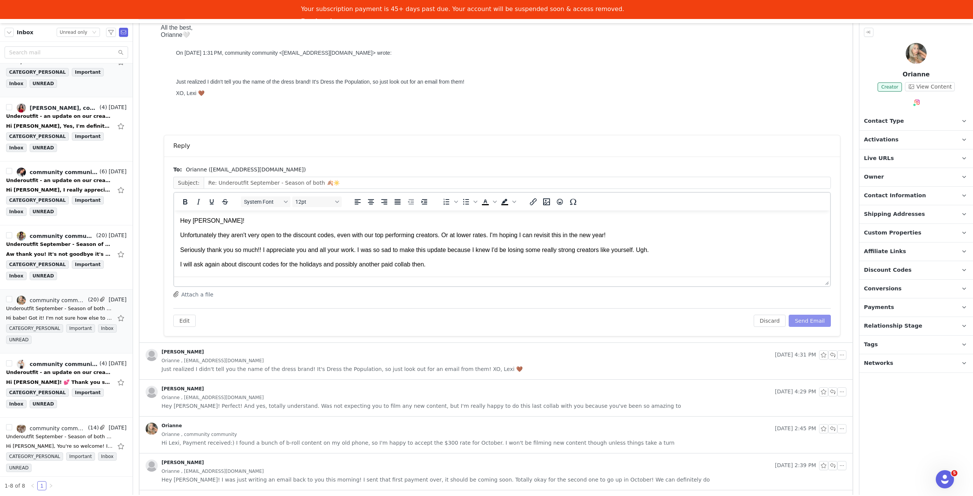
scroll to position [0, 0]
click at [808, 321] on button "Send Email" at bounding box center [810, 321] width 42 height 12
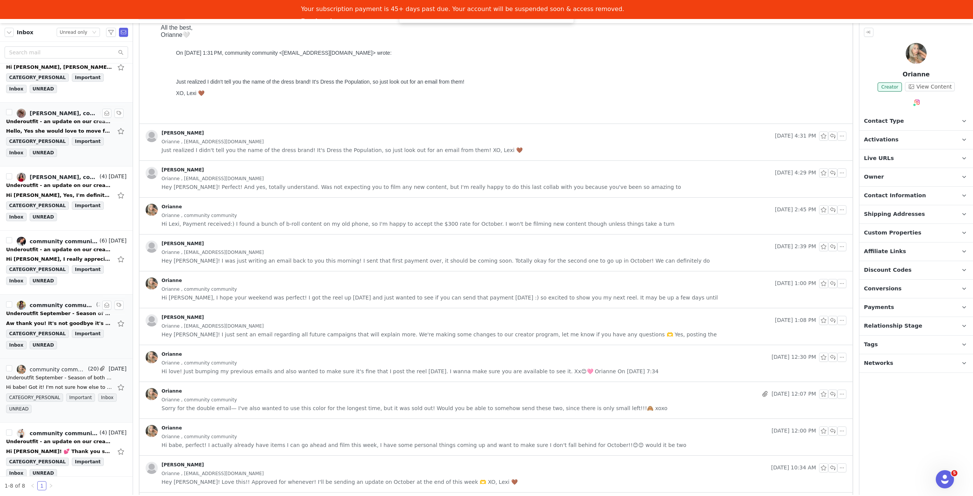
scroll to position [18, 0]
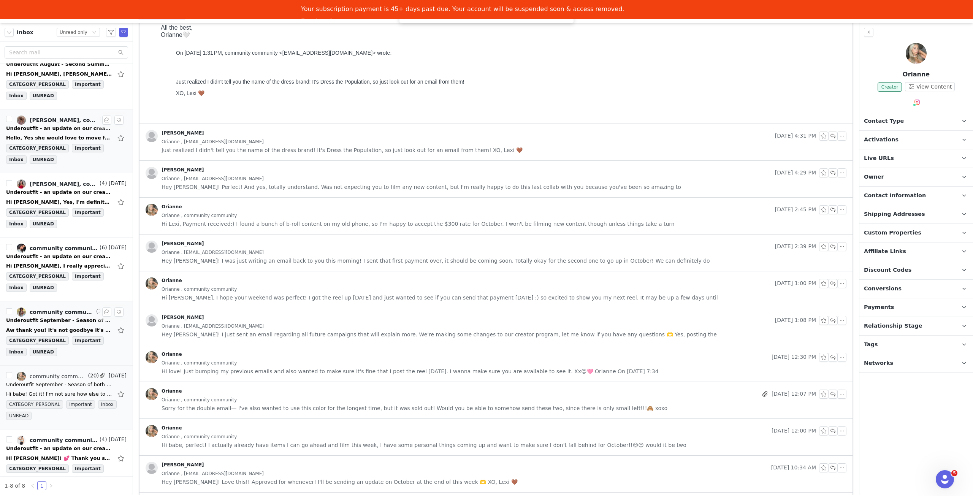
click at [45, 324] on div "Aw thank you! It's not goodbye it's see you later!!! 🫶🏼 Sent from Yahoo Mail fo…" at bounding box center [66, 330] width 120 height 12
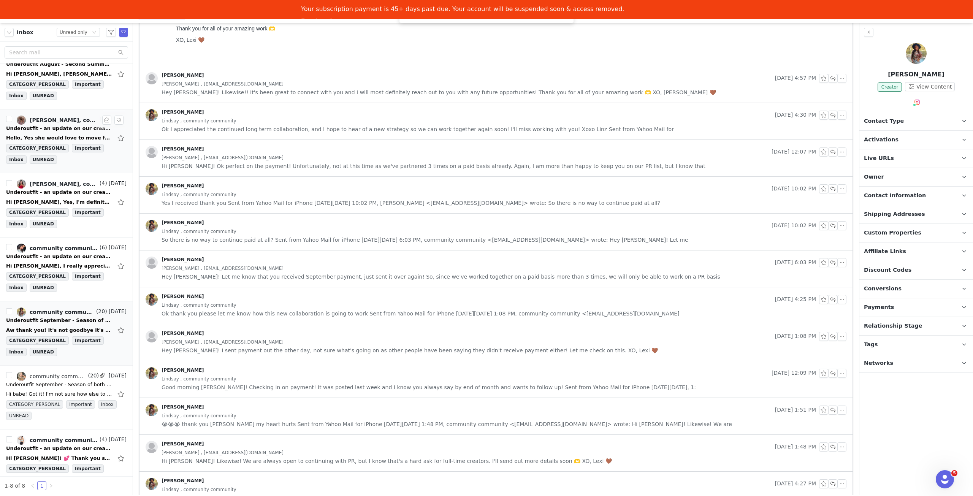
scroll to position [0, 0]
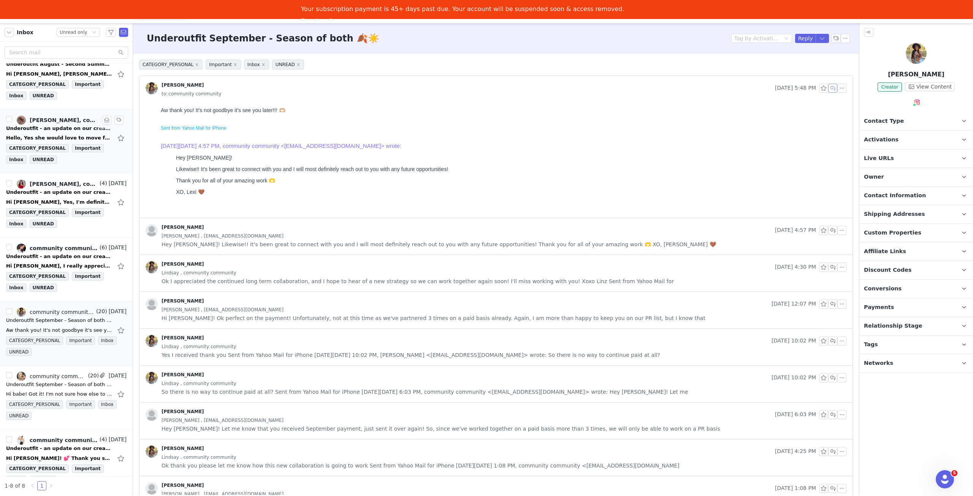
click at [828, 87] on button "button" at bounding box center [832, 88] width 9 height 9
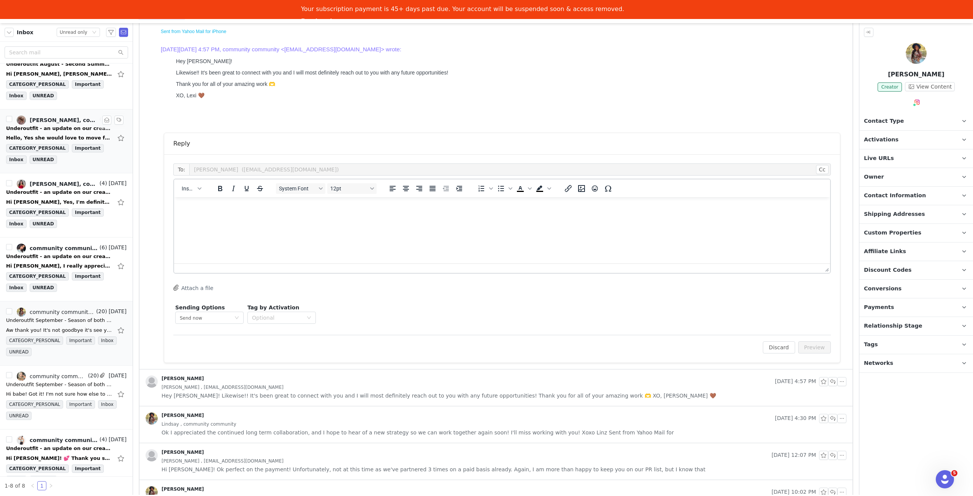
click at [333, 218] on html at bounding box center [502, 207] width 656 height 21
click at [815, 345] on button "Preview" at bounding box center [814, 347] width 33 height 12
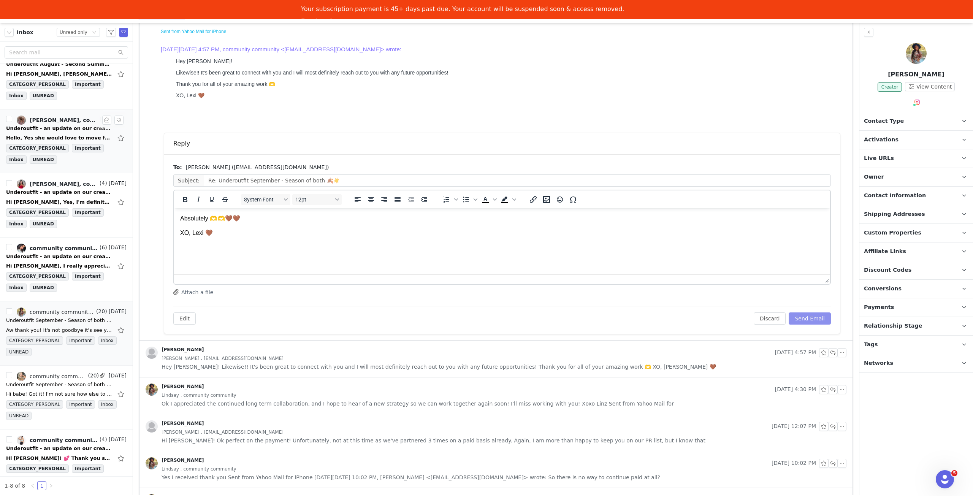
click at [812, 322] on button "Send Email" at bounding box center [810, 318] width 42 height 12
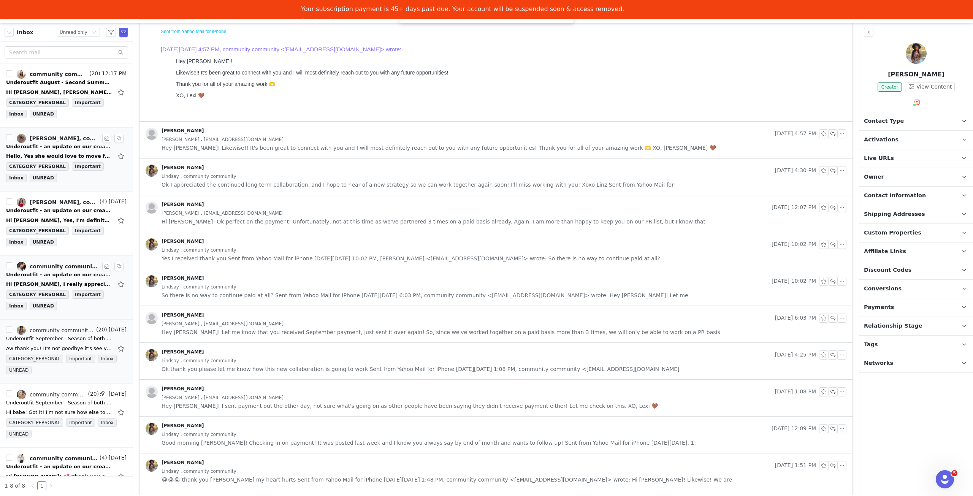
click at [46, 274] on div "Underoutfit - an update on our creator program 💛" at bounding box center [59, 275] width 106 height 8
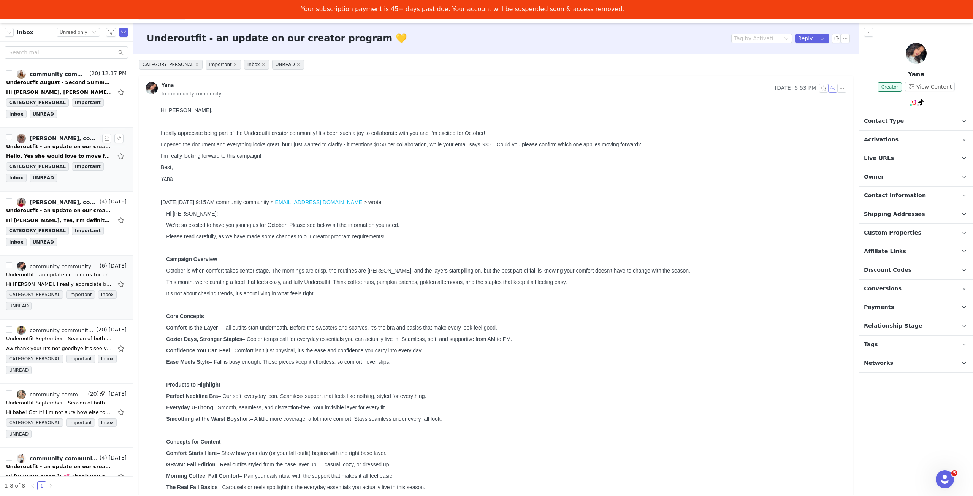
click at [828, 89] on button "button" at bounding box center [832, 88] width 9 height 9
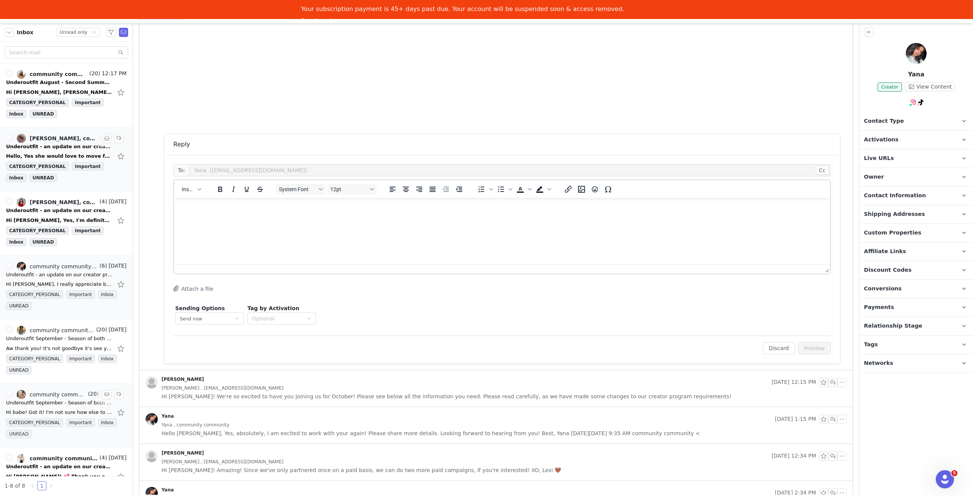
scroll to position [741, 0]
click at [349, 218] on html at bounding box center [502, 207] width 656 height 21
paste body "Rich Text Area. Press ALT-0 for help."
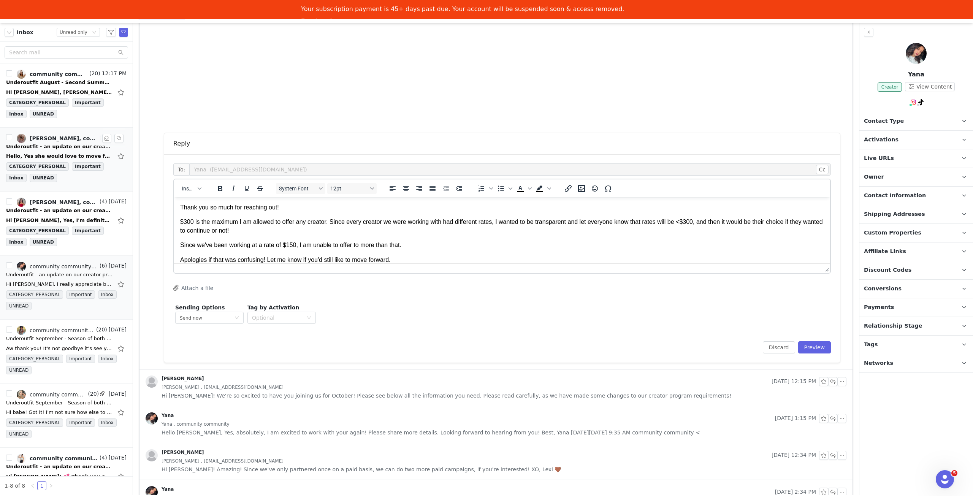
scroll to position [15, 0]
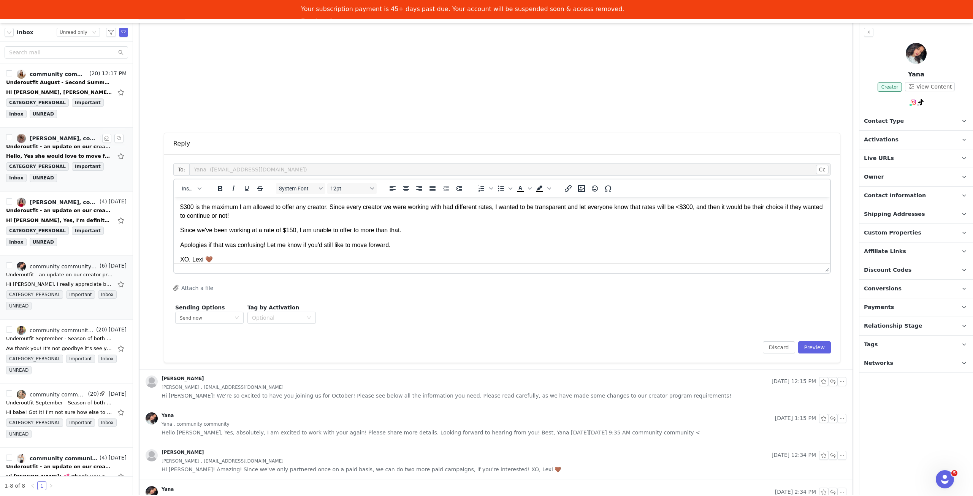
click at [179, 206] on html "Thank you so much for reaching out! $300 is the maximum I am allowed to offer a…" at bounding box center [502, 225] width 656 height 87
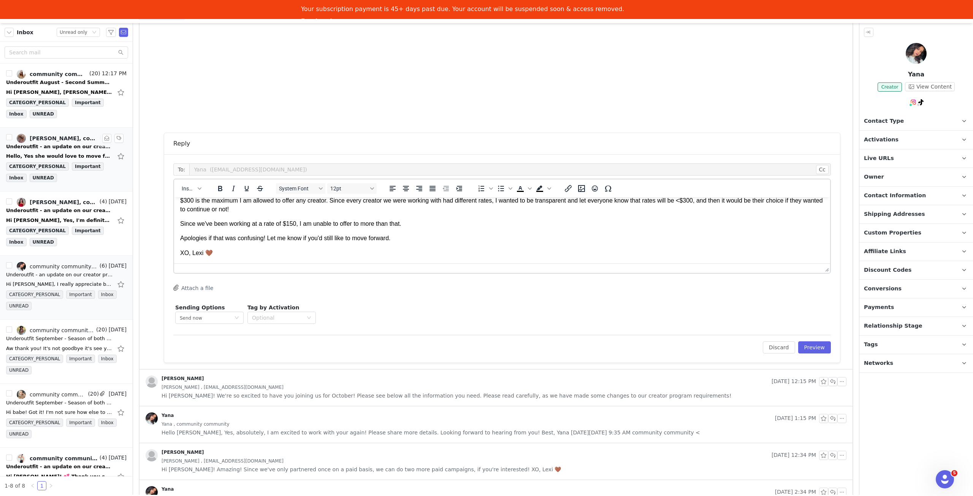
click at [589, 202] on p "$300 is the maximum I am allowed to offer any creator. Since every creator we w…" at bounding box center [502, 204] width 644 height 17
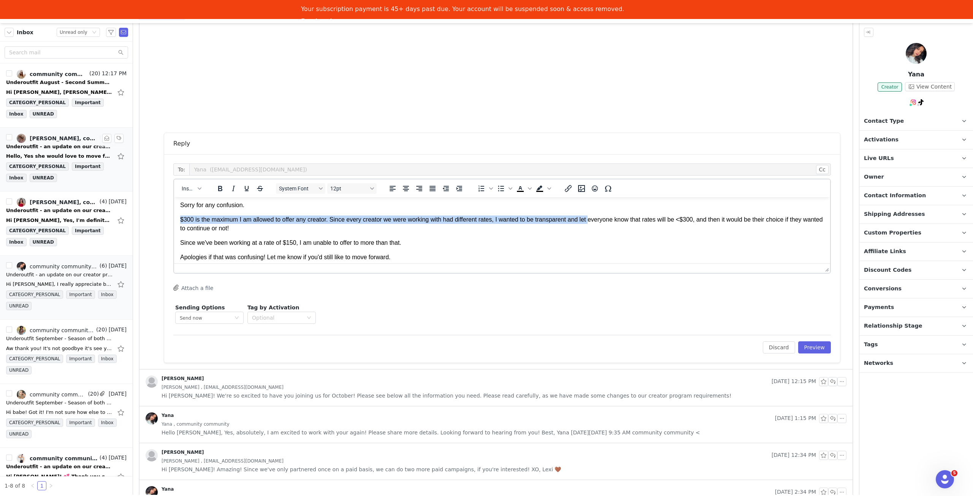
scroll to position [27, 0]
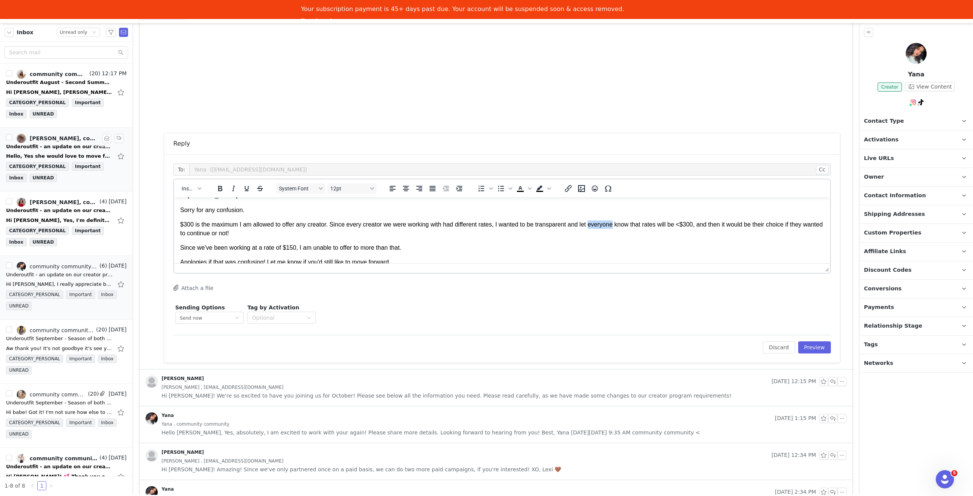
drag, startPoint x: 587, startPoint y: 201, endPoint x: 611, endPoint y: 226, distance: 34.2
click at [611, 226] on p "$300 is the maximum I am allowed to offer any creator. Since every creator we w…" at bounding box center [502, 228] width 644 height 17
drag, startPoint x: 231, startPoint y: 184, endPoint x: 267, endPoint y: 193, distance: 36.8
click at [233, 184] on icon "Italic" at bounding box center [233, 188] width 9 height 9
click at [512, 250] on p "Since we've been working at a rate of $150, I am unable to offer to more than t…" at bounding box center [502, 248] width 644 height 8
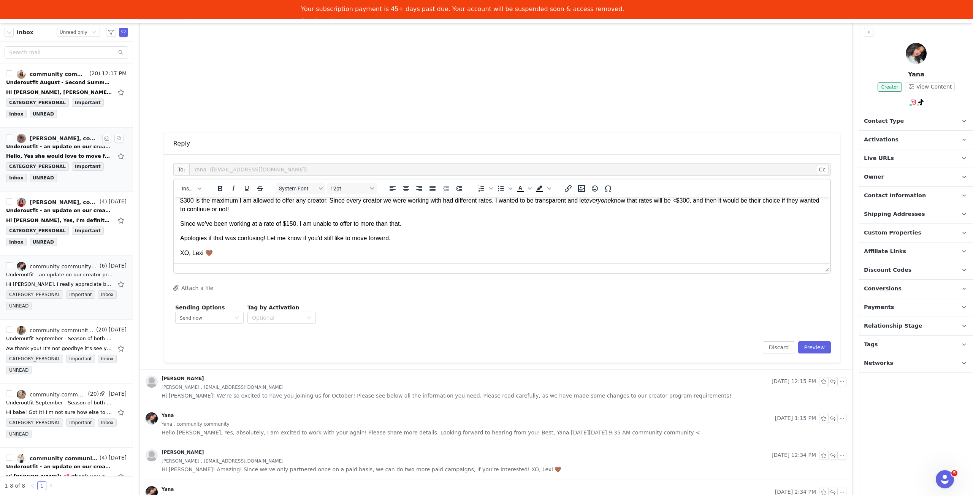
scroll to position [36, 0]
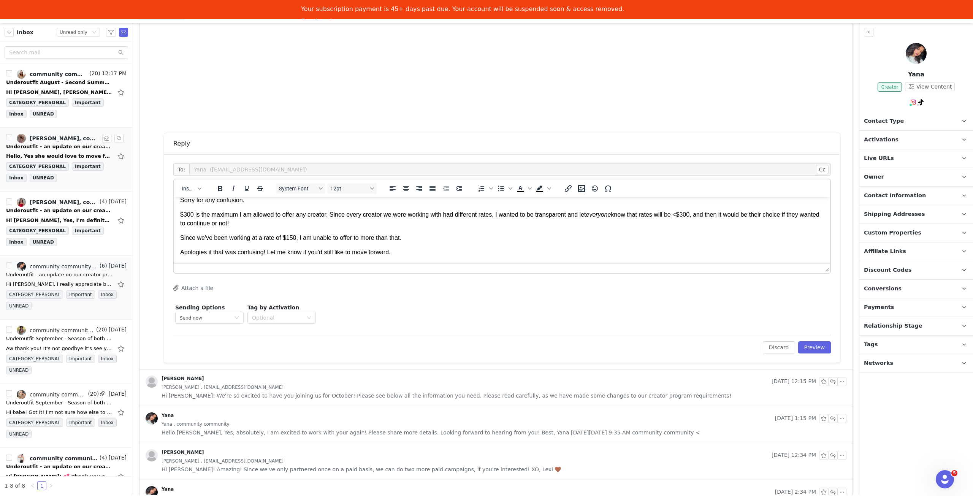
click at [627, 216] on p "$300 is the maximum I am allowed to offer any creator. Since every creator we w…" at bounding box center [502, 219] width 644 height 17
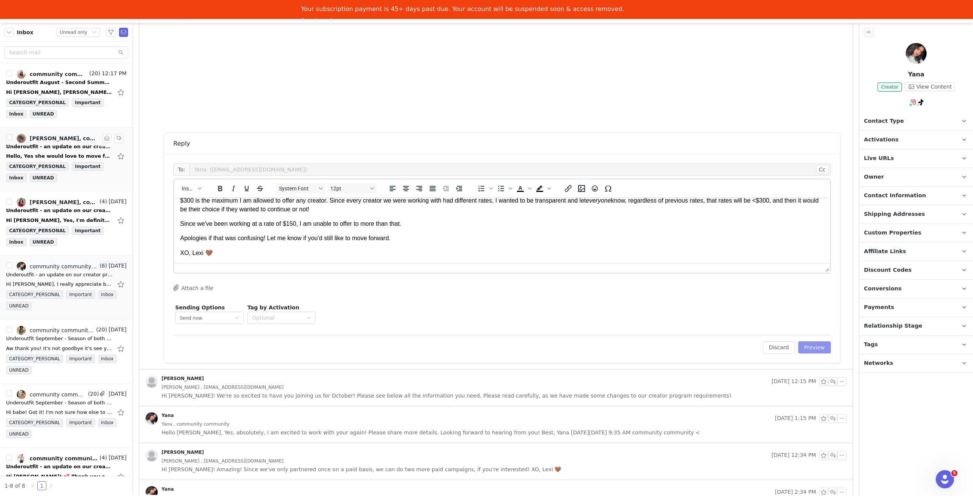
click at [814, 345] on button "Preview" at bounding box center [814, 347] width 33 height 12
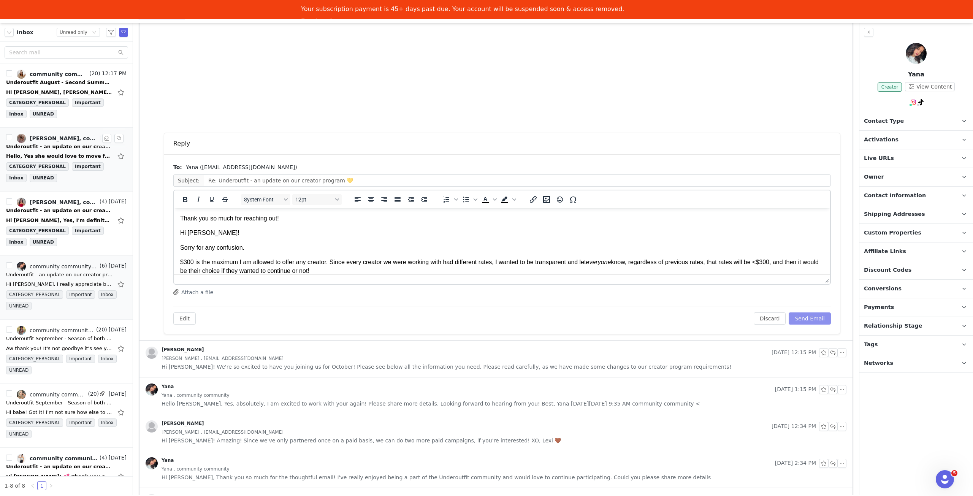
scroll to position [0, 0]
click at [807, 316] on button "Send Email" at bounding box center [810, 318] width 42 height 12
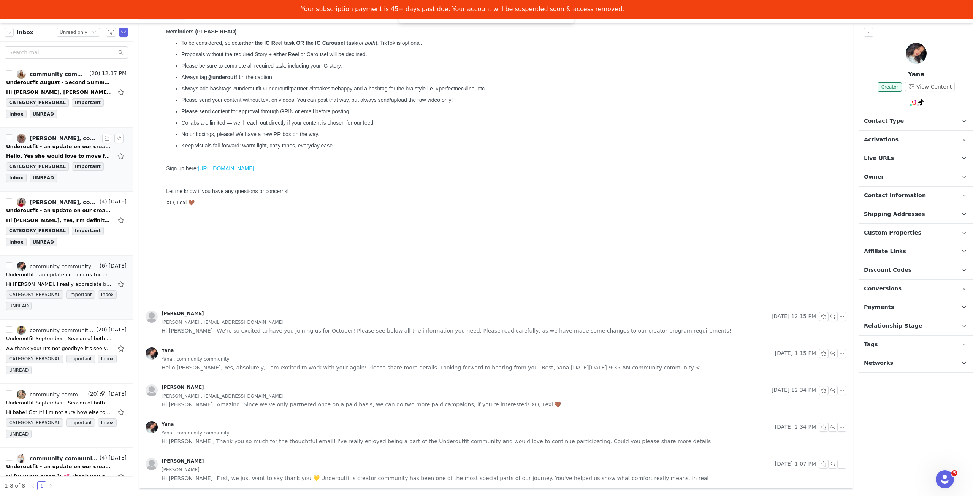
scroll to position [557, 0]
click at [70, 214] on div "Hi Lexi, Yes, I'm definitely interested! Excited for the new launch and looking…" at bounding box center [66, 220] width 120 height 12
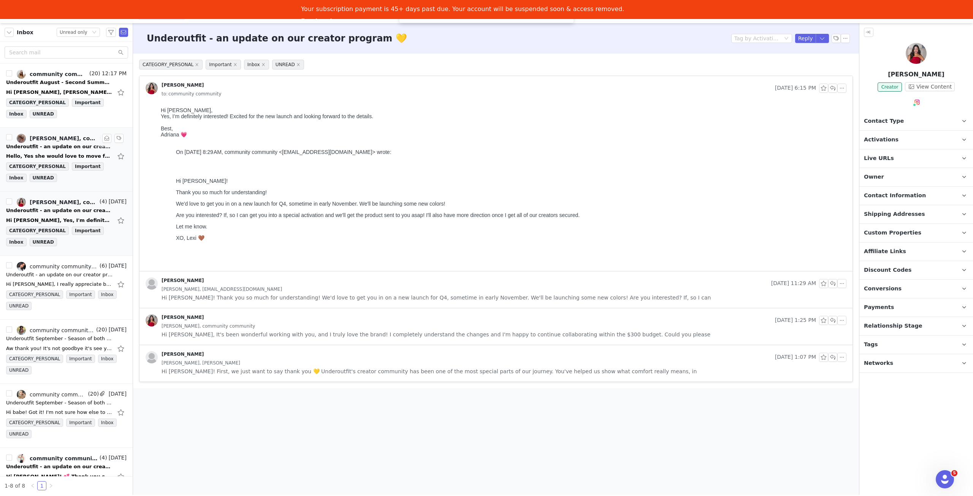
scroll to position [0, 0]
click at [833, 89] on button "button" at bounding box center [832, 88] width 9 height 9
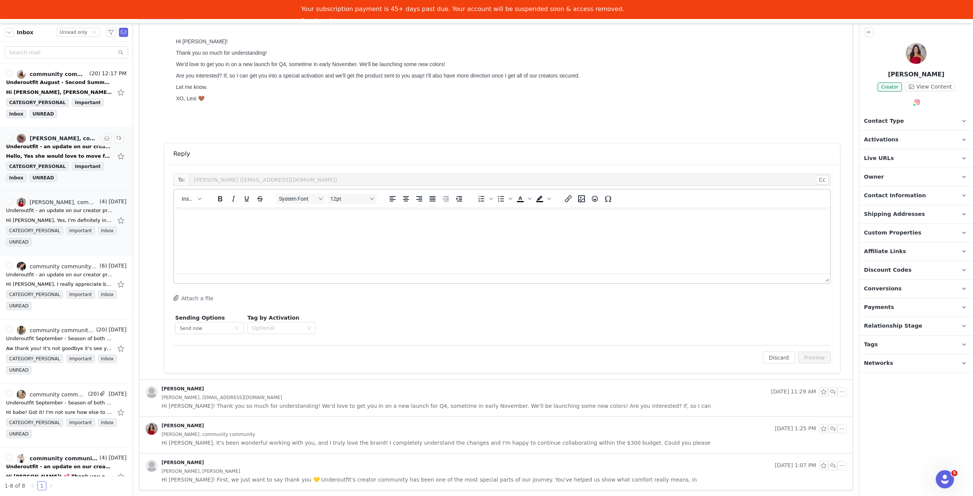
click at [377, 228] on html at bounding box center [502, 217] width 656 height 21
click at [328, 247] on p "Could you send me your sizes in the following products:" at bounding box center [502, 247] width 644 height 8
click at [340, 264] on p "Rich Text Area. Press ALT-0 for help." at bounding box center [502, 261] width 644 height 8
click at [234, 222] on p "Amazing!!" at bounding box center [502, 225] width 644 height 8
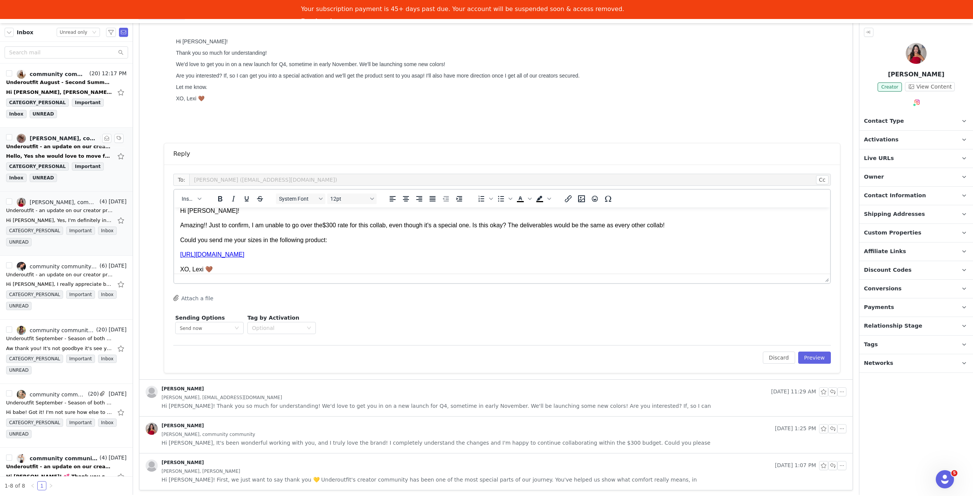
click at [395, 233] on body "Hi Adriana! Amazing!! Just to confirm, I am unable to go over the $300 rate for…" at bounding box center [502, 240] width 644 height 67
click at [499, 230] on body "Hi Adriana! Amazing!! Just to confirm, I am unable to go over the $300 rate for…" at bounding box center [502, 240] width 644 height 67
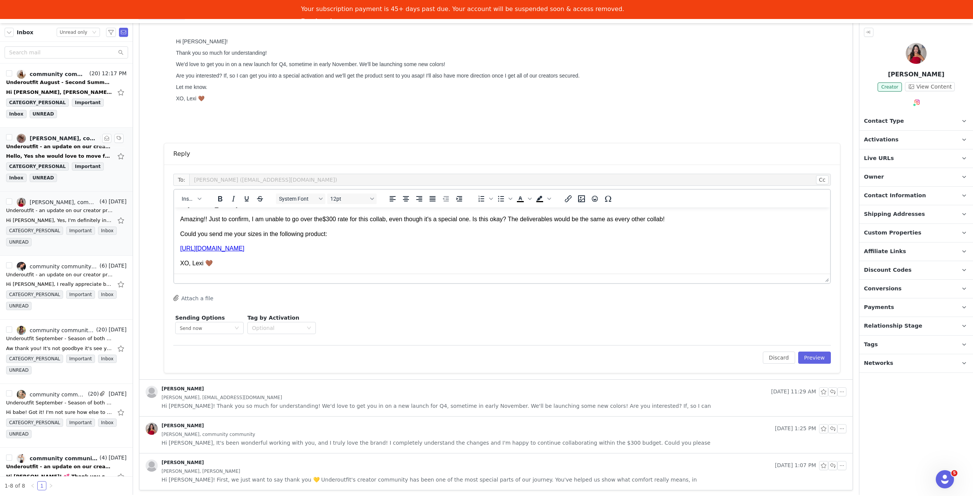
scroll to position [0, 0]
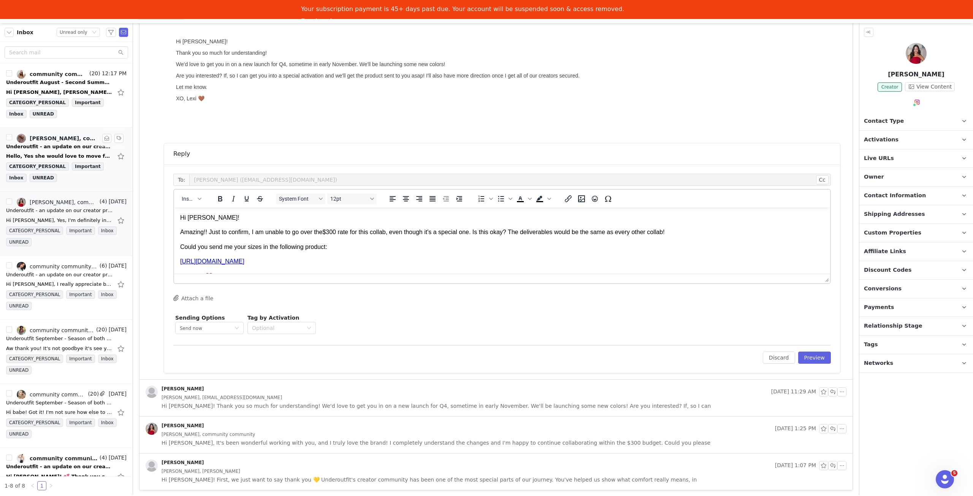
click at [471, 233] on p "Amazing!! Just to confirm, I am unable to go over the $300 rate for this collab…" at bounding box center [502, 232] width 644 height 8
click at [470, 233] on p "Amazing!! Just to confirm, I am unable to go over the $300 rate for this collab…" at bounding box center [502, 232] width 644 height 8
click at [459, 233] on p "Amazing!! Just to confirm, I am unable to go over the $300 rate for this collab…" at bounding box center [502, 232] width 644 height 8
click at [458, 234] on p "Amazing!! Just to confirm, I am unable to go over the $300 rate for this collab…" at bounding box center [502, 232] width 644 height 8
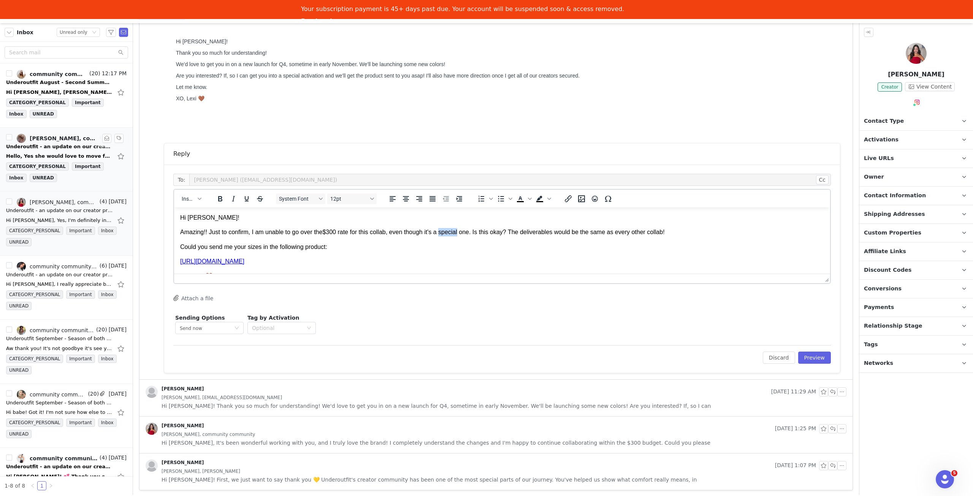
drag, startPoint x: 459, startPoint y: 234, endPoint x: 441, endPoint y: 234, distance: 18.2
click at [441, 234] on p "Amazing!! Just to confirm, I am unable to go over the $300 rate for this collab…" at bounding box center [502, 232] width 644 height 8
copy p "special"
click at [464, 225] on body "Hi Adriana! Amazing!! Just to confirm, I am unable to go over the $300 rate for…" at bounding box center [502, 247] width 644 height 67
click at [462, 233] on p "Amazing!! Just to confirm, I am unable to go over the $300 rate for this collab…" at bounding box center [502, 232] width 644 height 8
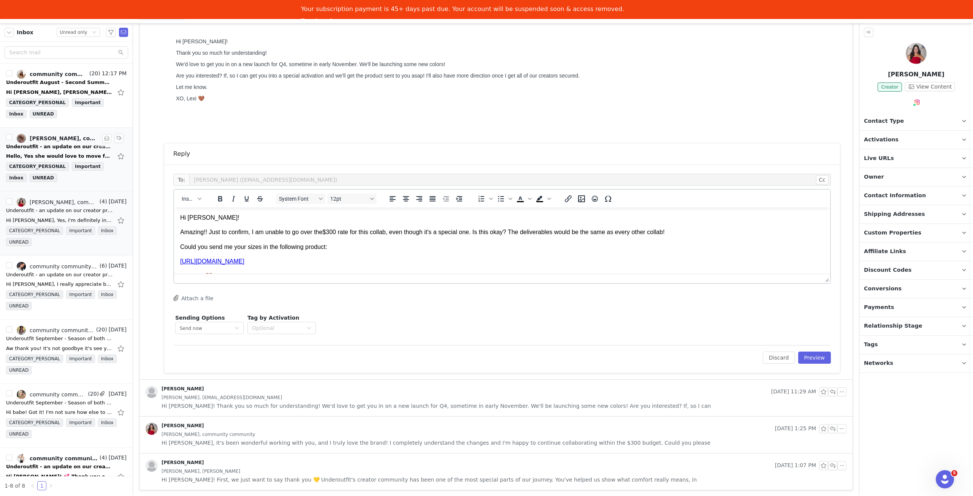
click at [458, 233] on p "Amazing!! Just to confirm, I am unable to go over the $300 rate for this collab…" at bounding box center [502, 232] width 644 height 8
click at [470, 234] on p "Amazing!! Just to confirm, I am unable to go over the $300 rate for this collab…" at bounding box center [502, 232] width 644 height 8
click at [471, 234] on p "Amazing!! Just to confirm, I am unable to go over the $300 rate for this collab…" at bounding box center [502, 232] width 644 height 8
click at [470, 231] on p "Amazing!! Just to confirm, I am unable to go over the $300 rate for this collab…" at bounding box center [502, 232] width 644 height 8
drag, startPoint x: 470, startPoint y: 231, endPoint x: 436, endPoint y: 234, distance: 34.3
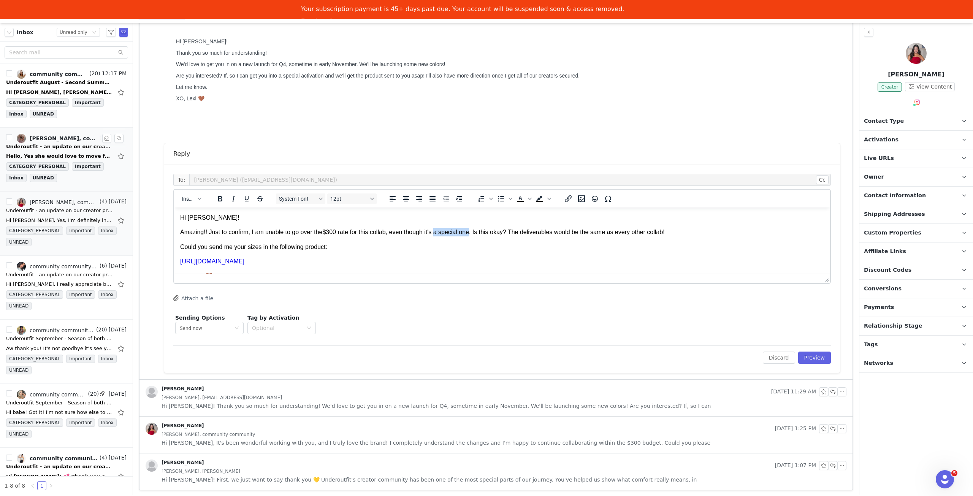
click at [436, 234] on p "Amazing!! Just to confirm, I am unable to go over the $300 rate for this collab…" at bounding box center [502, 232] width 644 height 8
click at [516, 238] on body "Hi Adriana! Amazing!! Just to confirm, I am unable to go over the $300 rate for…" at bounding box center [502, 247] width 644 height 67
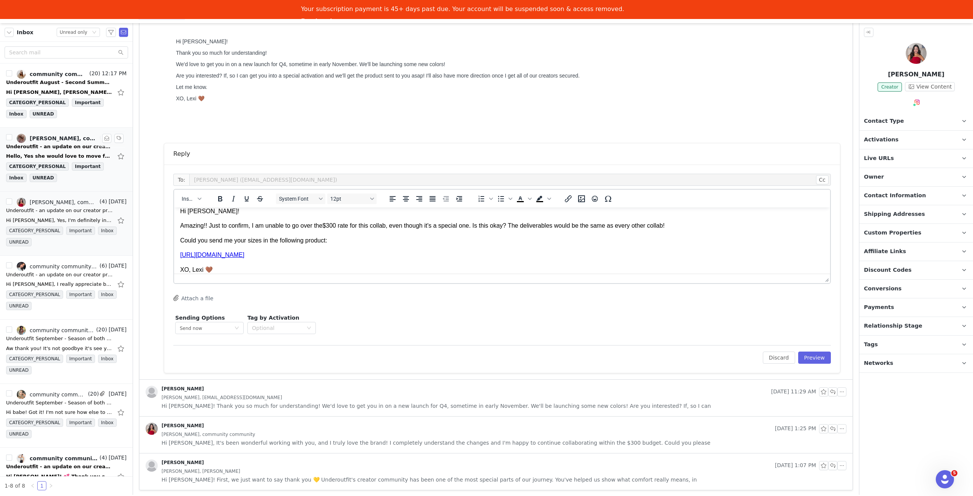
scroll to position [13, 0]
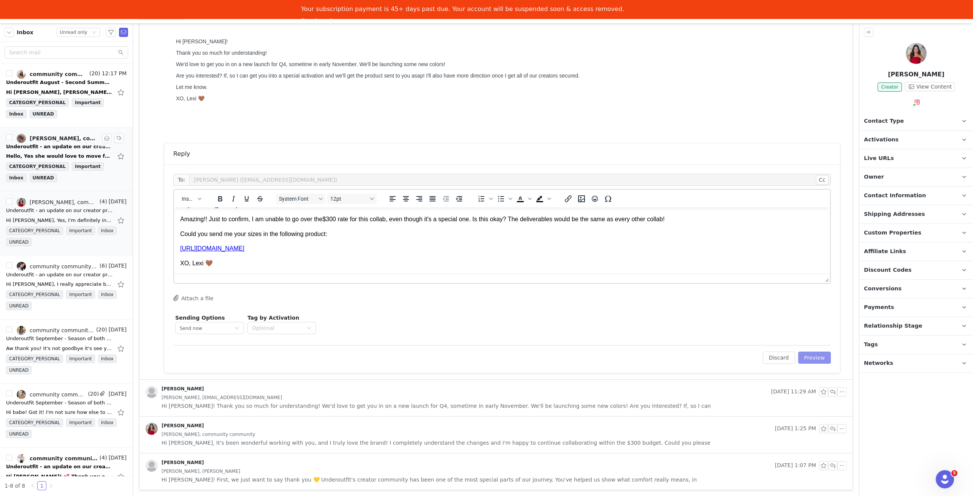
click at [810, 353] on button "Preview" at bounding box center [814, 358] width 33 height 12
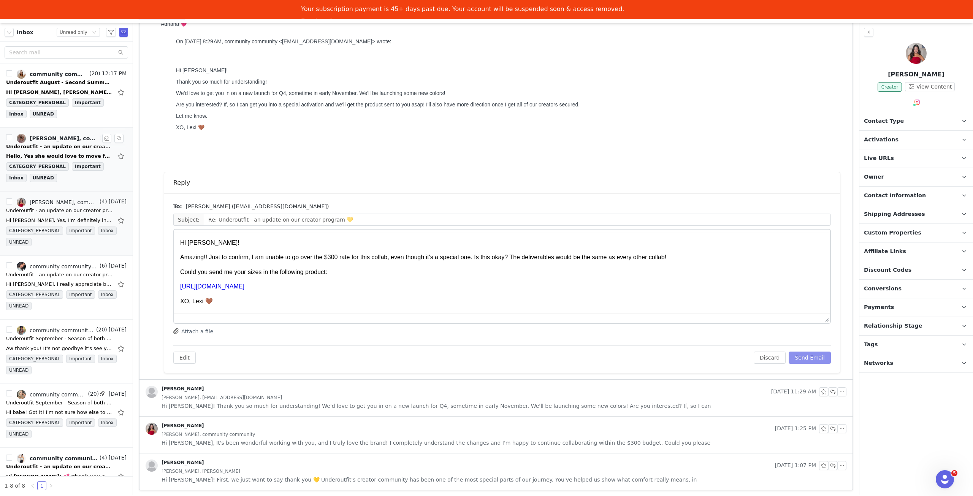
scroll to position [0, 0]
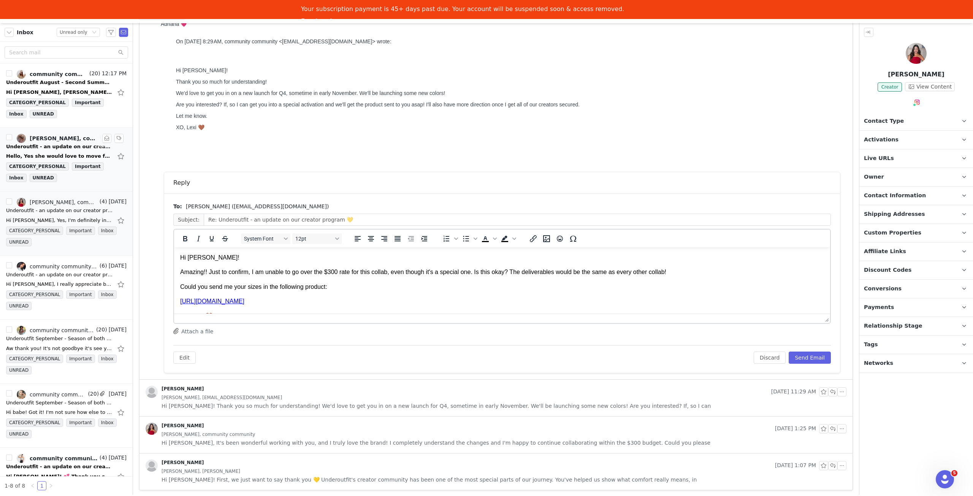
click at [260, 291] on p "Could you send me your sizes in the following product:" at bounding box center [502, 287] width 644 height 8
click at [813, 356] on button "Send Email" at bounding box center [810, 358] width 42 height 12
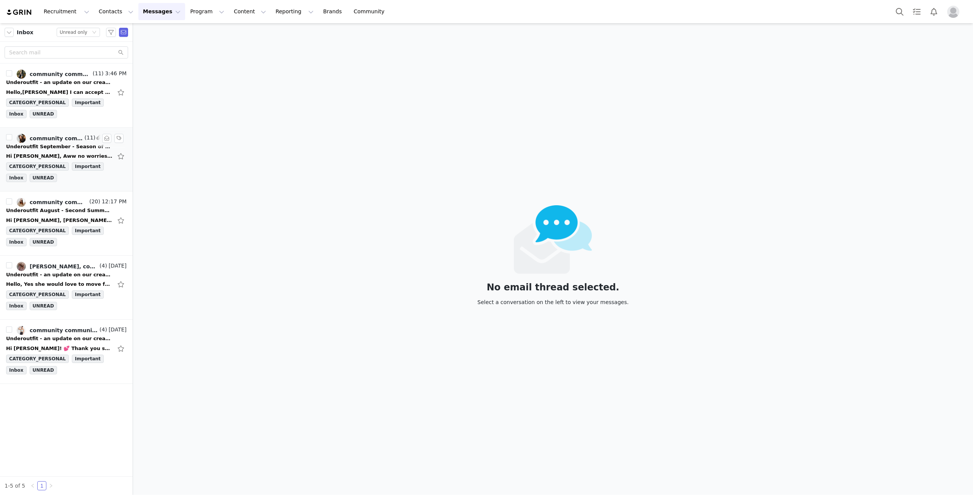
click at [70, 153] on div "Hi [PERSON_NAME], Aww no worries! I completely understand and hope we can work …" at bounding box center [59, 156] width 106 height 8
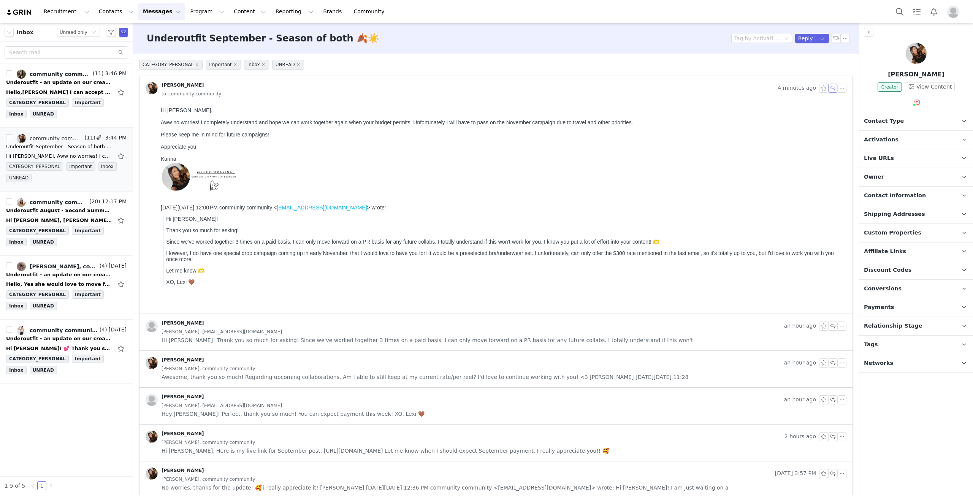
click at [828, 90] on button "button" at bounding box center [832, 88] width 9 height 9
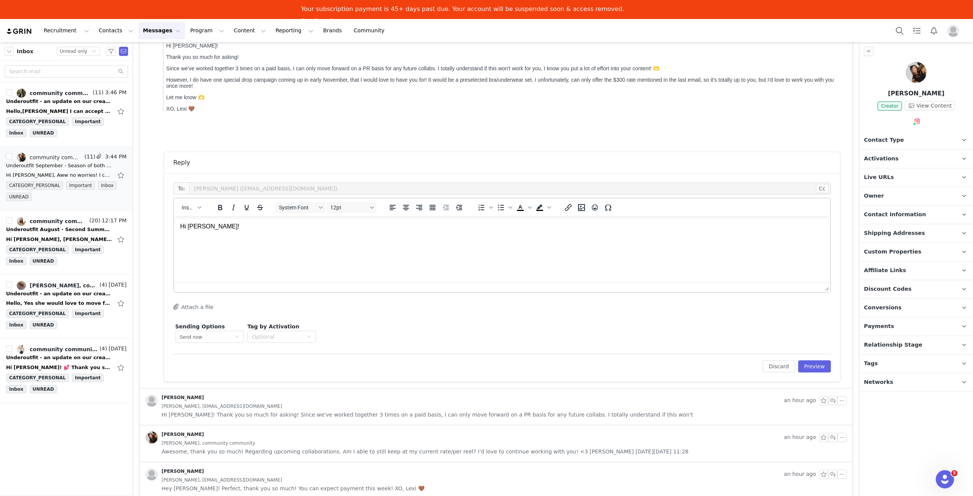
click at [290, 230] on p "Hi [PERSON_NAME]!" at bounding box center [502, 226] width 644 height 8
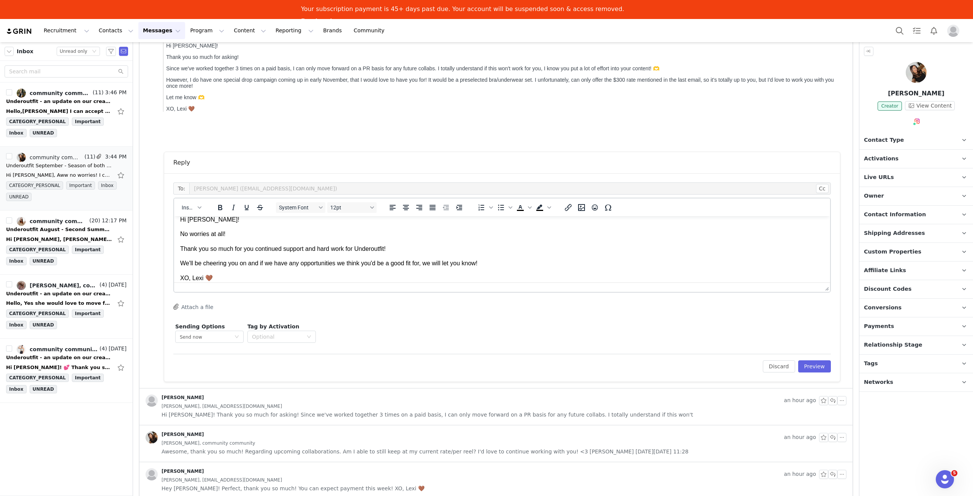
drag, startPoint x: 370, startPoint y: 253, endPoint x: 583, endPoint y: 260, distance: 213.7
click at [534, 247] on p "Thank you so much for you continued support and hard work for Underoutfit!" at bounding box center [502, 249] width 644 height 8
click at [821, 366] on button "Preview" at bounding box center [814, 366] width 33 height 12
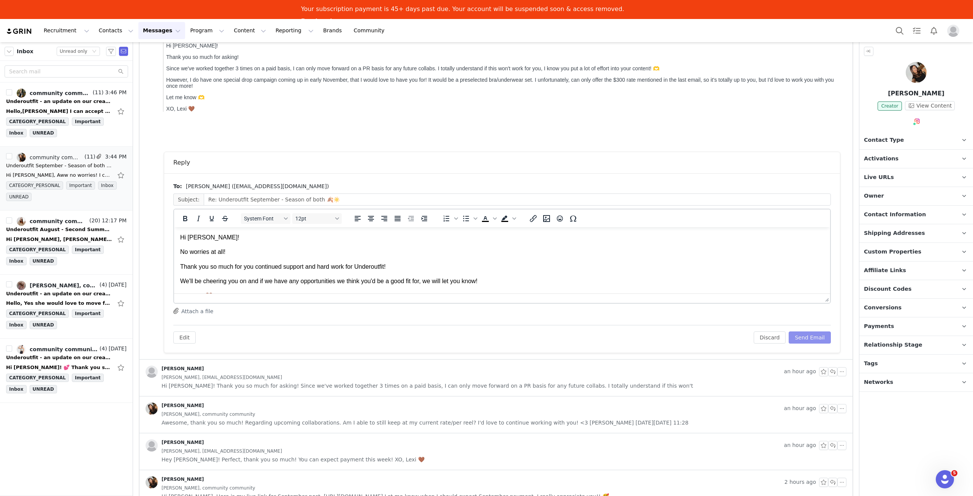
scroll to position [0, 0]
click at [812, 336] on button "Send Email" at bounding box center [810, 337] width 42 height 12
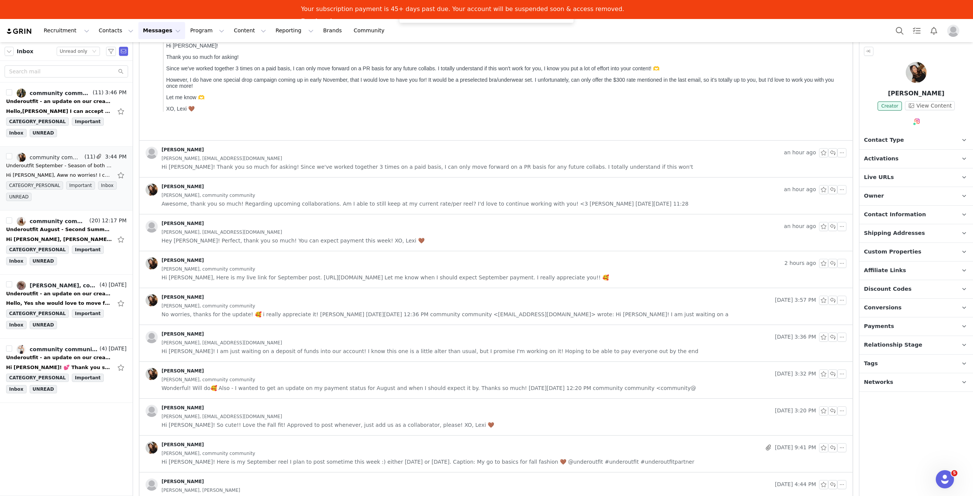
scroll to position [192, 0]
click at [65, 108] on div "Hello,[PERSON_NAME] I can accept your offer♥️ I am interested if there is any o…" at bounding box center [59, 112] width 106 height 8
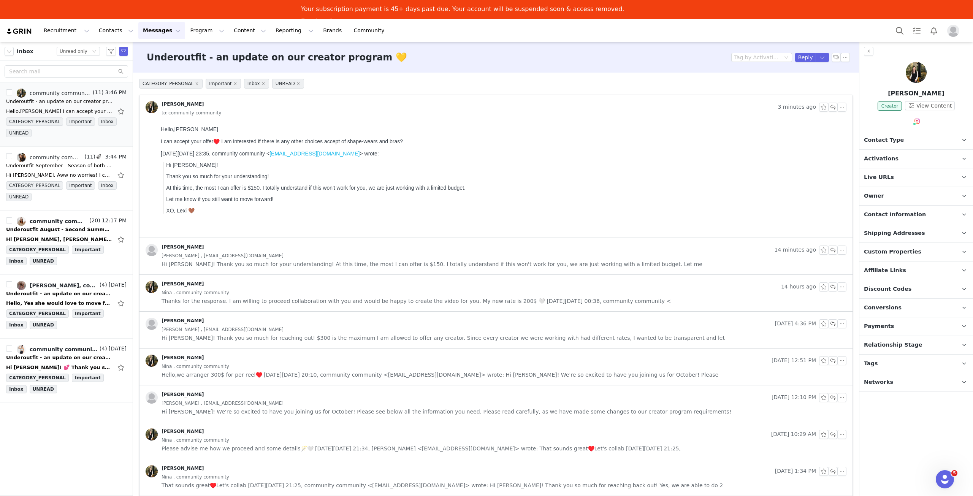
scroll to position [0, 0]
click at [830, 105] on button "button" at bounding box center [832, 107] width 9 height 9
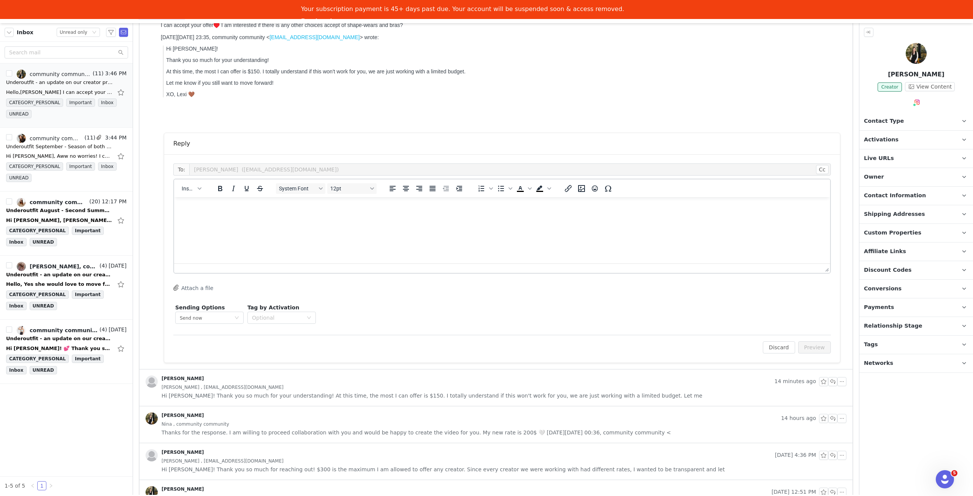
click at [369, 218] on html at bounding box center [502, 207] width 656 height 21
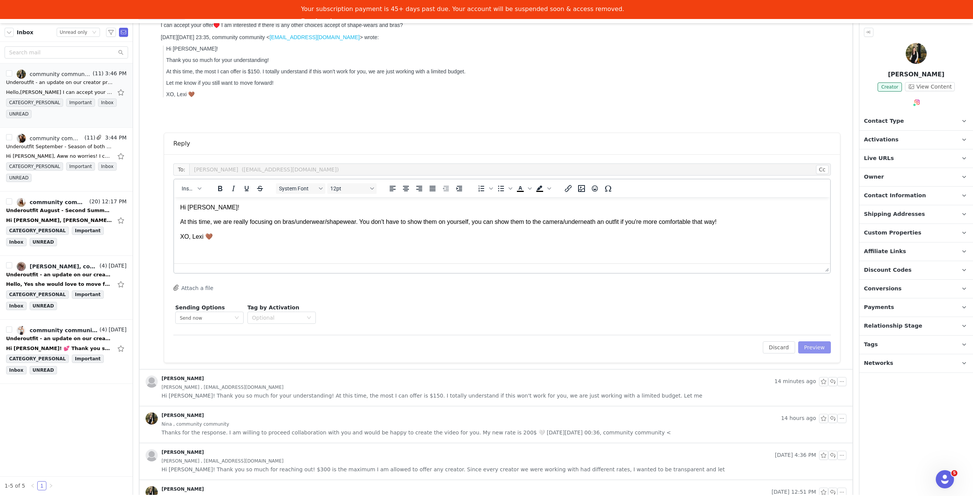
click at [815, 348] on button "Preview" at bounding box center [814, 347] width 33 height 12
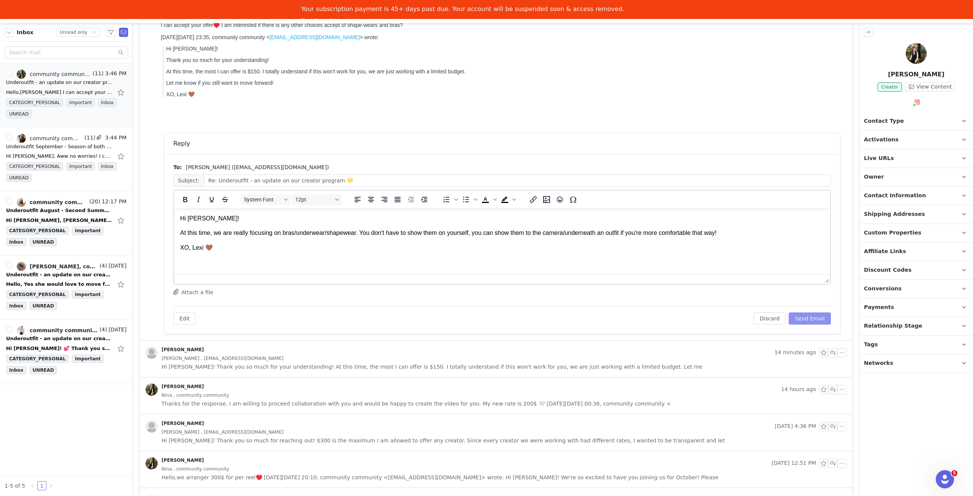
click at [812, 315] on button "Send Email" at bounding box center [810, 318] width 42 height 12
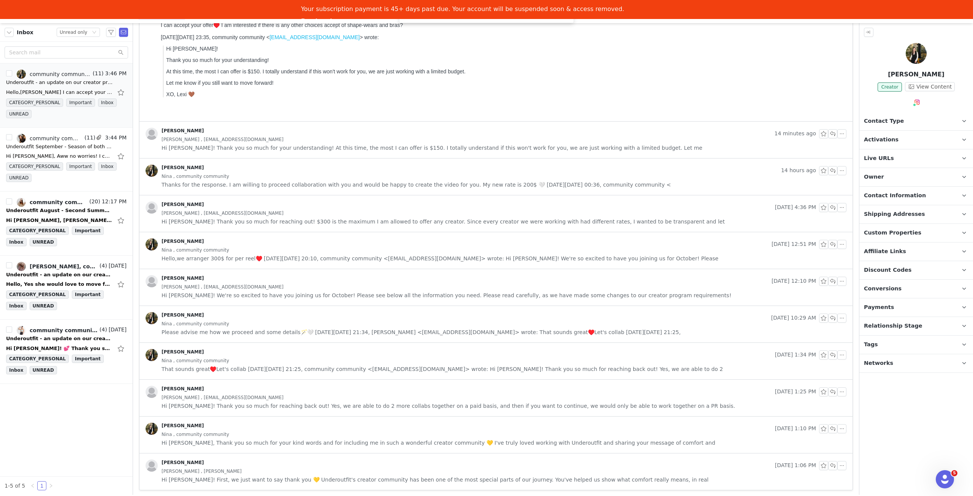
scroll to position [97, 0]
click at [81, 208] on div "Underoutfit August - Second Summer is here 🍋" at bounding box center [59, 211] width 106 height 8
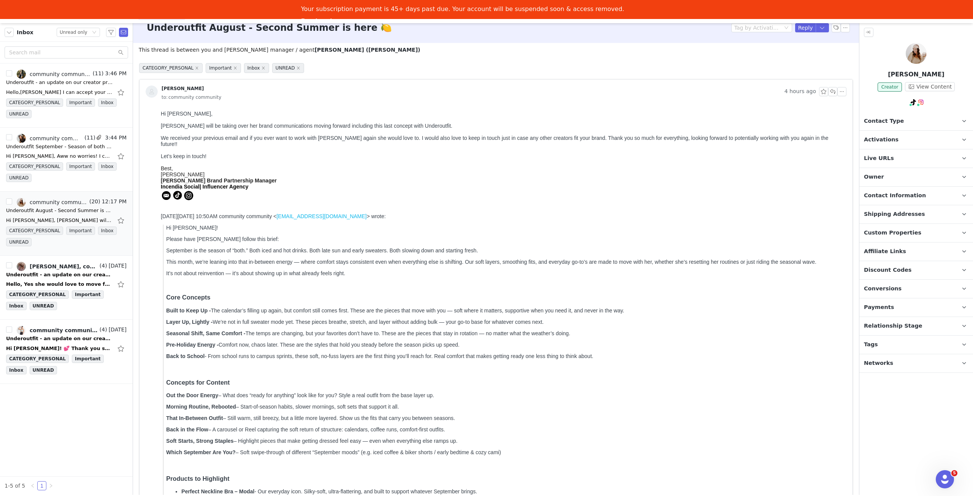
scroll to position [0, 0]
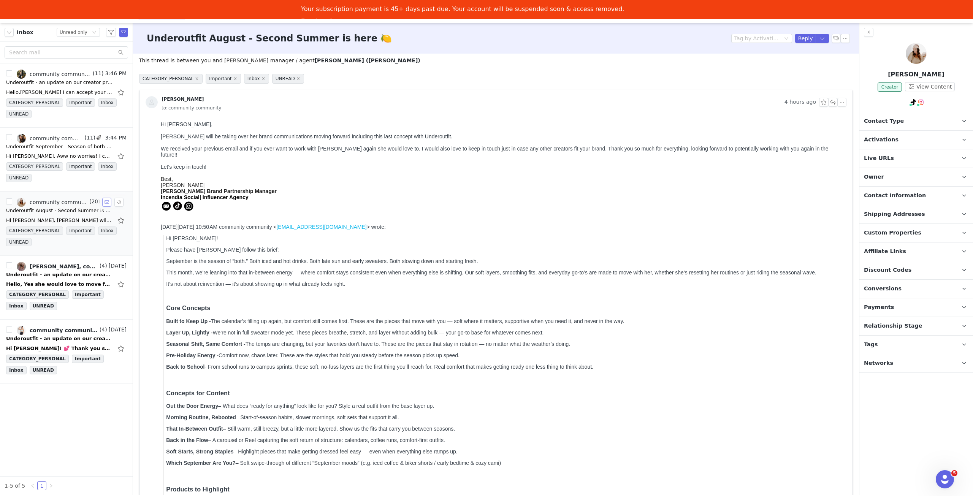
click at [105, 201] on button "button" at bounding box center [106, 202] width 9 height 9
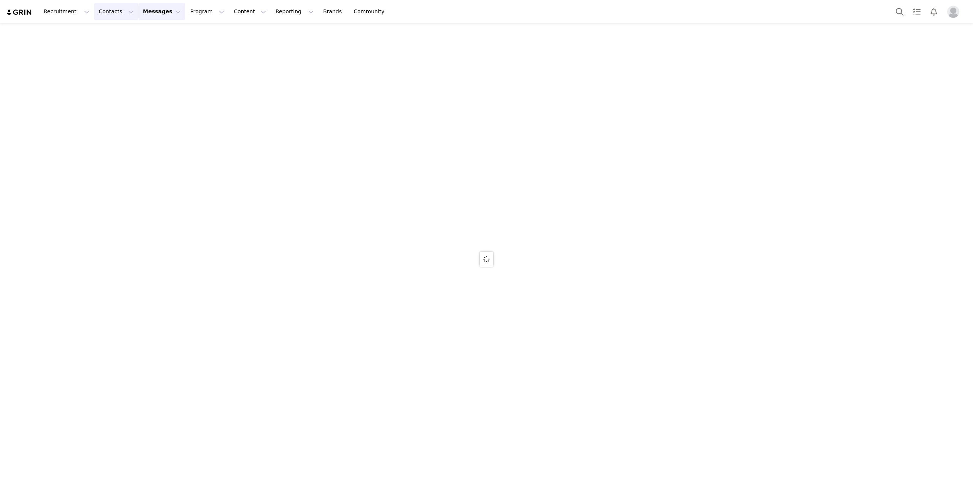
click at [101, 16] on button "Contacts Contacts" at bounding box center [116, 11] width 44 height 17
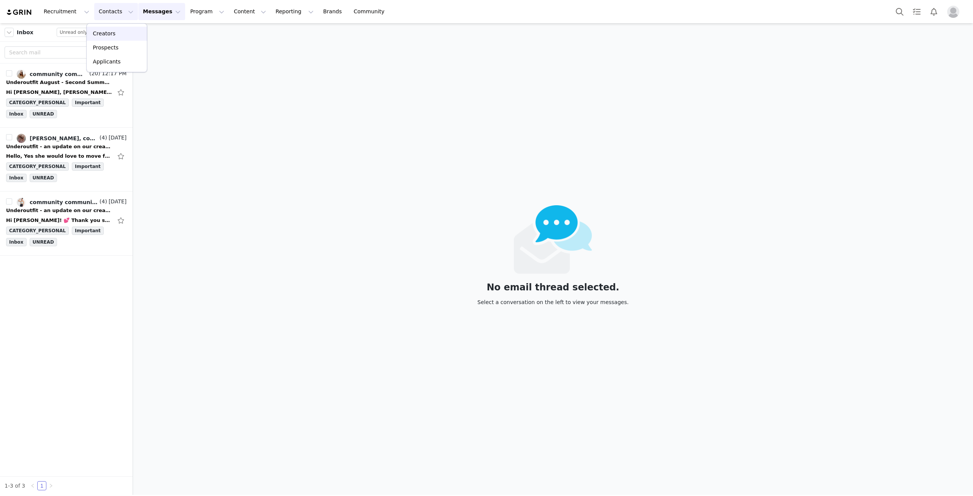
click at [115, 32] on div "Creators" at bounding box center [116, 34] width 51 height 8
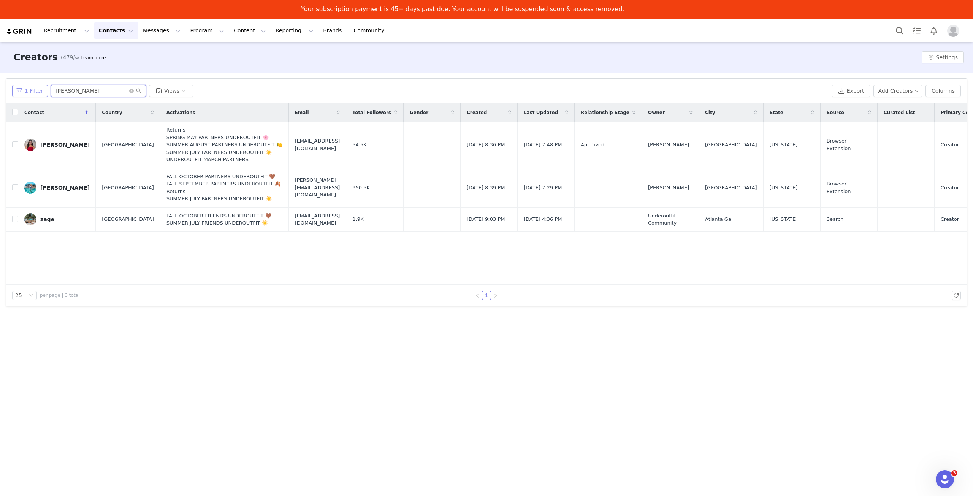
drag, startPoint x: 76, startPoint y: 90, endPoint x: 36, endPoint y: 89, distance: 40.3
click at [36, 89] on div "1 Filter adriana Views" at bounding box center [420, 91] width 816 height 12
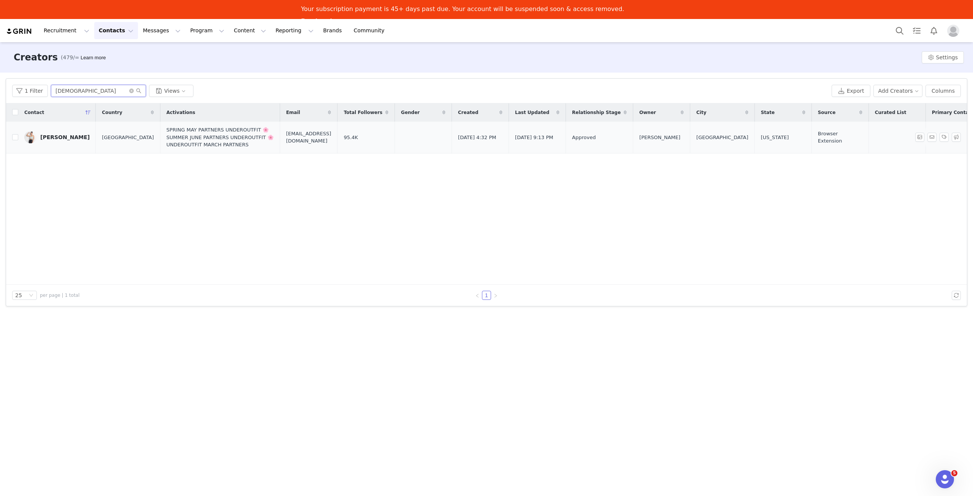
type input "maryangel"
click at [30, 138] on img at bounding box center [30, 137] width 12 height 12
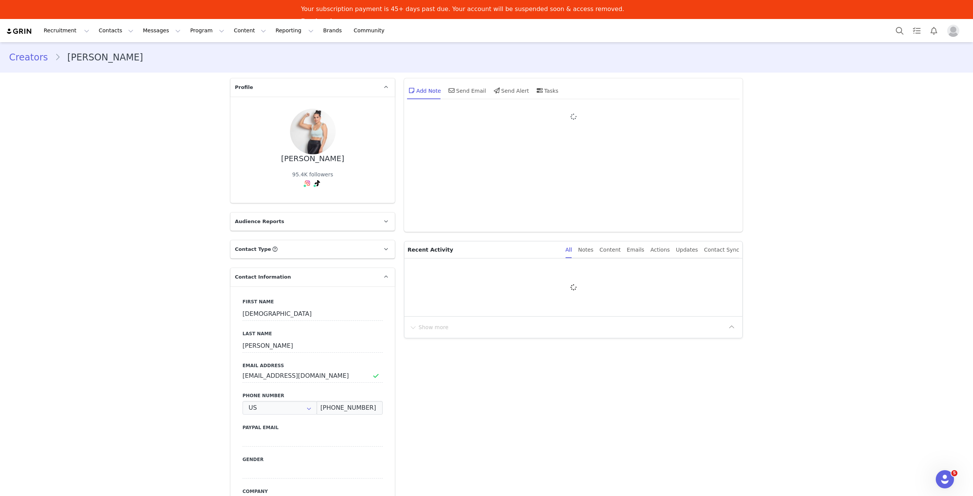
type input "+1 ([GEOGRAPHIC_DATA])"
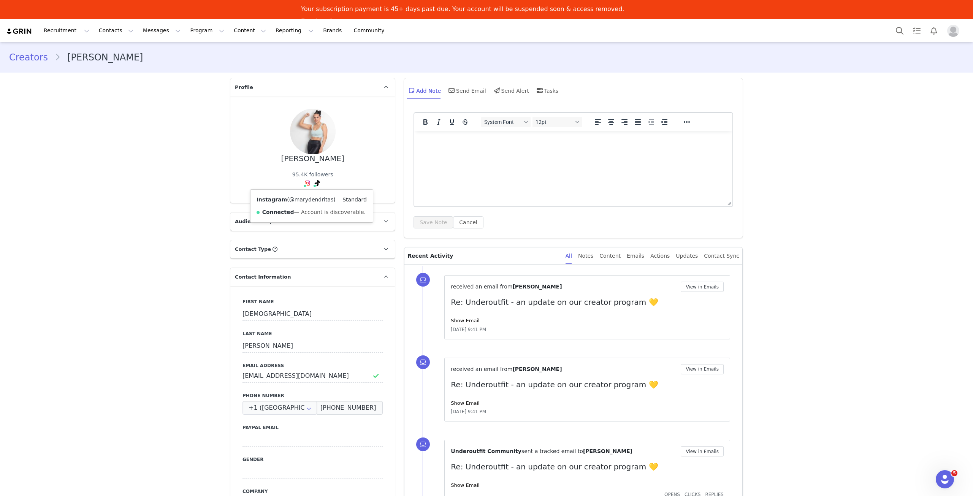
click at [306, 200] on link "@marydendritas" at bounding box center [311, 199] width 44 height 6
click at [139, 32] on button "Messages Messages" at bounding box center [161, 30] width 47 height 17
click at [151, 66] on div "Inbox" at bounding box center [155, 67] width 51 height 8
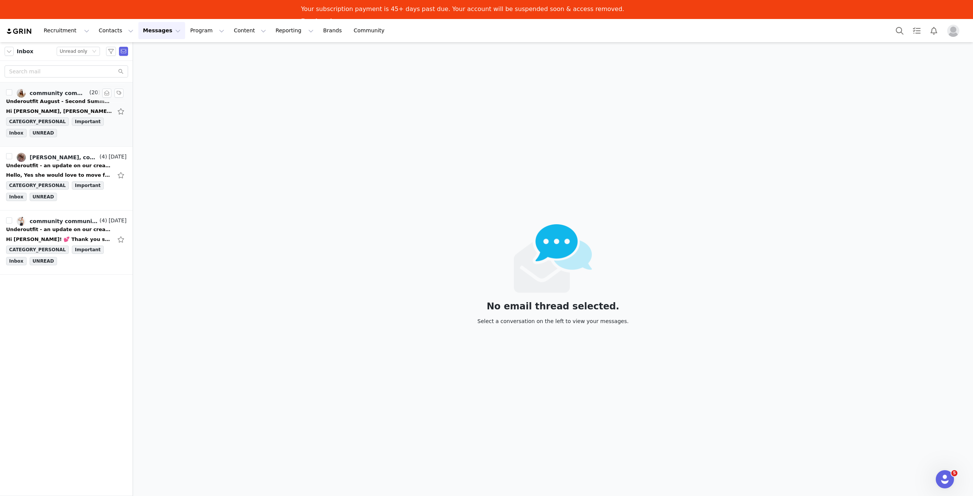
click at [56, 114] on div "Hi Lexi, Kassie will be taking over her brand communications moving forward inc…" at bounding box center [59, 112] width 106 height 8
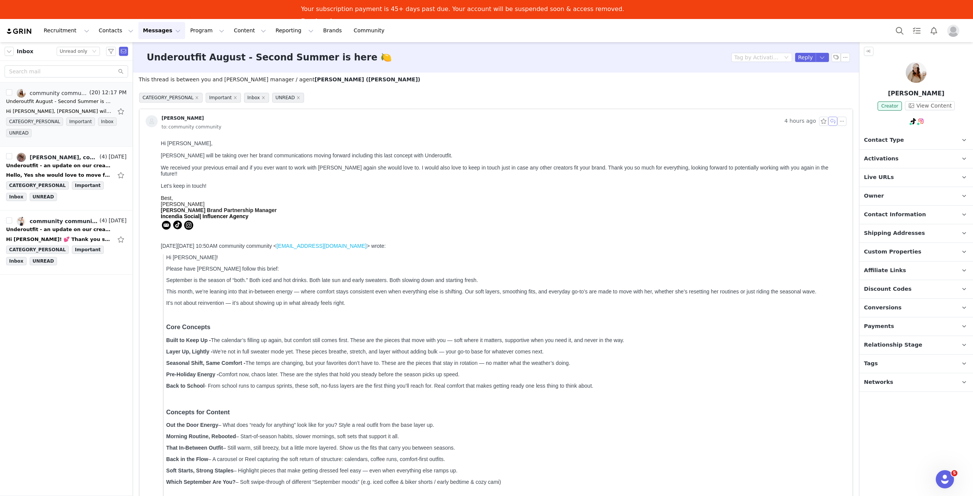
click at [829, 123] on button "button" at bounding box center [832, 121] width 9 height 9
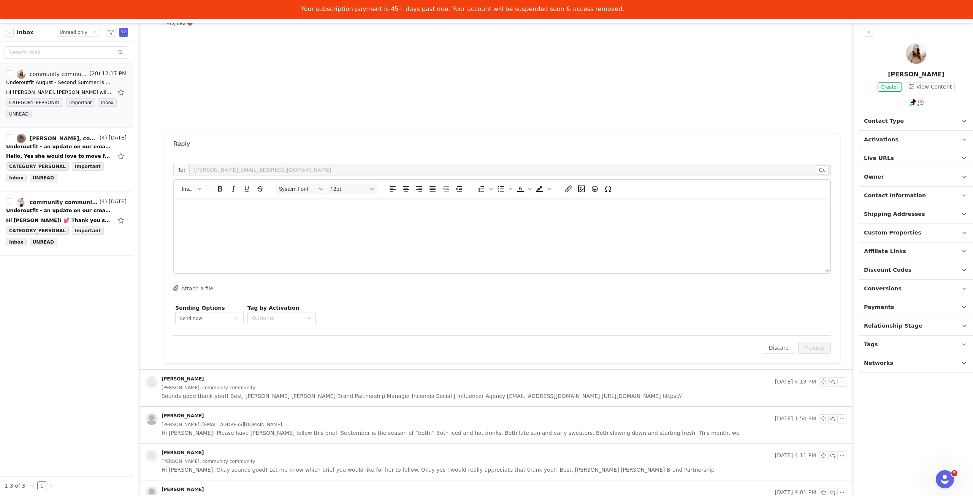
scroll to position [684, 0]
drag, startPoint x: 374, startPoint y: 248, endPoint x: 374, endPoint y: 234, distance: 13.3
click at [374, 218] on html at bounding box center [502, 207] width 656 height 21
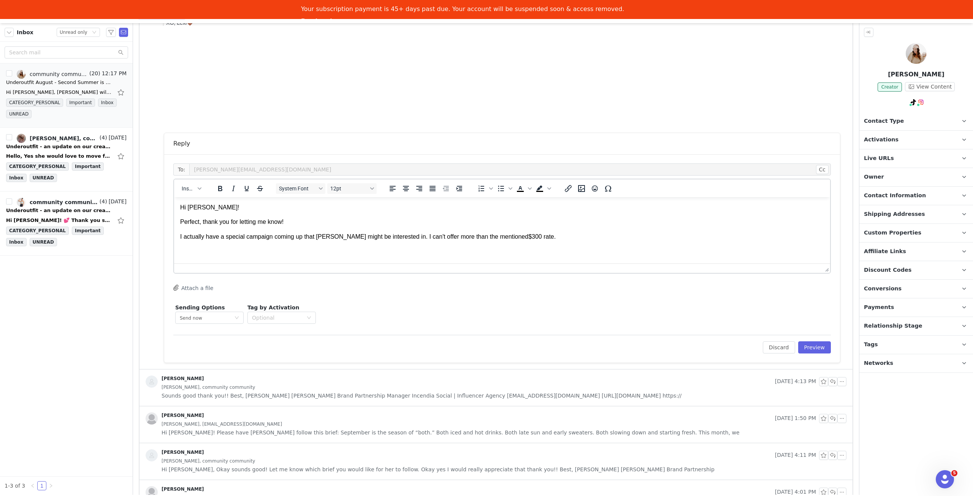
click at [528, 239] on span "$300 rate." at bounding box center [541, 236] width 27 height 6
click at [554, 240] on p "I actually have a special campaign coming up that Sammi might be interested in.…" at bounding box center [502, 237] width 644 height 8
drag, startPoint x: 554, startPoint y: 239, endPoint x: 527, endPoint y: 240, distance: 27.4
click at [527, 240] on p "I actually have a special campaign coming up that Sammi might be interested in.…" at bounding box center [502, 237] width 644 height 8
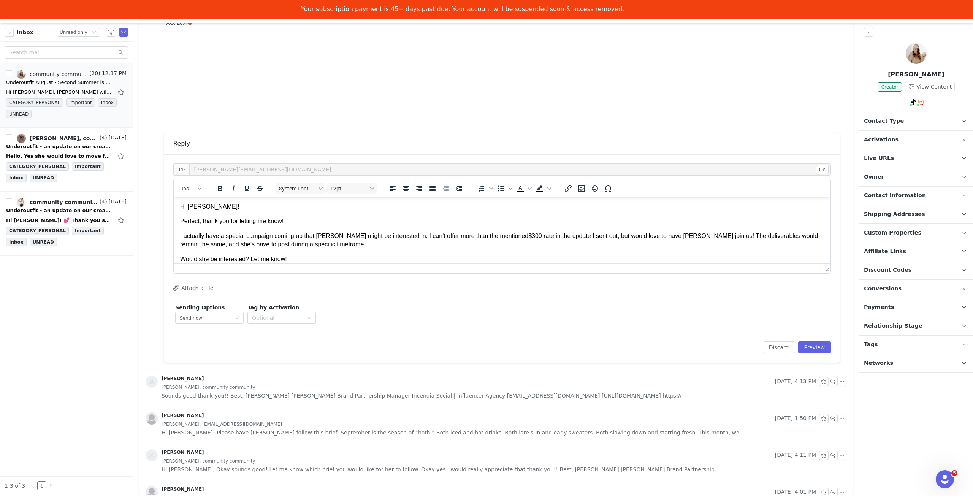
scroll to position [15, 0]
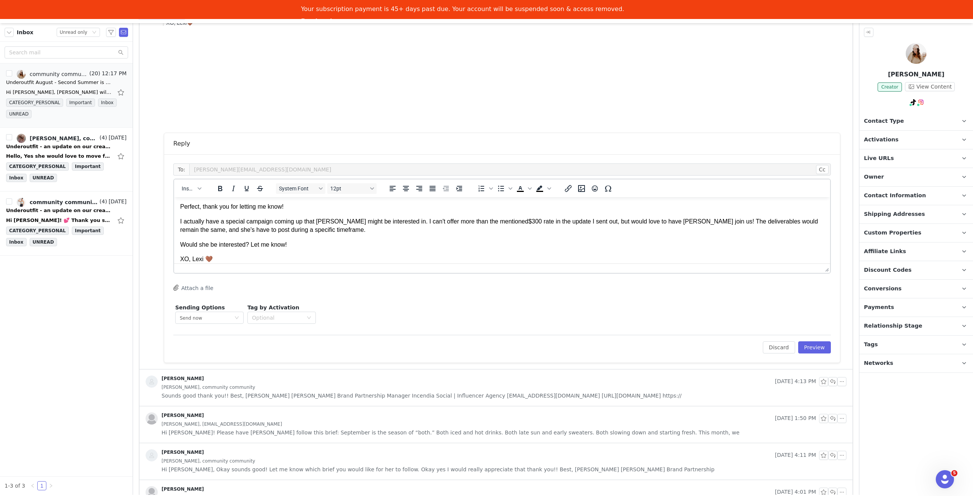
click at [393, 230] on p "I actually have a special campaign coming up that Sammi might be interested in.…" at bounding box center [502, 225] width 644 height 17
drag, startPoint x: 456, startPoint y: 237, endPoint x: 455, endPoint y: 227, distance: 9.9
click at [445, 244] on p "Would she be interested? Let me know!" at bounding box center [502, 245] width 644 height 8
click at [625, 255] on p "XO, Lexi 🤎" at bounding box center [502, 259] width 644 height 8
click at [817, 344] on button "Preview" at bounding box center [814, 347] width 33 height 12
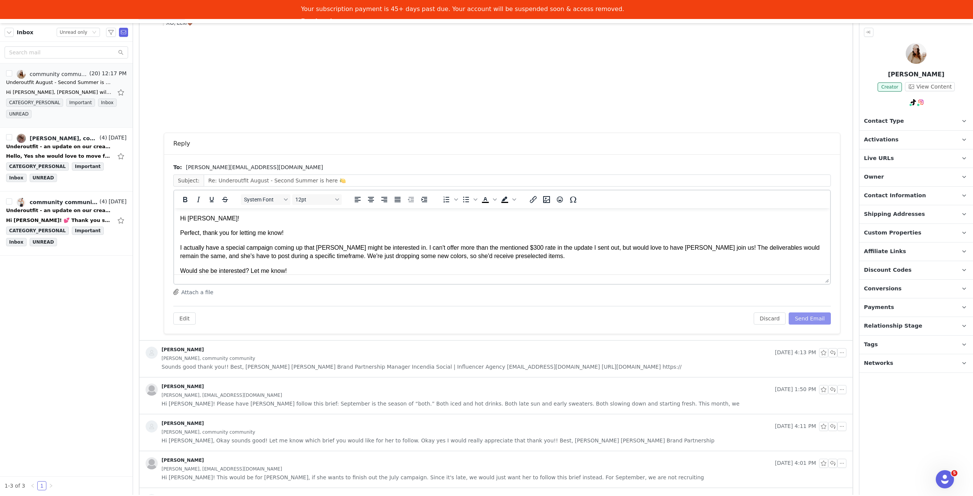
scroll to position [0, 0]
click at [815, 319] on button "Send Email" at bounding box center [810, 318] width 42 height 12
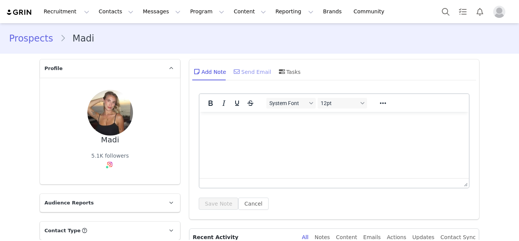
drag, startPoint x: 248, startPoint y: 68, endPoint x: 252, endPoint y: 72, distance: 5.1
click at [248, 68] on div "Send Email" at bounding box center [251, 71] width 39 height 18
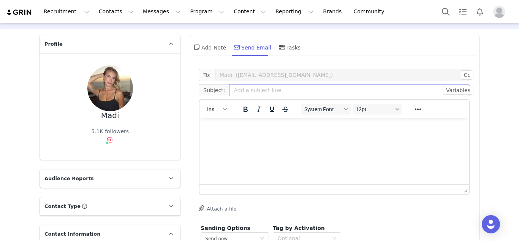
scroll to position [38, 0]
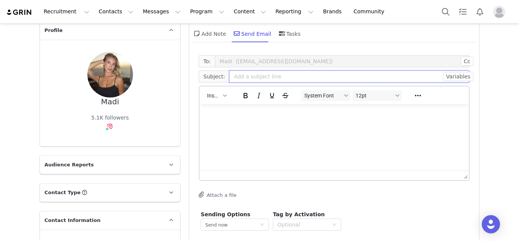
click at [279, 72] on input "text" at bounding box center [349, 76] width 241 height 12
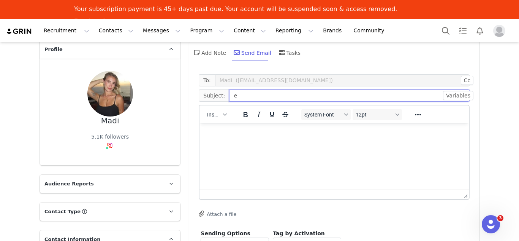
scroll to position [0, 0]
type input "e"
type input "Exciting opportunity with Underoutfit!"
click at [247, 144] on html at bounding box center [334, 133] width 269 height 21
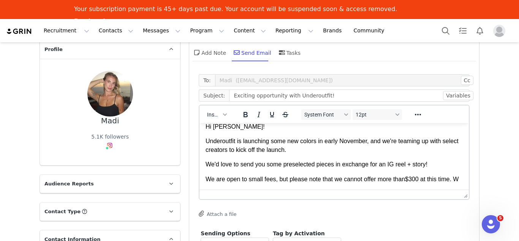
scroll to position [9, 0]
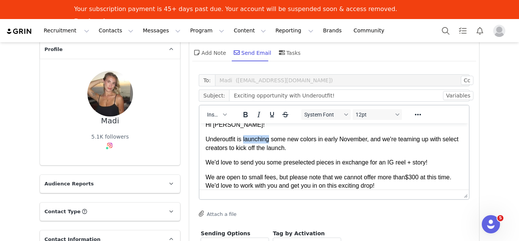
drag, startPoint x: 269, startPoint y: 139, endPoint x: 244, endPoint y: 139, distance: 25.1
click at [244, 139] on p "Underoutfit is launching some new colors in early November, and we're teaming u…" at bounding box center [334, 143] width 257 height 17
click at [363, 183] on p "We are open to small fees, but please note that we cannot offer more than $300 …" at bounding box center [334, 181] width 257 height 17
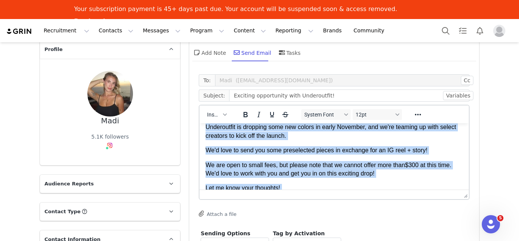
scroll to position [0, 0]
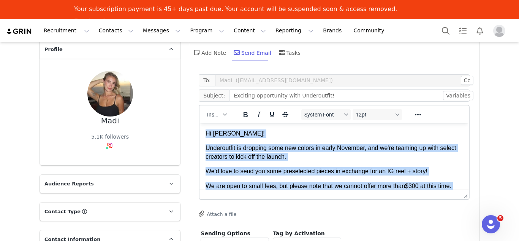
drag, startPoint x: 244, startPoint y: 183, endPoint x: 205, endPoint y: 127, distance: 68.7
click at [205, 127] on html "Hi [PERSON_NAME]! Underoutfit is dropping some new colors in early November, an…" at bounding box center [334, 178] width 269 height 111
copy body "Hi [PERSON_NAME]! Underoutfit is dropping some new colors in early November, an…"
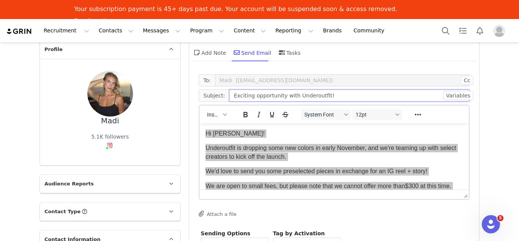
click at [334, 95] on input "Exciting opportunity with Underoutfit!" at bounding box center [349, 95] width 241 height 12
type input "Exciting opportunity with Underoutfit! 🤎"
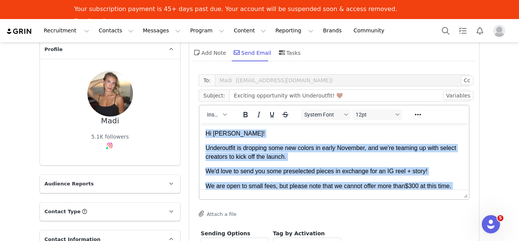
click at [322, 155] on p "Underoutfit is dropping some new colors in early November, and we're teaming up…" at bounding box center [334, 152] width 257 height 17
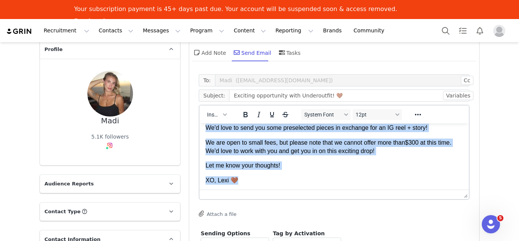
scroll to position [44, 0]
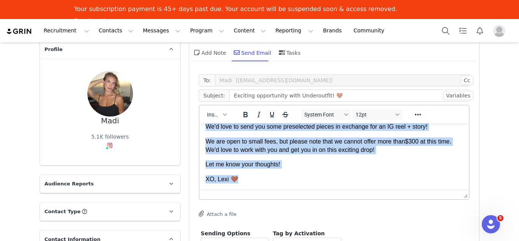
drag, startPoint x: 205, startPoint y: 133, endPoint x: 401, endPoint y: 177, distance: 201.1
click at [363, 177] on body "Hi [PERSON_NAME]! Underoutfit is dropping some new colors in early November, an…" at bounding box center [334, 134] width 257 height 98
copy body "Hi [PERSON_NAME]! Underoutfit is dropping some new colors in early November, an…"
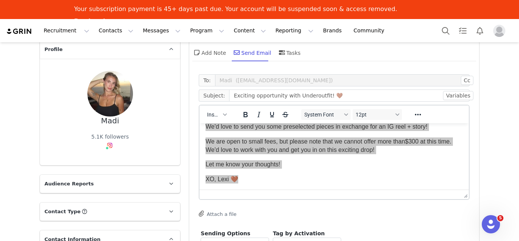
click at [363, 208] on div "To: Madi ([EMAIL_ADDRESS][DOMAIN_NAME]) Cc Cc: Subject: Exciting opportunity wi…" at bounding box center [334, 162] width 271 height 177
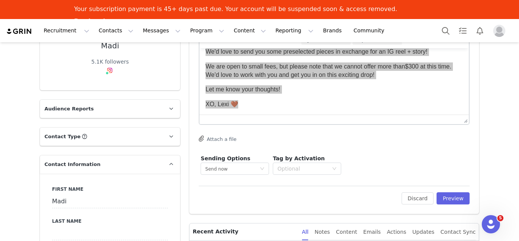
scroll to position [114, 0]
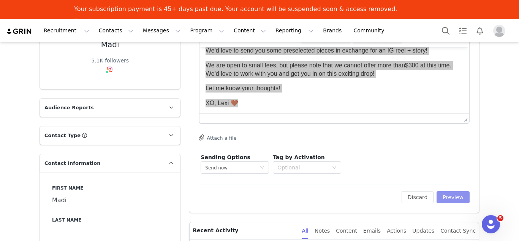
click at [363, 197] on button "Preview" at bounding box center [453, 197] width 33 height 12
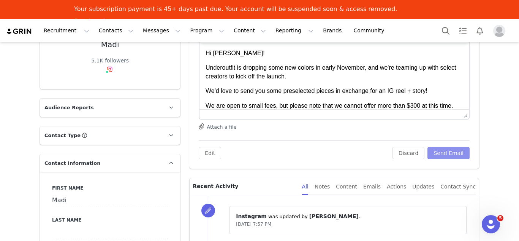
scroll to position [0, 0]
click at [363, 152] on button "Send Email" at bounding box center [449, 153] width 42 height 12
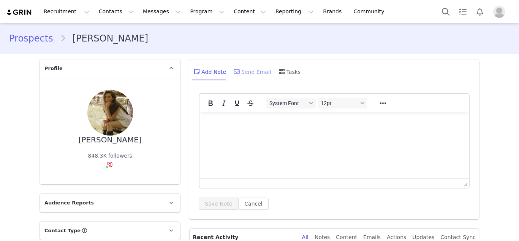
click at [244, 70] on div "Send Email" at bounding box center [251, 71] width 39 height 18
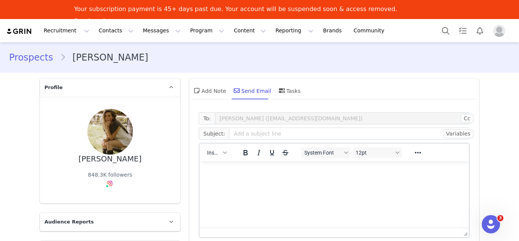
click at [219, 163] on html at bounding box center [334, 171] width 269 height 21
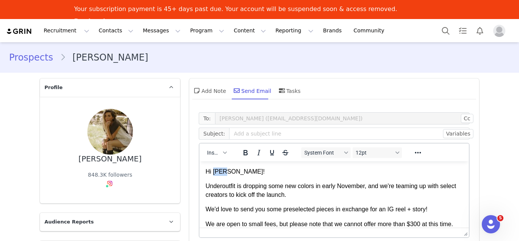
drag, startPoint x: 227, startPoint y: 174, endPoint x: 215, endPoint y: 174, distance: 11.8
click at [215, 174] on p "Hi [PERSON_NAME]!" at bounding box center [334, 171] width 257 height 8
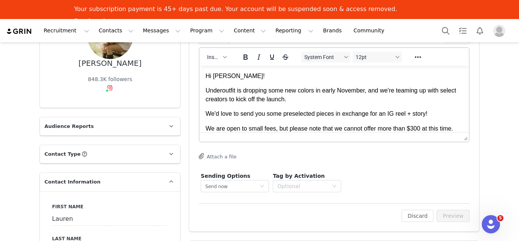
scroll to position [114, 0]
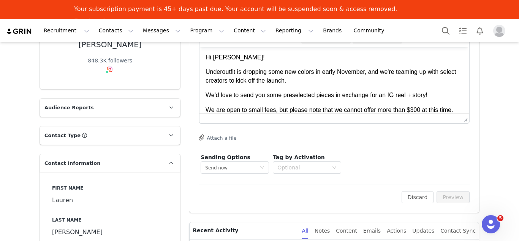
click at [363, 169] on div "Sending Options Send now This will be sent outside of your set email hours . Ta…" at bounding box center [334, 163] width 271 height 24
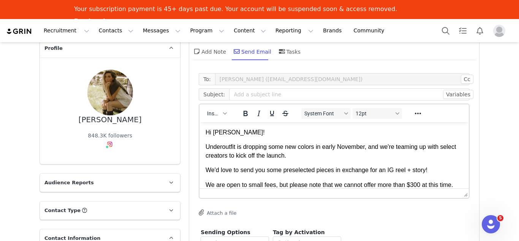
scroll to position [38, 0]
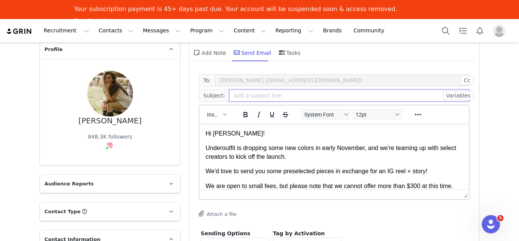
click at [273, 93] on input "text" at bounding box center [349, 95] width 241 height 12
click at [262, 97] on input "Exciting opporunity with Underoutfit 🤎" at bounding box center [349, 95] width 241 height 12
drag, startPoint x: 348, startPoint y: 95, endPoint x: 369, endPoint y: 110, distance: 26.0
click at [348, 95] on input "Exciting opportunity with Underoutfit 🤎" at bounding box center [349, 95] width 241 height 12
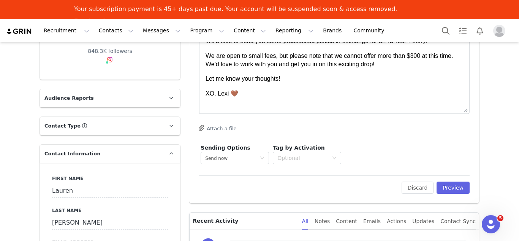
scroll to position [152, 0]
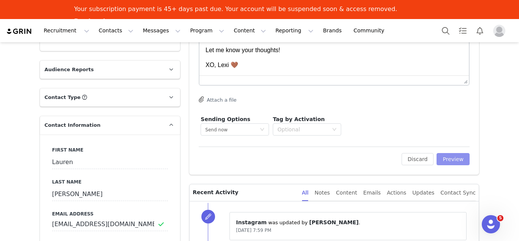
type input "Exciting opportunity with Underoutfit 🤎"
click at [363, 160] on button "Preview" at bounding box center [453, 159] width 33 height 12
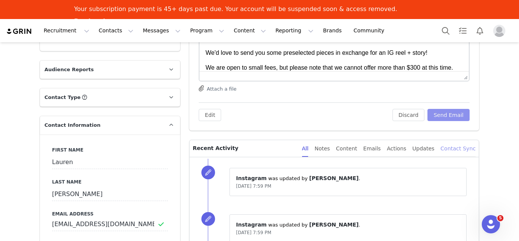
scroll to position [0, 0]
click at [363, 116] on button "Send Email" at bounding box center [449, 115] width 42 height 12
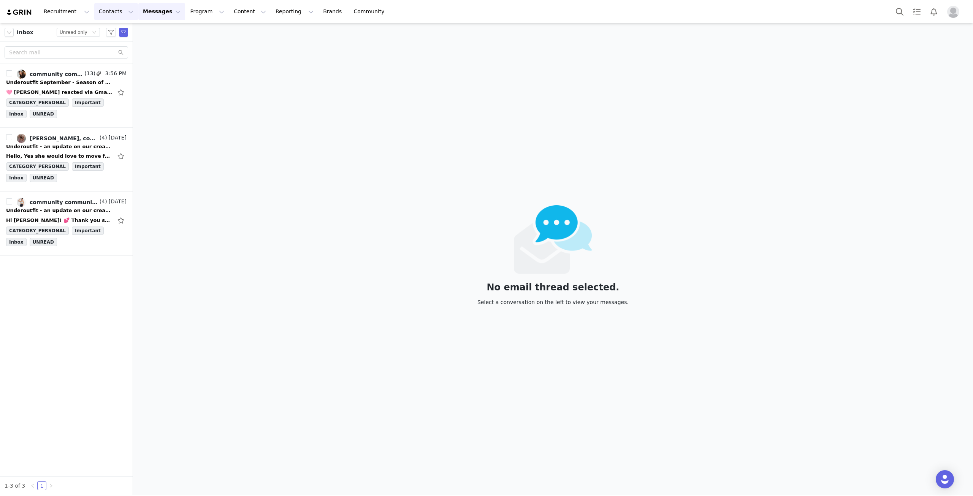
click at [117, 8] on button "Contacts Contacts" at bounding box center [116, 11] width 44 height 17
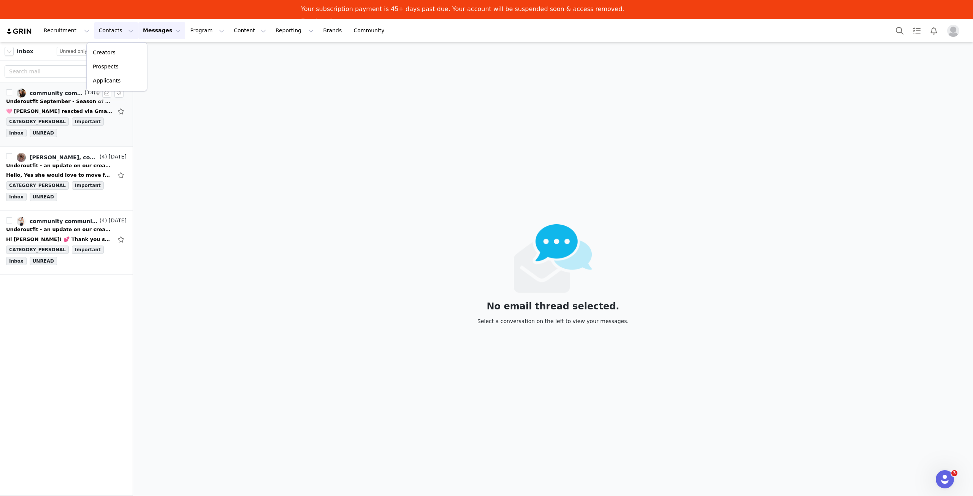
click at [36, 98] on div "Underoutfit September - Season of both 🍂☀️" at bounding box center [59, 102] width 106 height 8
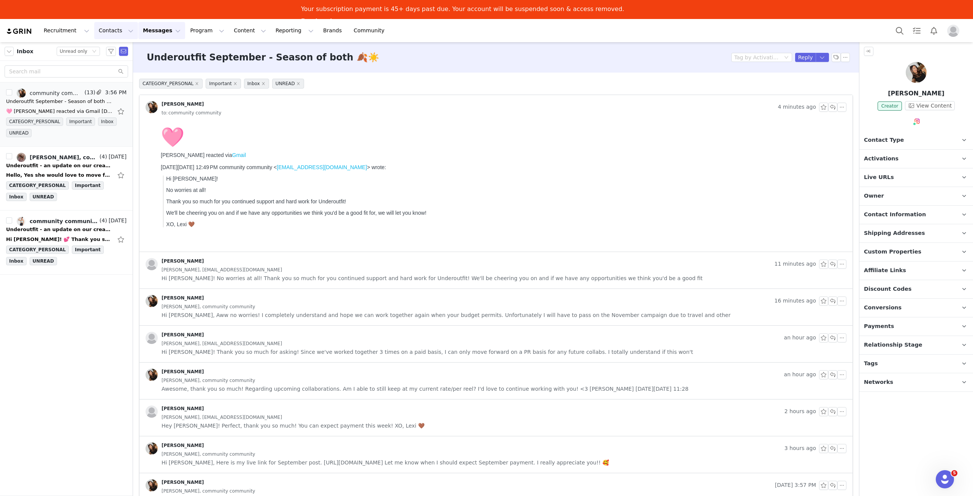
click at [104, 32] on button "Contacts Contacts" at bounding box center [116, 30] width 44 height 17
click at [112, 51] on div "Creators" at bounding box center [116, 53] width 51 height 8
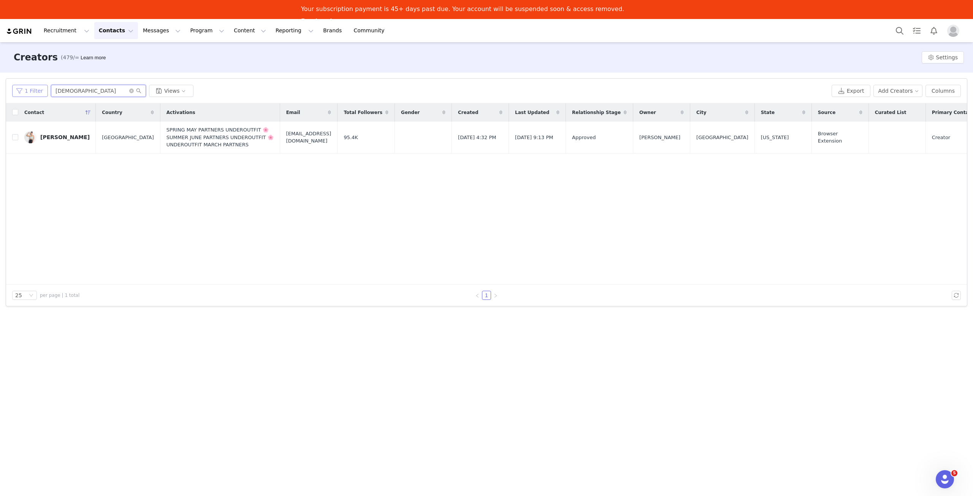
drag, startPoint x: 104, startPoint y: 95, endPoint x: 40, endPoint y: 85, distance: 64.2
click at [40, 86] on div "1 Filter maryangel Views" at bounding box center [420, 91] width 816 height 12
type input "a"
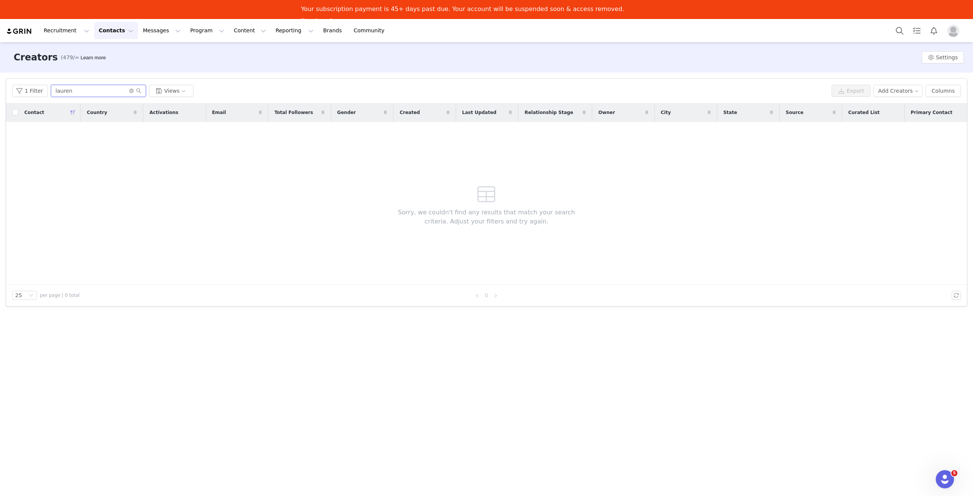
type input "lauren"
drag, startPoint x: 93, startPoint y: 35, endPoint x: 101, endPoint y: 39, distance: 9.0
click at [95, 33] on button "Contacts Contacts" at bounding box center [116, 30] width 44 height 17
click at [108, 65] on p "Prospects" at bounding box center [105, 67] width 25 height 8
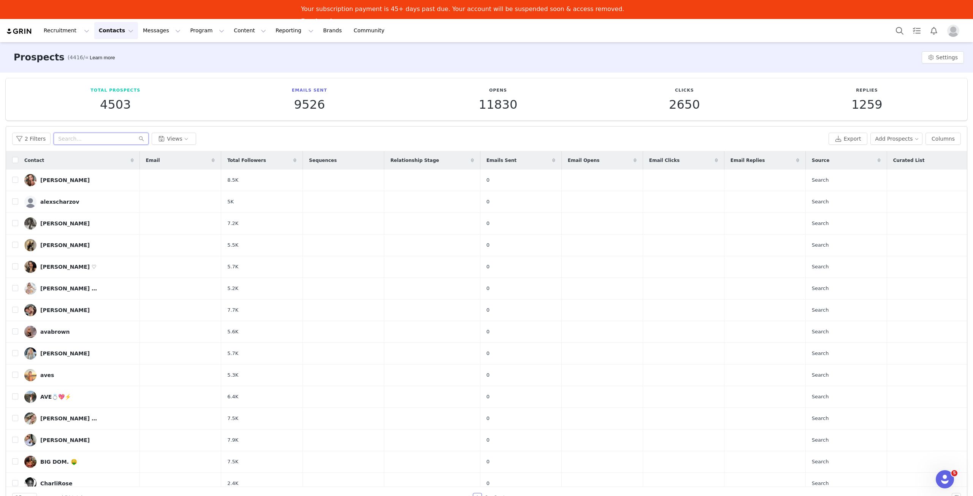
click at [84, 134] on input "text" at bounding box center [101, 139] width 95 height 12
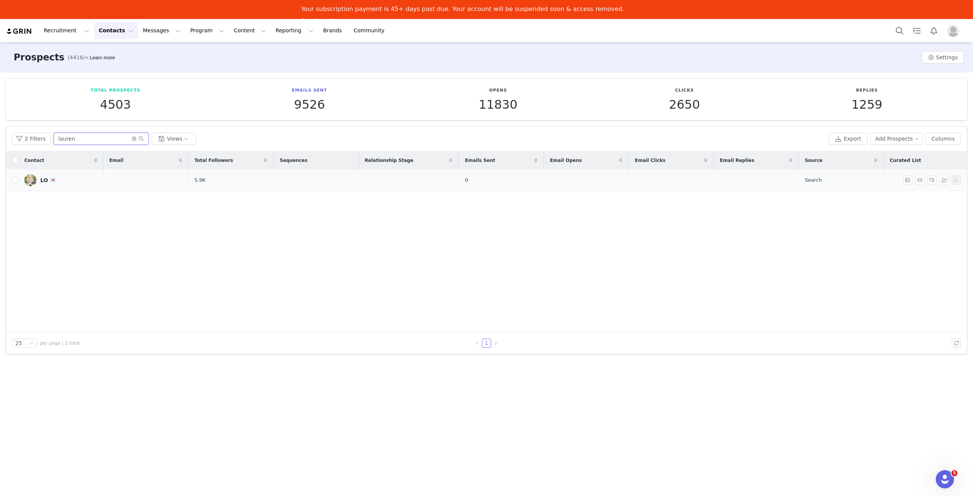
type input "lauren"
click at [31, 181] on img at bounding box center [30, 180] width 12 height 12
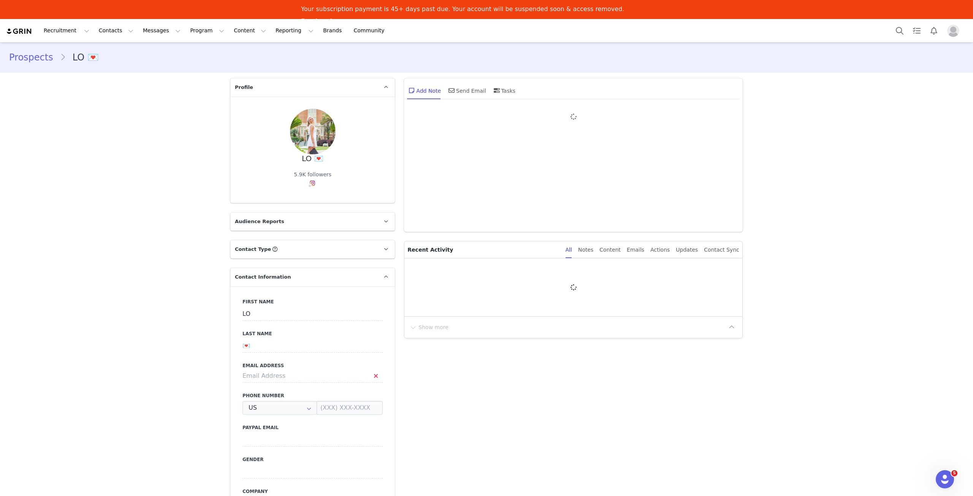
type input "+1 ([GEOGRAPHIC_DATA])"
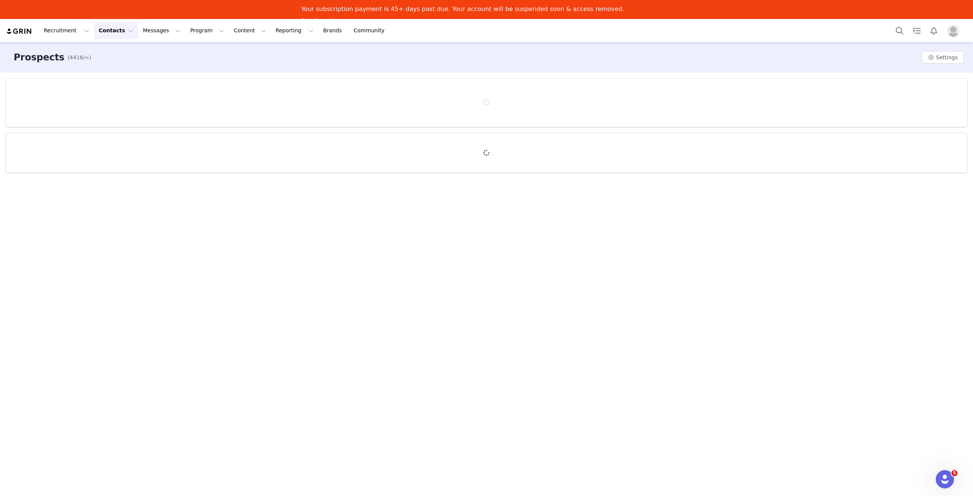
scroll to position [19, 0]
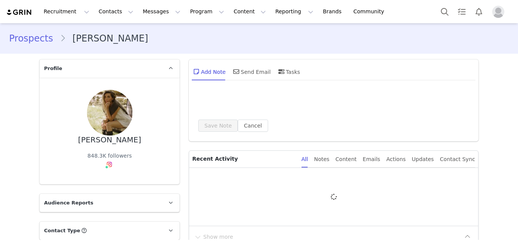
type input "+1 ([GEOGRAPHIC_DATA])"
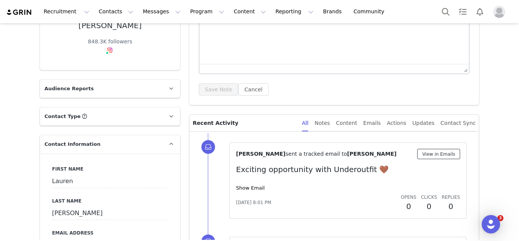
click at [363, 155] on button "View in Emails" at bounding box center [438, 154] width 43 height 10
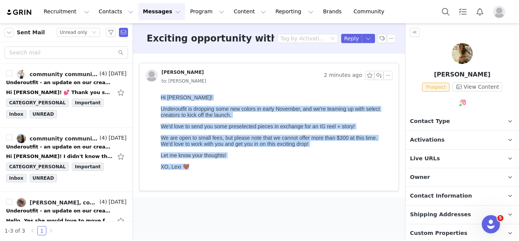
drag, startPoint x: 162, startPoint y: 97, endPoint x: 215, endPoint y: 182, distance: 99.9
click at [215, 182] on body "Hi Lauren! Underoutfit is dropping some new colors in early November, and we're…" at bounding box center [275, 139] width 229 height 91
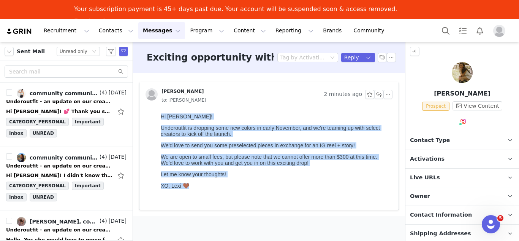
copy body "Hi Lauren! Underoutfit is dropping some new colors in early November, and we're…"
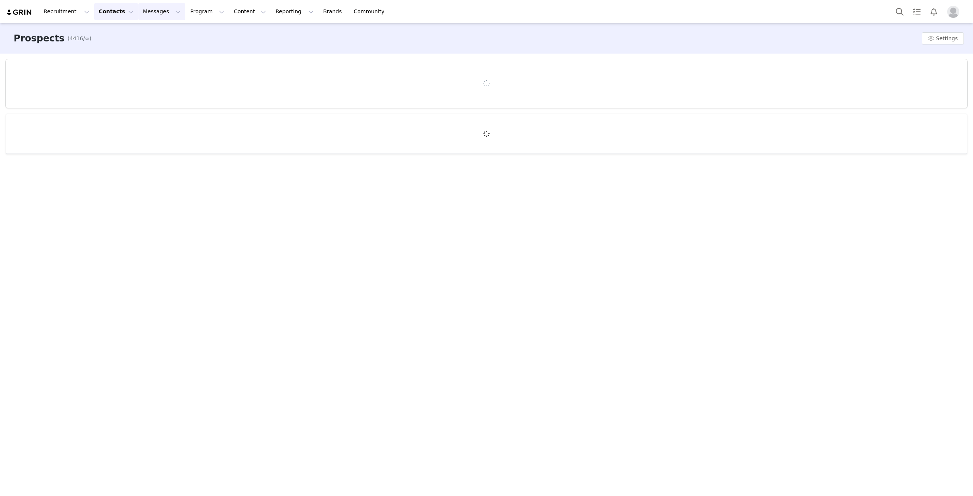
click at [154, 16] on button "Messages Messages" at bounding box center [161, 11] width 47 height 17
click at [151, 44] on div "Inbox" at bounding box center [155, 48] width 51 height 8
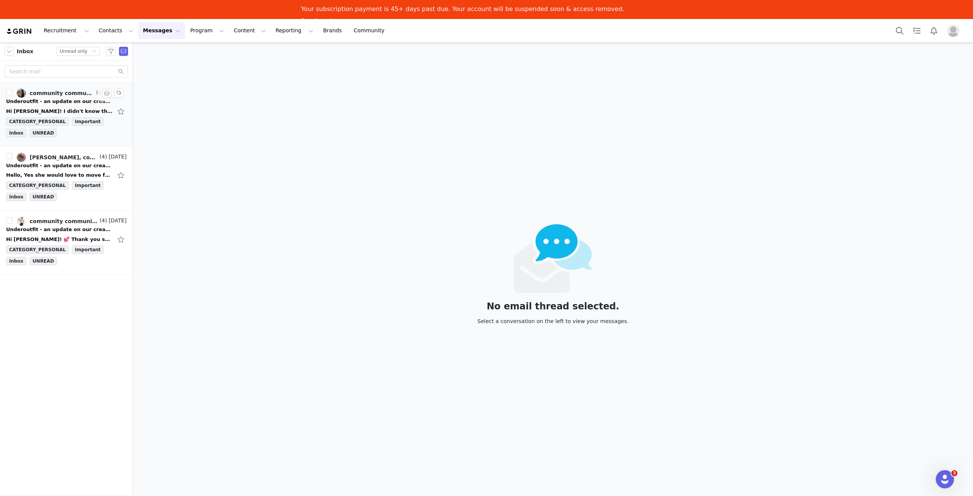
click at [70, 98] on div "Underoutfit - an update on our creator program 💛" at bounding box center [59, 102] width 106 height 8
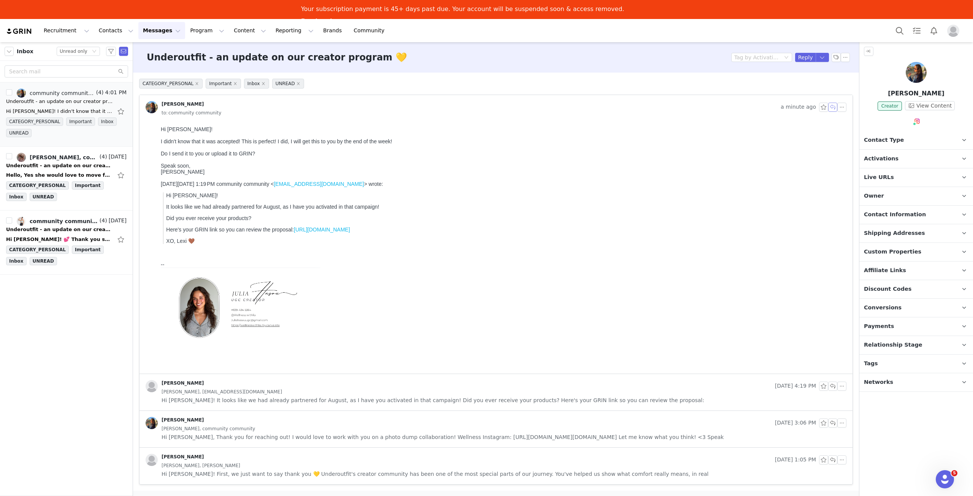
click at [832, 107] on button "button" at bounding box center [832, 107] width 9 height 9
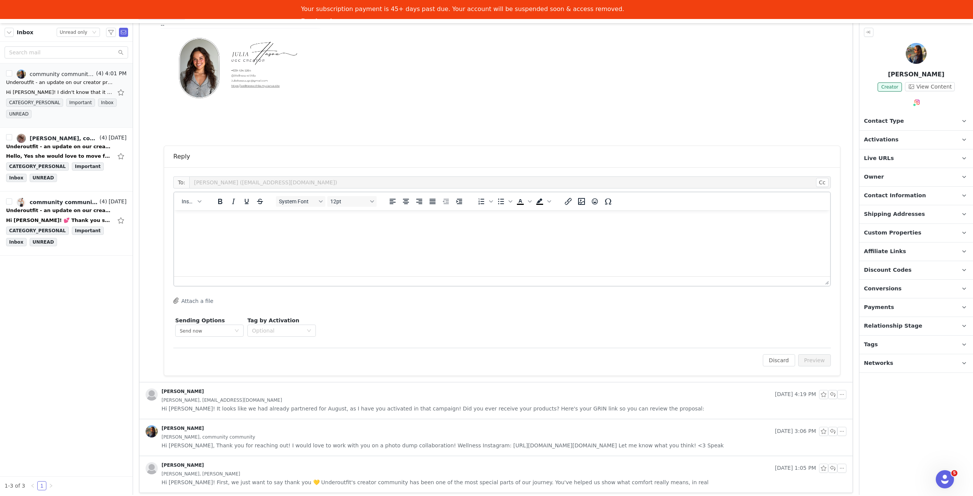
click at [404, 231] on html at bounding box center [502, 220] width 656 height 21
click at [809, 364] on button "Preview" at bounding box center [814, 360] width 33 height 12
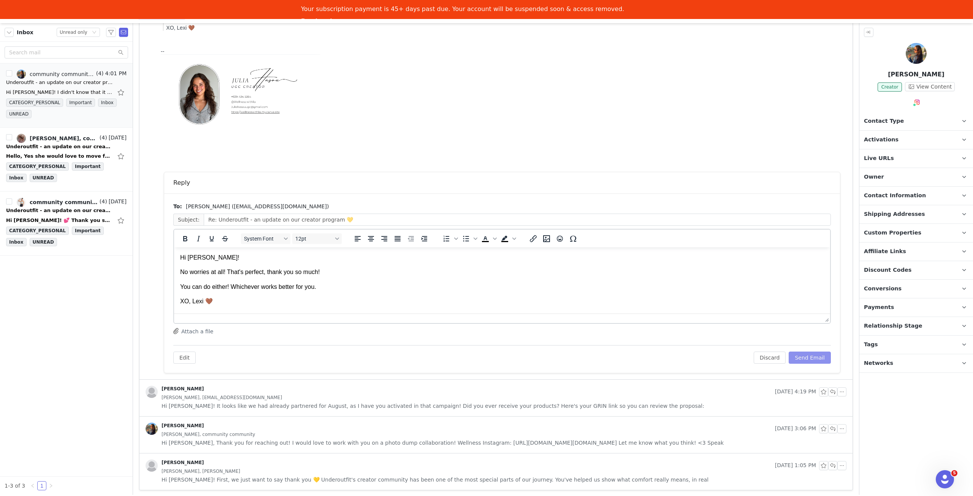
click at [814, 362] on button "Send Email" at bounding box center [810, 358] width 42 height 12
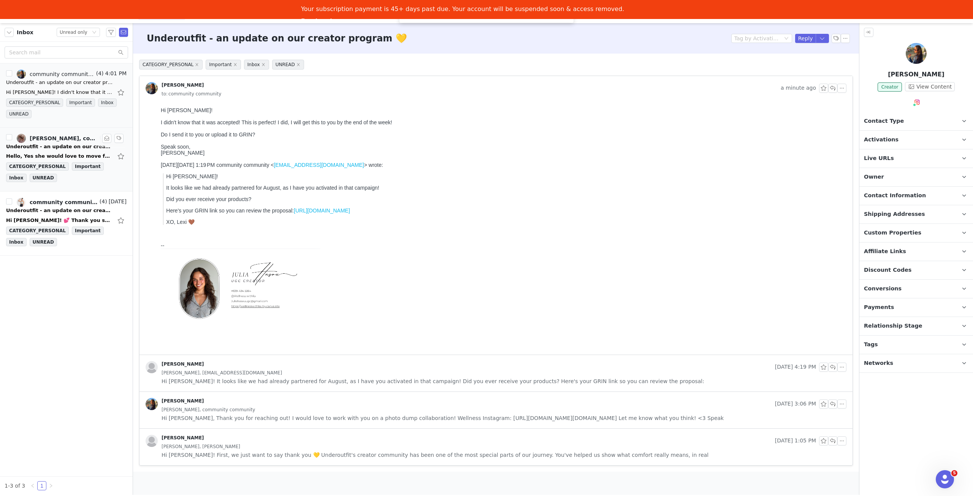
click at [78, 150] on div "Hello, Yes she would love to move forward! I will include her on this email thr…" at bounding box center [66, 156] width 120 height 12
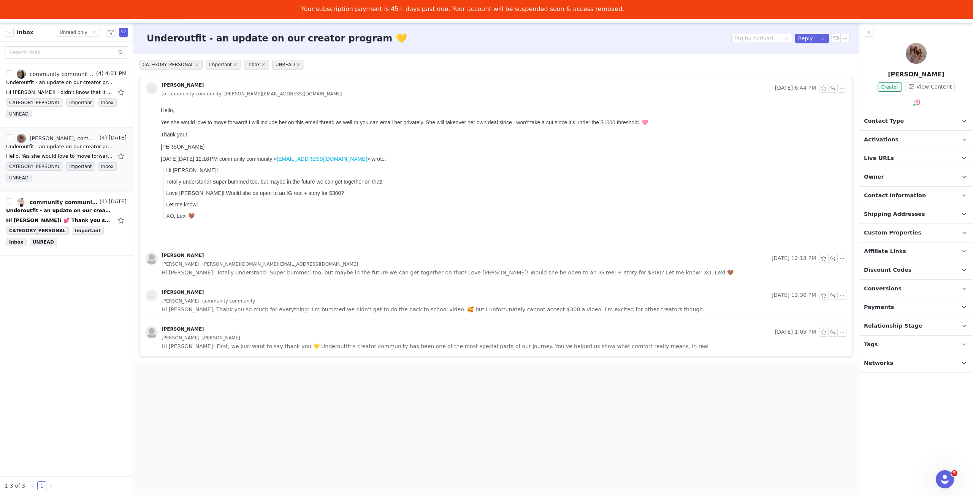
click at [220, 95] on span "to: community community, madeline.m.aguilera1@gmail.com" at bounding box center [252, 94] width 180 height 8
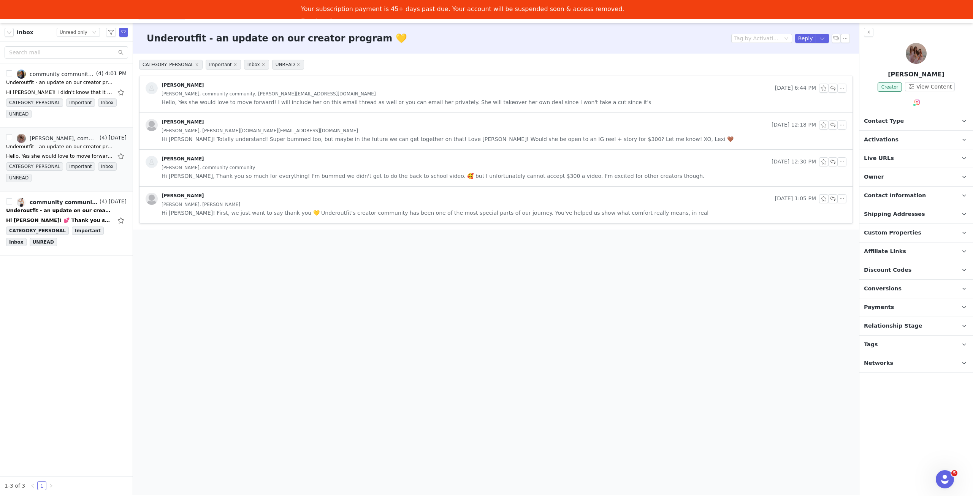
click at [220, 95] on span "Kaylie Varney, community community, madeline.m.aguilera1@gmail.com" at bounding box center [269, 94] width 214 height 8
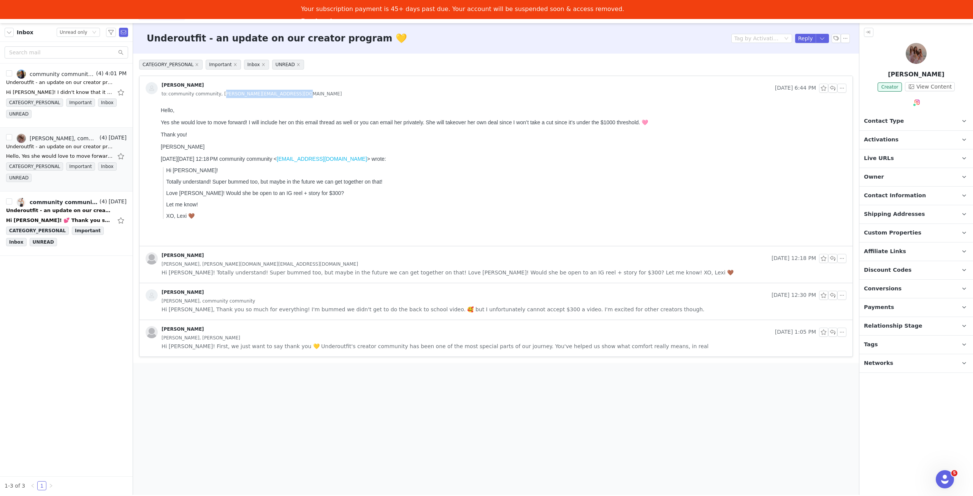
drag, startPoint x: 294, startPoint y: 95, endPoint x: 218, endPoint y: 95, distance: 76.4
click at [218, 95] on div "to: community community, madeline.m.aguilera1@gmail.com" at bounding box center [504, 94] width 685 height 8
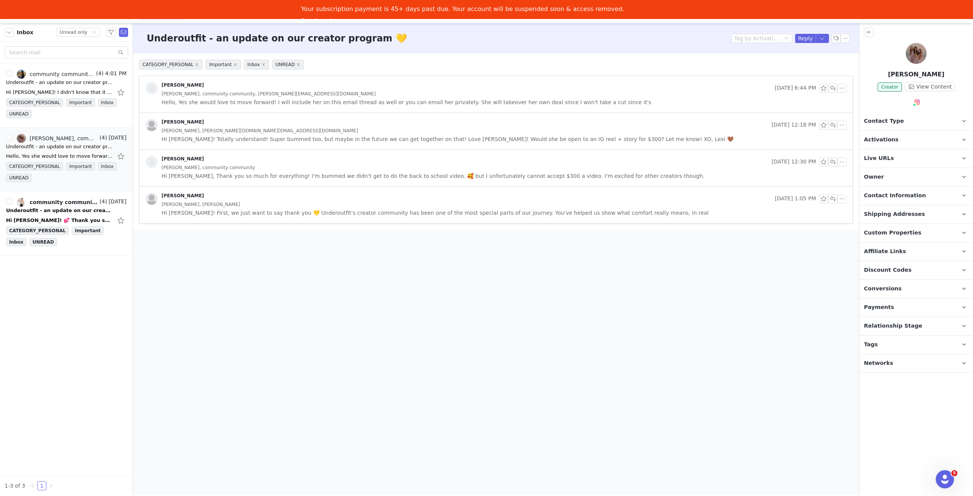
click at [329, 82] on div "Kaylie Varney" at bounding box center [459, 88] width 626 height 12
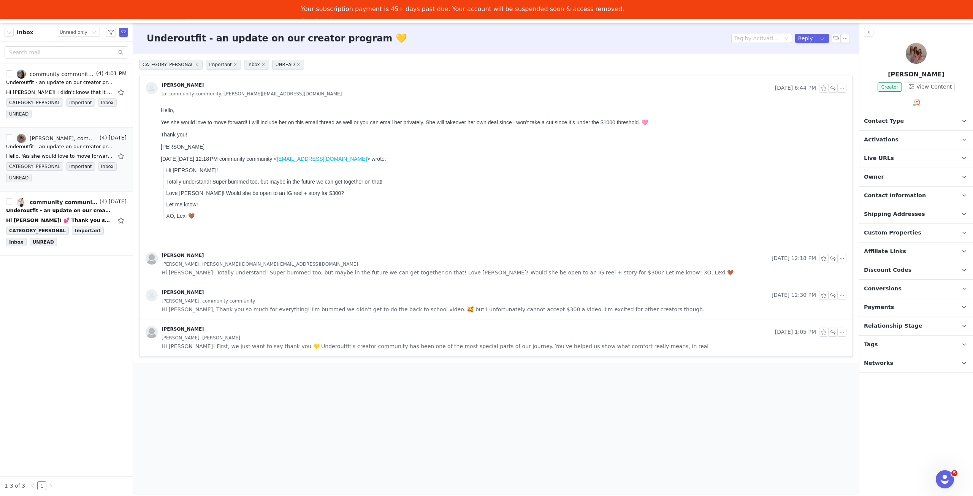
drag, startPoint x: 354, startPoint y: 268, endPoint x: 352, endPoint y: 263, distance: 5.1
click at [355, 268] on span "Hi Kaylie! Totally understand! Super bummed too, but maybe in the future we can…" at bounding box center [448, 272] width 572 height 8
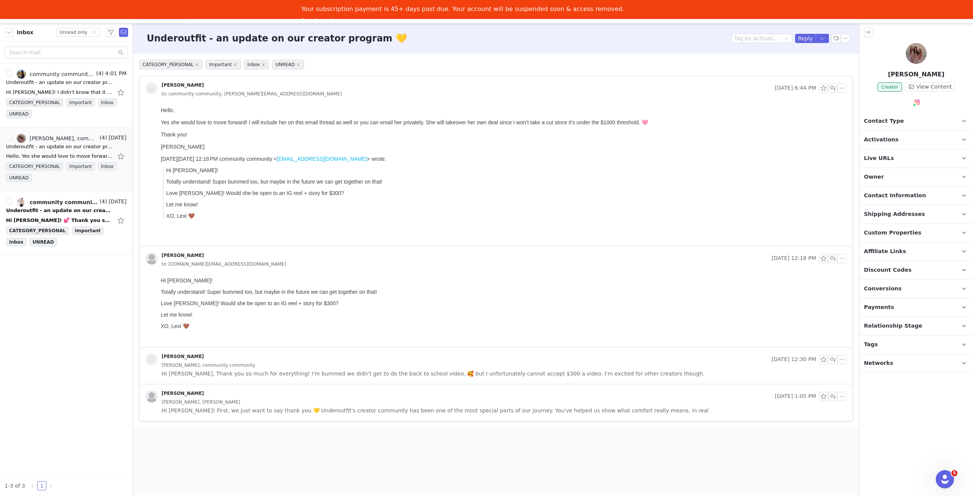
click at [350, 366] on div "Kaylie Varney, community community" at bounding box center [504, 365] width 685 height 8
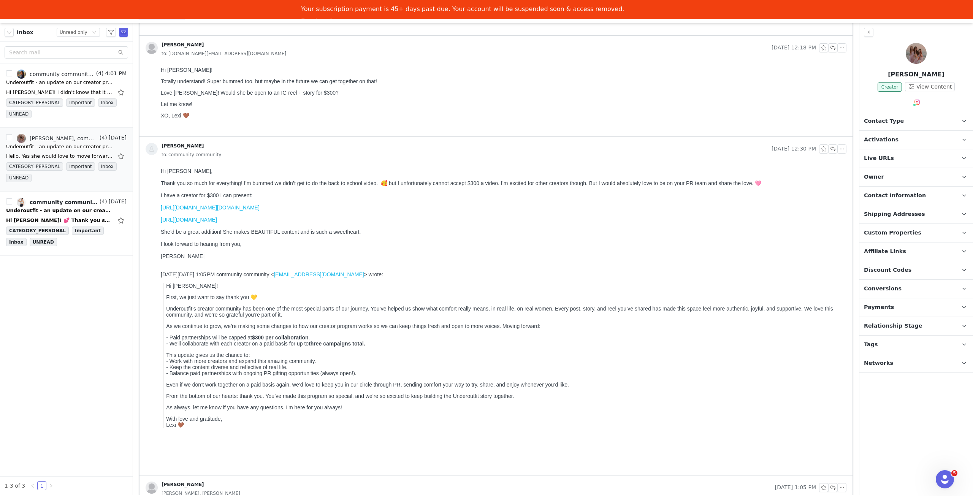
scroll to position [233, 0]
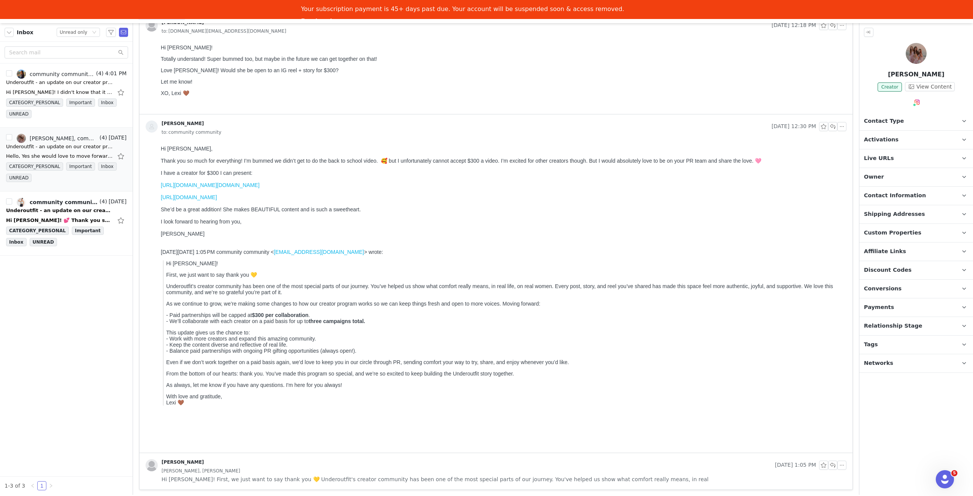
click at [249, 188] on link "https://www.instagram.com/madds.fam?igsh=MW40ZTFsNm42c2tjNA==" at bounding box center [210, 185] width 99 height 6
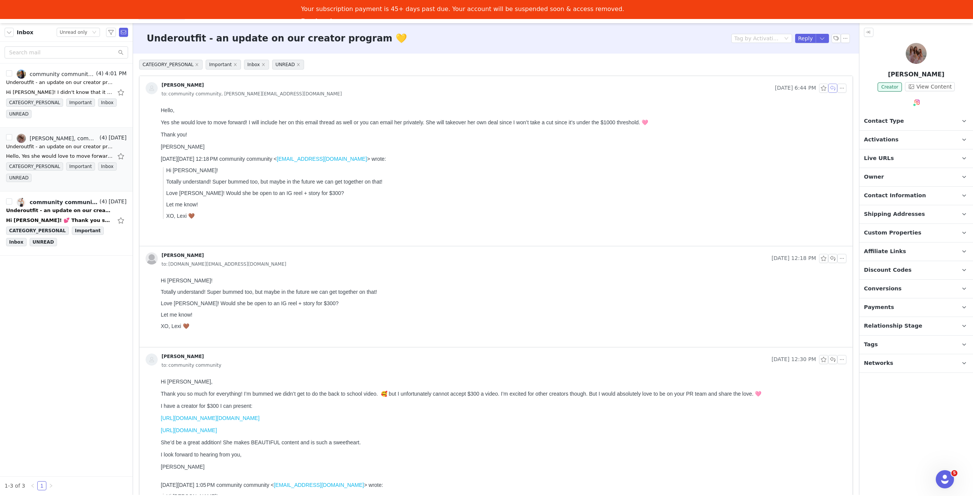
drag, startPoint x: 825, startPoint y: 89, endPoint x: 825, endPoint y: 97, distance: 8.8
click at [828, 89] on button "button" at bounding box center [832, 88] width 9 height 9
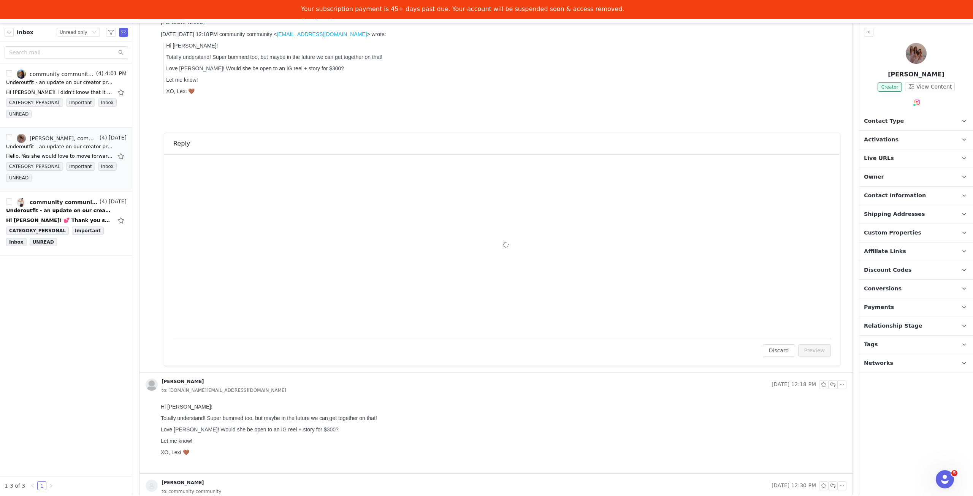
scroll to position [125, 0]
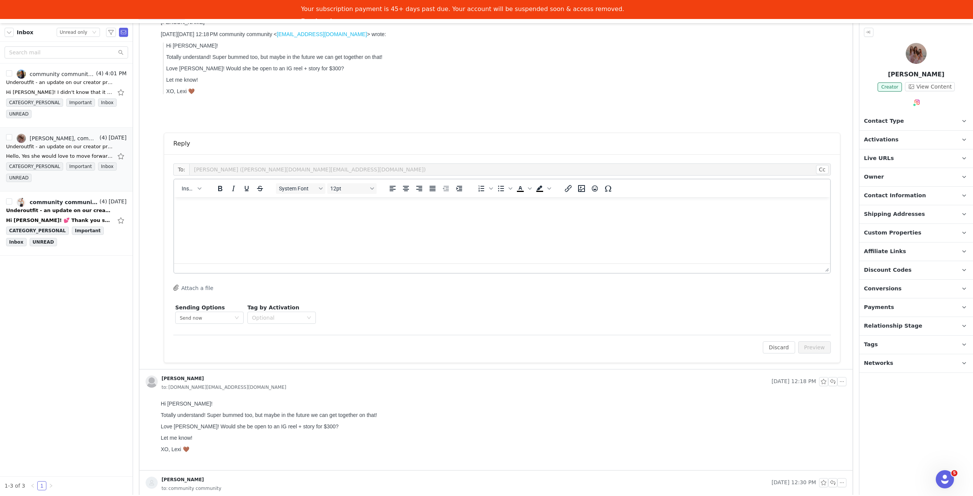
click at [390, 267] on div at bounding box center [502, 268] width 656 height 10
click at [394, 218] on html at bounding box center [502, 207] width 656 height 21
click at [823, 342] on button "Preview" at bounding box center [814, 347] width 33 height 12
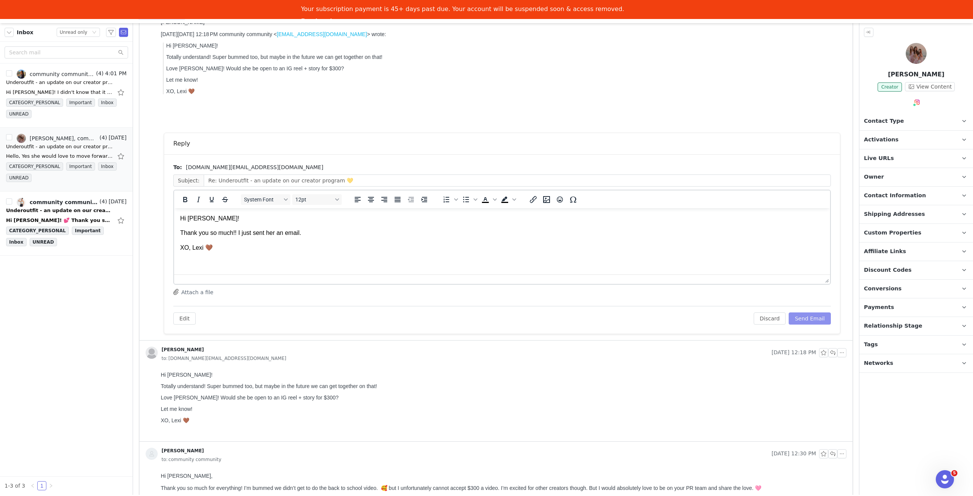
click at [813, 317] on button "Send Email" at bounding box center [810, 318] width 42 height 12
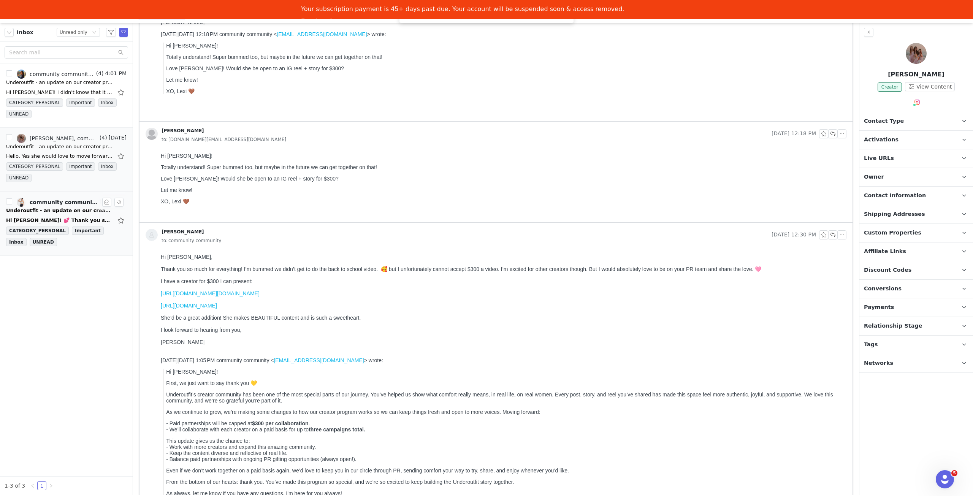
click at [71, 214] on div "Hi Lexi! 💕 Thank you so much for thinking of me — I'd absolutely love to be par…" at bounding box center [66, 220] width 120 height 12
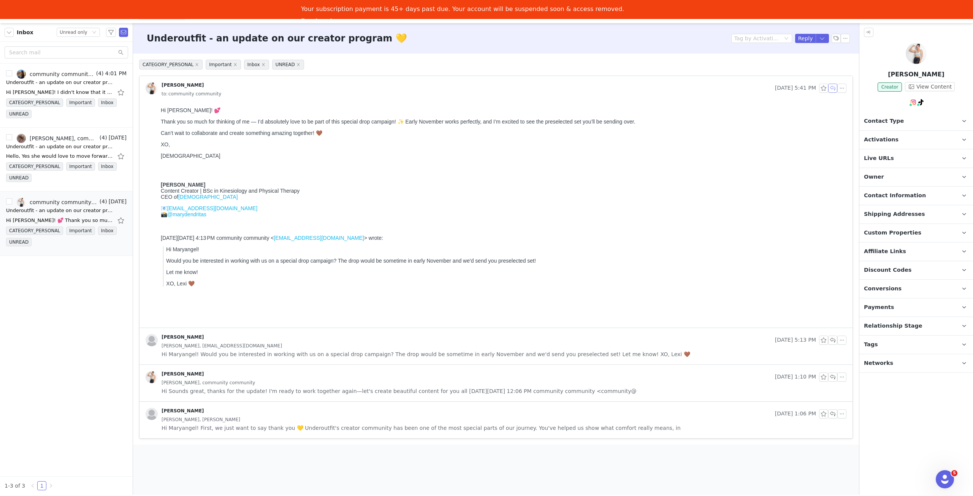
drag, startPoint x: 831, startPoint y: 87, endPoint x: 682, endPoint y: 14, distance: 166.0
click at [832, 87] on button "button" at bounding box center [832, 88] width 9 height 9
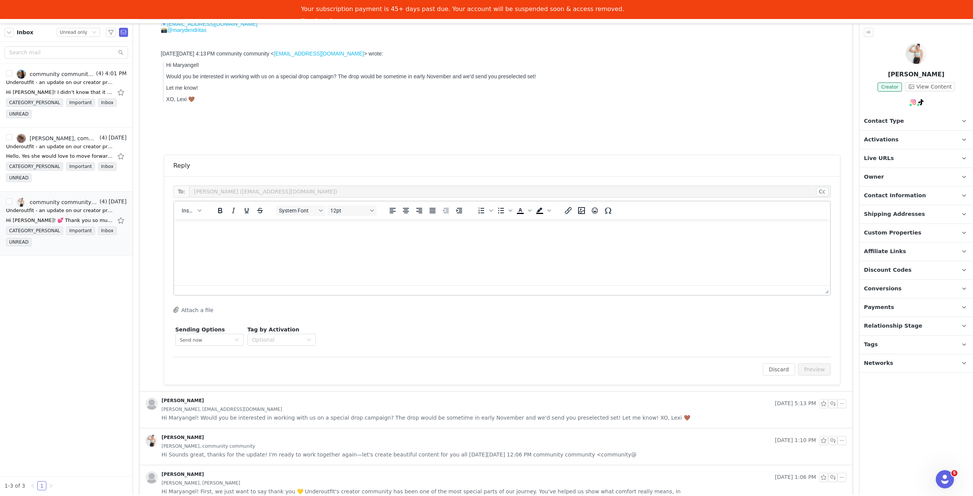
scroll to position [196, 0]
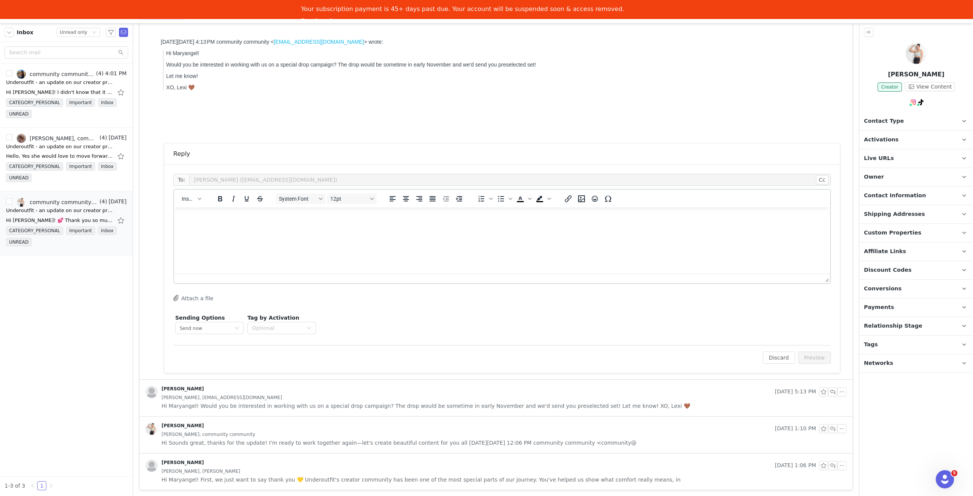
click at [391, 228] on html at bounding box center [502, 217] width 656 height 21
click at [339, 234] on body "Hi Maryangel! Amazing! So excited. Would https://www.underoutfit.com/products/t…" at bounding box center [502, 240] width 644 height 67
click at [545, 250] on body "Hi Maryangel! Amazing! So excited. Would a size L work in both of these product…" at bounding box center [502, 240] width 644 height 67
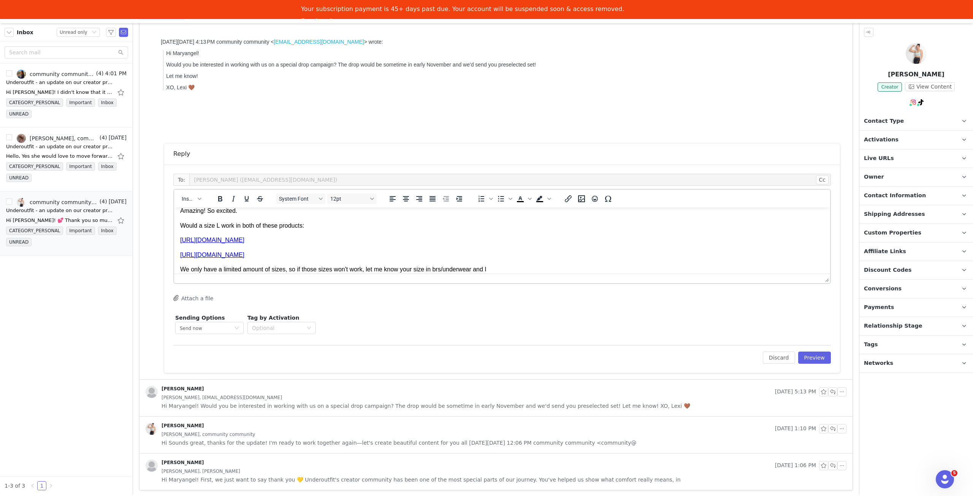
click at [438, 268] on p "We only have a limited amount of sizes, so if those sizes won't work, let me kn…" at bounding box center [502, 269] width 644 height 8
click at [585, 264] on body "Hi Maryangel! Amazing! So excited. Would a size L work in both of these product…" at bounding box center [502, 240] width 644 height 96
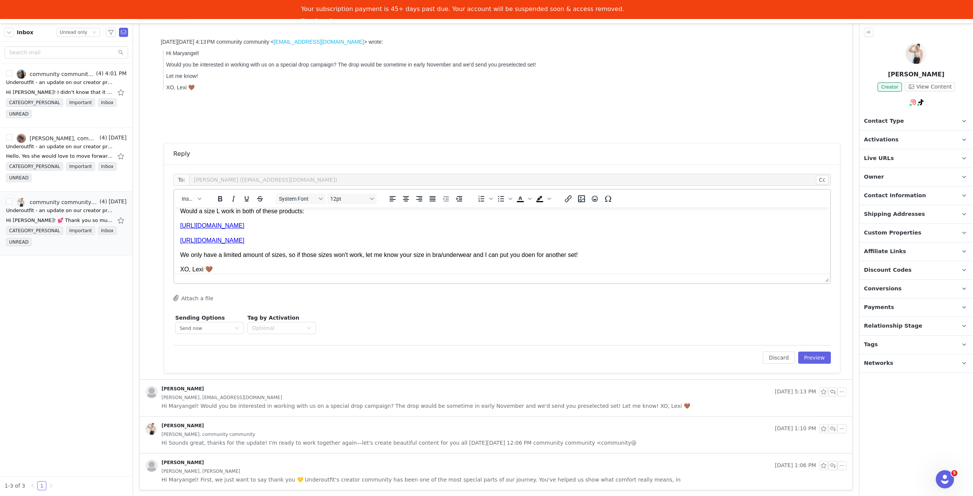
drag, startPoint x: 527, startPoint y: 256, endPoint x: 526, endPoint y: 261, distance: 4.7
click at [526, 261] on body "Hi Maryangel! Amazing! So excited. Would a size L work in both of these product…" at bounding box center [502, 233] width 644 height 111
click at [530, 259] on body "Hi Maryangel! Amazing! So excited. Would a size L work in both of these product…" at bounding box center [502, 233] width 644 height 111
click at [530, 258] on p "We only have a limited amount of sizes, so if those sizes won't work, let me kn…" at bounding box center [502, 255] width 644 height 8
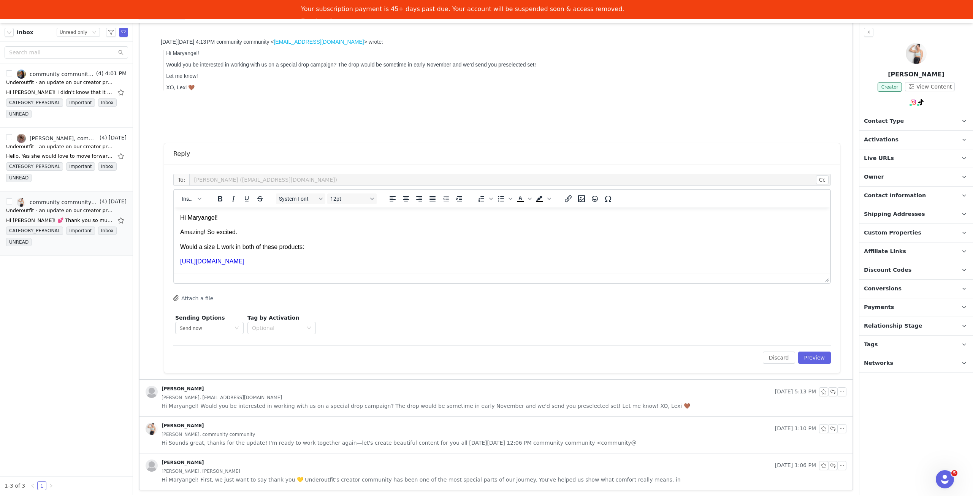
scroll to position [38, 0]
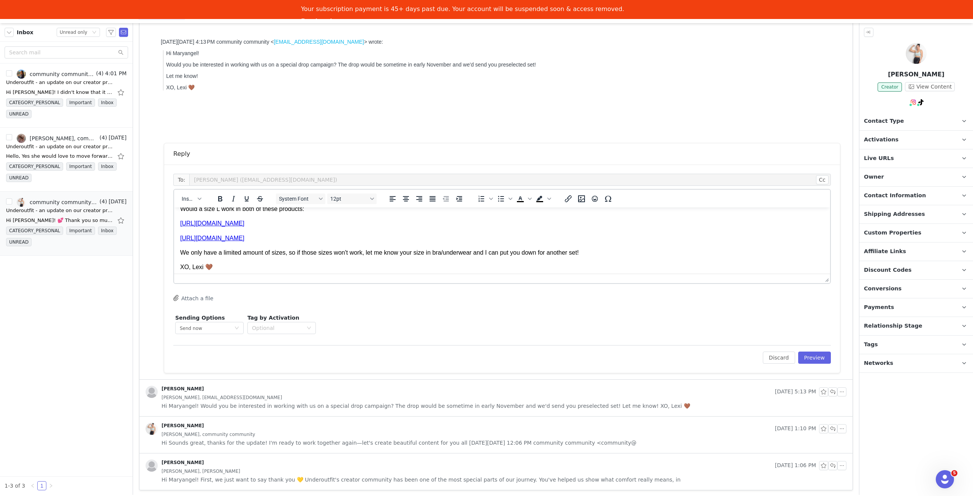
click at [637, 257] on body "Hi Maryangel! Amazing! So excited. Would a size L work in both of these product…" at bounding box center [502, 231] width 644 height 111
click at [641, 250] on p "We only have a limited amount of sizes, so if those sizes won't work, let me kn…" at bounding box center [502, 253] width 644 height 8
drag, startPoint x: 568, startPoint y: 253, endPoint x: 549, endPoint y: 253, distance: 18.6
click at [549, 253] on p "We only have a limited amount of sizes, so if those sizes won't work, let me kn…" at bounding box center [502, 253] width 644 height 8
click at [819, 359] on button "Preview" at bounding box center [814, 358] width 33 height 12
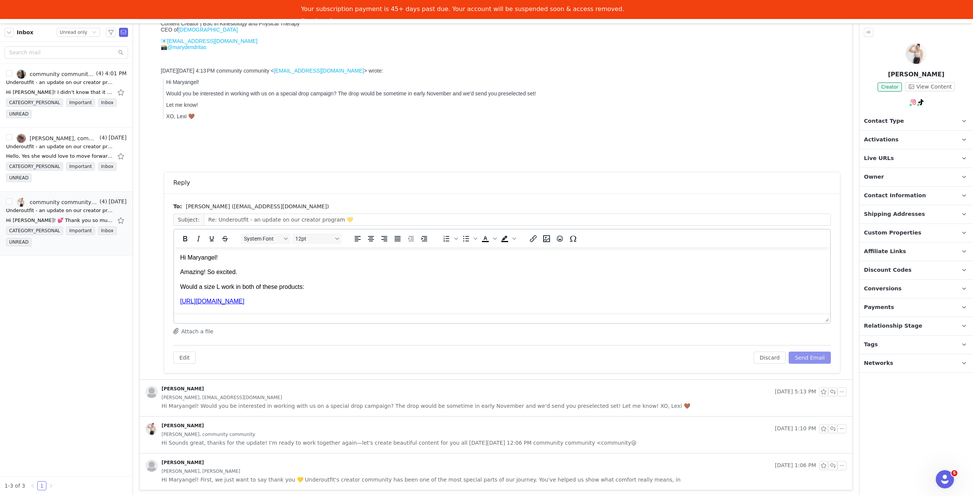
scroll to position [0, 0]
click at [814, 354] on button "Send Email" at bounding box center [810, 358] width 42 height 12
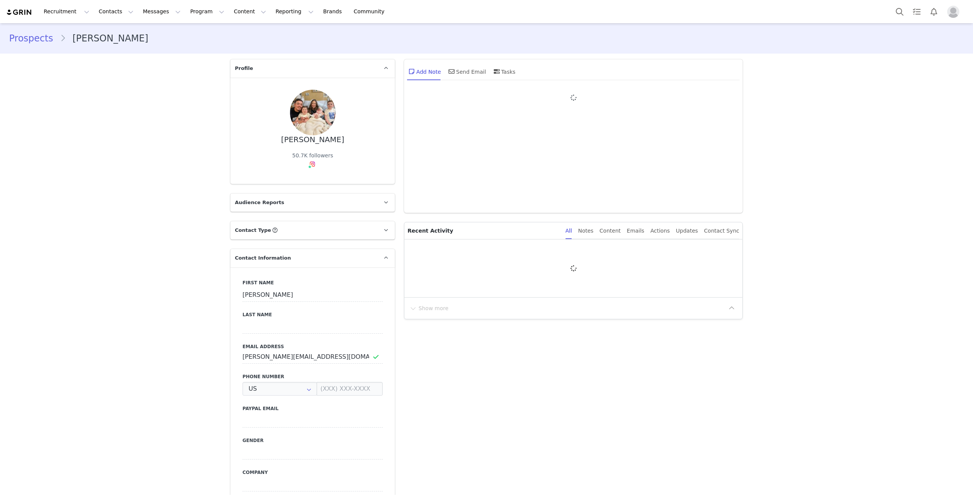
type input "+1 ([GEOGRAPHIC_DATA])"
click at [477, 71] on div "Send Email" at bounding box center [466, 71] width 39 height 18
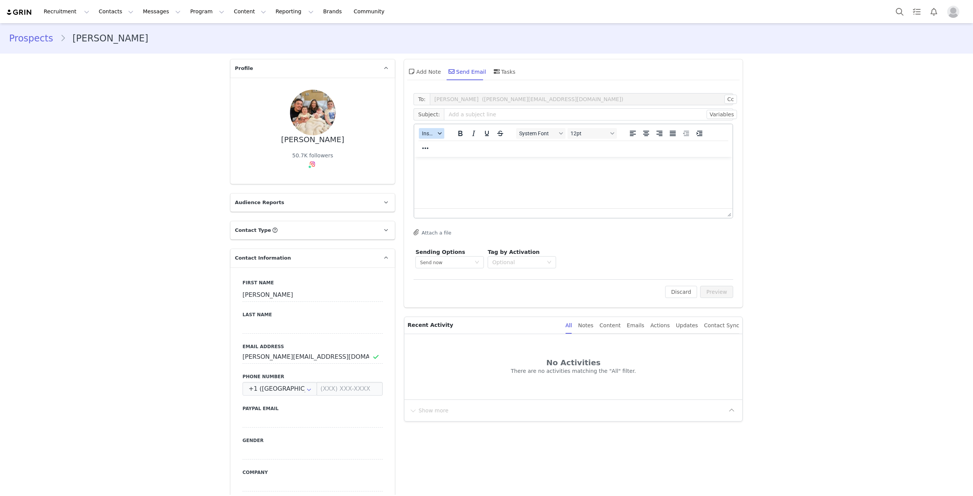
click at [435, 130] on button "Insert" at bounding box center [431, 133] width 25 height 11
click at [447, 145] on div "Insert Template" at bounding box center [457, 146] width 68 height 9
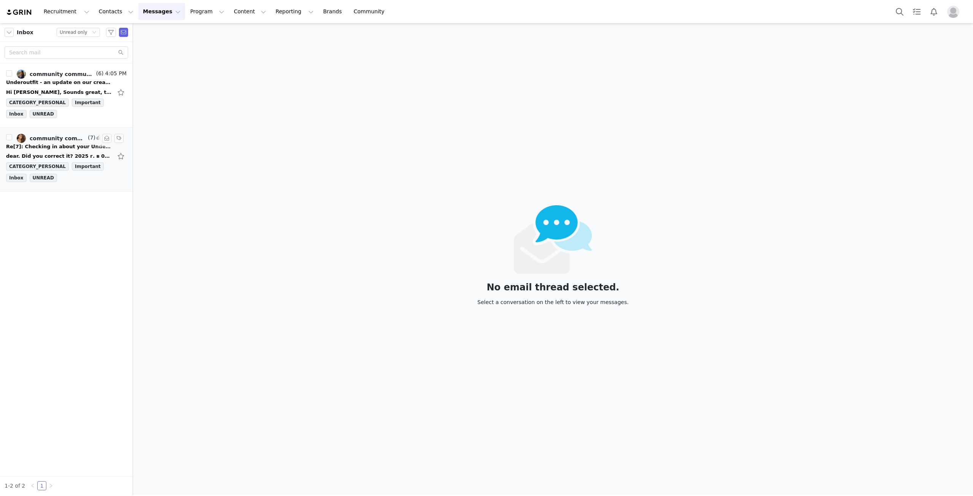
click at [72, 146] on div "Re[7]: Checking in about your Underoutfit package" at bounding box center [59, 147] width 106 height 8
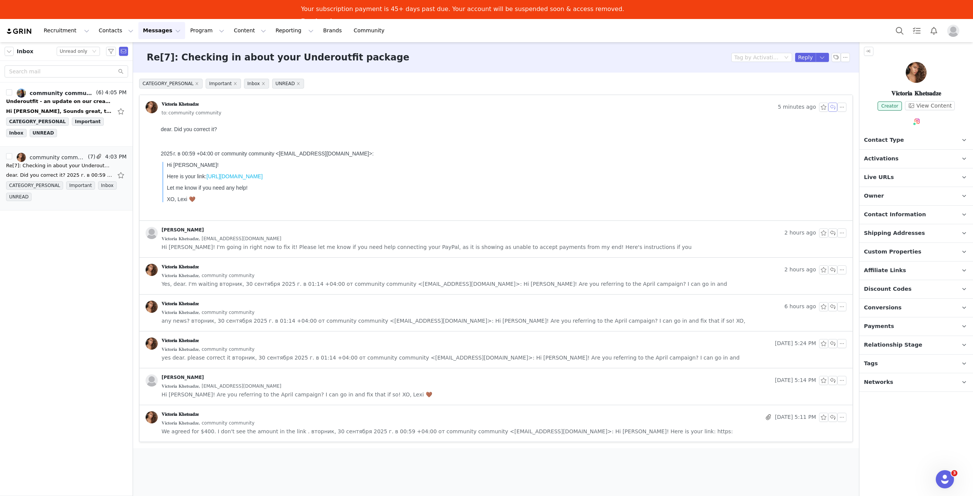
click at [833, 108] on button "button" at bounding box center [832, 107] width 9 height 9
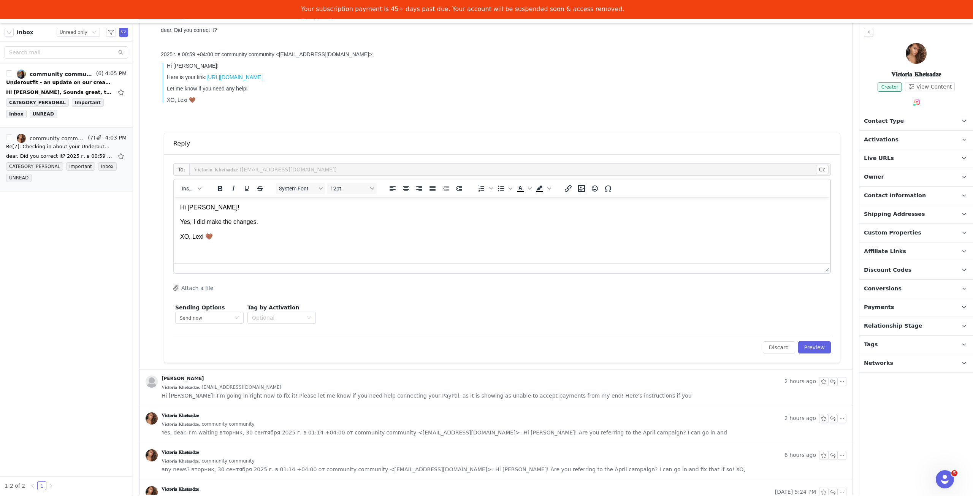
click at [233, 223] on p "Yes, I did make the changes." at bounding box center [502, 222] width 644 height 8
click at [276, 226] on p "Yes, I did make the changes." at bounding box center [502, 222] width 644 height 8
drag, startPoint x: 828, startPoint y: 347, endPoint x: 822, endPoint y: 347, distance: 6.1
click at [828, 347] on div "To: 𝐕𝐢𝐜𝐭𝐨𝐫𝐢𝐚 𝐊𝐡𝐞𝐭𝐬𝐚𝐝𝐳𝐞 ([EMAIL_ADDRESS][DOMAIN_NAME]) Cc Cc: Insert System Font…" at bounding box center [502, 258] width 676 height 208
click at [822, 347] on button "Preview" at bounding box center [814, 347] width 33 height 12
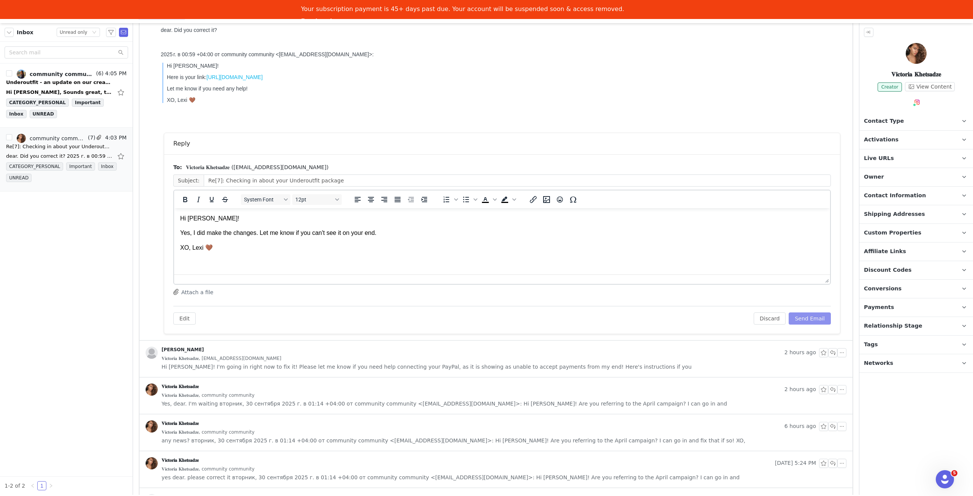
click at [815, 315] on button "Send Email" at bounding box center [810, 318] width 42 height 12
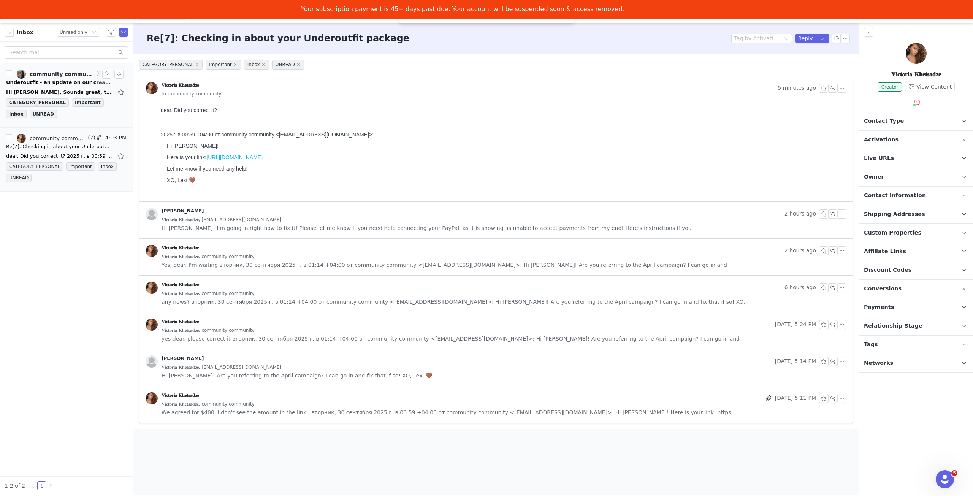
click at [64, 86] on div "Hi [PERSON_NAME], Sounds great, thank you! I am excited to be working with you.…" at bounding box center [66, 92] width 120 height 12
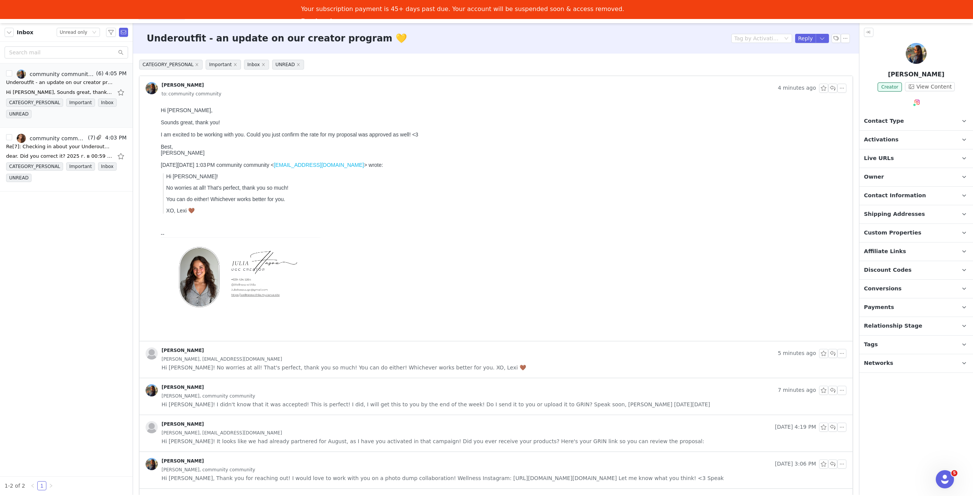
click at [879, 137] on span "Activations" at bounding box center [881, 140] width 35 height 8
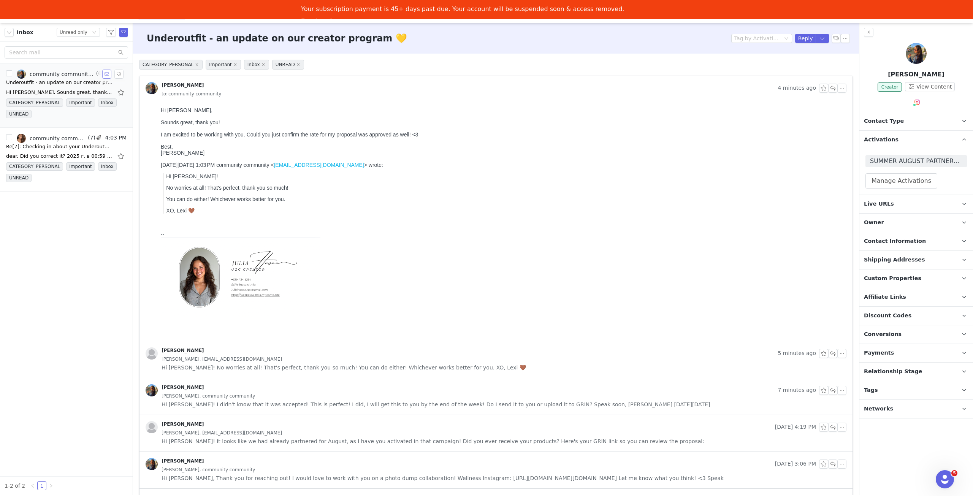
click at [106, 73] on button "button" at bounding box center [106, 74] width 9 height 9
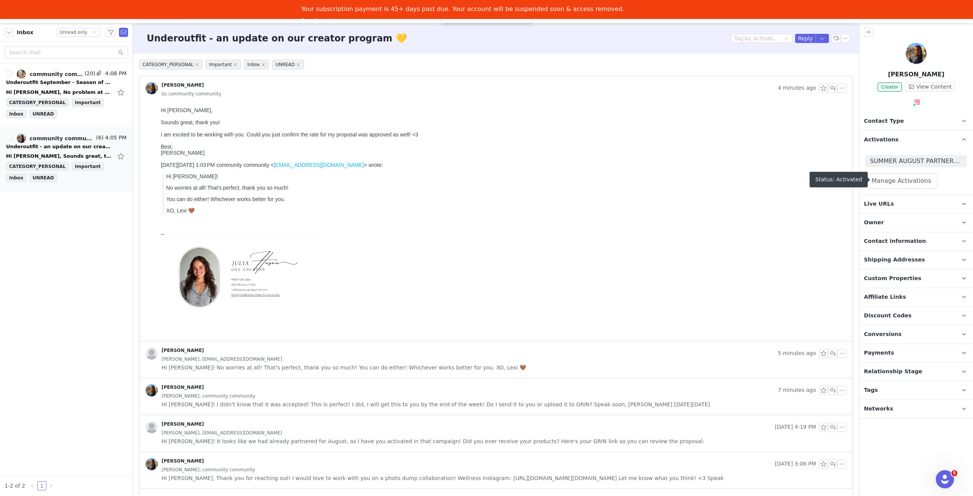
click at [907, 160] on span "SUMMER AUGUST PARTNERS UNDEROUTFIT 🍋" at bounding box center [916, 161] width 92 height 9
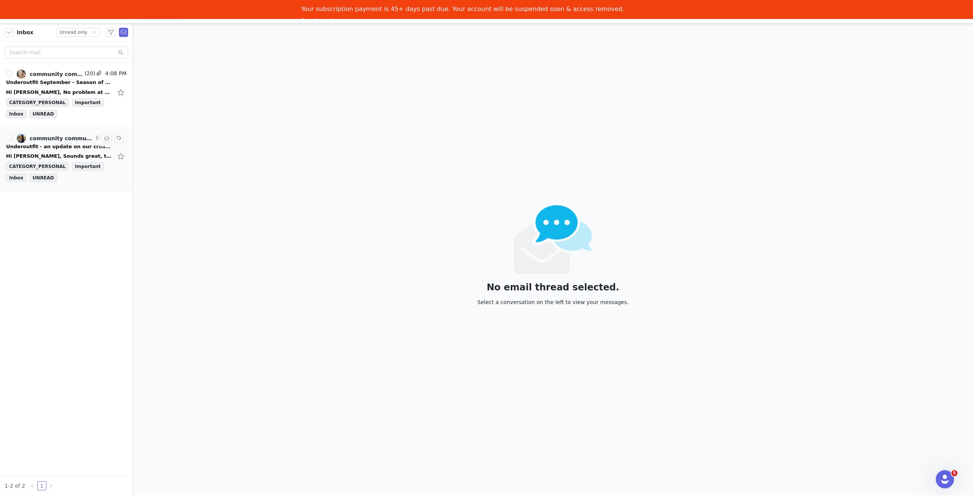
click at [67, 143] on div "Underoutfit - an update on our creator program 💛" at bounding box center [59, 147] width 106 height 8
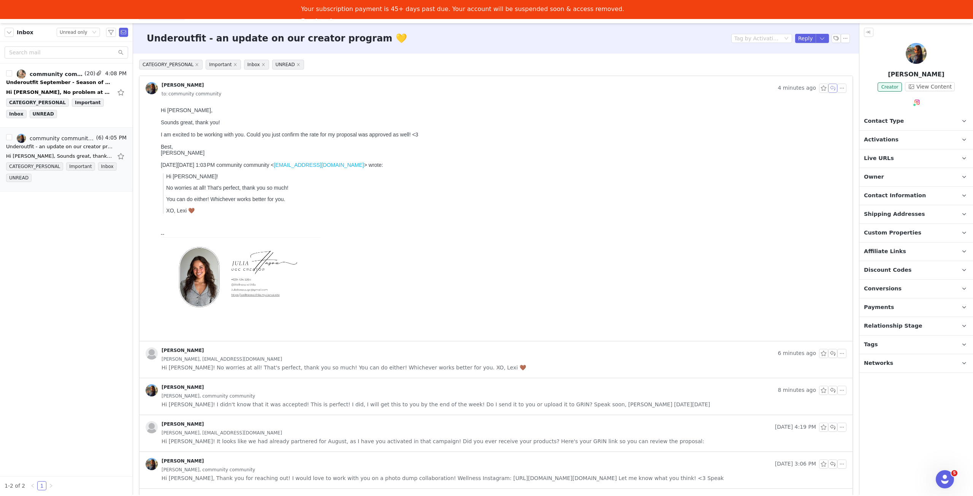
drag, startPoint x: 829, startPoint y: 87, endPoint x: 653, endPoint y: 59, distance: 178.2
click at [829, 87] on button "button" at bounding box center [832, 88] width 9 height 9
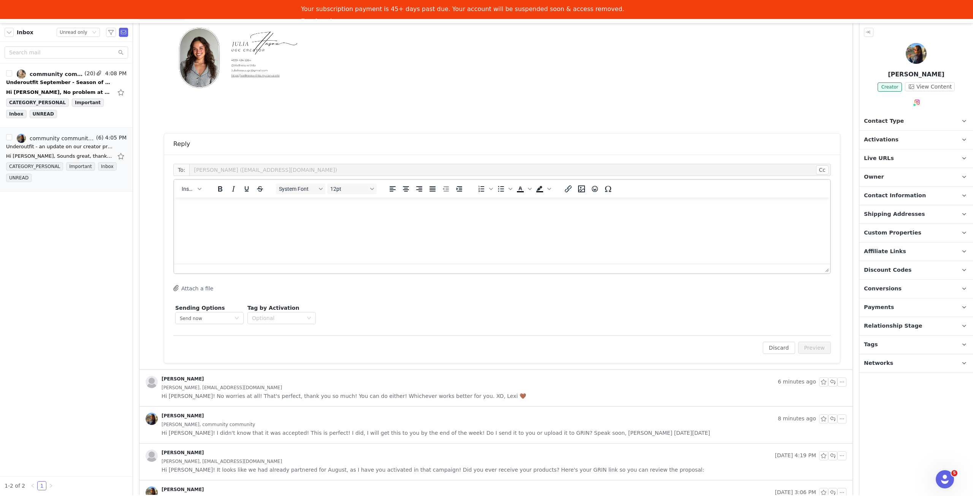
scroll to position [220, 0]
click at [416, 218] on html at bounding box center [502, 207] width 656 height 21
click at [821, 341] on button "Preview" at bounding box center [814, 347] width 33 height 12
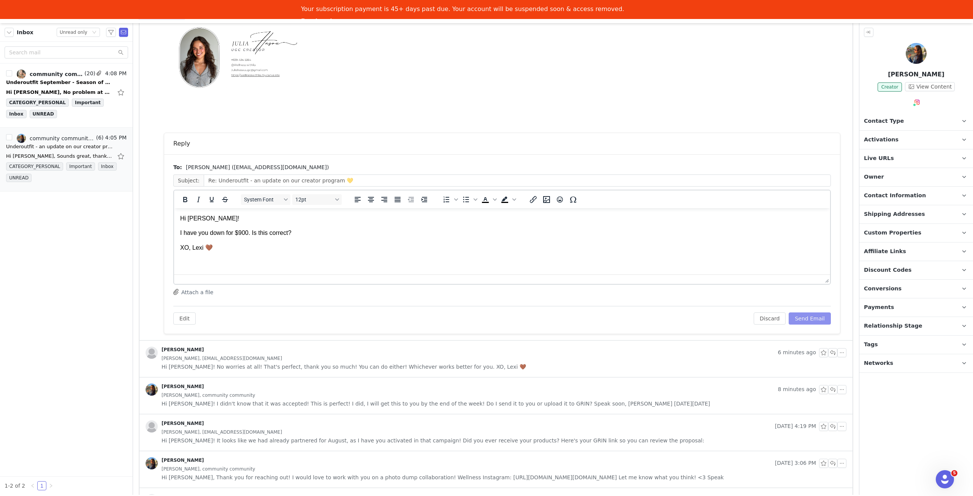
scroll to position [0, 0]
drag, startPoint x: 811, startPoint y: 317, endPoint x: 895, endPoint y: 191, distance: 151.8
click at [811, 317] on button "Send Email" at bounding box center [810, 318] width 42 height 12
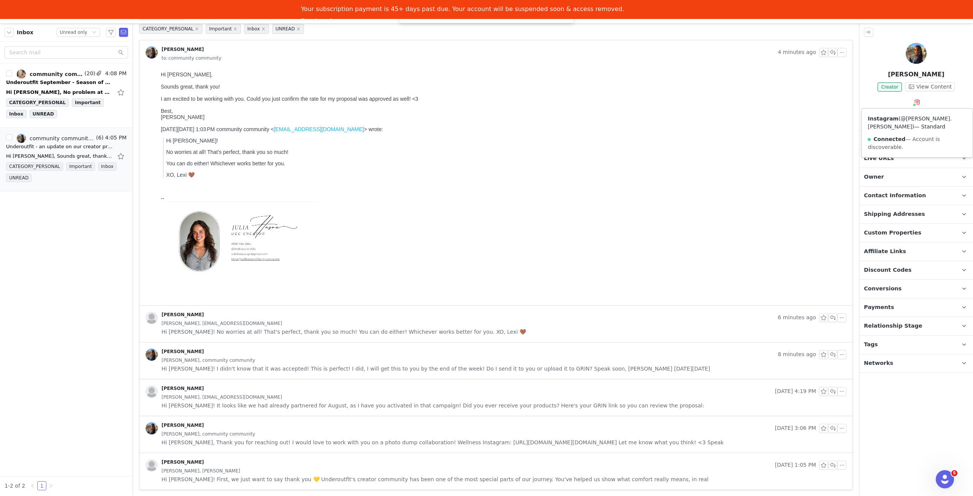
click at [914, 116] on link "@[PERSON_NAME].[PERSON_NAME]" at bounding box center [910, 123] width 84 height 14
